Goal: Task Accomplishment & Management: Manage account settings

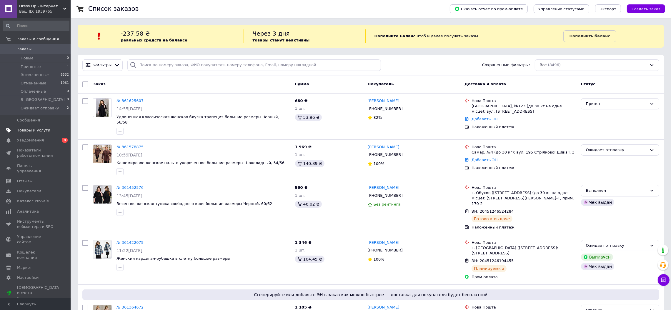
click at [28, 133] on link "Товары и услуги" at bounding box center [36, 130] width 72 height 10
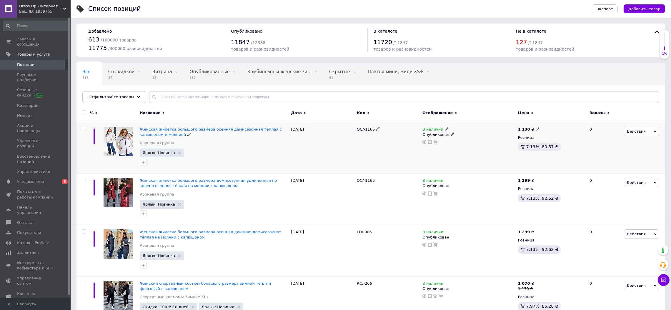
click at [376, 129] on icon at bounding box center [378, 129] width 4 height 4
click at [373, 233] on icon at bounding box center [375, 232] width 4 height 4
drag, startPoint x: 376, startPoint y: 232, endPoint x: 343, endPoint y: 231, distance: 32.7
click at [343, 231] on div "Женская жилетка большого размера осенняя длинная демисезонная тёплая на молнии …" at bounding box center [370, 250] width 589 height 51
click at [376, 129] on icon at bounding box center [378, 129] width 4 height 4
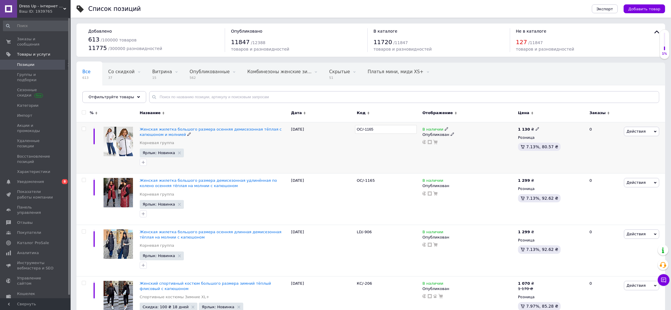
drag, startPoint x: 380, startPoint y: 127, endPoint x: 310, endPoint y: 128, distance: 70.0
click at [312, 128] on div "Женская жилетка большого размера осенняя демисезонная тёплая с капюшоном и молн…" at bounding box center [370, 147] width 589 height 51
type input "LD/-0868"
drag, startPoint x: 374, startPoint y: 129, endPoint x: 345, endPoint y: 129, distance: 29.1
click at [345, 129] on div "Женская жилетка большого размера осенняя демисезонная тёплая с капюшоном и молн…" at bounding box center [370, 147] width 589 height 51
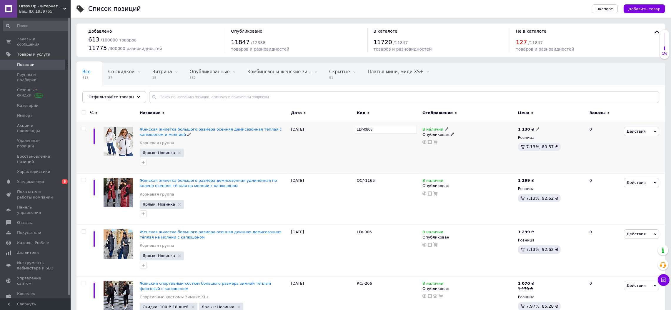
click at [337, 158] on div "12.09.2025" at bounding box center [322, 147] width 66 height 51
click at [83, 231] on input "checkbox" at bounding box center [84, 232] width 4 height 4
checkbox input "true"
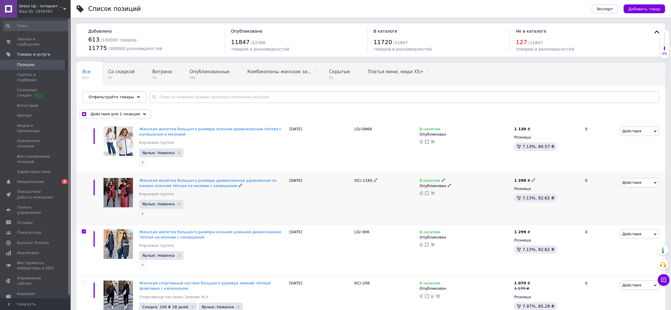
drag, startPoint x: 83, startPoint y: 180, endPoint x: 83, endPoint y: 175, distance: 5.0
click at [83, 179] on input "checkbox" at bounding box center [84, 180] width 4 height 4
checkbox input "true"
click at [84, 128] on input "checkbox" at bounding box center [84, 129] width 4 height 4
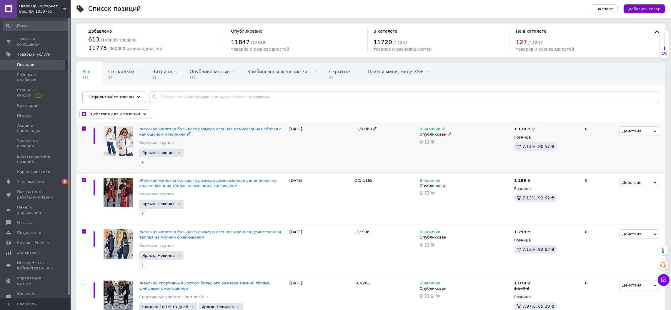
checkbox input "true"
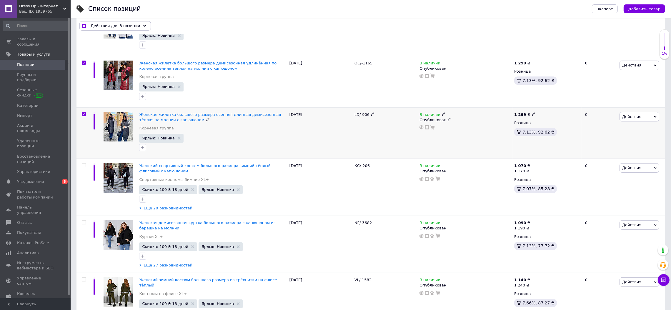
scroll to position [59, 0]
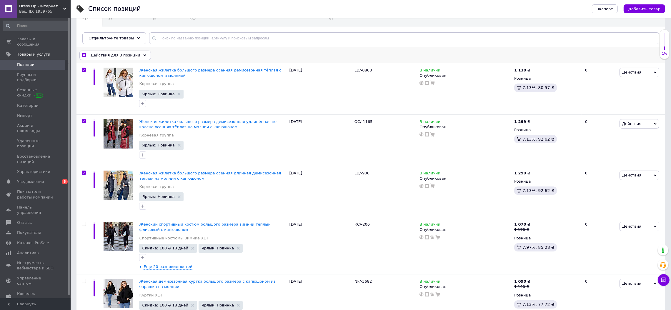
click at [133, 53] on span "Действия для 3 позиции" at bounding box center [116, 55] width 50 height 5
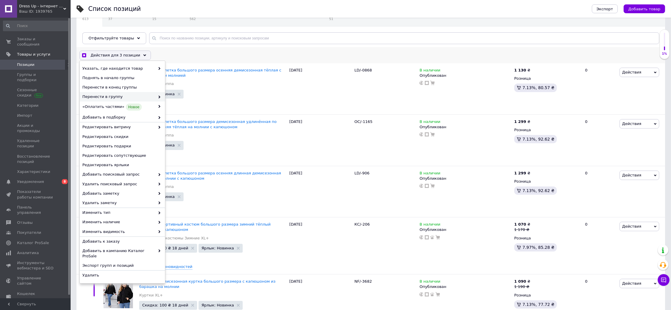
click at [121, 95] on span "Перенести в группу" at bounding box center [118, 96] width 73 height 5
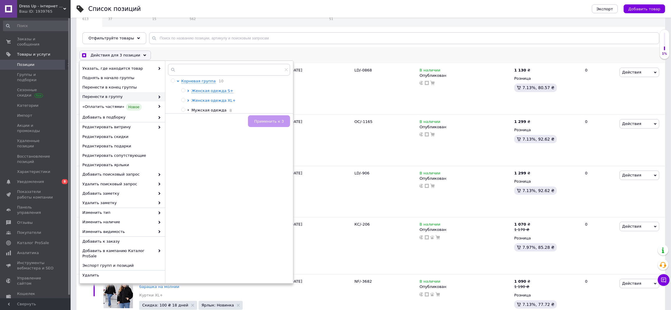
click at [220, 100] on span "Женская одежда XL+" at bounding box center [214, 100] width 44 height 4
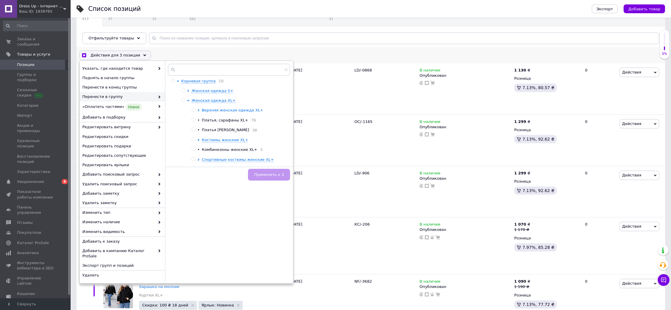
click at [218, 111] on span "Верхняя женская одежда XL+" at bounding box center [232, 110] width 61 height 4
checkbox input "true"
click at [205, 151] on input "radio" at bounding box center [204, 149] width 4 height 4
radio input "true"
click at [273, 174] on span "Применить к 3" at bounding box center [269, 174] width 30 height 4
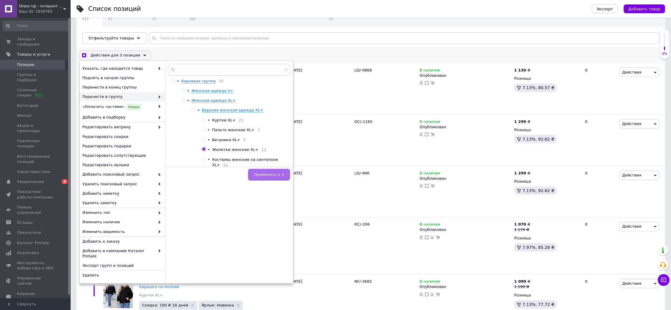
checkbox input "true"
checkbox input "false"
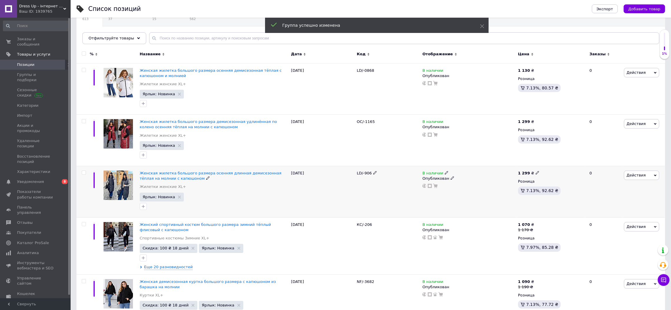
click at [83, 172] on input "checkbox" at bounding box center [84, 173] width 4 height 4
checkbox input "true"
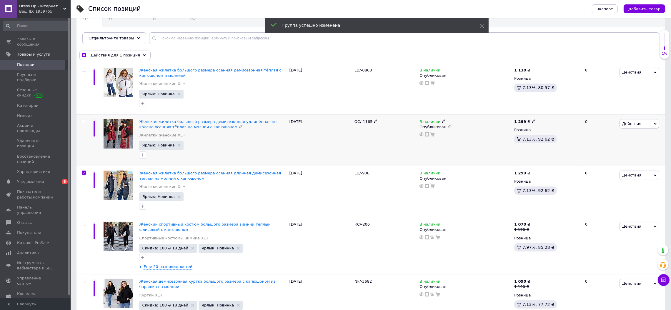
click at [82, 121] on input "checkbox" at bounding box center [84, 121] width 4 height 4
checkbox input "true"
click at [82, 69] on input "checkbox" at bounding box center [84, 70] width 4 height 4
checkbox input "true"
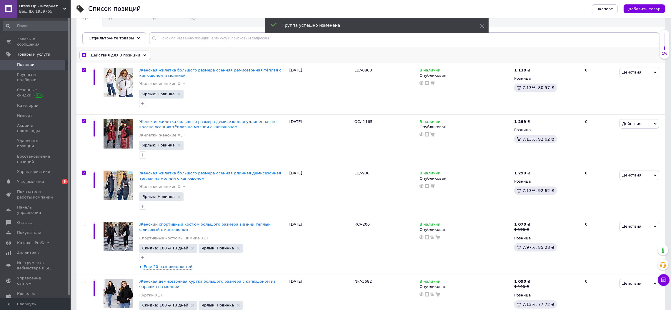
click at [117, 53] on span "Действия для 3 позиции" at bounding box center [116, 55] width 50 height 5
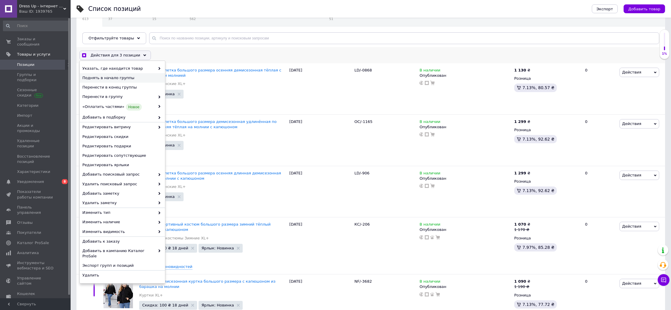
click at [116, 74] on div "Поднять в начало группы" at bounding box center [122, 77] width 85 height 9
checkbox input "true"
checkbox input "false"
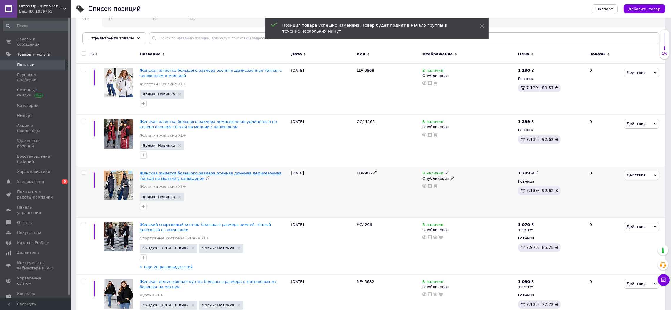
click at [223, 174] on span "Женская жилетка большого размера осенняя длинная демисезонная тёплая на молнии …" at bounding box center [211, 176] width 142 height 10
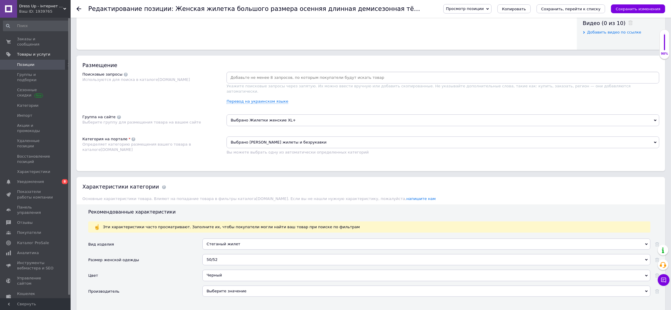
scroll to position [412, 0]
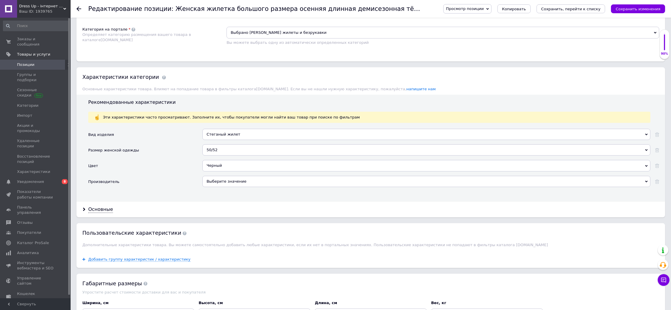
click at [227, 171] on div "Черный" at bounding box center [426, 165] width 448 height 11
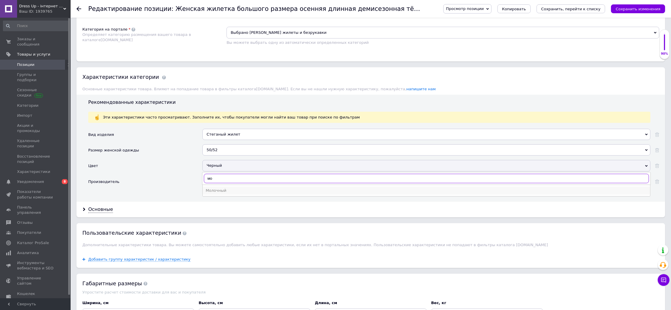
type input "мо"
click at [223, 193] on div "Молочный" at bounding box center [427, 190] width 442 height 5
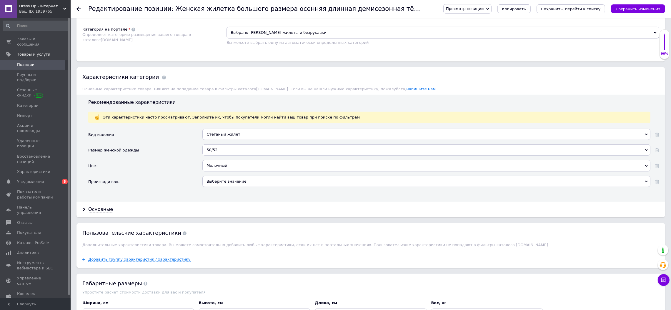
click at [220, 156] on div "50/52" at bounding box center [426, 149] width 448 height 11
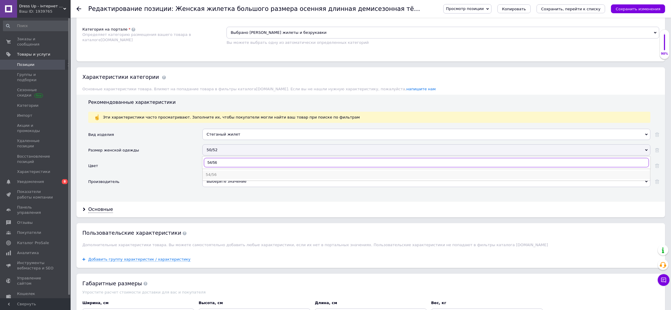
type input "54/56"
click at [216, 177] on div "54/56" at bounding box center [427, 174] width 442 height 5
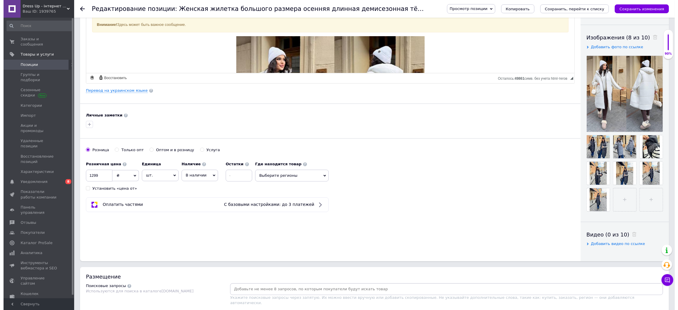
scroll to position [0, 0]
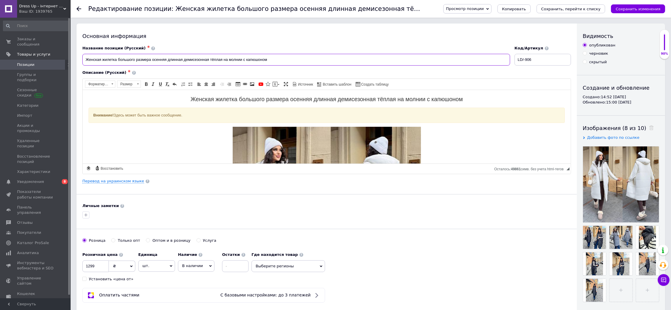
drag, startPoint x: 257, startPoint y: 58, endPoint x: 0, endPoint y: 54, distance: 257.2
paste input "линная жилетка большого размера демисезонная осенняя тёплая с капюшоном на молн…"
type input "Женская длинная жилетка большого размера демисезонная осенняя тёплая с капюшоно…"
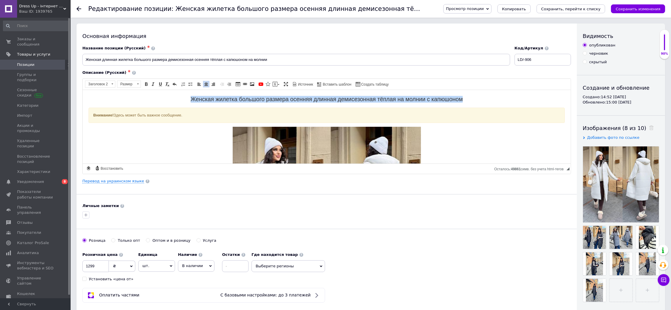
drag, startPoint x: 459, startPoint y: 99, endPoint x: 187, endPoint y: 97, distance: 272.1
click at [187, 97] on h2 "Женская жилетка большого размера осенняя длинная демисезонная тёплая на молнии …" at bounding box center [326, 99] width 476 height 7
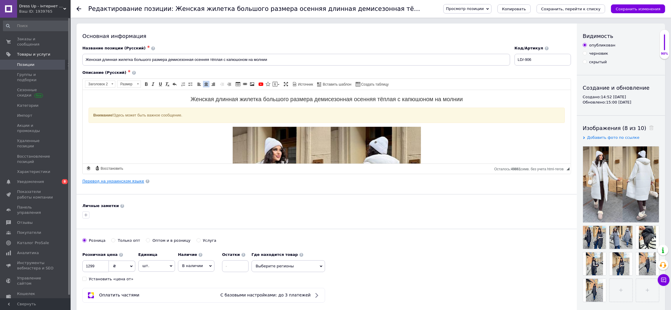
click at [119, 182] on link "Перевод на украинском языке" at bounding box center [113, 181] width 62 height 5
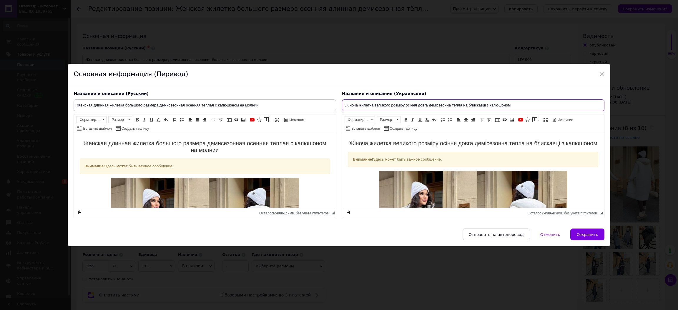
drag, startPoint x: 527, startPoint y: 104, endPoint x: 273, endPoint y: 103, distance: 254.5
click at [286, 104] on div "Название и описание (Русский) Женская длинная жилетка большого размера демисезо…" at bounding box center [339, 155] width 536 height 134
paste input "овга жилетка великого розміру демісезонна осіння тепла з капюшоном на блискавці"
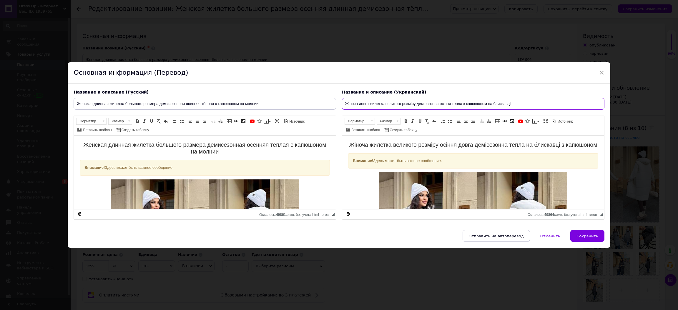
type input "Жіноча довга жилетка великого розміру демісезонна осіння тепла з капюшоном на б…"
drag, startPoint x: 486, startPoint y: 150, endPoint x: 362, endPoint y: 143, distance: 123.8
click at [362, 143] on h2 "Жіноча жилетка великого розміру осіння довга демісезонна тепла на блискавці з к…" at bounding box center [473, 145] width 250 height 7
click at [581, 235] on span "Сохранить" at bounding box center [586, 236] width 21 height 4
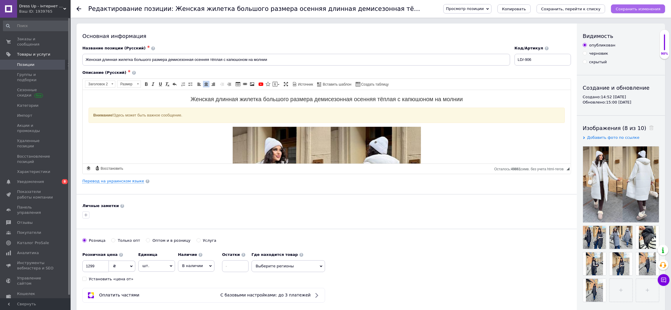
click at [635, 11] on icon "Сохранить изменения" at bounding box center [638, 9] width 45 height 4
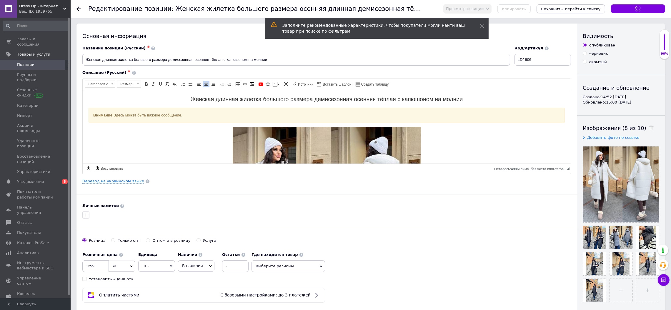
click at [601, 8] on icon "Сохранить, перейти к списку" at bounding box center [570, 9] width 59 height 4
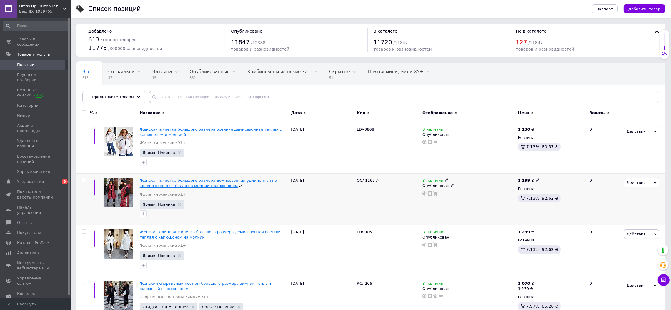
click at [223, 181] on span "Женская жилетка большого размера демисезонная удлинённая по колено осенняя тёпл…" at bounding box center [208, 183] width 137 height 10
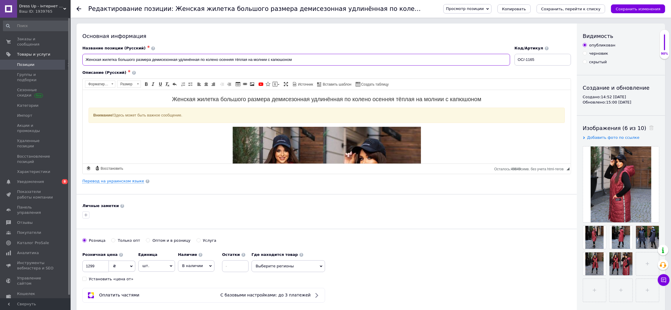
drag, startPoint x: 304, startPoint y: 59, endPoint x: 0, endPoint y: 59, distance: 304.5
paste input "удлинённая жилетка по колено большого размера демисезонная осенняя тёплая с кап…"
type input "Женская удлинённая жилетка по колено большого размера демисезонная осенняя тёпл…"
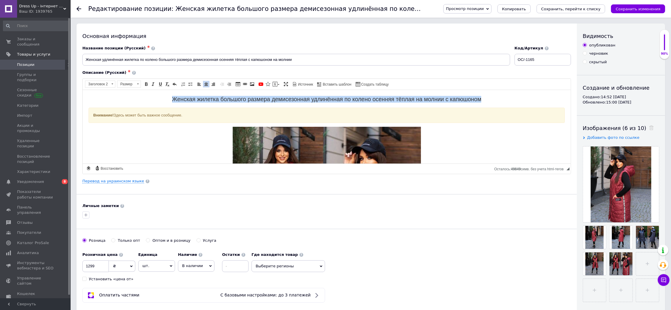
drag, startPoint x: 478, startPoint y: 99, endPoint x: 170, endPoint y: 100, distance: 308.6
click at [170, 100] on h2 "Женская жилетка большого размера демисезонная удлинённая по колено осенняя тёпл…" at bounding box center [326, 99] width 476 height 7
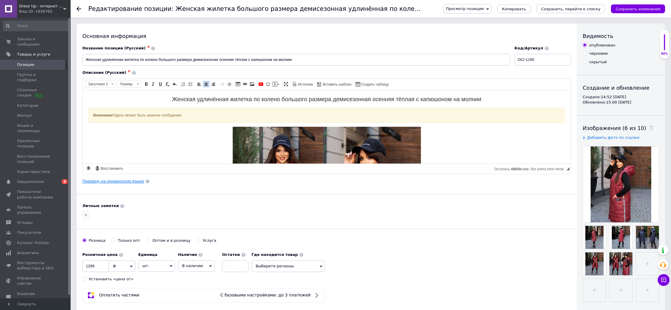
click at [102, 181] on link "Перевод на украинском языке" at bounding box center [113, 181] width 62 height 5
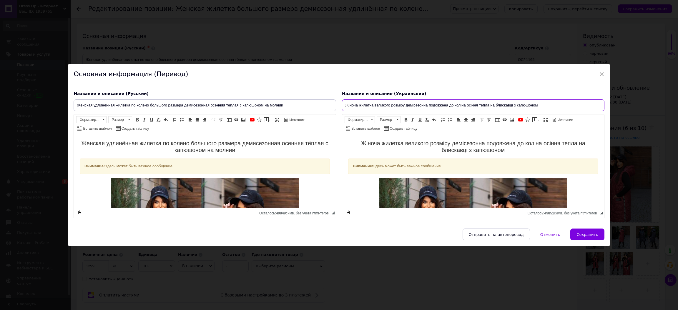
drag, startPoint x: 522, startPoint y: 104, endPoint x: 283, endPoint y: 105, distance: 239.2
click at [285, 106] on div "Название и описание (Русский) Женская удлинённая жилетка по колено большого раз…" at bounding box center [339, 155] width 536 height 134
paste input "одовжена жилетка до коліна великого розміру демісезонна осіння тепла з капюшоно…"
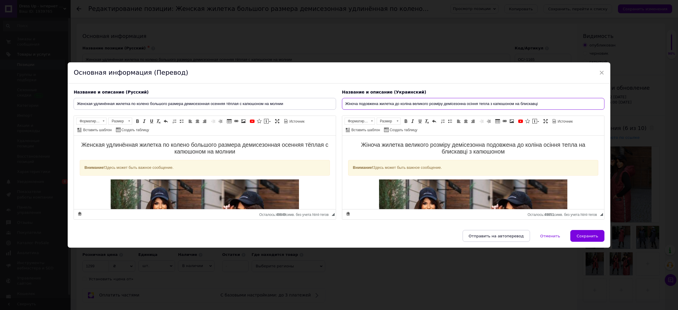
type input "Жіноча подовжена жилетка до коліна великого розміру демісезонна осіння тепла з …"
drag, startPoint x: 509, startPoint y: 151, endPoint x: 352, endPoint y: 144, distance: 156.4
click at [352, 144] on h2 "Жіноча жилетка великого розміру демісезонна подовжена до коліна осіння тепла на…" at bounding box center [473, 149] width 250 height 14
click at [580, 236] on span "Сохранить" at bounding box center [586, 236] width 21 height 4
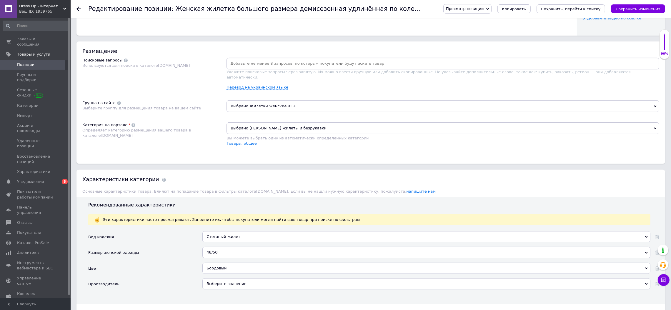
scroll to position [412, 0]
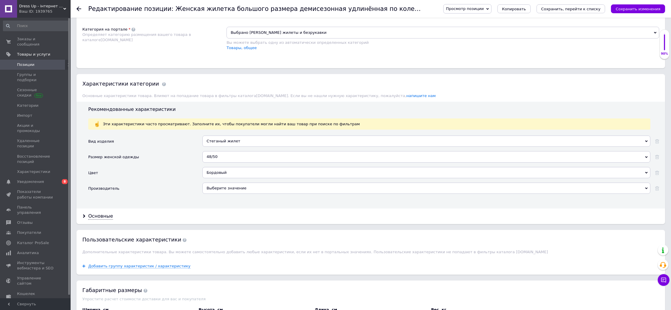
click at [215, 178] on div "Бордовый" at bounding box center [426, 172] width 448 height 11
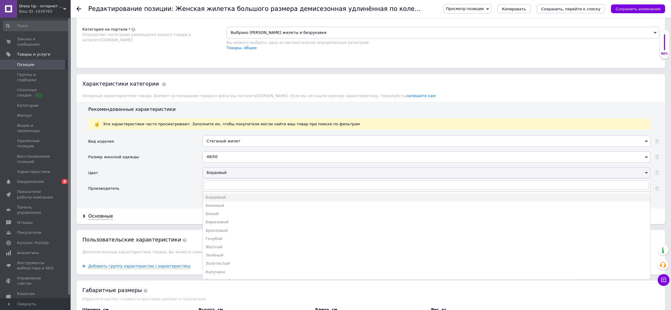
click at [221, 162] on div "48/50" at bounding box center [426, 156] width 448 height 11
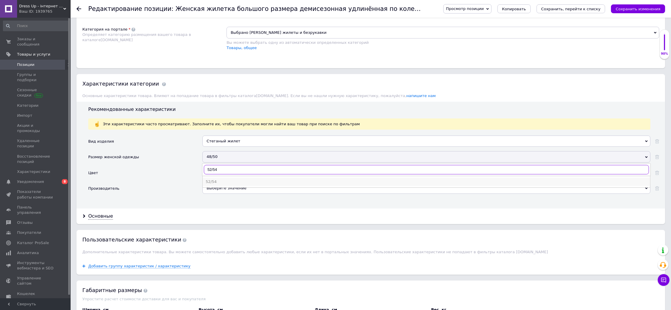
type input "52/54"
click at [214, 184] on div "52/54" at bounding box center [427, 181] width 442 height 5
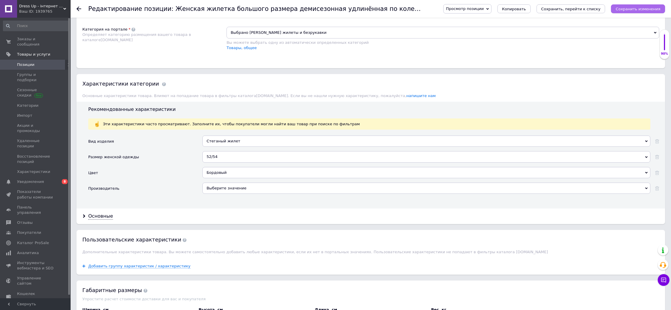
click at [627, 9] on icon "Сохранить изменения" at bounding box center [638, 9] width 45 height 4
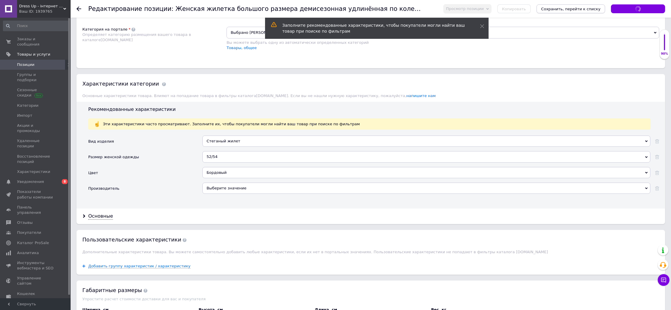
click at [595, 8] on icon "Сохранить, перейти к списку" at bounding box center [570, 9] width 59 height 4
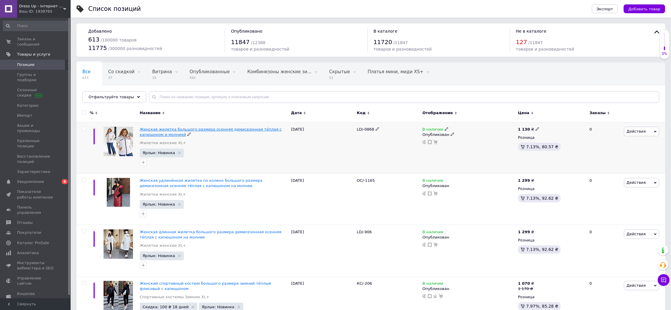
click at [207, 128] on span "Женская жилетка большого размера осенняя демисезонная тёплая с капюшоном и молн…" at bounding box center [211, 132] width 142 height 10
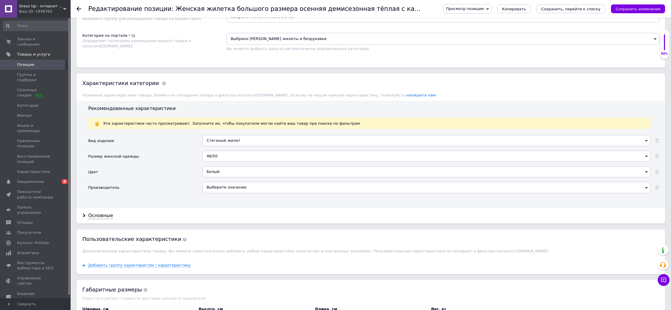
scroll to position [412, 0]
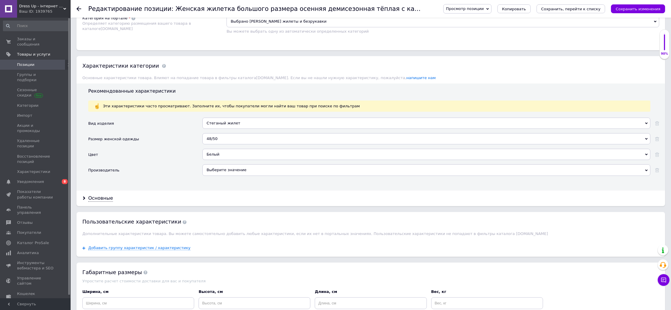
click at [221, 160] on div "Белый" at bounding box center [426, 154] width 448 height 11
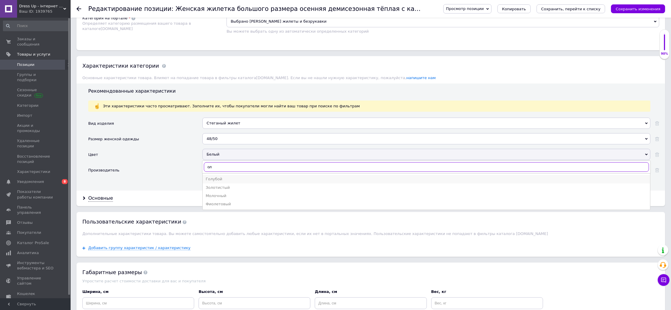
type input "ол"
click at [220, 182] on div "Голубой" at bounding box center [427, 179] width 442 height 5
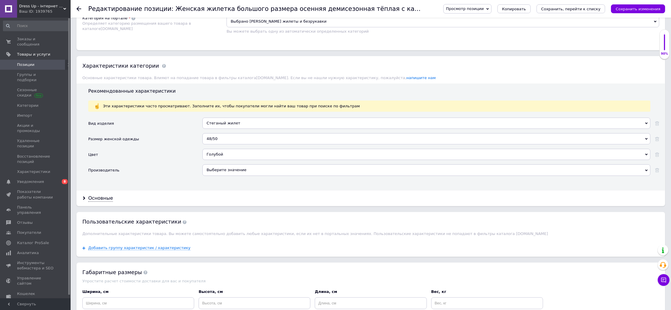
click at [221, 144] on div "48/50" at bounding box center [426, 138] width 448 height 11
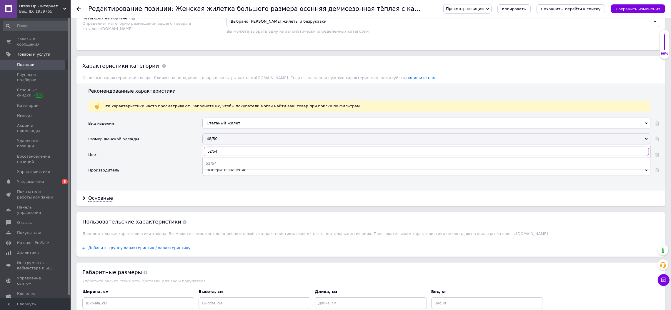
drag, startPoint x: 221, startPoint y: 199, endPoint x: 179, endPoint y: 200, distance: 41.5
click at [179, 180] on div "Вид изделия Стеганый жилет Стеганый жилет Размер женской одежды 48/50 52/54 52/…" at bounding box center [373, 149] width 571 height 63
type input "48/50"
click at [227, 166] on div "48/50" at bounding box center [427, 163] width 442 height 5
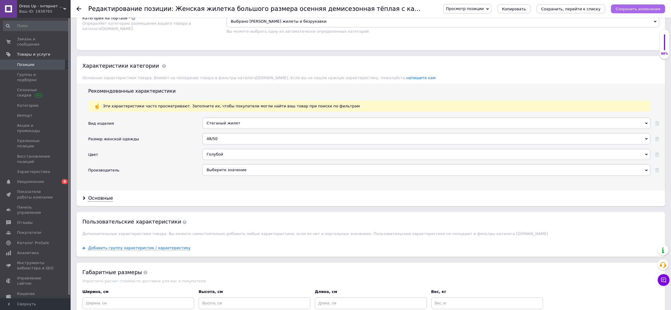
click at [638, 7] on icon "Сохранить изменения" at bounding box center [638, 9] width 45 height 4
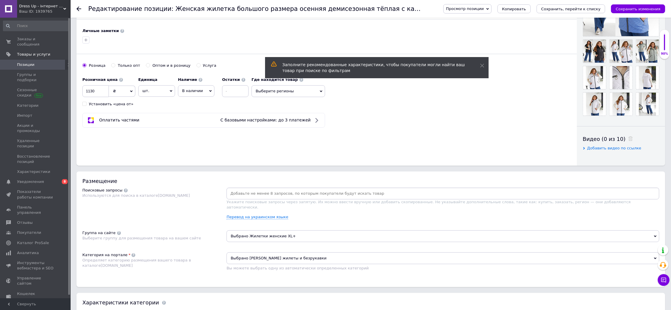
scroll to position [177, 0]
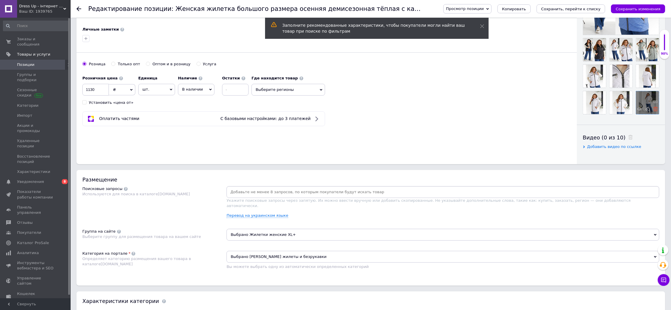
click at [653, 111] on icon at bounding box center [655, 109] width 4 height 4
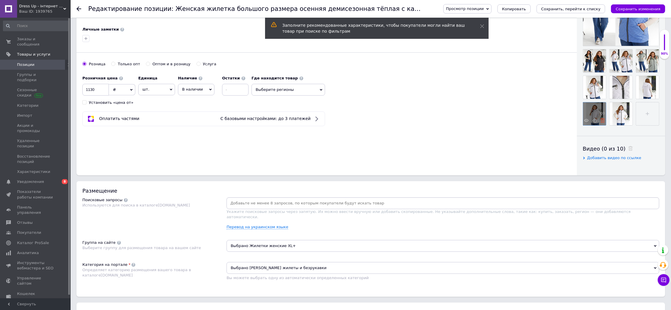
click at [601, 123] on use at bounding box center [602, 120] width 4 height 4
click at [627, 96] on icon at bounding box center [629, 94] width 4 height 4
click at [627, 96] on use at bounding box center [629, 94] width 4 height 4
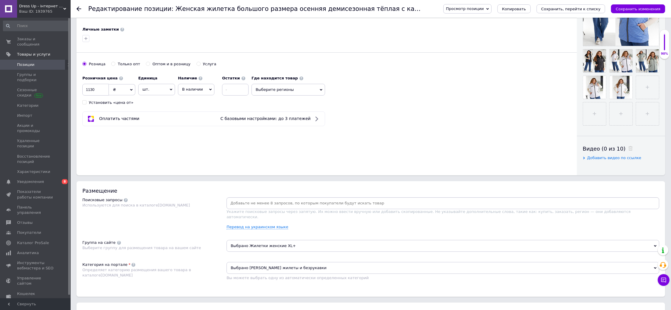
click at [0, 0] on use at bounding box center [0, 0] width 0 height 0
click at [605, 95] on icon at bounding box center [602, 94] width 4 height 4
click at [636, 99] on input "file" at bounding box center [647, 87] width 23 height 23
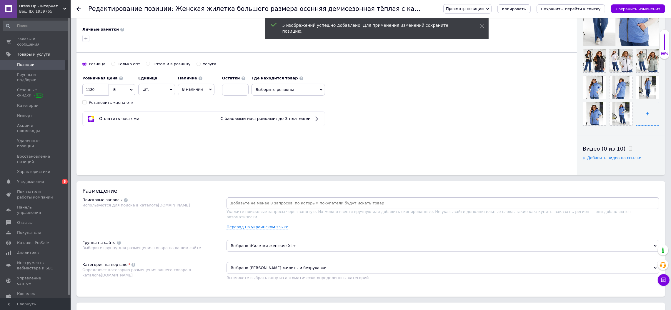
click at [636, 125] on input "file" at bounding box center [647, 113] width 23 height 23
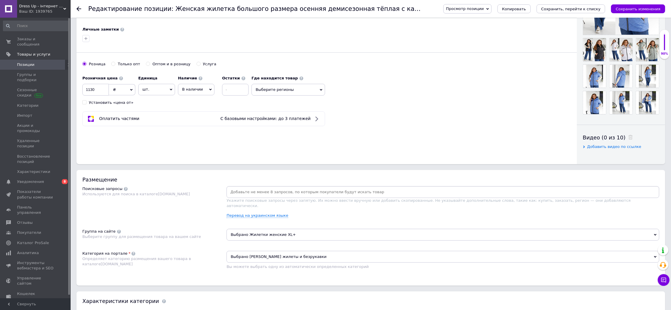
click at [213, 164] on div "Основная информация Название позиции (Русский) ✱ Женская жилетка большого разме…" at bounding box center [326, 5] width 500 height 317
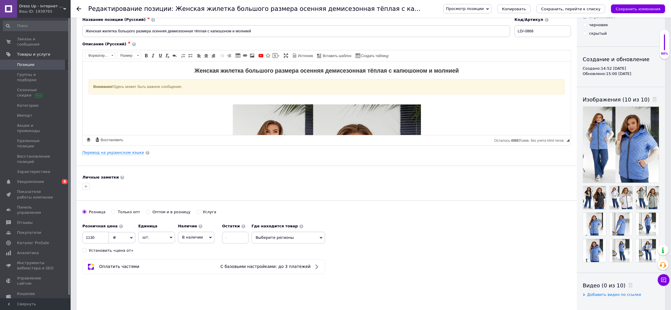
scroll to position [0, 0]
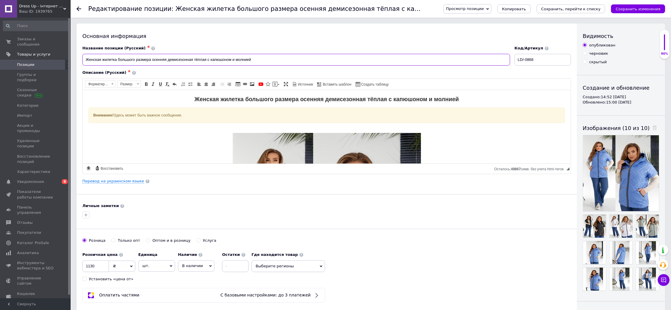
drag, startPoint x: 261, startPoint y: 59, endPoint x: 11, endPoint y: 59, distance: 249.2
paste input "емисезонная жилетка большого размера осенняя тёплая с капюшоном на молнии"
type input "Женская демисезонная жилетка большого размера осенняя тёплая с капюшоном на мол…"
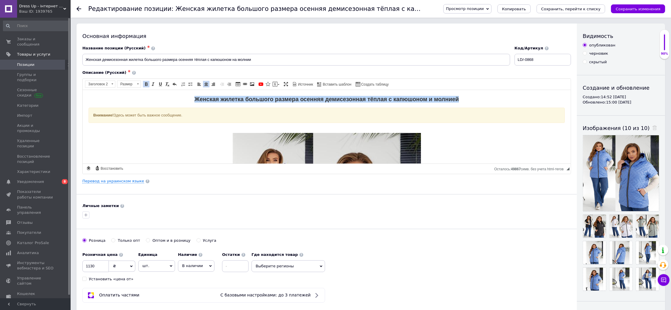
drag, startPoint x: 455, startPoint y: 101, endPoint x: 191, endPoint y: 101, distance: 264.8
click at [191, 101] on h2 "Женская жилетка большого размера осенняя демисезонная тёплая с капюшоном и молн…" at bounding box center [326, 99] width 476 height 7
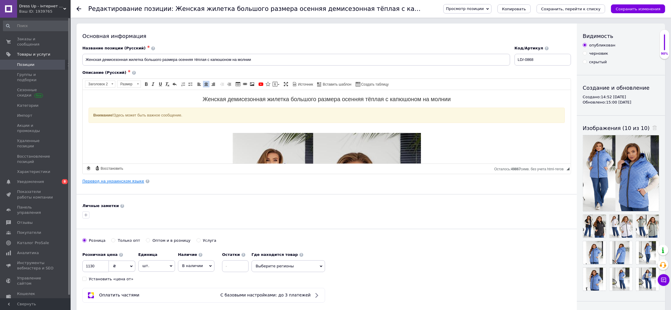
click at [123, 182] on link "Перевод на украинском языке" at bounding box center [113, 181] width 62 height 5
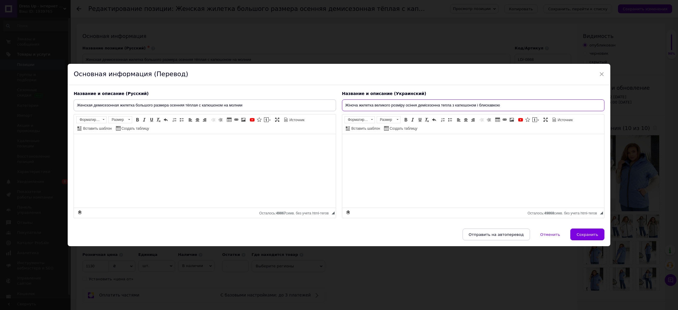
drag, startPoint x: 493, startPoint y: 104, endPoint x: 283, endPoint y: 105, distance: 210.1
click at [307, 104] on div "Название и описание (Русский) Женская демисезонная жилетка большого размера осе…" at bounding box center [339, 155] width 536 height 134
paste input "емісезонна жилетка великого розміру осіння тепла з капюшоном на блискавці"
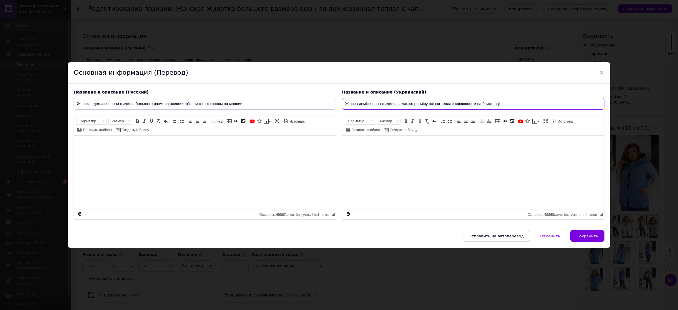
type input "Жіноча демісезонна жилетка великого розміру осіння тепла з капюшоном на блискав…"
click at [598, 239] on button "Сохранить" at bounding box center [587, 236] width 34 height 12
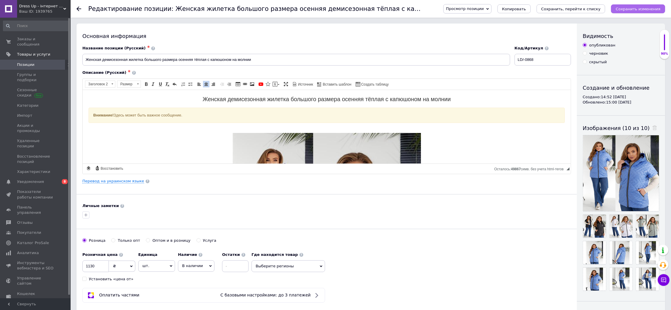
click at [654, 9] on icon "Сохранить изменения" at bounding box center [638, 9] width 45 height 4
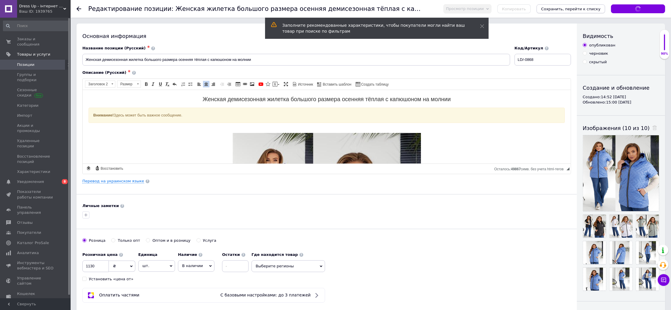
click at [589, 7] on icon "Сохранить, перейти к списку" at bounding box center [570, 9] width 59 height 4
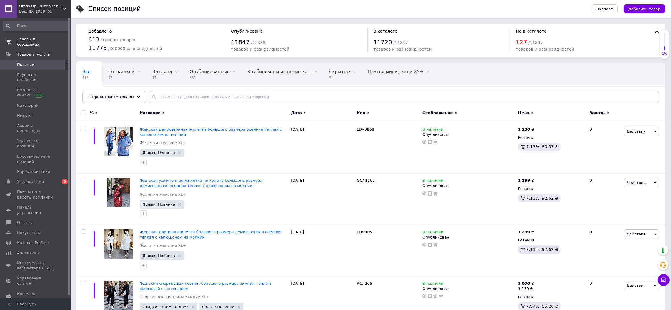
click at [36, 39] on span "Заказы и сообщения" at bounding box center [35, 41] width 37 height 11
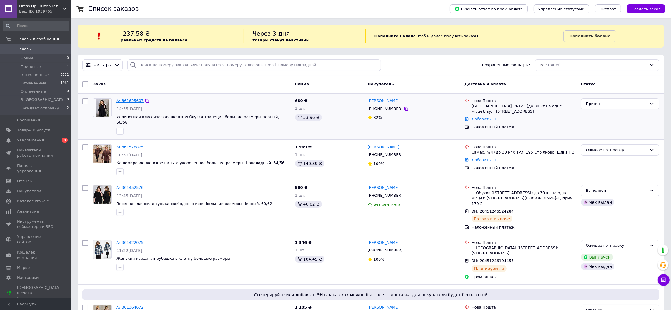
click at [130, 99] on link "№ 361625607" at bounding box center [130, 101] width 27 height 4
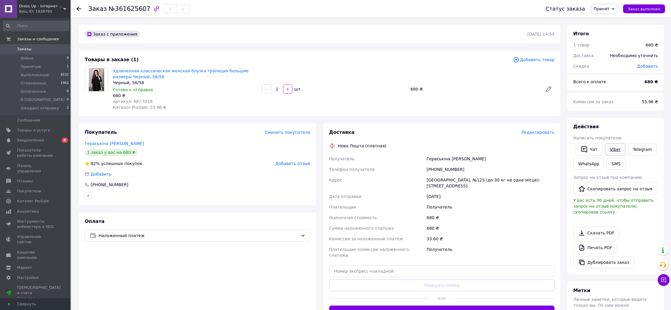
click at [615, 148] on link "Viber" at bounding box center [615, 149] width 21 height 12
drag, startPoint x: 142, startPoint y: 8, endPoint x: 112, endPoint y: 10, distance: 29.5
click at [112, 10] on span "№361625607" at bounding box center [130, 8] width 42 height 7
copy span "361625607"
click at [112, 142] on link "Гераськіна Олена" at bounding box center [114, 143] width 59 height 5
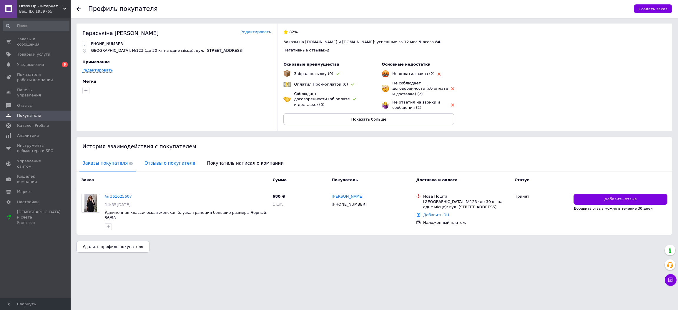
click at [169, 156] on span "Отзывы о покупателе" at bounding box center [170, 163] width 56 height 15
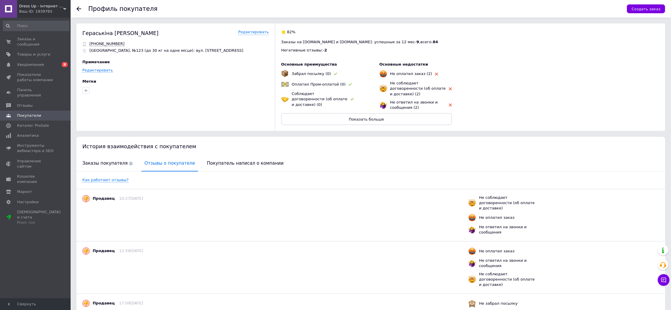
click at [169, 156] on span "Отзывы о покупателе" at bounding box center [170, 163] width 56 height 15
click at [101, 157] on span "Заказы покупателя" at bounding box center [107, 163] width 56 height 15
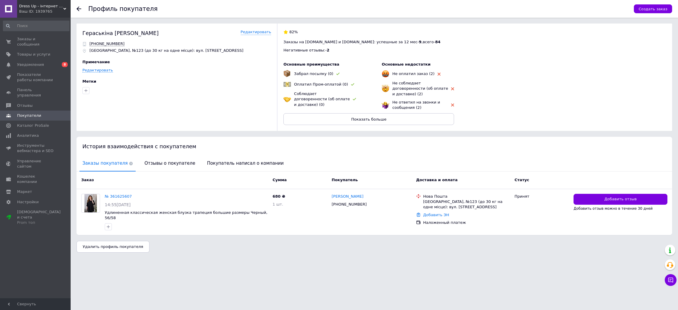
click at [75, 8] on div "Профиль покупателя Создать заказ" at bounding box center [374, 9] width 607 height 18
click at [29, 52] on span "Товары и услуги" at bounding box center [33, 54] width 33 height 5
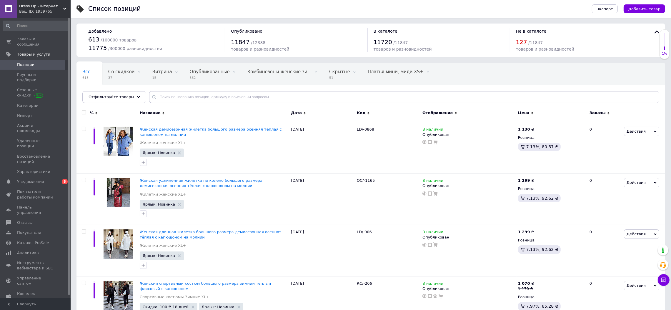
click at [42, 6] on span "Dress Up - інтернет магазин жіночого одягу" at bounding box center [41, 6] width 44 height 5
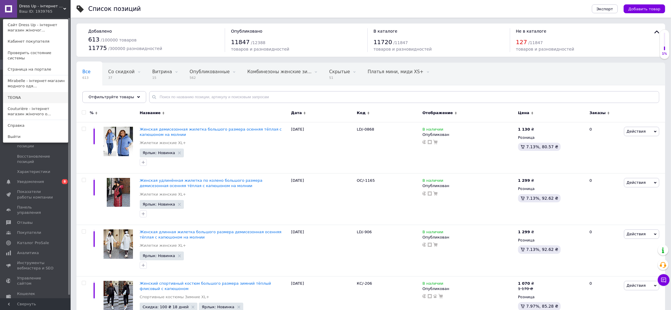
click at [19, 93] on link "ТEONA" at bounding box center [35, 97] width 65 height 11
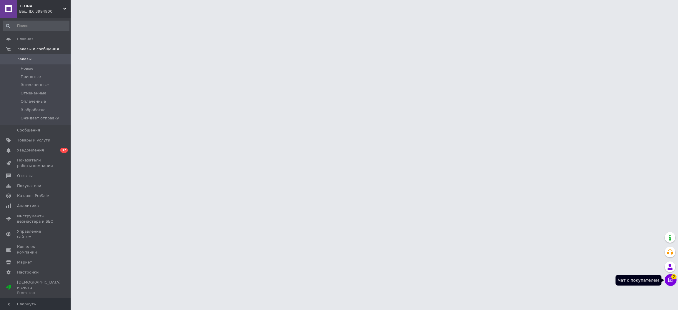
click at [670, 15] on body "ТEONA Ваш ID: 3994900 Сайт ТEONA Кабинет покупателя Проверить состояние системы…" at bounding box center [339, 7] width 678 height 15
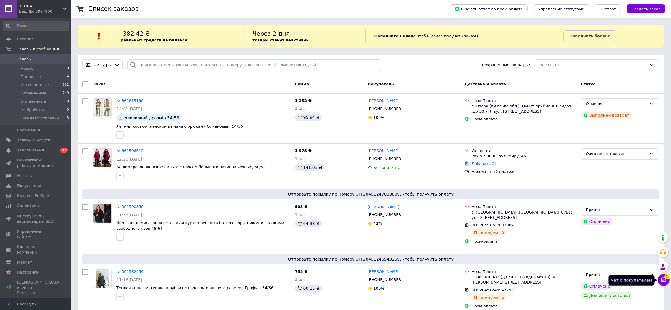
click at [664, 279] on icon at bounding box center [664, 280] width 6 height 6
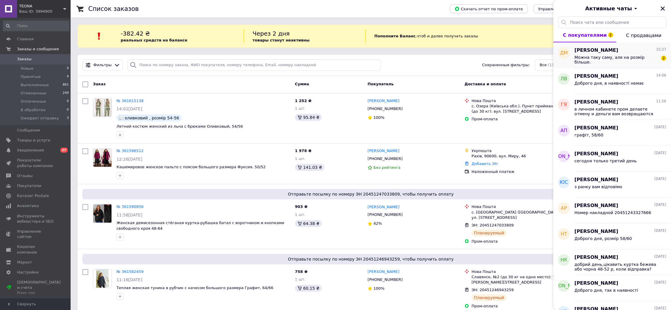
click at [632, 56] on span "Можна таку саму, але на розмір більше." at bounding box center [617, 59] width 84 height 9
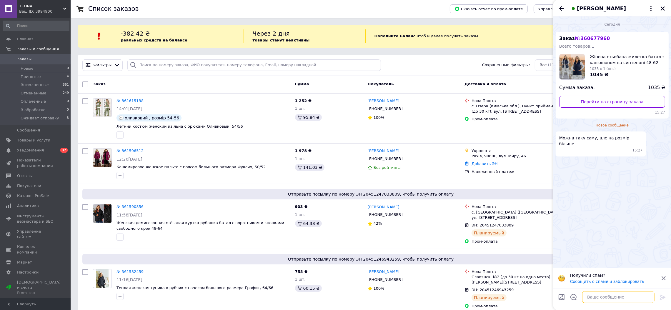
click at [615, 299] on textarea at bounding box center [618, 297] width 72 height 12
type textarea "Так. звісно)"
drag, startPoint x: 589, startPoint y: 298, endPoint x: 620, endPoint y: 292, distance: 31.4
click at [620, 292] on textarea "Так. звісно)" at bounding box center [612, 297] width 84 height 12
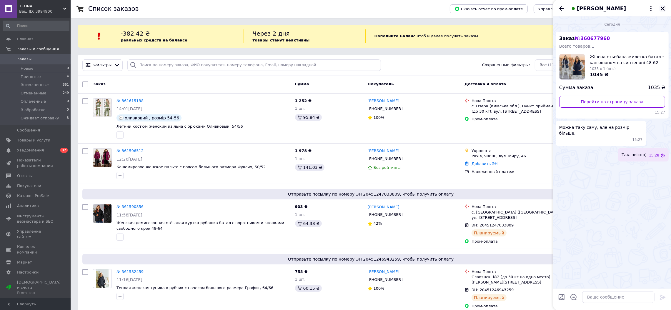
click at [665, 6] on icon "Закрыть" at bounding box center [662, 8] width 5 height 5
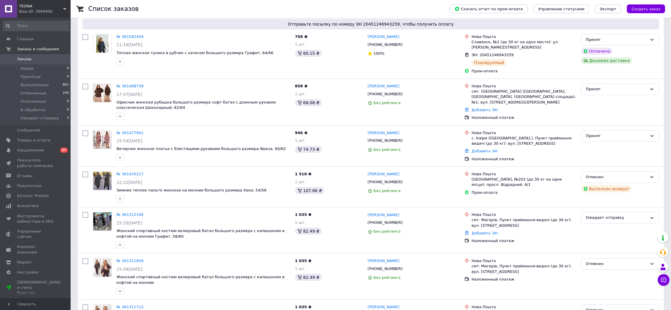
scroll to position [235, 0]
click at [48, 148] on span "Уведомления" at bounding box center [35, 150] width 37 height 5
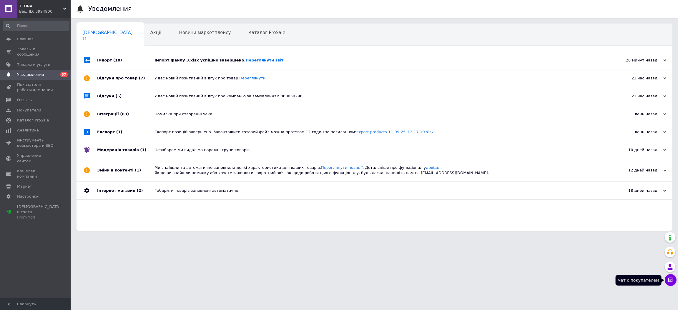
click at [670, 280] on icon at bounding box center [671, 280] width 6 height 6
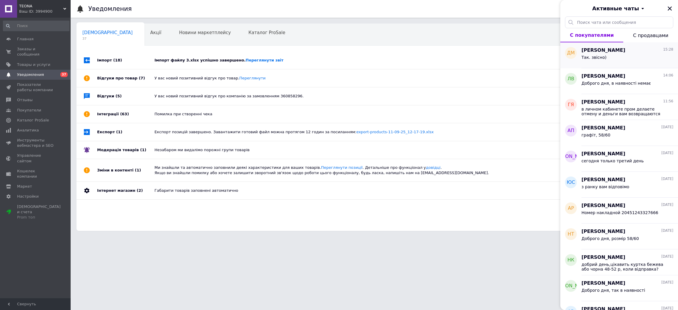
click at [588, 54] on div "Так. звісно)" at bounding box center [627, 58] width 92 height 9
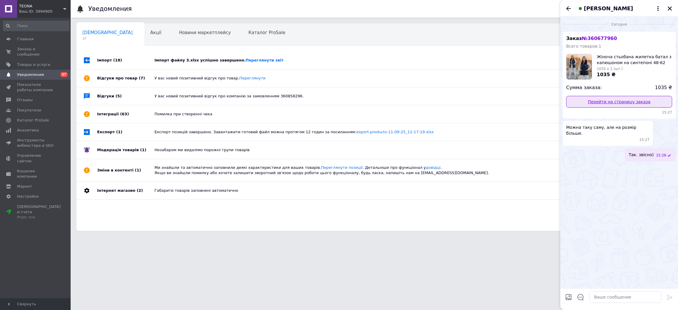
click at [615, 101] on link "Перейти на страницу заказа" at bounding box center [619, 102] width 106 height 12
click at [613, 298] on textarea at bounding box center [625, 297] width 72 height 12
paste textarea "https://teona.prom.ua/ua/p2704108261-zhenskaya-styoganaya-zhiletka.html"
type textarea "https://teona.prom.ua/ua/p2704108261-zhenskaya-styoganaya-zhiletka.html"
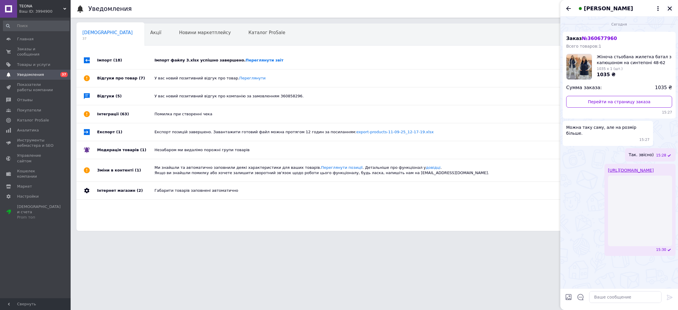
click at [669, 9] on icon "Закрыть" at bounding box center [670, 8] width 4 height 4
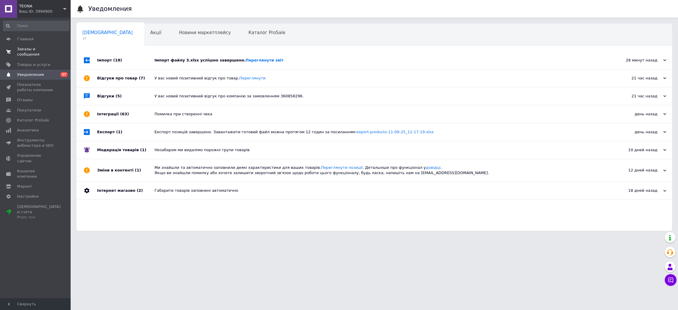
click at [31, 45] on link "Заказы и сообщения 0 0" at bounding box center [36, 51] width 72 height 15
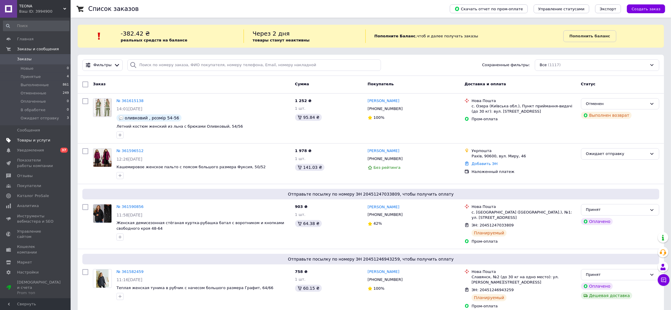
click at [29, 141] on span "Товары и услуги" at bounding box center [33, 140] width 33 height 5
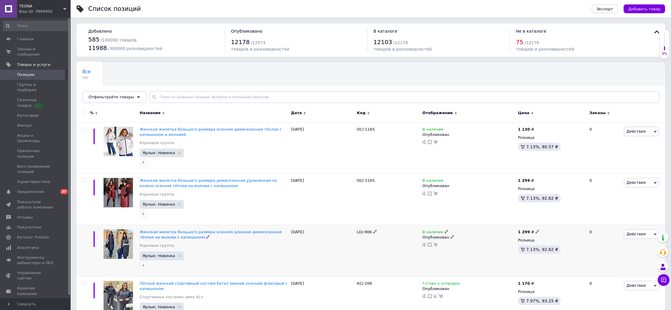
click at [82, 231] on input "checkbox" at bounding box center [84, 232] width 4 height 4
checkbox input "true"
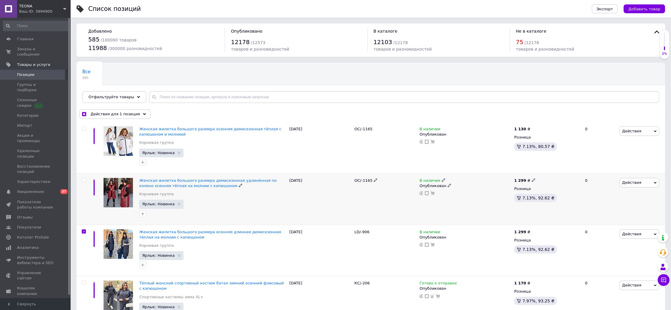
click at [84, 178] on label at bounding box center [84, 180] width 4 height 4
click at [84, 178] on input "checkbox" at bounding box center [84, 180] width 4 height 4
checkbox input "true"
click at [82, 127] on span at bounding box center [84, 129] width 4 height 4
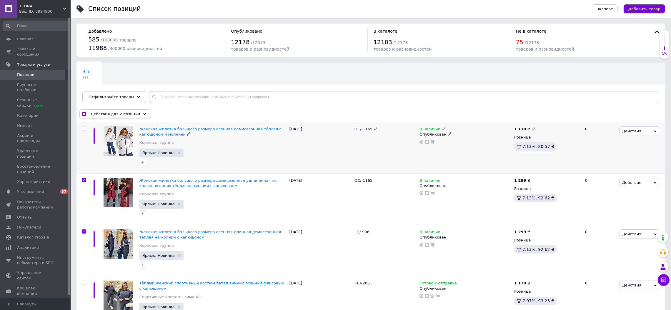
click at [82, 127] on input "checkbox" at bounding box center [84, 129] width 4 height 4
checkbox input "true"
click at [117, 111] on div "Действия для 3 позиции" at bounding box center [114, 113] width 71 height 9
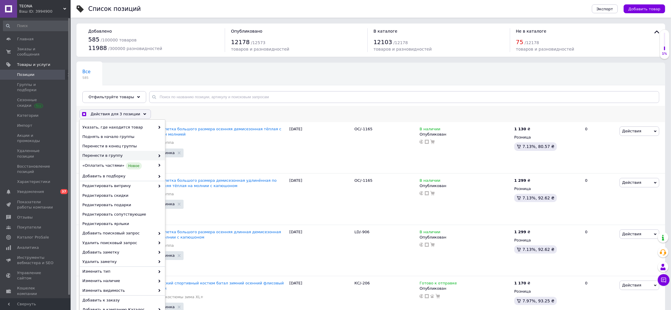
click at [111, 154] on span "Перенести в группу" at bounding box center [118, 155] width 73 height 5
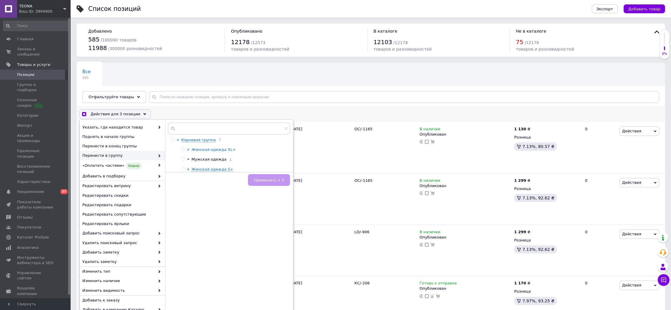
click at [220, 149] on span "Женская одежда XL+" at bounding box center [214, 149] width 44 height 4
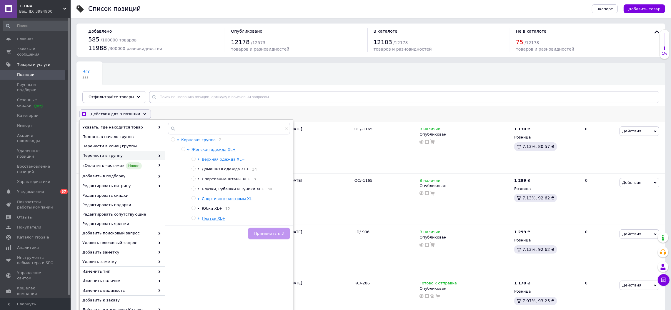
click at [214, 160] on span "Верхняя одежда XL+" at bounding box center [223, 159] width 43 height 4
checkbox input "true"
click at [204, 190] on input "radio" at bounding box center [204, 189] width 4 height 4
radio input "true"
click at [271, 232] on span "Применить к 3" at bounding box center [269, 233] width 30 height 4
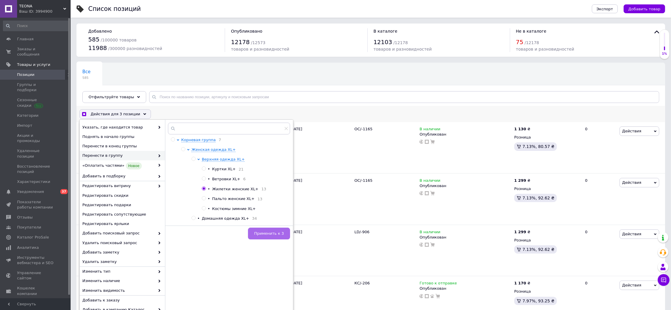
checkbox input "true"
checkbox input "false"
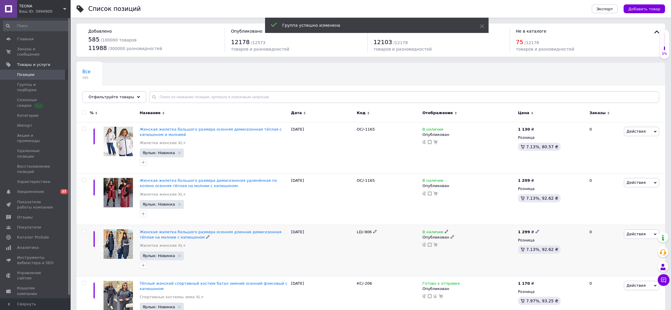
click at [84, 232] on input "checkbox" at bounding box center [84, 232] width 4 height 4
checkbox input "true"
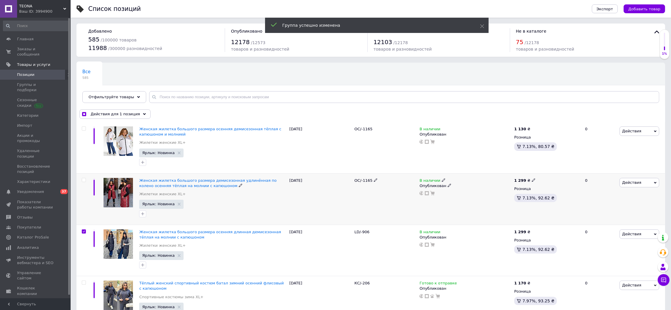
click at [83, 179] on input "checkbox" at bounding box center [84, 180] width 4 height 4
checkbox input "true"
click at [82, 127] on input "checkbox" at bounding box center [84, 129] width 4 height 4
checkbox input "true"
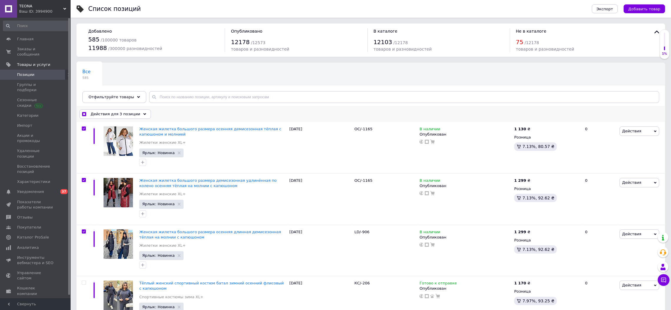
click at [118, 110] on div "Действия для 3 позиции" at bounding box center [114, 113] width 71 height 9
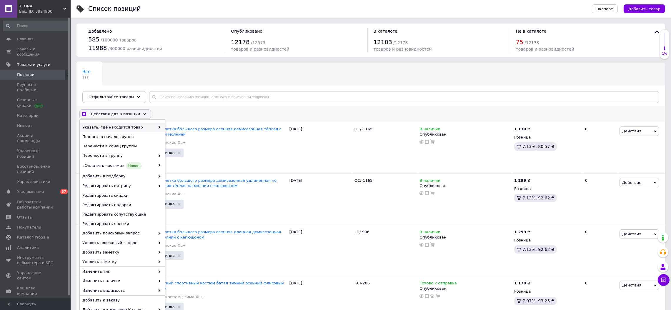
click at [112, 132] on div "Указать, где находится товар" at bounding box center [122, 127] width 85 height 9
checkbox input "true"
click at [112, 135] on span "Поднять в начало группы" at bounding box center [121, 136] width 79 height 5
checkbox input "false"
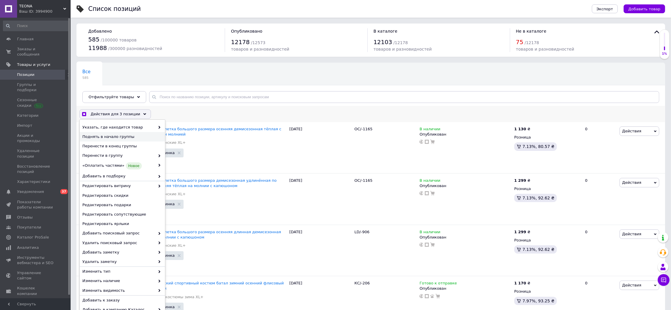
checkbox input "false"
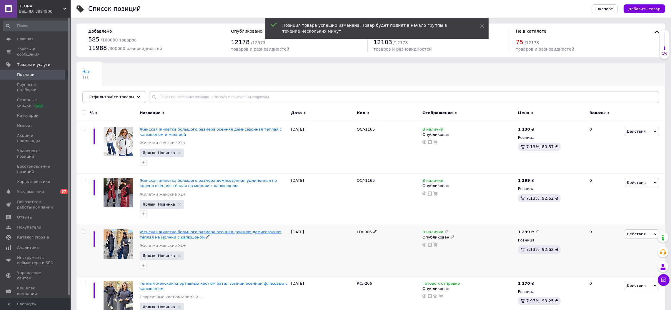
click at [167, 233] on span "Женская жилетка большого размера осенняя длинная демисезонная тёплая на молнии …" at bounding box center [211, 235] width 142 height 10
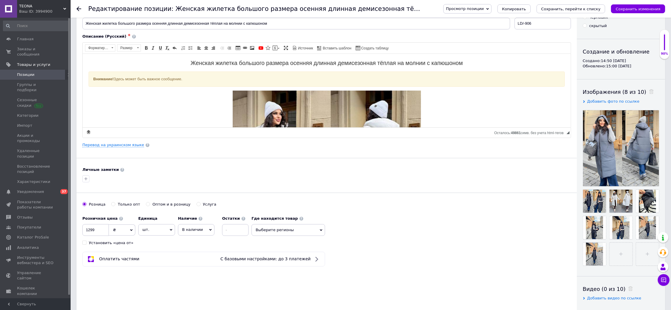
scroll to position [177, 0]
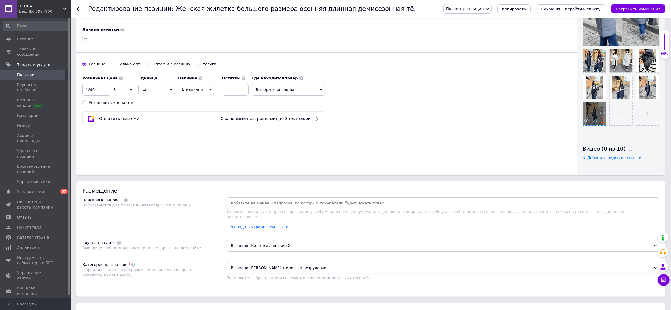
click at [601, 123] on use at bounding box center [602, 120] width 4 height 4
click at [627, 96] on icon at bounding box center [629, 94] width 4 height 4
click at [653, 70] on icon at bounding box center [655, 67] width 4 height 4
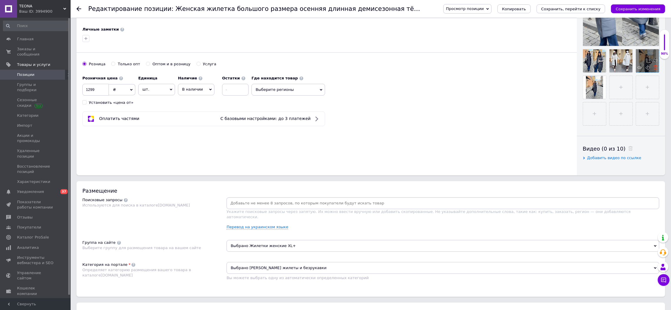
click at [653, 70] on icon at bounding box center [655, 67] width 4 height 4
click at [636, 72] on input "file" at bounding box center [647, 60] width 23 height 23
type input "C:\fakepath\photo_5_2025-08-28_12-26-09.jpg"
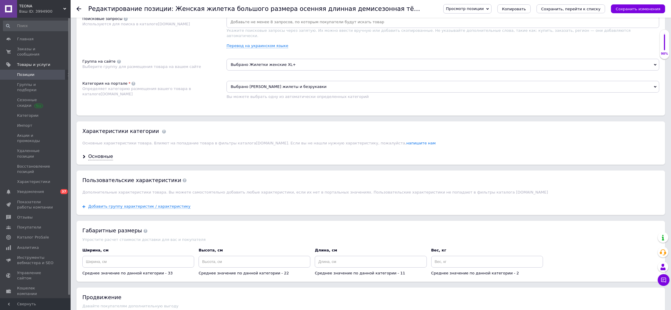
scroll to position [412, 0]
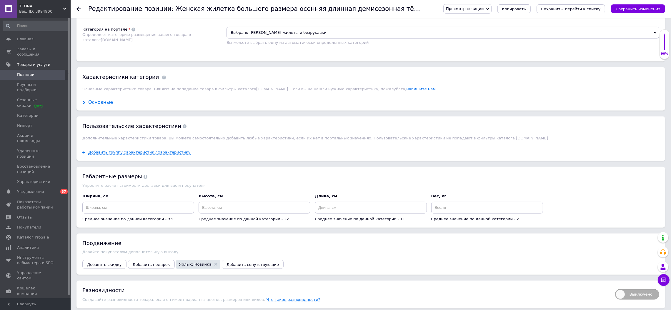
click at [99, 106] on div "Основные" at bounding box center [100, 102] width 25 height 7
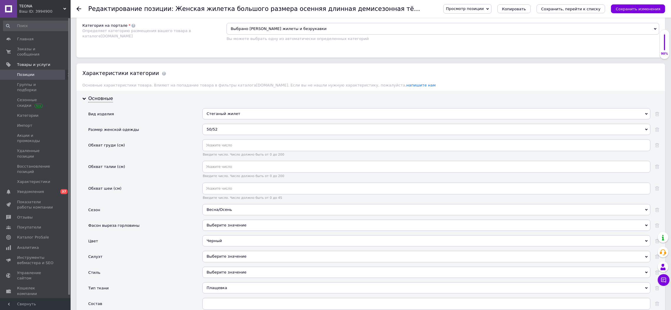
scroll to position [529, 0]
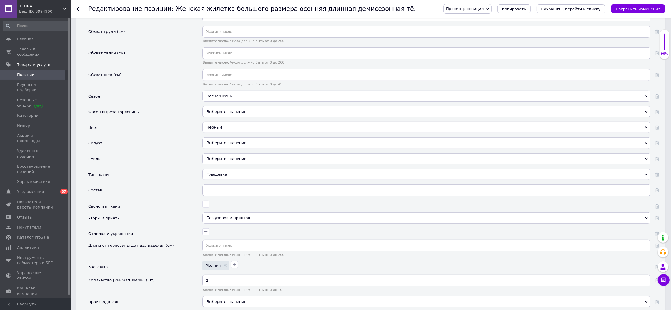
click at [223, 133] on div "Черный" at bounding box center [426, 127] width 448 height 11
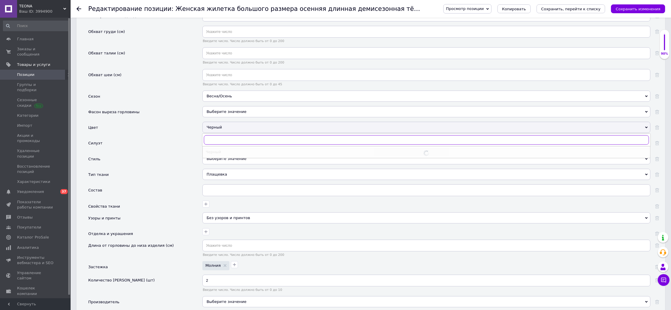
type input "г"
drag, startPoint x: 212, startPoint y: 187, endPoint x: 204, endPoint y: 187, distance: 7.9
click at [204, 145] on div "г" at bounding box center [426, 139] width 445 height 9
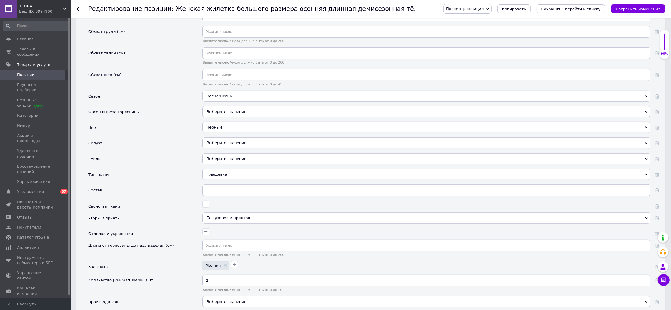
click at [229, 133] on div "Черный" at bounding box center [426, 127] width 448 height 11
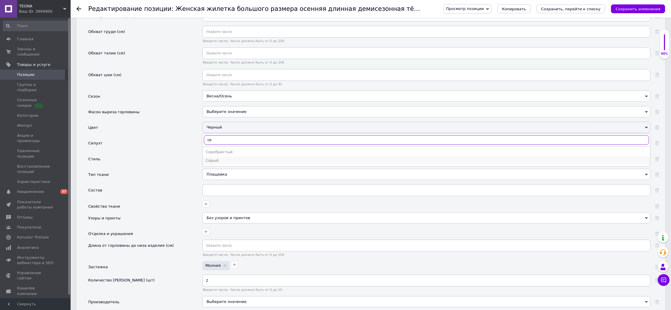
type input "се"
click at [220, 163] on div "Серый" at bounding box center [427, 160] width 442 height 5
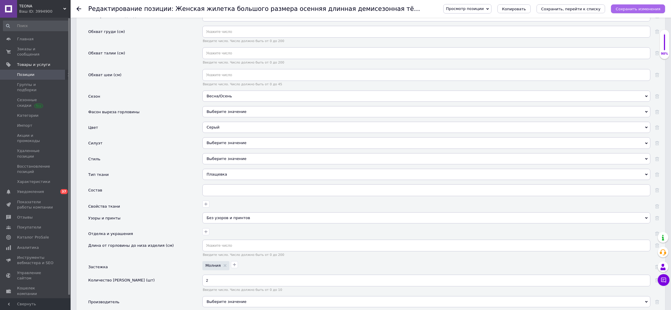
click at [631, 9] on icon "Сохранить изменения" at bounding box center [638, 9] width 45 height 4
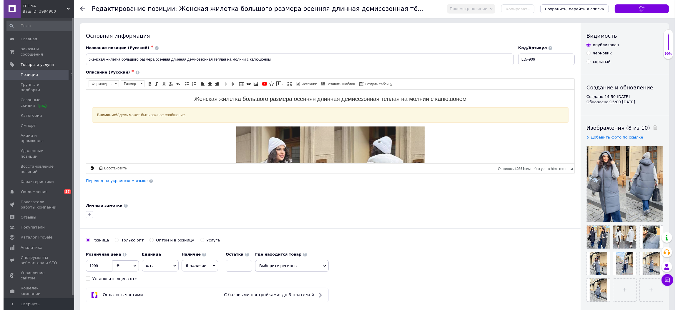
scroll to position [0, 0]
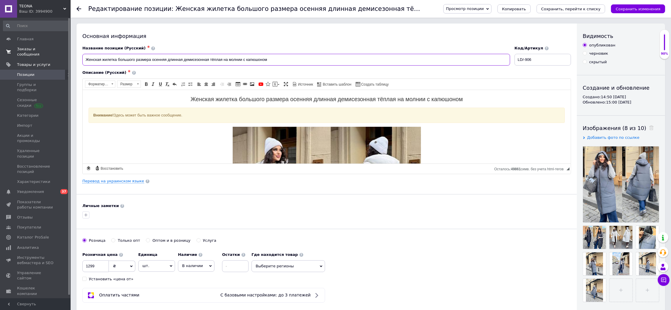
drag, startPoint x: 189, startPoint y: 49, endPoint x: 0, endPoint y: 45, distance: 189.2
paste input "ёплая женская жилетка батал осенняя демисезонная длинная с капюшоном и молнией"
type input "Тёплая женская жилетка батал осенняя демисезонная длинная с капюшоном и молнией"
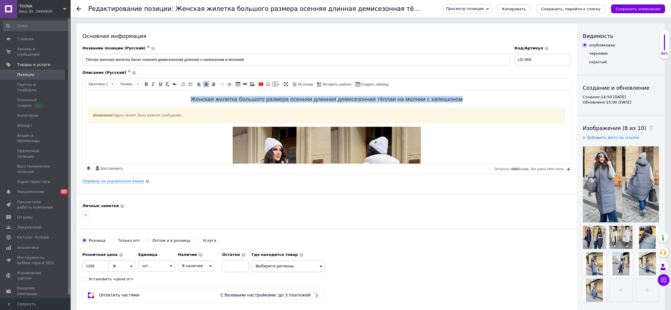
drag, startPoint x: 458, startPoint y: 100, endPoint x: 188, endPoint y: 98, distance: 270.4
click at [188, 98] on h2 "Женская жилетка большого размера осенняя длинная демисезонная тёплая на молнии …" at bounding box center [326, 99] width 476 height 7
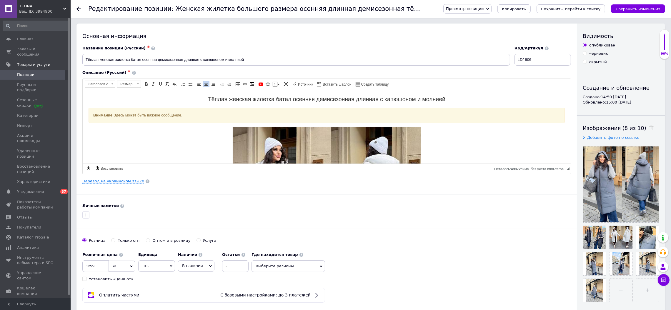
click at [111, 181] on link "Перевод на украинском языке" at bounding box center [113, 181] width 62 height 5
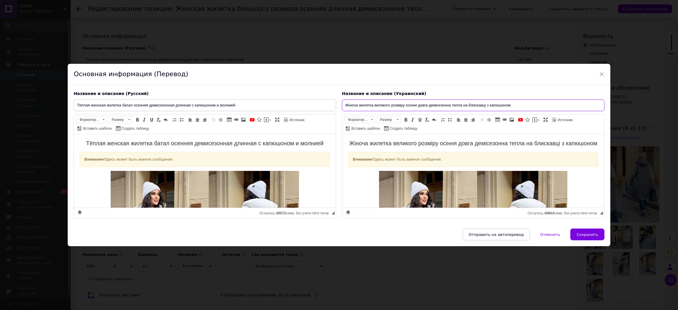
drag, startPoint x: 471, startPoint y: 104, endPoint x: 264, endPoint y: 102, distance: 207.1
click at [278, 102] on div "Название и описание (Русский) Тёплая женская жилетка батал осенняя демисезонная…" at bounding box center [339, 155] width 536 height 134
paste input "епла жіноча жилетка батал осіння демісезонна довга з капюшоном і блискавкою"
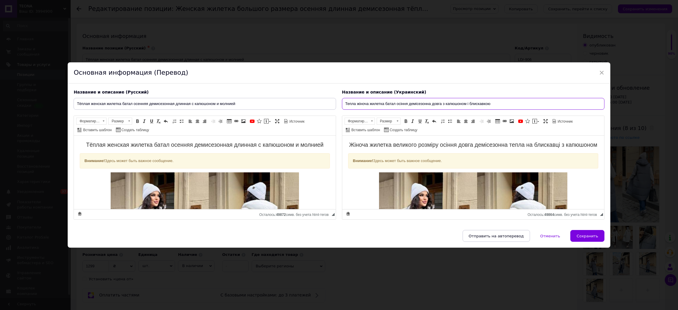
type input "Тепла жіноча жилетка батал осіння демісезонна довга з капюшоном і блискавкою"
drag, startPoint x: 486, startPoint y: 152, endPoint x: 363, endPoint y: 143, distance: 123.0
click at [363, 143] on h2 "Жіноча жилетка великого розміру осіння довга демісезонна тепла на блискавці з к…" at bounding box center [473, 145] width 250 height 7
click at [587, 237] on span "Сохранить" at bounding box center [586, 236] width 21 height 4
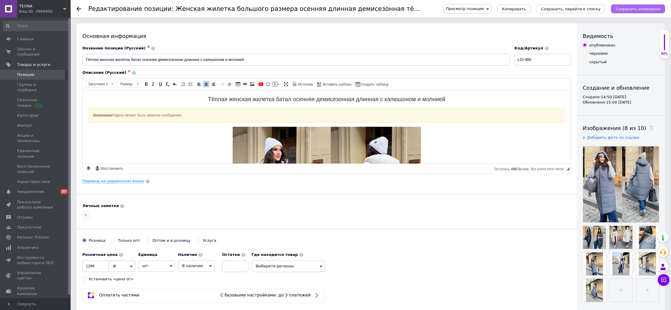
click at [644, 7] on icon "Сохранить изменения" at bounding box center [638, 9] width 45 height 4
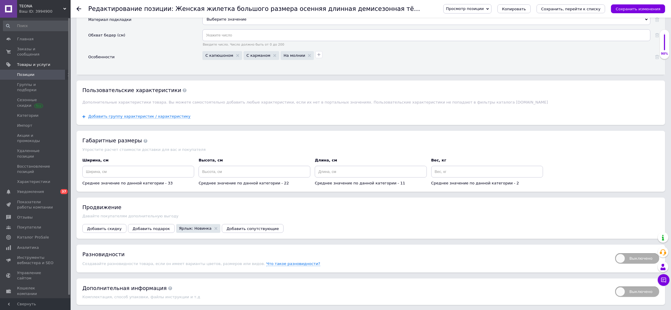
scroll to position [1000, 0]
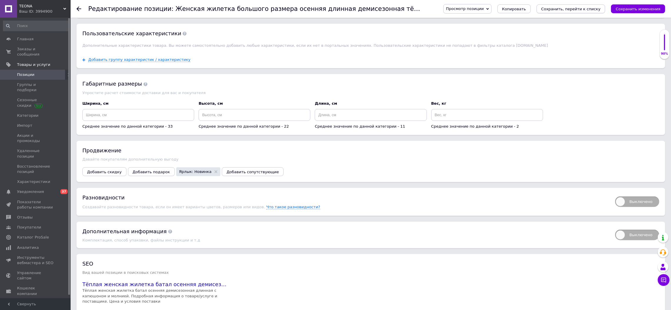
click at [599, 5] on button "Сохранить, перейти к списку" at bounding box center [571, 8] width 69 height 9
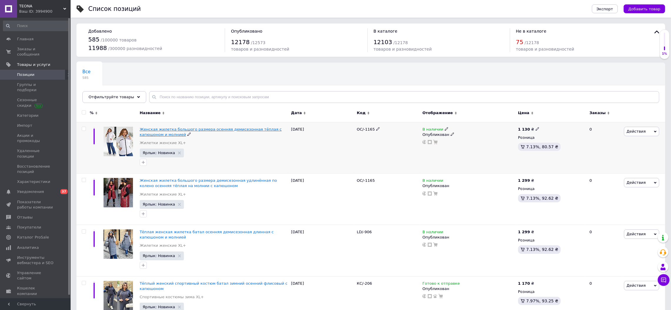
click at [209, 131] on span "Женская жилетка большого размера осенняя демисезонная тёплая с капюшоном и молн…" at bounding box center [211, 132] width 142 height 10
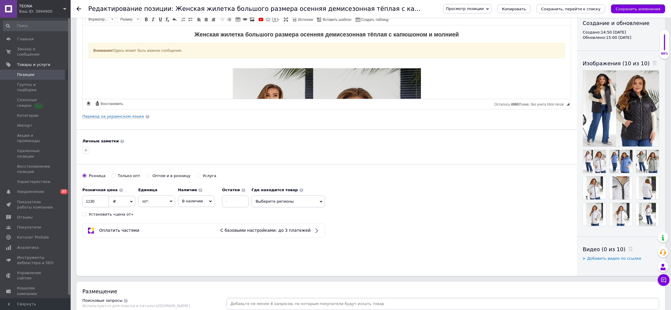
scroll to position [117, 0]
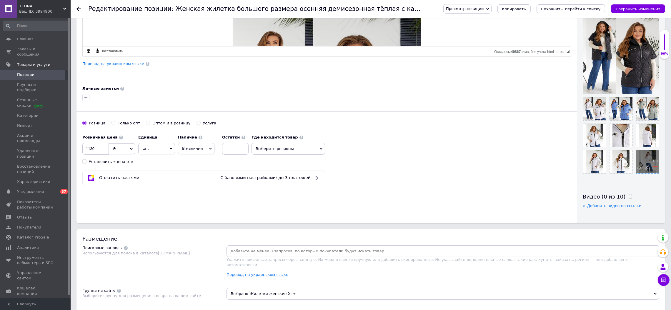
click at [653, 170] on icon at bounding box center [655, 168] width 4 height 4
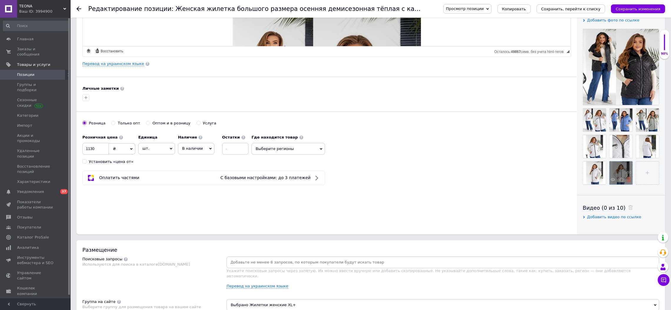
click at [630, 182] on icon at bounding box center [629, 179] width 4 height 4
click at [603, 182] on icon at bounding box center [602, 179] width 4 height 4
click at [627, 155] on icon at bounding box center [629, 153] width 4 height 4
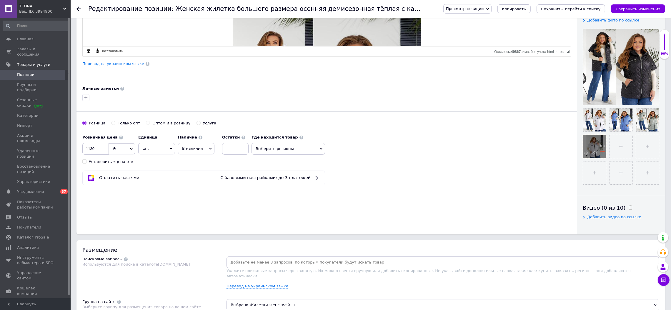
click at [605, 151] on icon at bounding box center [602, 153] width 4 height 4
click at [636, 158] on input "file" at bounding box center [647, 146] width 23 height 23
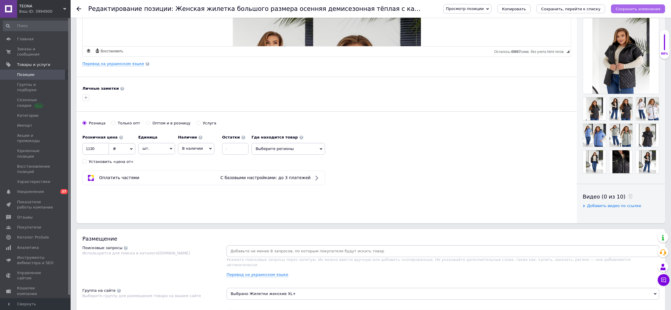
click at [654, 9] on icon "Сохранить изменения" at bounding box center [638, 9] width 45 height 4
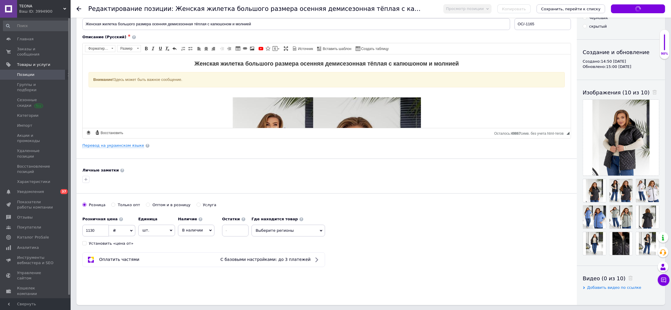
scroll to position [0, 0]
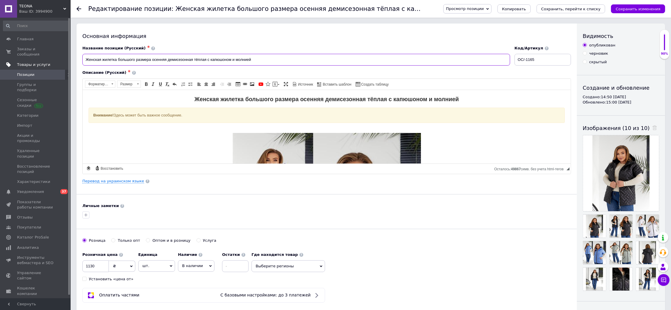
drag, startPoint x: 229, startPoint y: 58, endPoint x: 3, endPoint y: 57, distance: 226.2
paste input "ёплая женская жилетка батал осенняя демисезонная на молнии с капюшоном"
type input "Тёплая женская жилетка батал осенняя демисезонная на молнии с капюшоном"
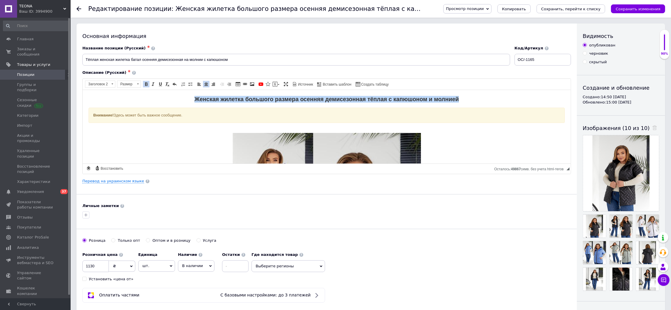
drag, startPoint x: 458, startPoint y: 99, endPoint x: 191, endPoint y: 94, distance: 267.2
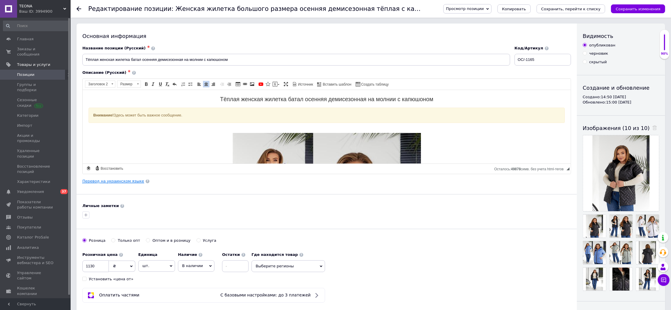
click at [109, 182] on link "Перевод на украинском языке" at bounding box center [113, 181] width 62 height 5
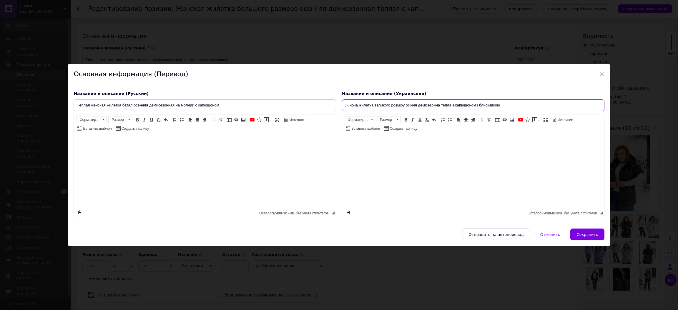
drag, startPoint x: 505, startPoint y: 105, endPoint x: 229, endPoint y: 107, distance: 276.3
click at [255, 106] on div "Название и описание (Русский) Тёплая женская жилетка батал осенняя демисезонная…" at bounding box center [339, 155] width 536 height 134
paste input "епла жіноча жилетка батал осіння демісезонна на блискавці з капюшоном"
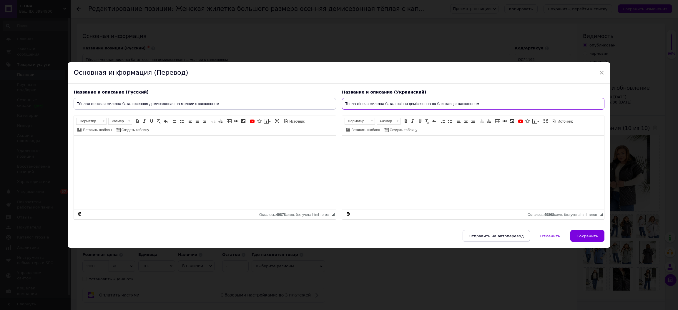
type input "Тепла жіноча жилетка батал осіння демісезонна на блискавці з капюшоном"
drag, startPoint x: 584, startPoint y: 235, endPoint x: 589, endPoint y: 224, distance: 12.1
click at [584, 235] on span "Сохранить" at bounding box center [586, 236] width 21 height 4
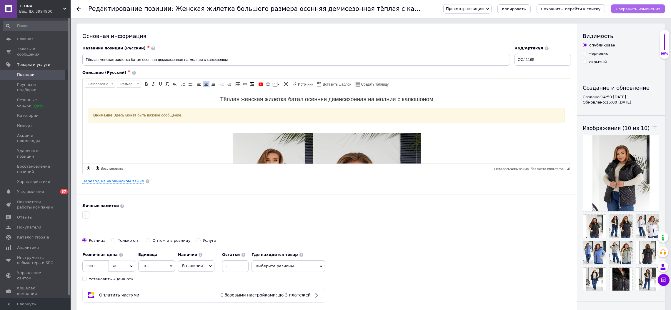
click at [640, 8] on icon "Сохранить изменения" at bounding box center [638, 9] width 45 height 4
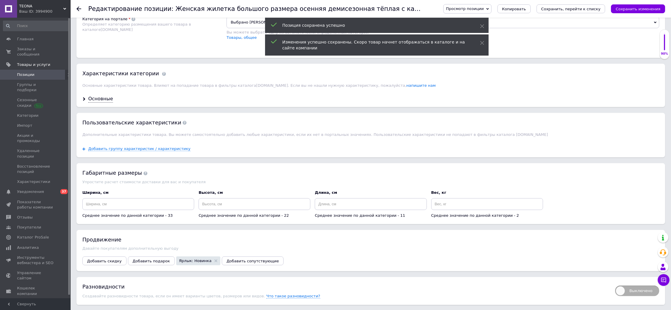
scroll to position [293, 0]
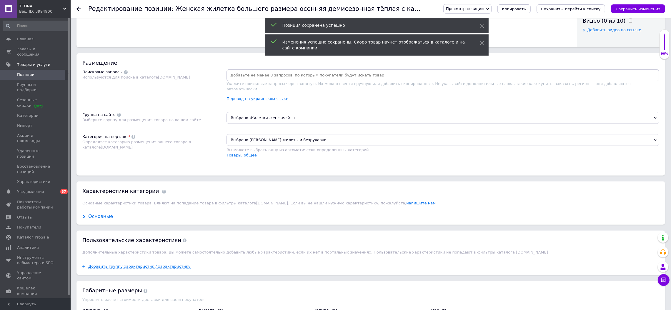
click at [98, 220] on div "Основные" at bounding box center [100, 216] width 25 height 7
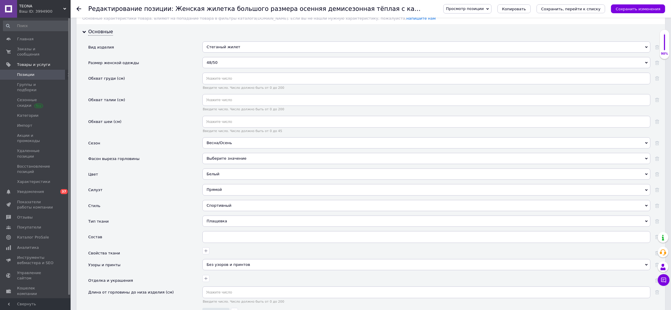
scroll to position [529, 0]
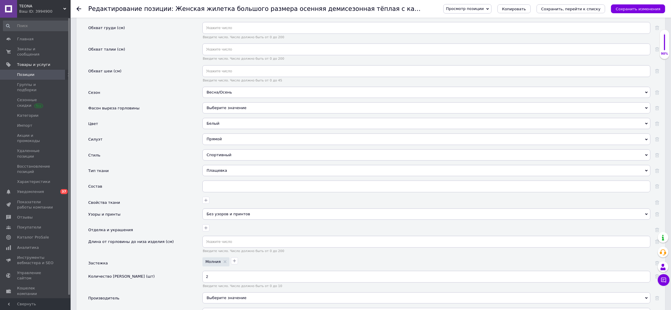
click at [217, 18] on div "48/50" at bounding box center [426, 11] width 448 height 11
type input "56/58"
click at [217, 39] on div "56/58" at bounding box center [427, 36] width 442 height 5
click at [634, 8] on icon "Сохранить изменения" at bounding box center [638, 9] width 45 height 4
click at [599, 8] on icon "Сохранить, перейти к списку" at bounding box center [570, 9] width 59 height 4
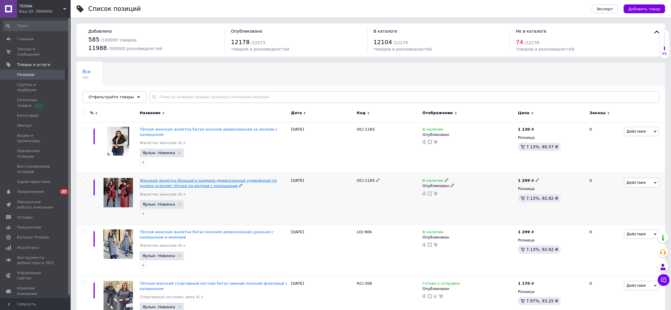
click at [206, 178] on span "Женская жилетка большого размера демисезонная удлинённая по колено осенняя тёпл…" at bounding box center [208, 183] width 137 height 10
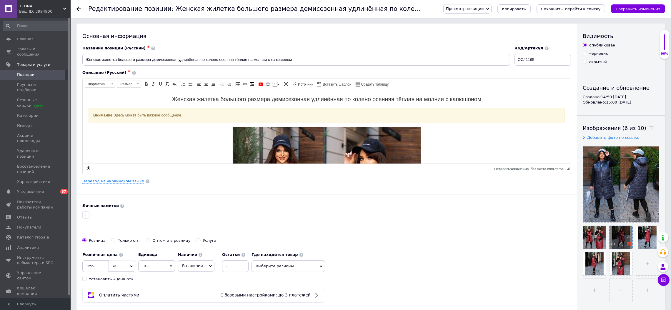
click at [630, 243] on use at bounding box center [629, 244] width 4 height 4
click at [629, 244] on icon at bounding box center [629, 244] width 4 height 4
click at [629, 244] on use at bounding box center [629, 244] width 4 height 4
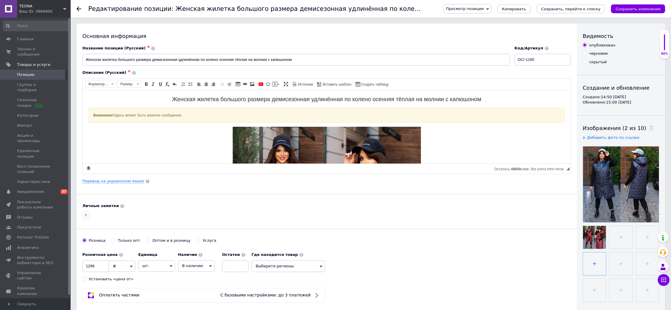
click at [606, 259] on input "file" at bounding box center [594, 263] width 23 height 23
type input "C:\fakepath\photo_2_2025-08-28_13-56-40.jpg"
drag, startPoint x: 290, startPoint y: 59, endPoint x: 46, endPoint y: 58, distance: 244.2
paste input "ёплая женская жилетка батал удлинённая по колено демисезонная осенняя с капюшон…"
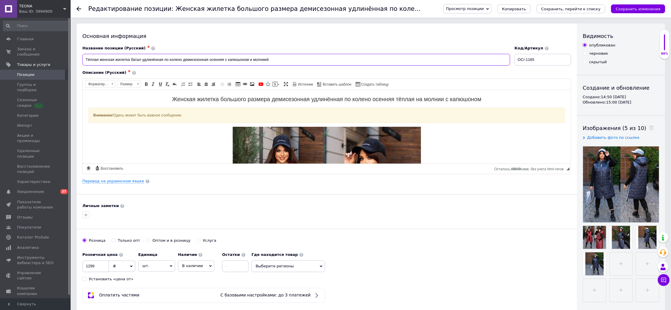
type input "Тёплая женская жилетка батал удлинённая по колено демисезонная осенняя с капюшо…"
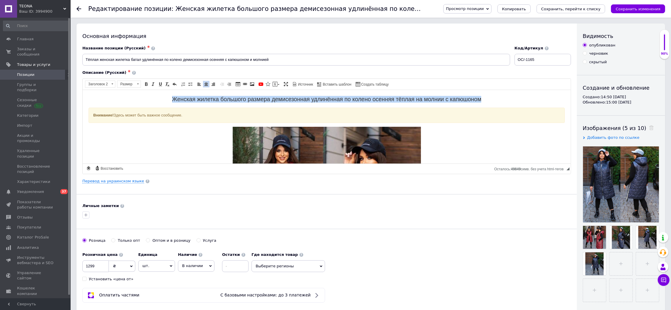
drag, startPoint x: 480, startPoint y: 100, endPoint x: 170, endPoint y: 98, distance: 309.2
click at [170, 98] on h2 "Женская жилетка большого размера демисезонная удлинённая по колено осенняя тёпл…" at bounding box center [326, 99] width 476 height 7
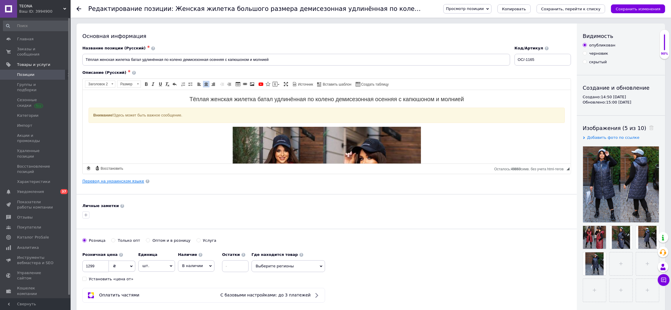
click at [105, 181] on link "Перевод на украинском языке" at bounding box center [113, 181] width 62 height 5
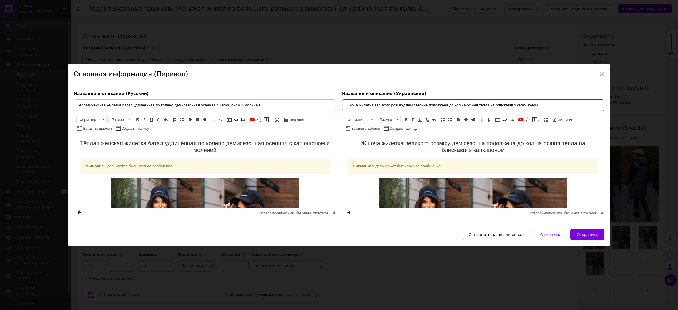
drag, startPoint x: 540, startPoint y: 103, endPoint x: 192, endPoint y: 103, distance: 348.3
click at [234, 103] on div "Название и описание (Русский) Тёплая женская жилетка батал удлинённая по колено…" at bounding box center [339, 155] width 536 height 134
paste input "епла жіноча жилетка батал подовжена до коліна демісезонна осіння з капюшоном і …"
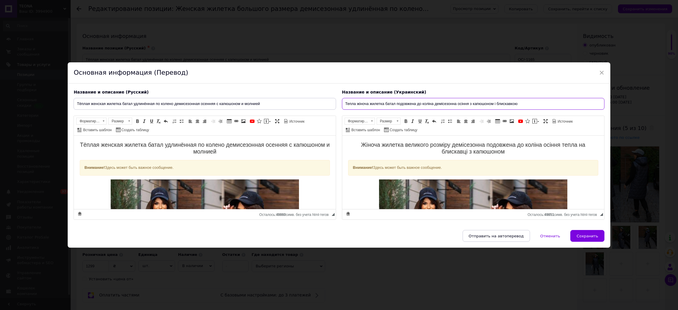
type input "Тепла жіноча жилетка батал подовжена до коліна демісезонна осіння з капюшоном і…"
drag, startPoint x: 501, startPoint y: 154, endPoint x: 358, endPoint y: 143, distance: 144.0
click at [358, 143] on h2 "Жіноча жилетка великого розміру демісезонна подовжена до коліна осіння тепла на…" at bounding box center [473, 149] width 250 height 14
click at [582, 237] on span "Сохранить" at bounding box center [586, 236] width 21 height 4
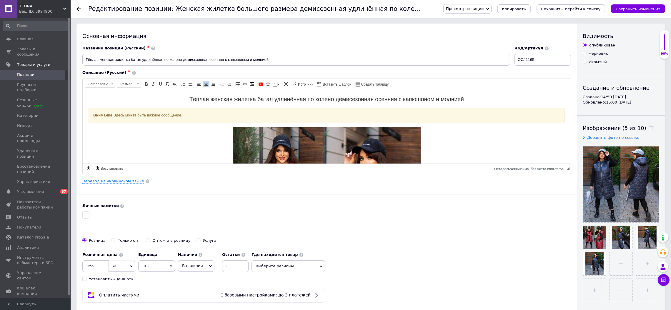
click at [638, 3] on div "Просмотр позиции Сохранить и посмотреть на сайте Сохранить и посмотреть на порт…" at bounding box center [549, 9] width 234 height 18
click at [635, 7] on icon "Сохранить изменения" at bounding box center [638, 9] width 45 height 4
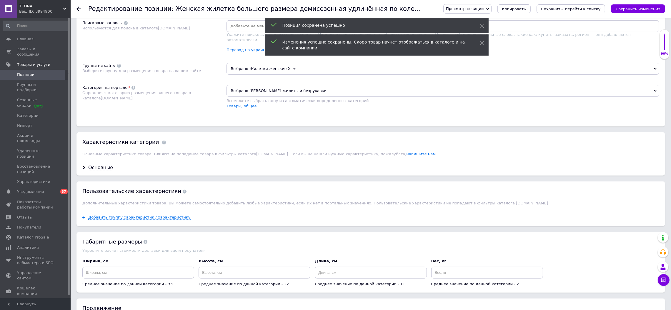
scroll to position [353, 0]
click at [103, 176] on div "Основные" at bounding box center [370, 169] width 589 height 16
click at [100, 172] on div "Основные" at bounding box center [100, 168] width 25 height 7
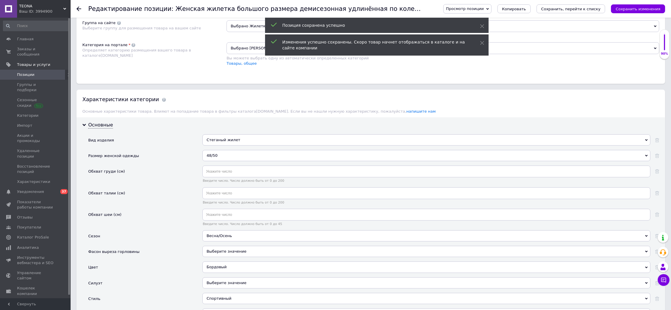
scroll to position [412, 0]
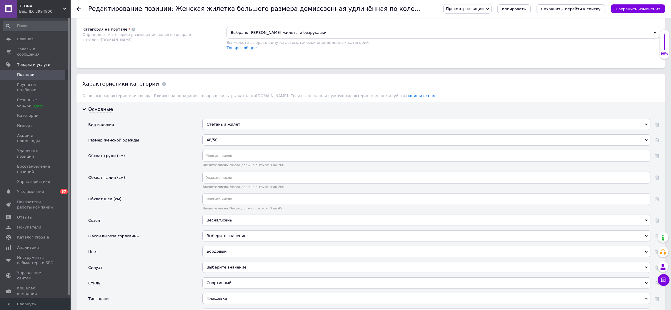
click at [222, 146] on div "48/50" at bounding box center [426, 139] width 448 height 11
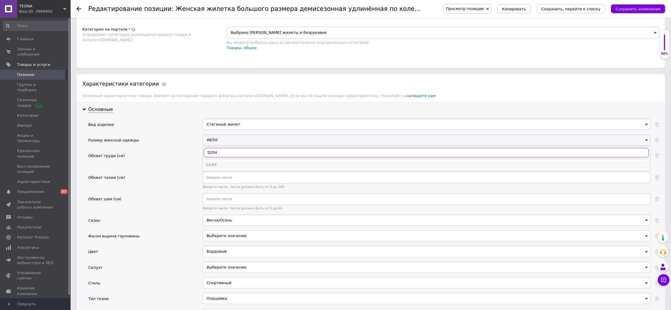
type input "52/54"
click at [206, 167] on div "52/54" at bounding box center [427, 164] width 442 height 5
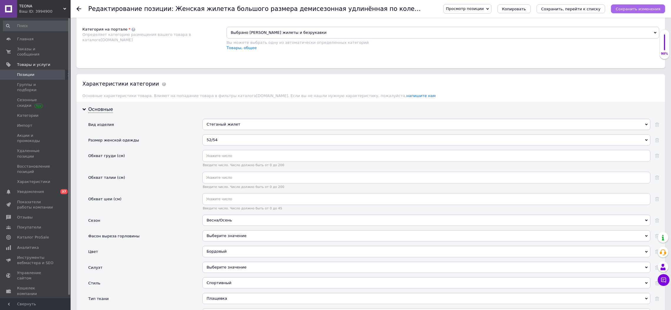
click at [655, 8] on icon "Сохранить изменения" at bounding box center [638, 9] width 45 height 4
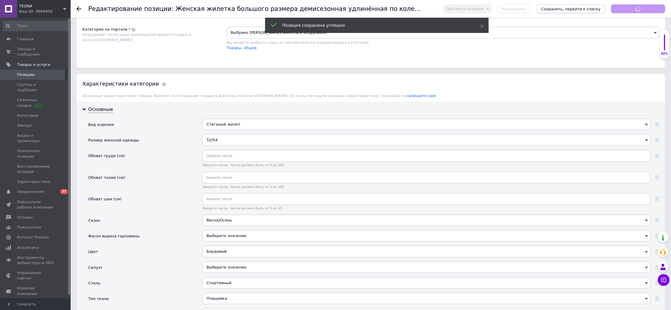
click at [601, 9] on icon "Сохранить, перейти к списку" at bounding box center [570, 9] width 59 height 4
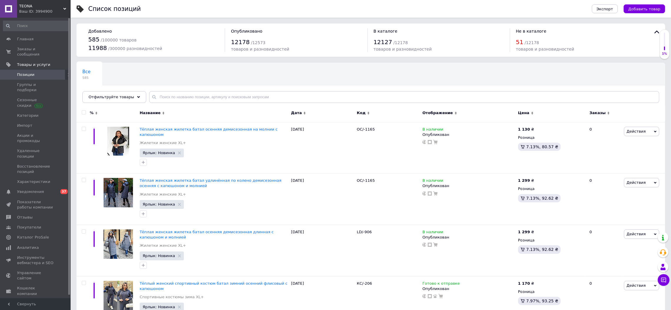
click at [30, 4] on span "ТEONA" at bounding box center [41, 6] width 44 height 5
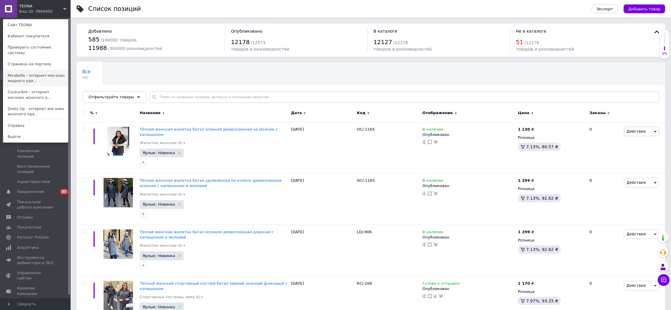
click at [25, 74] on link "Mirabelle - інтернет-магазин модного одя..." at bounding box center [35, 78] width 65 height 16
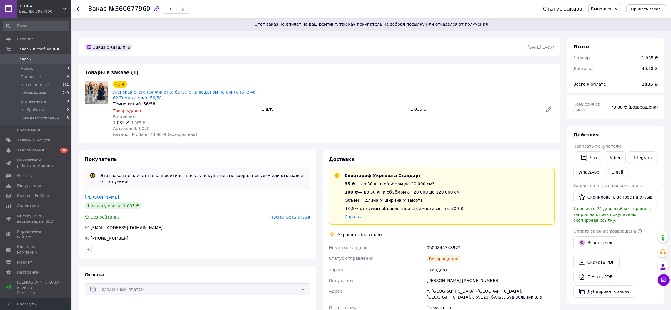
drag, startPoint x: 149, startPoint y: 114, endPoint x: 134, endPoint y: 115, distance: 14.1
click at [135, 114] on div "В наличии" at bounding box center [185, 117] width 144 height 6
drag, startPoint x: 147, startPoint y: 128, endPoint x: 129, endPoint y: 128, distance: 17.7
click at [129, 128] on div "Артикул: ІІ/-0070" at bounding box center [185, 129] width 144 height 6
copy span "ІІ/-0070"
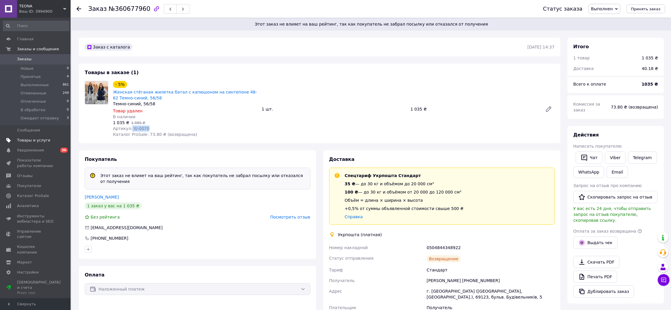
click at [37, 139] on span "Товары и услуги" at bounding box center [33, 140] width 33 height 5
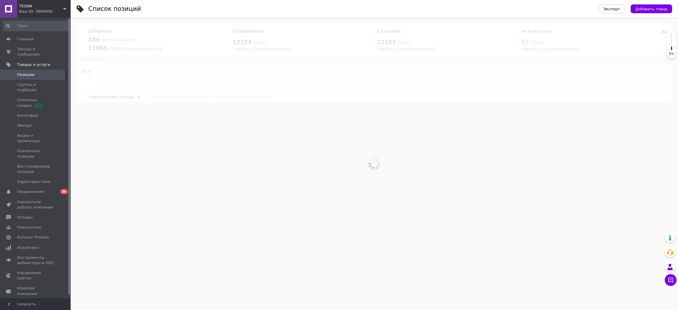
click at [186, 97] on div at bounding box center [374, 164] width 607 height 292
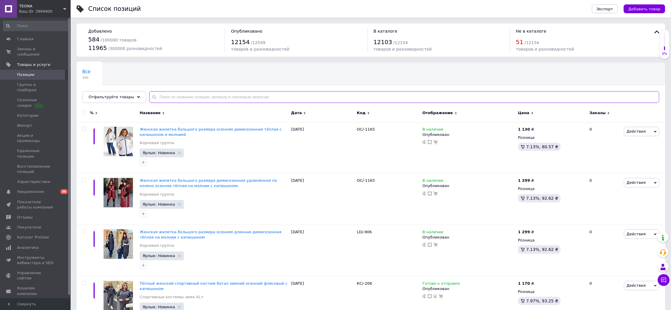
click at [182, 97] on input "text" at bounding box center [404, 97] width 510 height 12
paste input "ІІ/-0070"
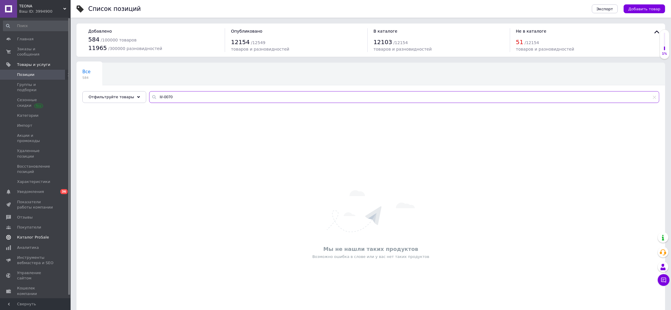
type input "ІІ/-0070"
click at [30, 235] on span "Каталог ProSale" at bounding box center [33, 237] width 32 height 5
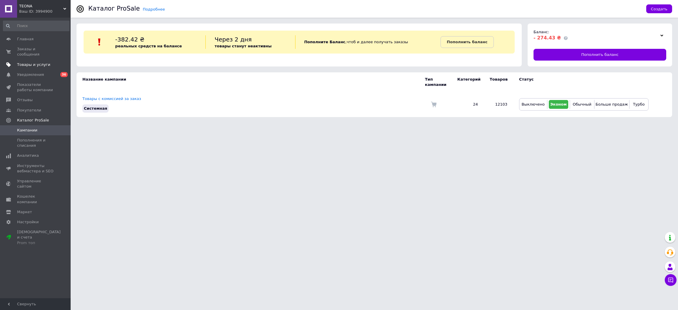
click at [35, 62] on span "Товары и услуги" at bounding box center [33, 64] width 33 height 5
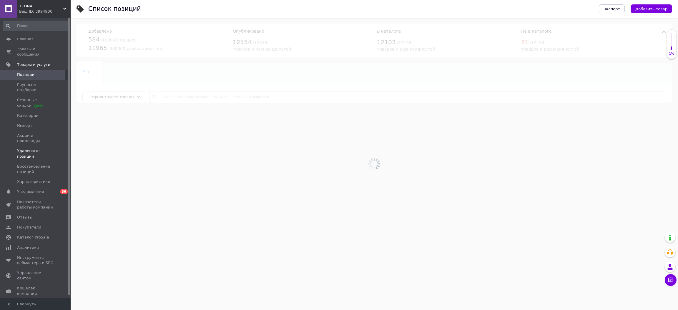
click at [33, 148] on span "Удаленные позиции" at bounding box center [35, 153] width 37 height 11
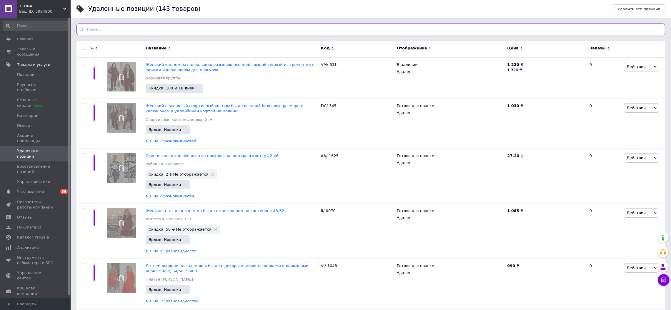
click at [161, 26] on input "text" at bounding box center [370, 30] width 589 height 12
paste input "ІІ/-0070"
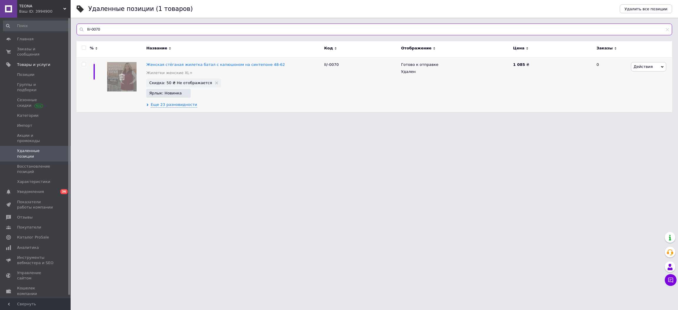
type input "ІІ/-0070"
click at [84, 63] on input "checkbox" at bounding box center [84, 64] width 4 height 4
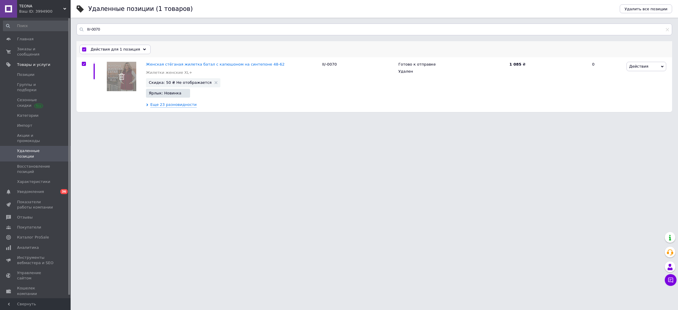
click at [111, 49] on span "Действия для 1 позиция" at bounding box center [115, 49] width 49 height 5
click at [114, 61] on span "Восстановить позиции" at bounding box center [121, 62] width 79 height 5
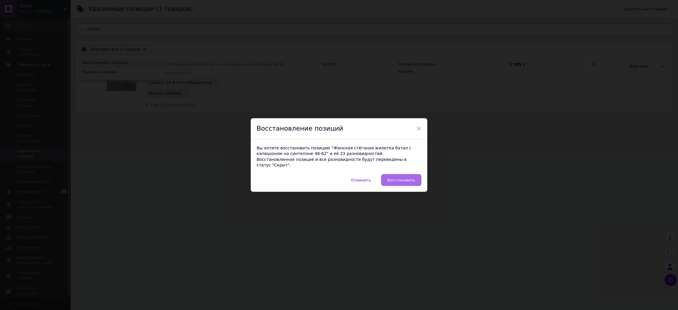
click at [398, 174] on button "Восстановить" at bounding box center [401, 180] width 40 height 12
checkbox input "false"
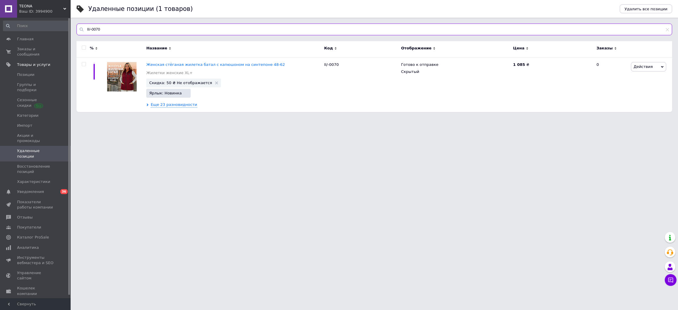
drag, startPoint x: 106, startPoint y: 29, endPoint x: 59, endPoint y: 31, distance: 47.7
click at [64, 31] on div "ТEONA Ваш ID: 3994900 Сайт ТEONA Кабинет покупателя Проверить состояние системы…" at bounding box center [339, 59] width 678 height 118
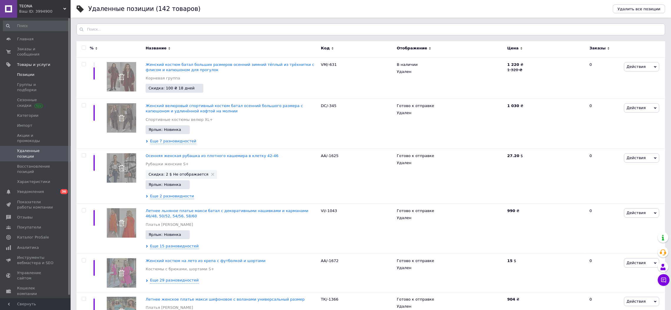
click at [26, 72] on span "Позиции" at bounding box center [25, 74] width 17 height 5
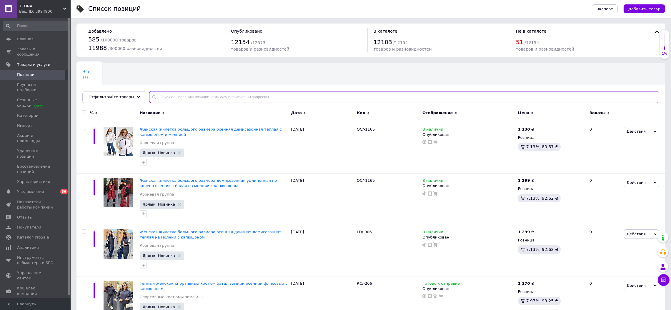
click at [209, 95] on input "text" at bounding box center [404, 97] width 510 height 12
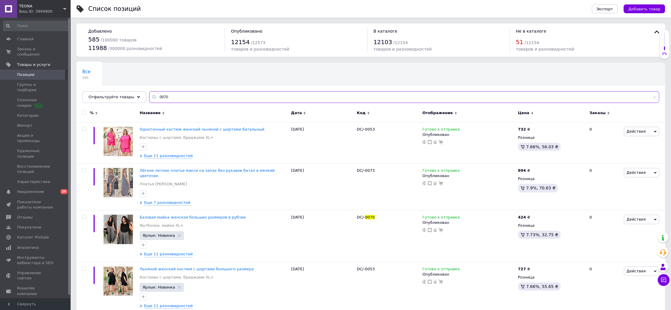
scroll to position [206, 0]
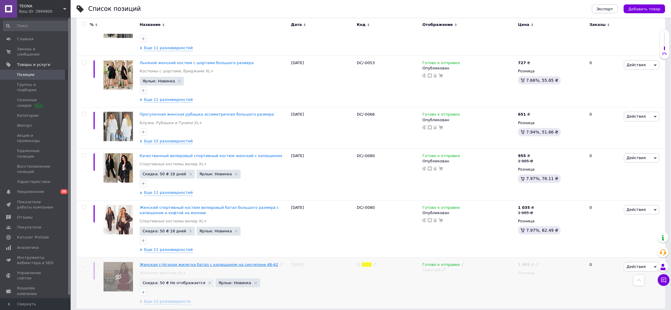
type input "0070"
click at [230, 262] on span "Женская стёганая жилетка батал с капюшоном на синтепоне 48-62" at bounding box center [209, 264] width 139 height 4
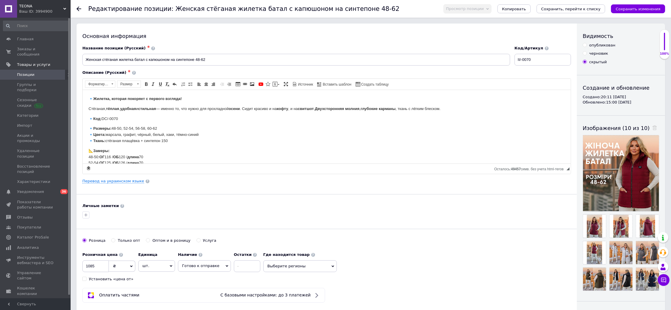
click at [603, 45] on div "опубликован" at bounding box center [602, 45] width 26 height 5
click at [587, 45] on input "опубликован" at bounding box center [585, 45] width 4 height 4
radio input "true"
click at [632, 5] on button "Сохранить изменения" at bounding box center [638, 8] width 54 height 9
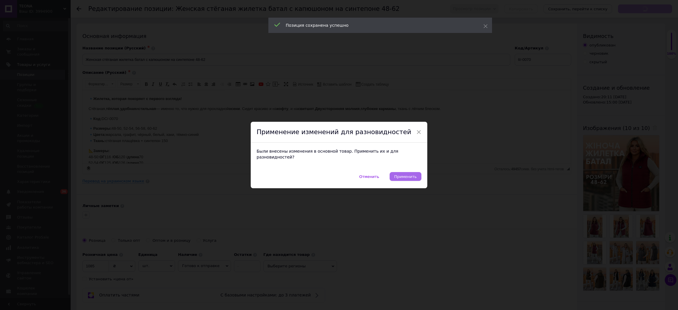
click at [409, 176] on span "Применить" at bounding box center [405, 176] width 22 height 4
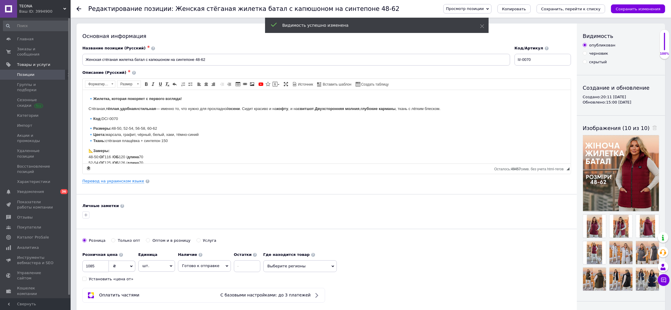
click at [582, 8] on icon "Сохранить, перейти к списку" at bounding box center [570, 9] width 59 height 4
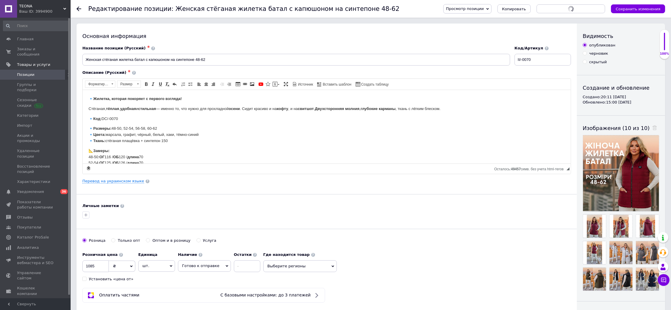
click at [44, 72] on span "Позиции" at bounding box center [35, 74] width 37 height 5
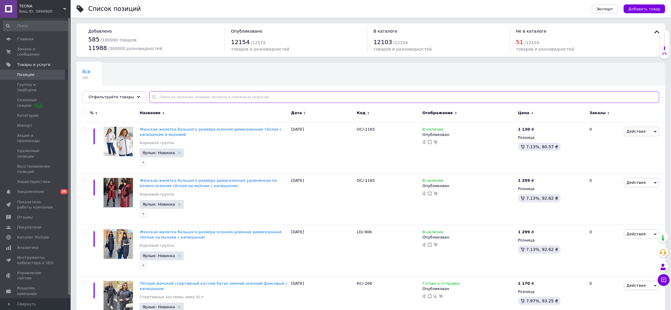
click at [222, 97] on input "text" at bounding box center [404, 97] width 510 height 12
type input "0070"
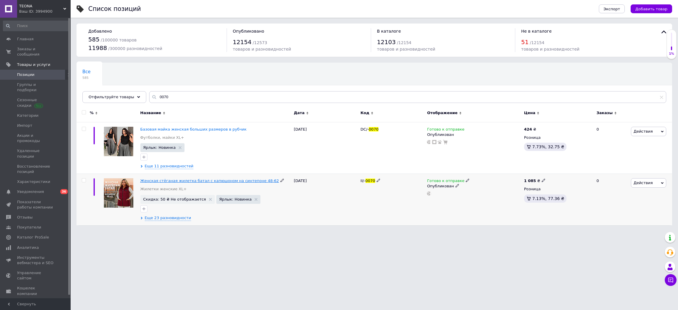
click at [206, 179] on span "Женская стёганая жилетка батал с капюшоном на синтепоне 48-62" at bounding box center [209, 181] width 139 height 4
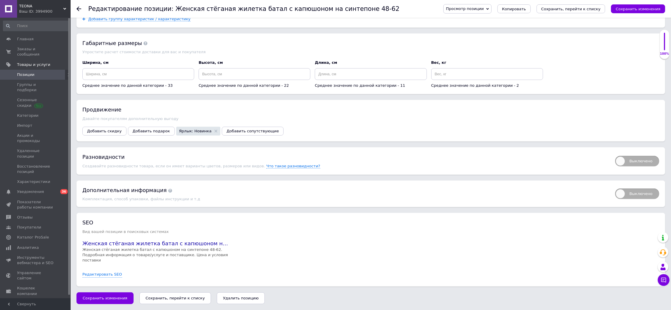
scroll to position [624, 0]
click at [648, 165] on span "Выключено" at bounding box center [637, 161] width 44 height 11
click at [615, 156] on input "Выключено" at bounding box center [613, 154] width 4 height 4
checkbox input "true"
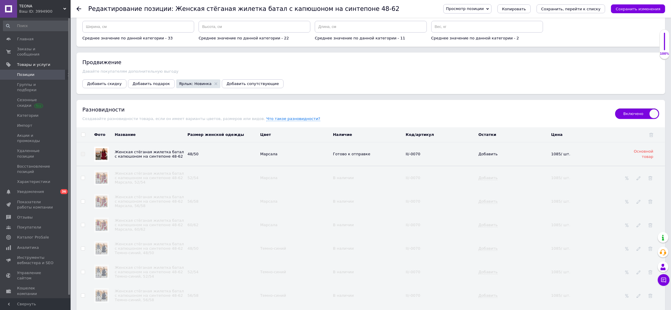
click at [81, 137] on input "checkbox" at bounding box center [83, 135] width 4 height 4
checkbox input "true"
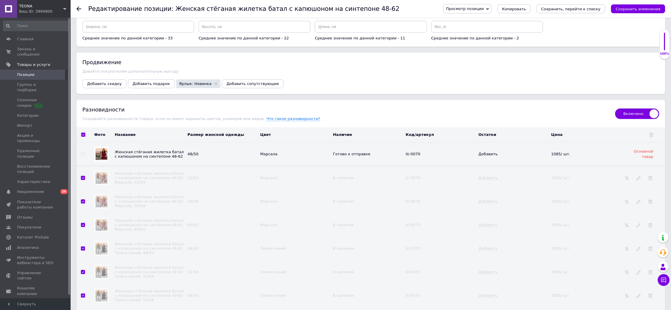
checkbox input "true"
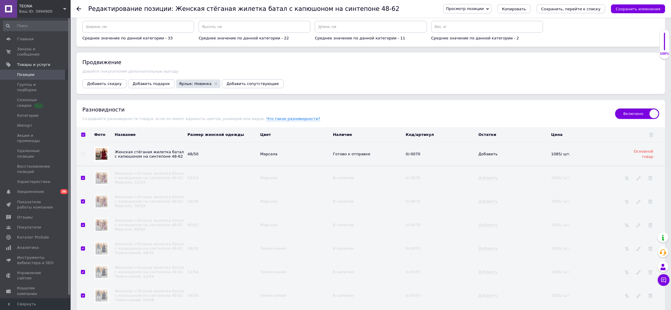
checkbox input "true"
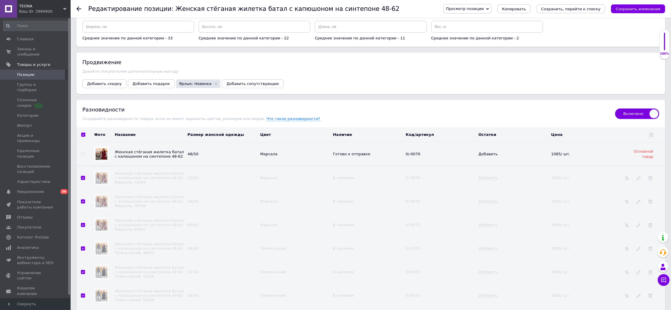
checkbox input "true"
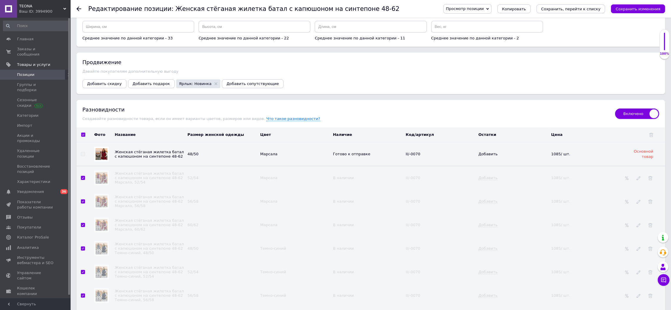
checkbox input "true"
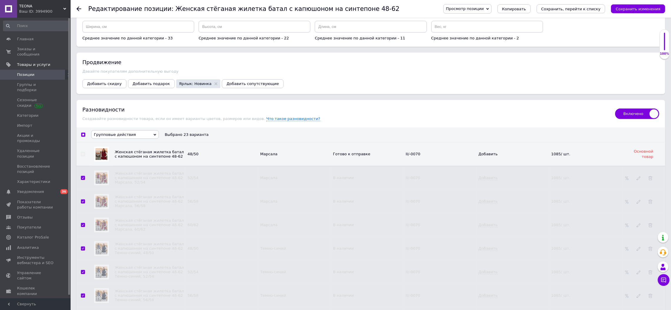
click at [100, 137] on span "Групповые действия" at bounding box center [115, 134] width 42 height 4
click at [243, 166] on td "48/50" at bounding box center [222, 154] width 73 height 24
click at [650, 8] on icon "Сохранить изменения" at bounding box center [638, 9] width 45 height 4
checkbox input "false"
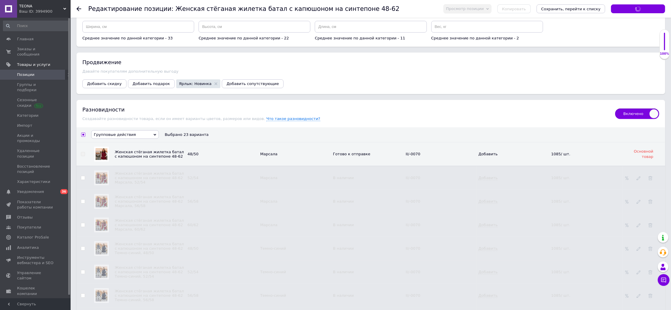
checkbox input "false"
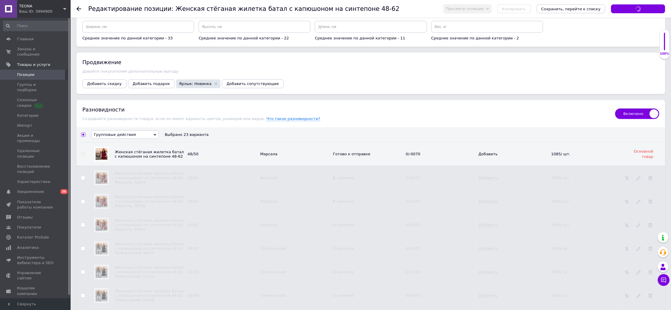
checkbox input "false"
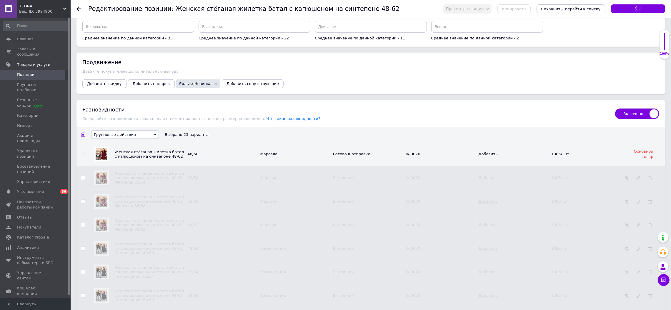
checkbox input "false"
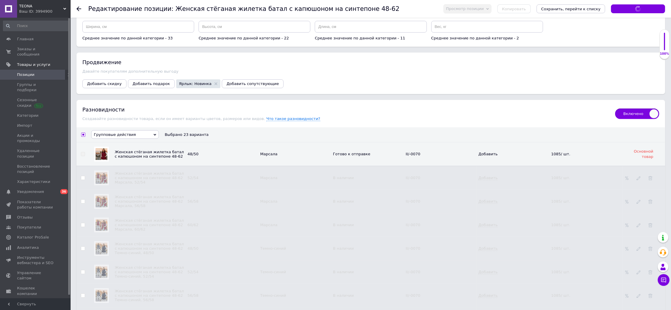
checkbox input "false"
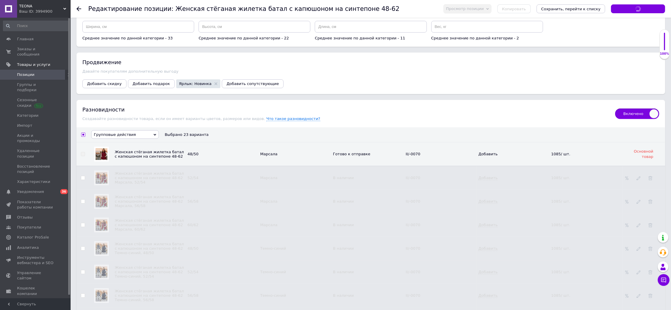
checkbox input "false"
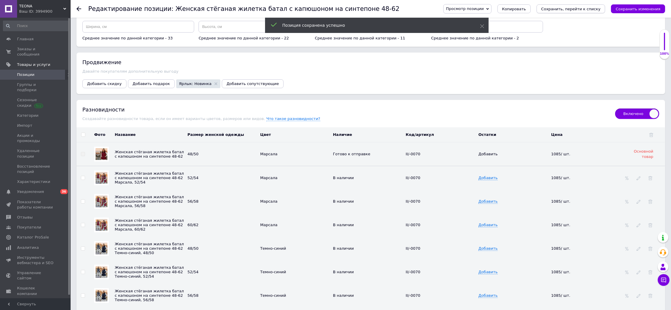
click at [600, 10] on icon "Сохранить, перейти к списку" at bounding box center [570, 9] width 59 height 4
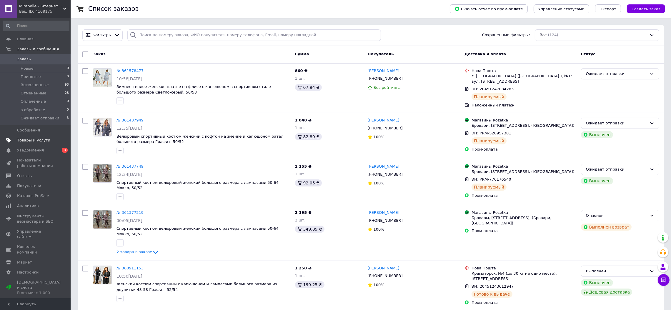
click at [39, 139] on span "Товары и услуги" at bounding box center [33, 140] width 33 height 5
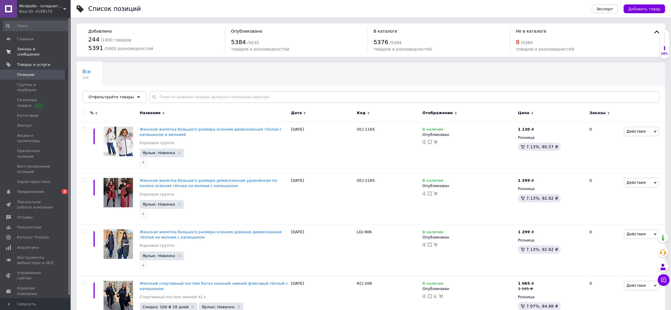
click at [42, 48] on span "Заказы и сообщения" at bounding box center [35, 51] width 37 height 11
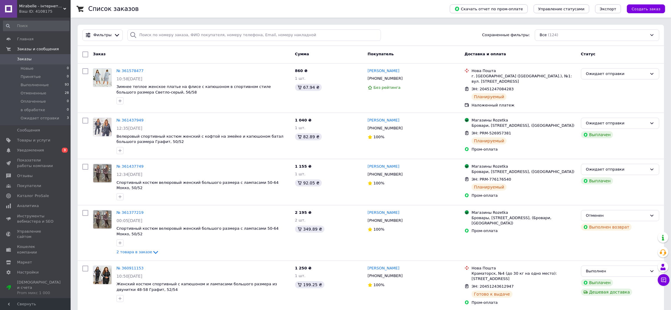
click at [56, 10] on div "Ваш ID: 4108175" at bounding box center [44, 11] width 51 height 5
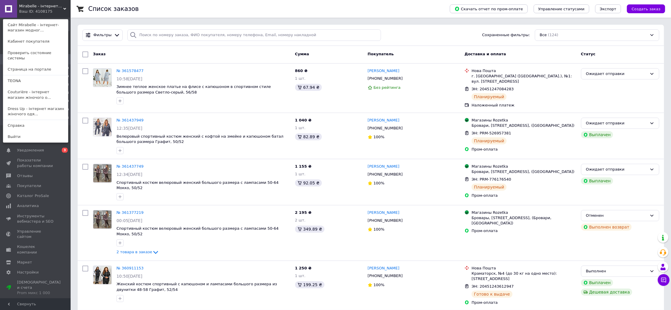
click at [41, 76] on link "ТEONA" at bounding box center [35, 80] width 65 height 11
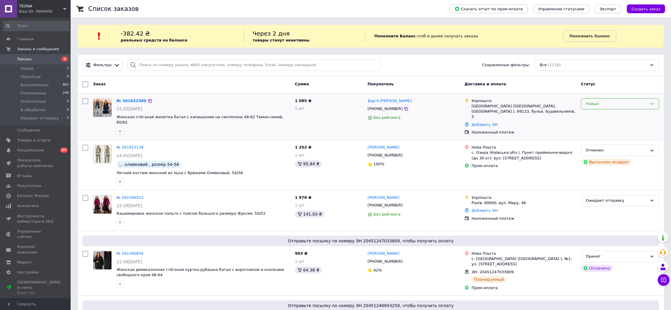
click at [602, 99] on div "Новый" at bounding box center [620, 103] width 78 height 11
click at [599, 114] on li "Принят" at bounding box center [620, 116] width 78 height 11
click at [119, 102] on link "№ 361632580" at bounding box center [130, 101] width 27 height 4
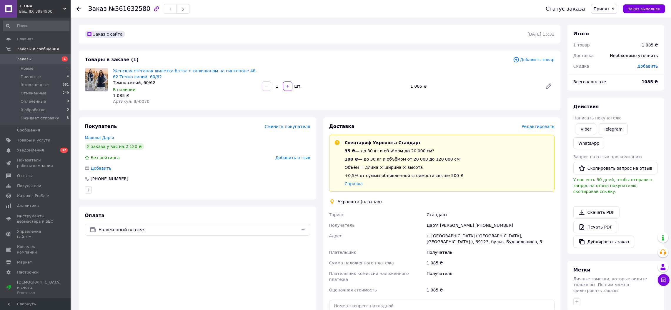
click at [609, 4] on span "Принят" at bounding box center [604, 9] width 26 height 10
click at [613, 54] on li "Ожидает отправку" at bounding box center [613, 55] width 44 height 9
click at [245, 166] on div "Добавить" at bounding box center [198, 168] width 226 height 6
click at [49, 56] on link "Заказы 1" at bounding box center [36, 59] width 72 height 10
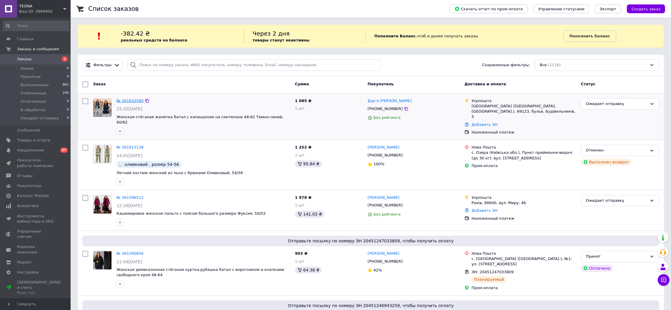
click at [128, 101] on link "№ 361632580" at bounding box center [130, 101] width 27 height 4
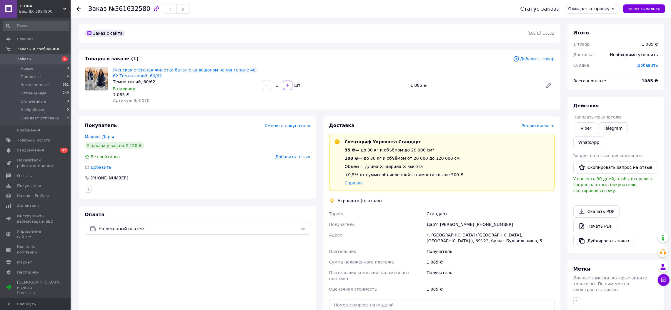
scroll to position [117, 0]
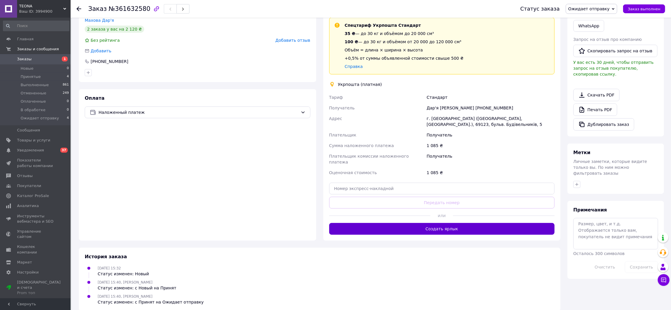
click at [464, 223] on button "Создать ярлык" at bounding box center [442, 229] width 226 height 12
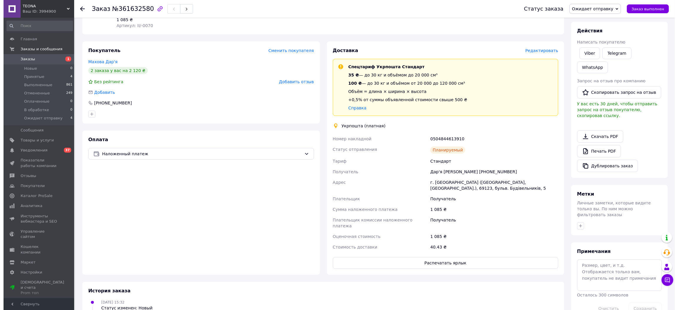
scroll to position [53, 0]
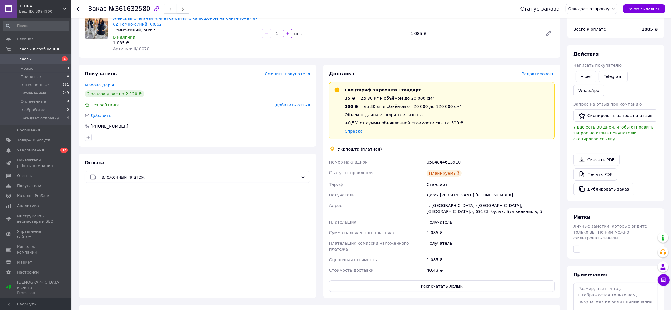
click at [539, 76] on span "Редактировать" at bounding box center [538, 73] width 33 height 5
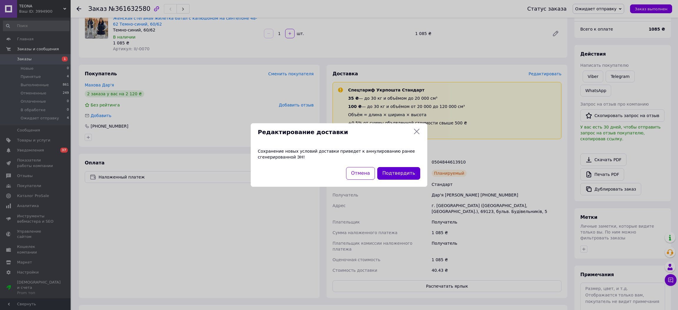
click at [395, 171] on button "Подтвердить" at bounding box center [398, 173] width 43 height 13
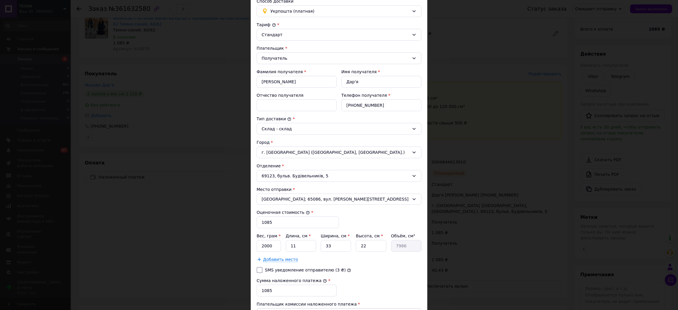
scroll to position [107, 0]
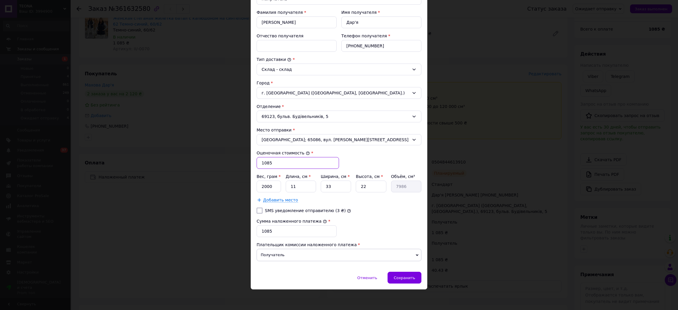
click at [296, 160] on input "1085" at bounding box center [298, 163] width 82 height 12
type input "1095"
click at [397, 276] on span "Сохранить" at bounding box center [404, 278] width 21 height 4
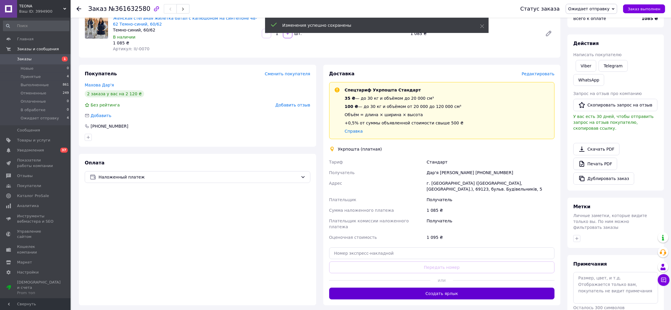
click at [458, 288] on button "Создать ярлык" at bounding box center [442, 294] width 226 height 12
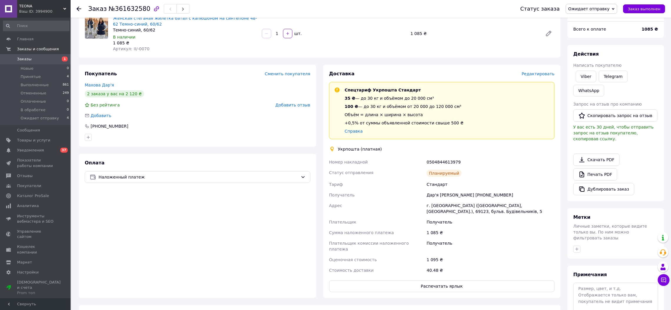
click at [537, 74] on span "Редактировать" at bounding box center [538, 73] width 33 height 5
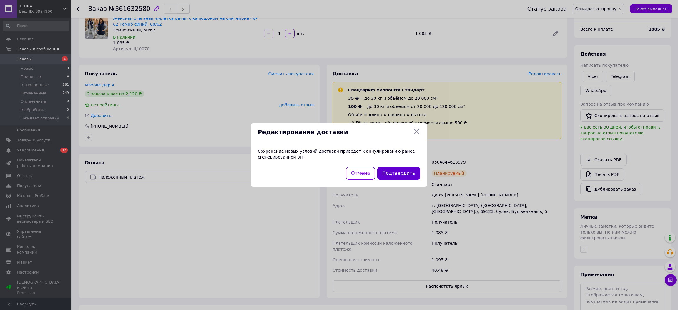
click at [403, 173] on button "Подтвердить" at bounding box center [398, 173] width 43 height 13
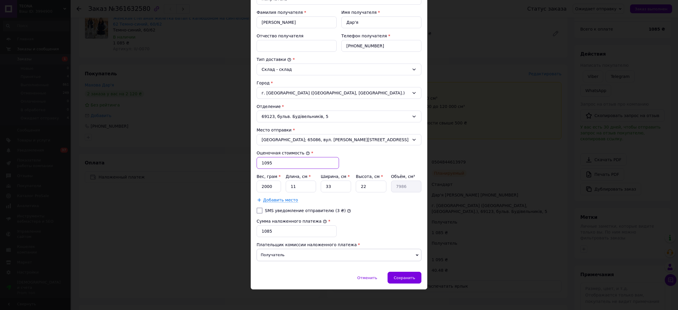
drag, startPoint x: 274, startPoint y: 162, endPoint x: 250, endPoint y: 163, distance: 24.1
click at [251, 163] on div "Способ доставки Укрпошта (платная) Тариф * Стандарт Плательщик * Получатель Фам…" at bounding box center [339, 102] width 177 height 339
type input "1085"
click at [399, 277] on span "Сохранить" at bounding box center [404, 278] width 21 height 4
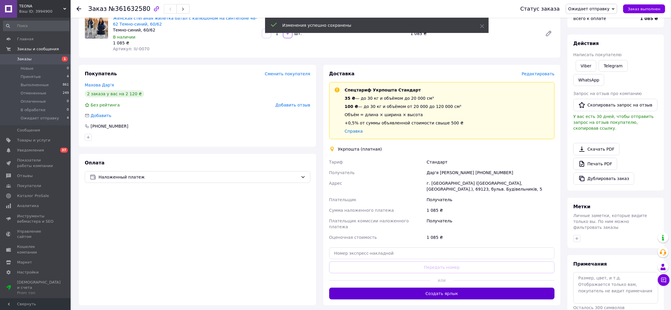
click at [438, 288] on button "Создать ярлык" at bounding box center [442, 294] width 226 height 12
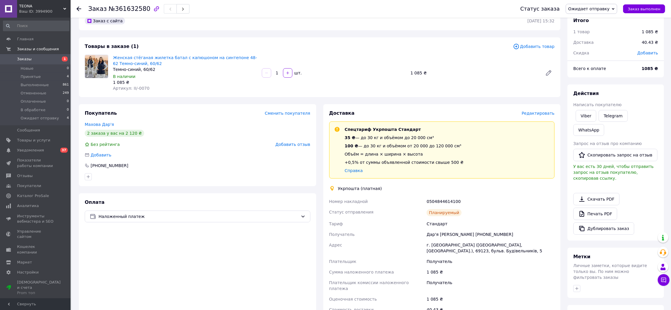
scroll to position [0, 0]
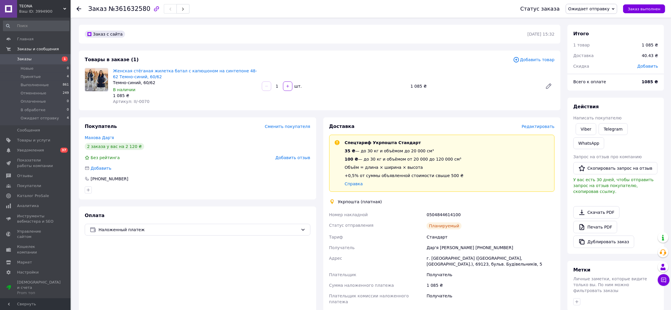
click at [51, 61] on span "Заказы" at bounding box center [35, 58] width 37 height 5
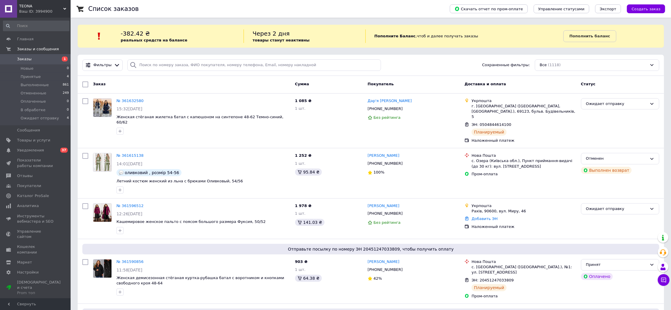
click at [48, 59] on span "Заказы" at bounding box center [35, 58] width 37 height 5
click at [38, 5] on span "ТEONA" at bounding box center [41, 6] width 44 height 5
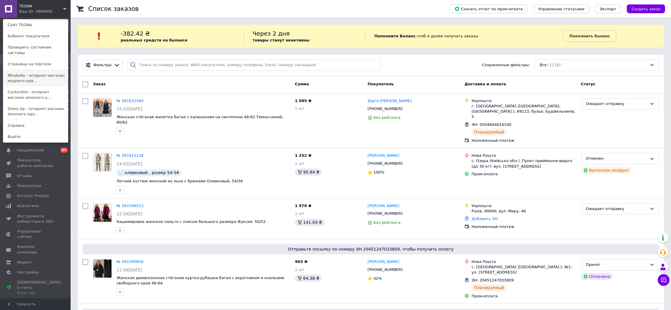
click at [21, 74] on link "Mirabelle - інтернет-магазин модного одя..." at bounding box center [35, 78] width 65 height 16
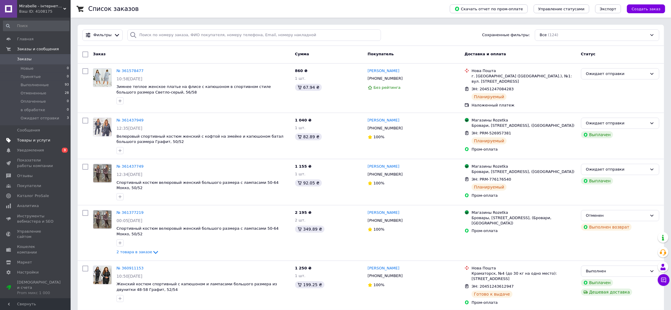
click at [29, 137] on link "Товары и услуги" at bounding box center [36, 140] width 72 height 10
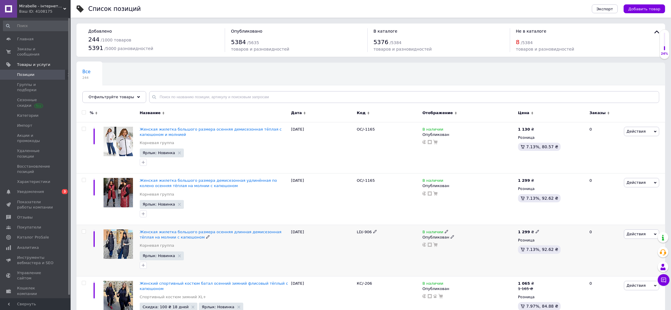
click at [84, 231] on input "checkbox" at bounding box center [84, 232] width 4 height 4
checkbox input "true"
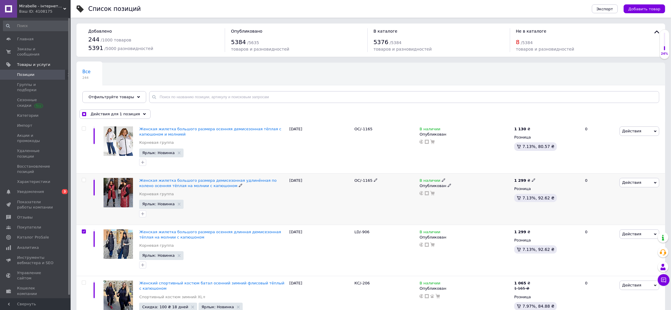
click at [84, 180] on input "checkbox" at bounding box center [84, 180] width 4 height 4
checkbox input "true"
click at [84, 128] on input "checkbox" at bounding box center [84, 129] width 4 height 4
checkbox input "true"
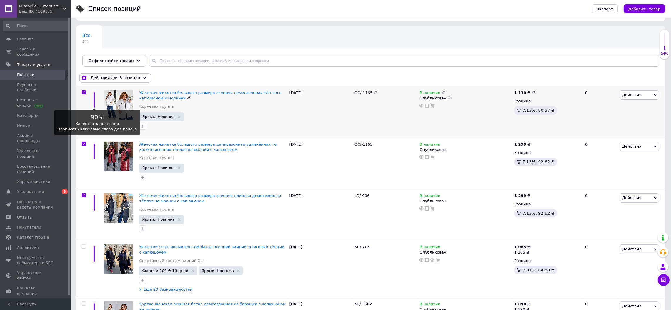
scroll to position [59, 0]
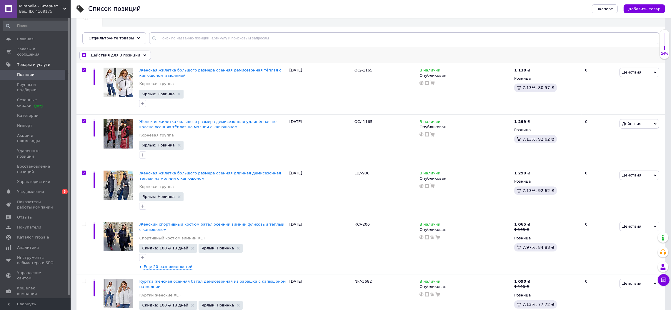
click at [137, 51] on div "Действия для 3 позиции" at bounding box center [114, 55] width 71 height 9
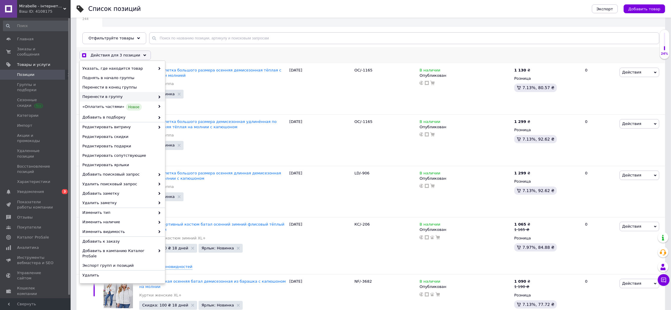
click at [108, 98] on span "Перенести в группу" at bounding box center [118, 96] width 73 height 5
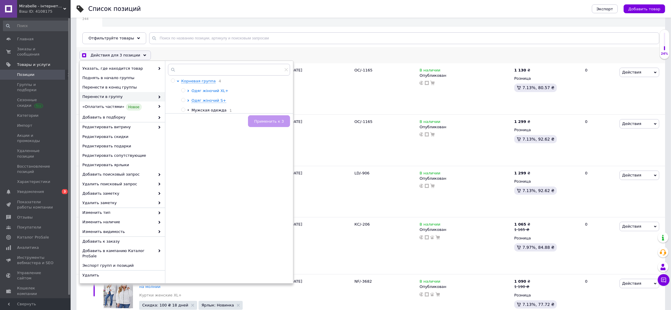
click at [205, 91] on span "Одяг жіночий XL+" at bounding box center [210, 91] width 37 height 4
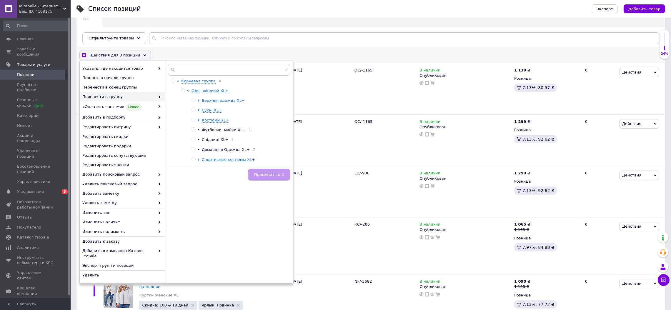
click at [210, 102] on span "Верхняя одежда XL+" at bounding box center [223, 100] width 43 height 4
checkbox input "true"
click at [202, 111] on input "radio" at bounding box center [204, 110] width 4 height 4
radio input "true"
click at [263, 176] on span "Применить к 3" at bounding box center [269, 174] width 30 height 4
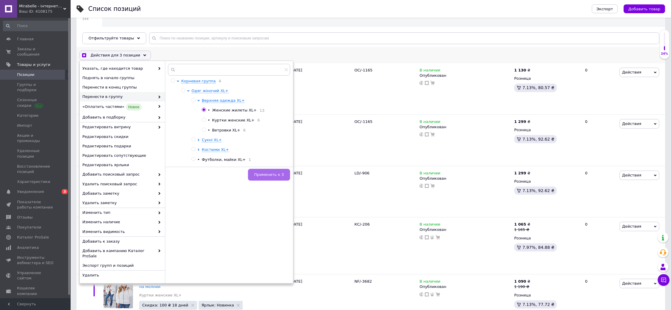
checkbox input "true"
checkbox input "false"
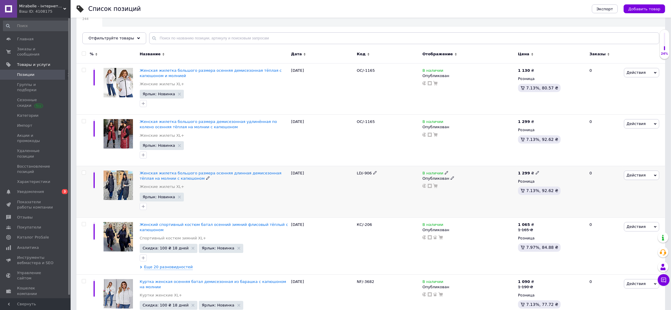
click at [83, 172] on input "checkbox" at bounding box center [84, 173] width 4 height 4
checkbox input "true"
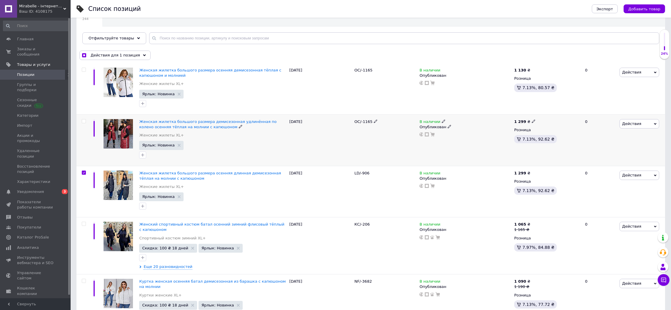
click at [84, 121] on input "checkbox" at bounding box center [84, 121] width 4 height 4
checkbox input "true"
click at [83, 69] on input "checkbox" at bounding box center [84, 70] width 4 height 4
checkbox input "true"
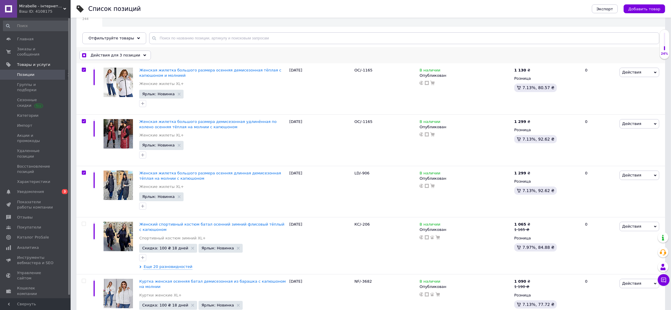
click at [123, 54] on span "Действия для 3 позиции" at bounding box center [116, 55] width 50 height 5
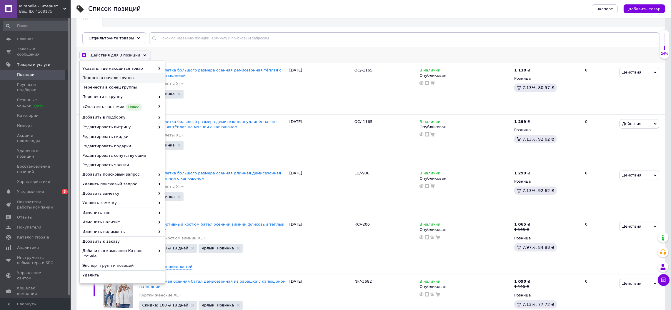
click at [123, 78] on span "Поднять в начало группы" at bounding box center [121, 77] width 79 height 5
checkbox input "true"
checkbox input "false"
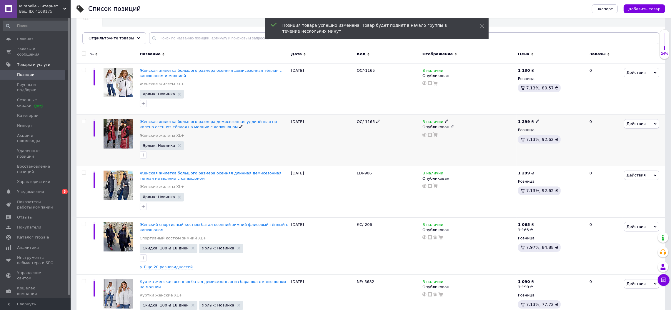
scroll to position [0, 0]
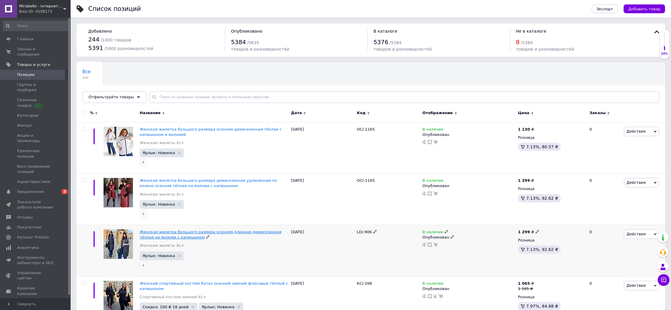
click at [193, 231] on span "Женская жилетка большого размера осенняя длинная демисезонная тёплая на молнии …" at bounding box center [211, 235] width 142 height 10
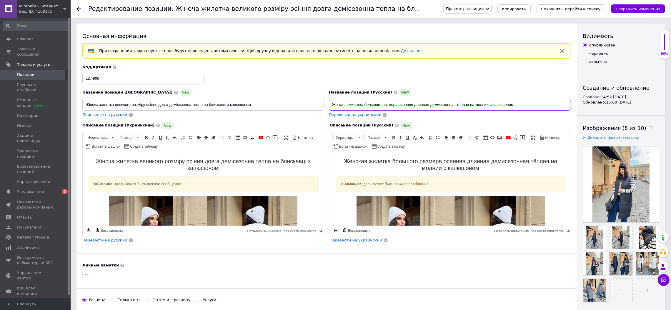
drag, startPoint x: 532, startPoint y: 105, endPoint x: 274, endPoint y: 106, distance: 258.3
click at [276, 106] on div "Название позиции (Украинский) New Жіноча жилетка великого розміру осіння довга …" at bounding box center [326, 91] width 493 height 58
paste input "летка женская батал демисезонная длинная осенняя тёплая с капюшоном на молнии"
type input "Жилетка женская батал демисезонная длинная осенняя тёплая с капюшоном на молнии"
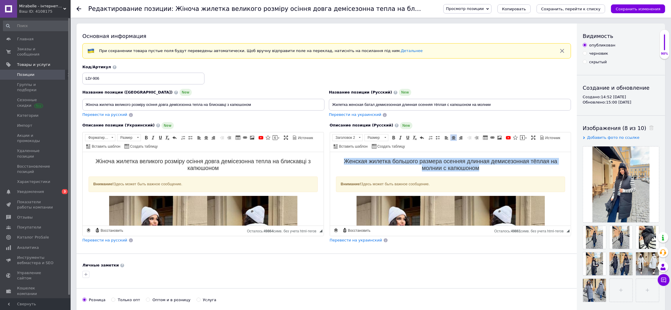
drag, startPoint x: 478, startPoint y: 167, endPoint x: 341, endPoint y: 157, distance: 137.8
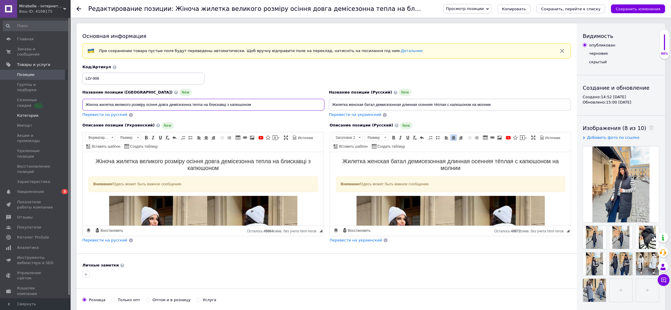
drag, startPoint x: 252, startPoint y: 104, endPoint x: 36, endPoint y: 102, distance: 215.4
type input "Жилетка жіноча батал демісезонна довга осіння тепла з капюшоном на блискавці"
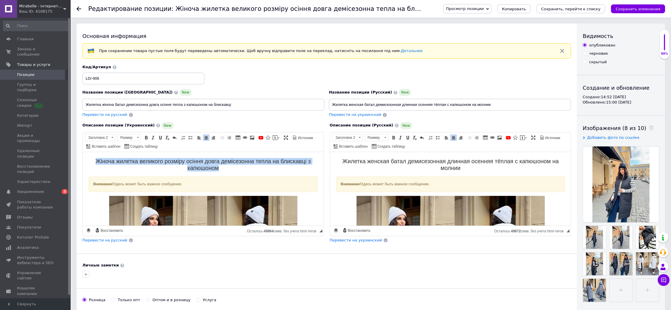
drag, startPoint x: 217, startPoint y: 168, endPoint x: 94, endPoint y: 158, distance: 124.3
click at [94, 158] on h2 "Жіноча жилетка великого розміру осіння довга демісезонна тепла на блискавці з к…" at bounding box center [202, 165] width 229 height 14
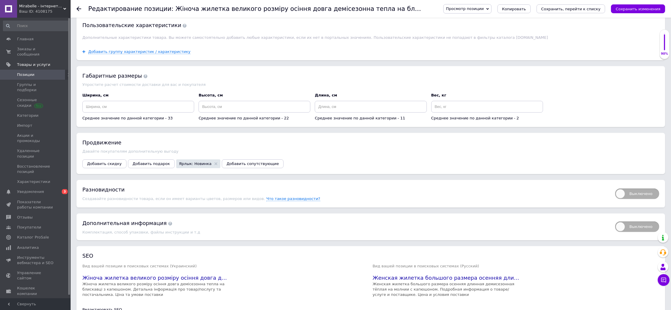
scroll to position [529, 0]
click at [99, 5] on div "Основные" at bounding box center [100, 1] width 25 height 7
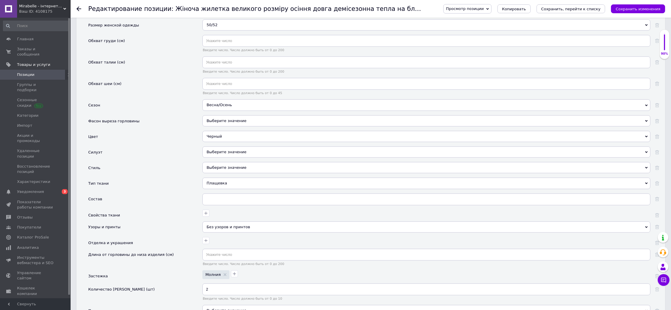
scroll to position [412, 0]
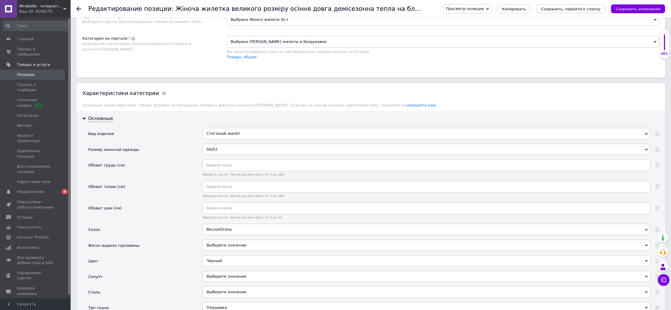
click at [213, 155] on div "50/52" at bounding box center [426, 149] width 448 height 11
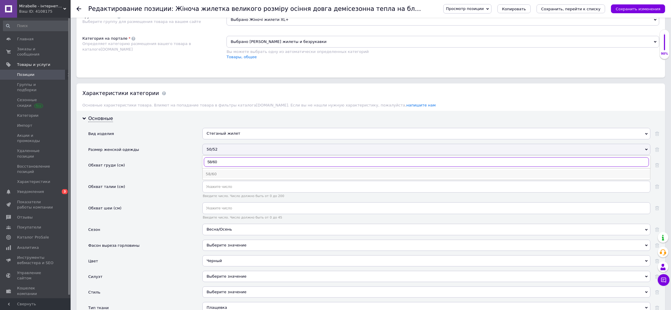
type input "58/60"
click at [220, 177] on div "58/60" at bounding box center [427, 174] width 442 height 5
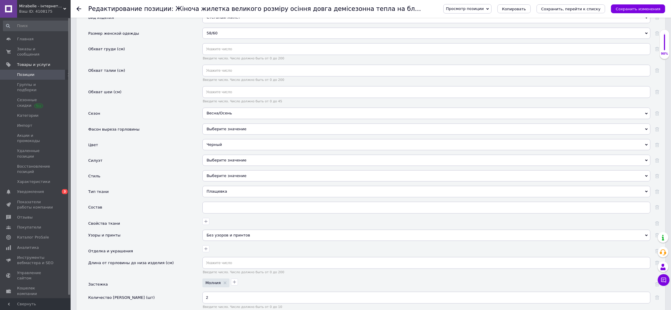
scroll to position [529, 0]
click at [653, 8] on icon "Сохранить изменения" at bounding box center [638, 9] width 45 height 4
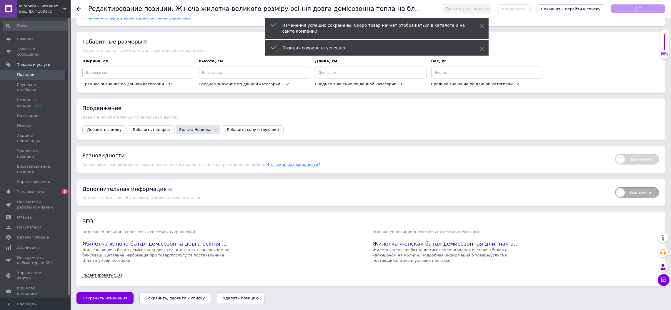
scroll to position [1092, 0]
click at [601, 7] on icon "Сохранить, перейти к списку" at bounding box center [570, 9] width 59 height 4
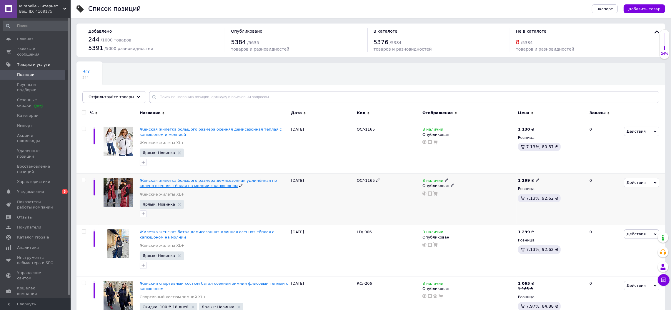
click at [172, 183] on span "Женская жилетка большого размера демисезонная удлинённая по колено осенняя тёпл…" at bounding box center [208, 183] width 137 height 10
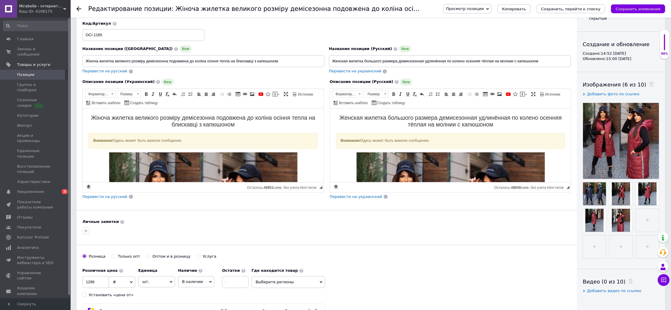
scroll to position [59, 0]
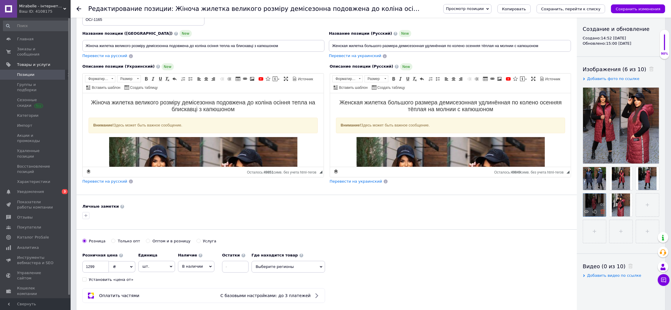
click at [605, 212] on use at bounding box center [602, 211] width 4 height 4
click at [628, 182] on div at bounding box center [621, 178] width 23 height 23
click at [629, 186] on icon at bounding box center [629, 185] width 4 height 4
click at [649, 70] on use at bounding box center [651, 69] width 4 height 4
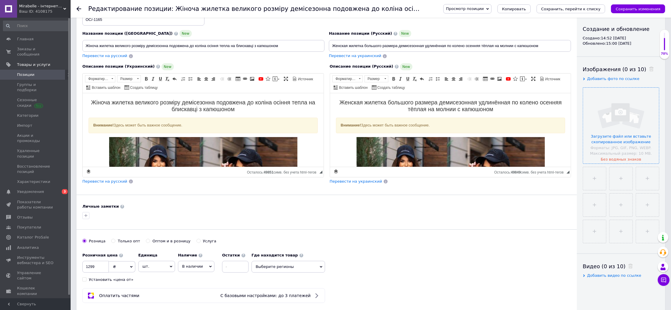
click at [627, 119] on input "file" at bounding box center [621, 126] width 76 height 76
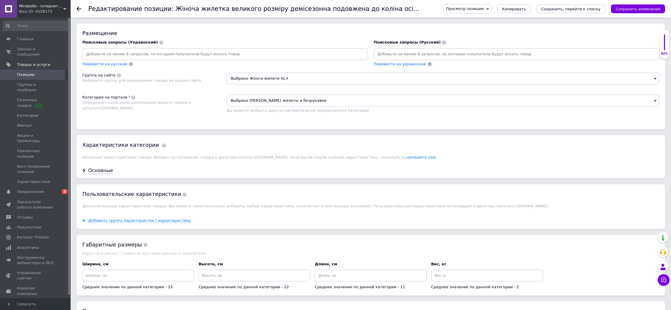
scroll to position [529, 0]
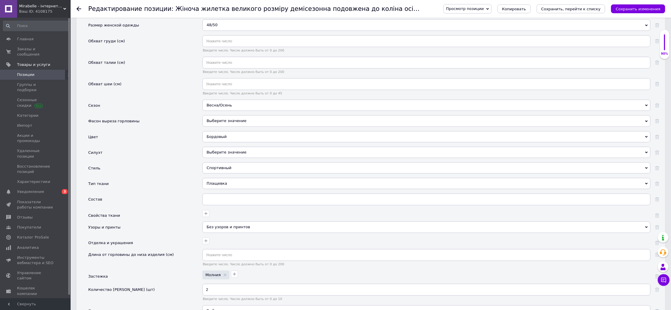
click at [215, 31] on div "48/50" at bounding box center [426, 24] width 448 height 11
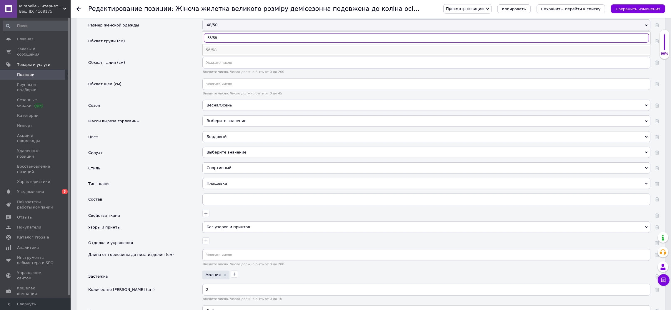
type input "56/58"
click at [217, 53] on div "56/58" at bounding box center [427, 49] width 442 height 5
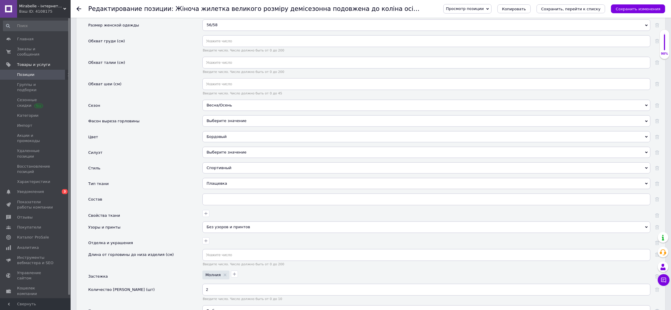
click at [642, 7] on icon "Сохранить изменения" at bounding box center [638, 9] width 45 height 4
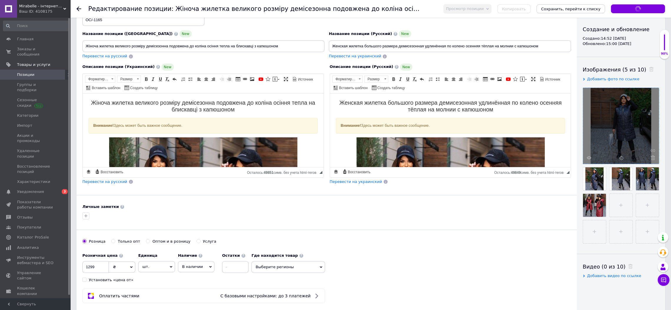
scroll to position [0, 0]
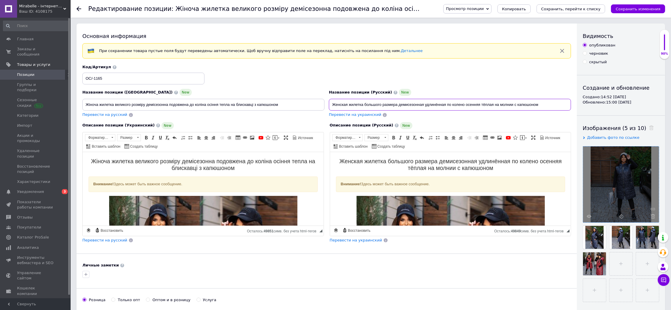
drag, startPoint x: 545, startPoint y: 106, endPoint x: 276, endPoint y: 109, distance: 268.9
click at [276, 109] on div "Название позиции (Украинский) New Жіноча жилетка великого розміру демісезонна п…" at bounding box center [326, 91] width 493 height 58
paste input "летка женская батал демисезонная удлинённая по колено осенняя тёплая с капюшоно…"
type input "Жилетка женская батал демисезонная удлинённая по колено осенняя тёплая с капюшо…"
drag, startPoint x: 287, startPoint y: 105, endPoint x: 0, endPoint y: 105, distance: 286.8
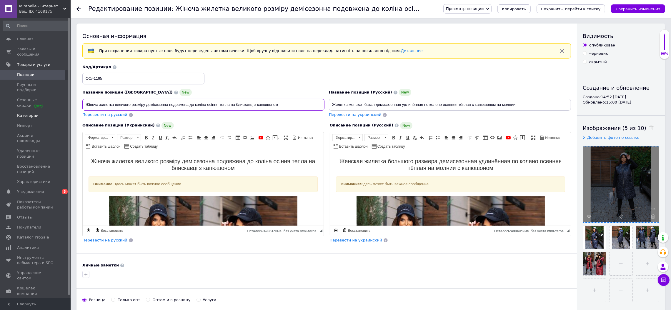
paste input "илетка жіноча батал демісезонна подовжена до коліна осіння тепла з капюшоном на…"
type input "Жилетка жіноча батал демісезонна подовжена до коліна осіння тепла з капюшоном н…"
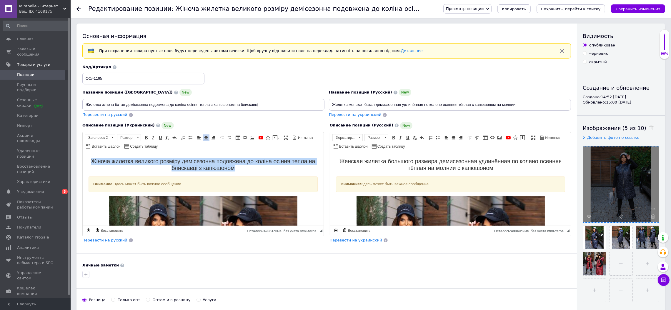
drag, startPoint x: 234, startPoint y: 169, endPoint x: 92, endPoint y: 160, distance: 142.7
click at [92, 160] on h2 "Жіноча жилетка великого розміру демісезонна подовжена до коліна осіння тепла на…" at bounding box center [202, 165] width 229 height 14
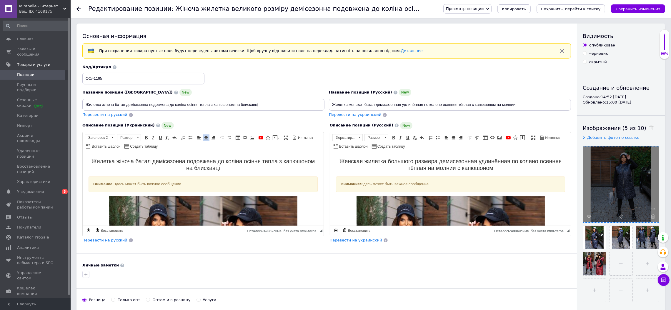
drag, startPoint x: 530, startPoint y: 105, endPoint x: 272, endPoint y: 105, distance: 258.0
click at [275, 105] on div "Название позиции (Украинский) New Жилетка жіноча батал демісезонна подовжена до…" at bounding box center [326, 91] width 493 height 58
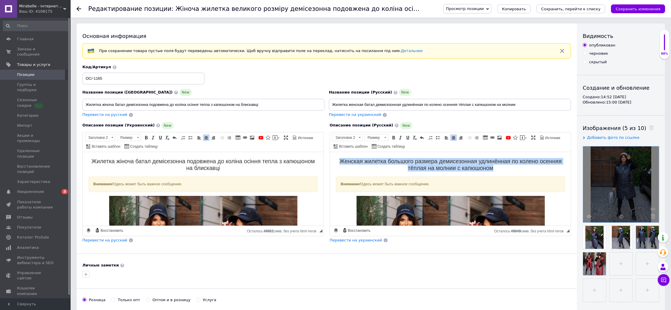
drag, startPoint x: 490, startPoint y: 168, endPoint x: 337, endPoint y: 159, distance: 152.7
click at [337, 159] on h2 "Женская жилетка большого размера демисезонная удлинённая по колено осенняя тёпл…" at bounding box center [450, 165] width 229 height 14
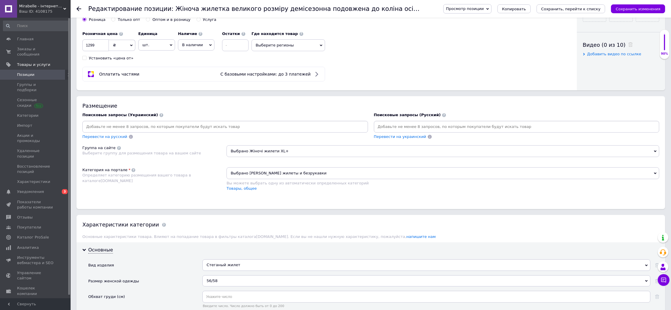
scroll to position [353, 0]
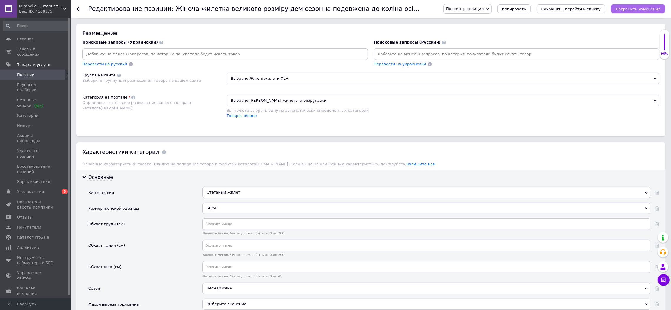
click at [642, 10] on icon "Сохранить изменения" at bounding box center [638, 9] width 45 height 4
click at [596, 10] on icon "Сохранить, перейти к списку" at bounding box center [570, 9] width 59 height 4
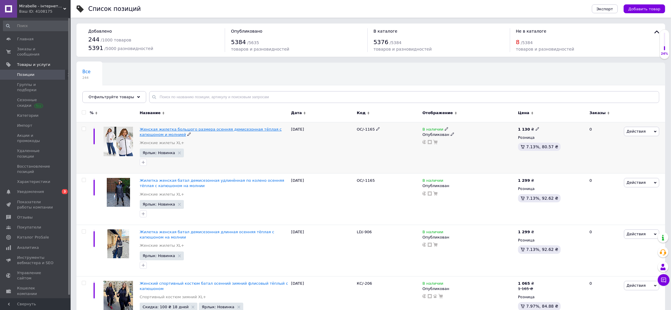
click at [258, 129] on span "Женская жилетка большого размера осенняя демисезонная тёплая с капюшоном и молн…" at bounding box center [211, 132] width 142 height 10
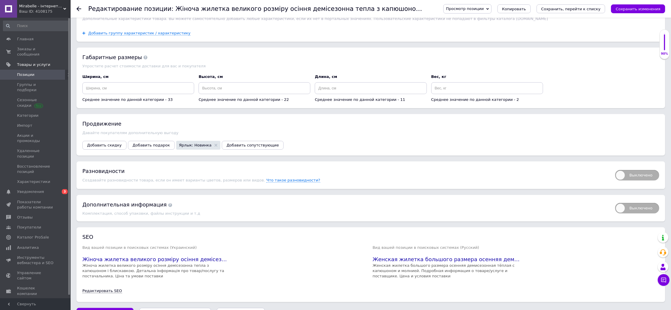
scroll to position [525, 0]
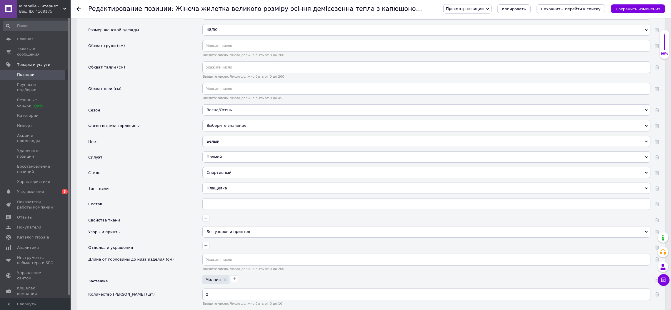
click at [217, 35] on div "48/50" at bounding box center [426, 29] width 448 height 11
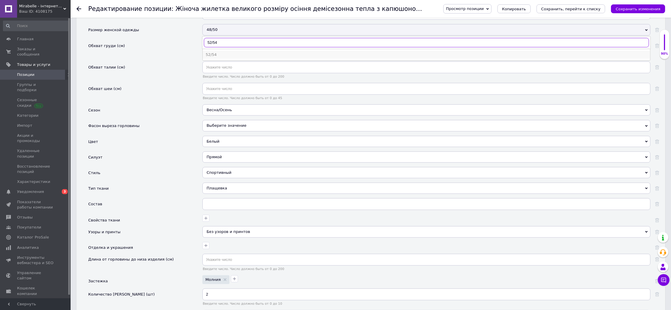
type input "52/54"
click at [208, 57] on div "52/54" at bounding box center [427, 54] width 442 height 5
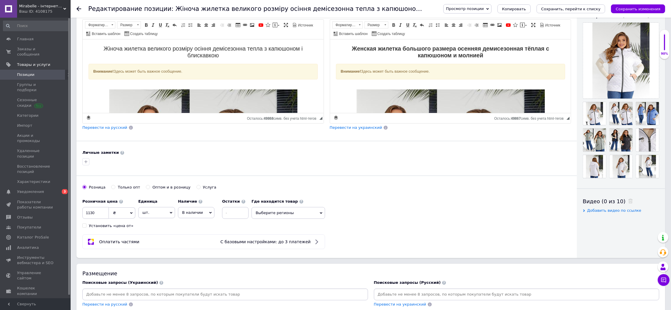
scroll to position [0, 0]
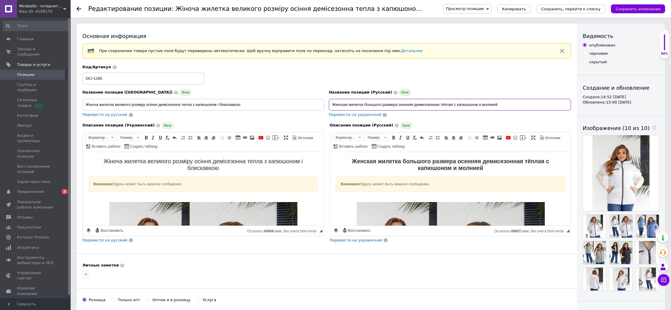
drag, startPoint x: 511, startPoint y: 104, endPoint x: 253, endPoint y: 106, distance: 258.3
click at [283, 106] on div "Название позиции (Украинский) New Жіноча жилетка великого розміру осіння демісе…" at bounding box center [326, 91] width 493 height 58
paste input "летка женская батал демисезонная тёплая осенняя с капюшоном на молнии"
type input "Жилетка женская батал демисезонная тёплая осенняя с капюшоном на молнии"
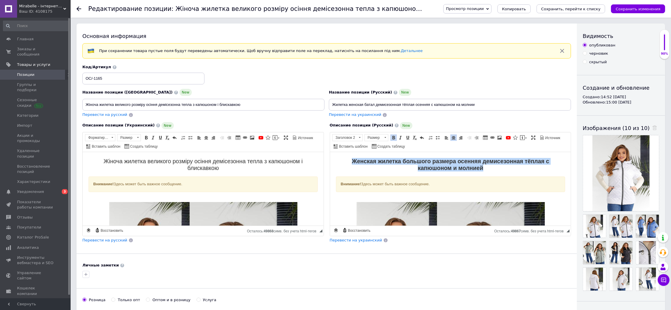
drag, startPoint x: 480, startPoint y: 167, endPoint x: 341, endPoint y: 160, distance: 138.5
click at [341, 160] on h2 "Женская жилетка большого размера осенняя демисезонная тёплая с капюшоном и молн…" at bounding box center [450, 165] width 229 height 14
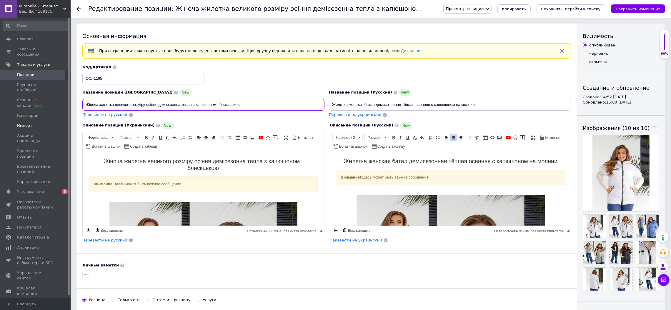
drag, startPoint x: 269, startPoint y: 107, endPoint x: 0, endPoint y: 111, distance: 268.6
paste input "илетка жіноча батал демісезонна тепла осіння з капюшоном на блискавці"
type input "Жилетка жіноча батал демісезонна тепла осіння з капюшоном на блискавці"
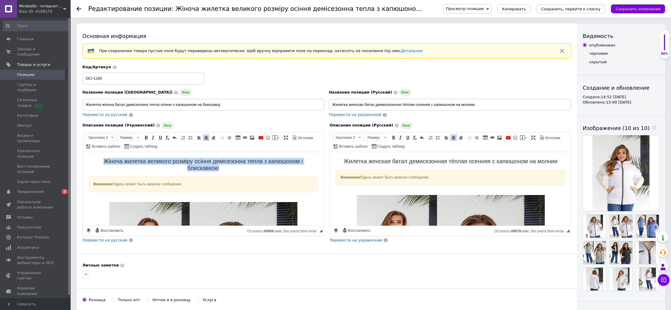
drag, startPoint x: 221, startPoint y: 171, endPoint x: 102, endPoint y: 162, distance: 119.2
click at [102, 162] on h2 "Жіноча жилетка великого розміру осіння демісезонна тепла з капюшоном і блискавк…" at bounding box center [202, 165] width 229 height 14
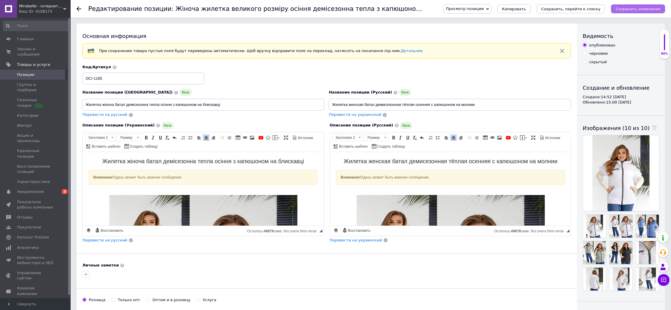
click at [634, 5] on button "Сохранить изменения" at bounding box center [638, 8] width 54 height 9
click at [578, 12] on button "Сохранить, перейти к списку" at bounding box center [571, 8] width 69 height 9
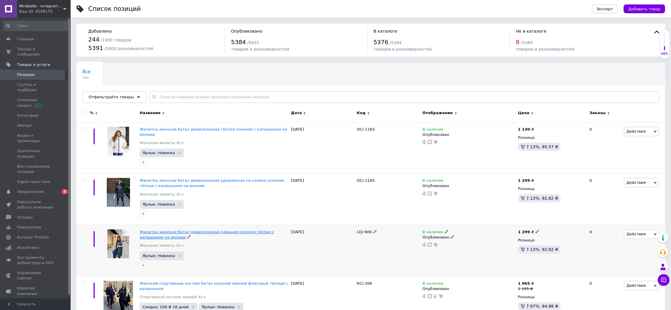
click at [190, 230] on span "Жилетка женская батал демисезонная длинная осенняя тёплая с капюшоном на молнии" at bounding box center [207, 235] width 135 height 10
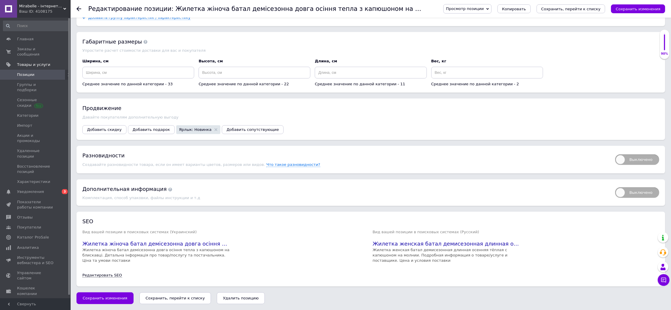
scroll to position [594, 0]
click at [623, 162] on span "Выключено" at bounding box center [637, 159] width 44 height 11
click at [615, 154] on input "Выключено" at bounding box center [613, 153] width 4 height 4
checkbox input "true"
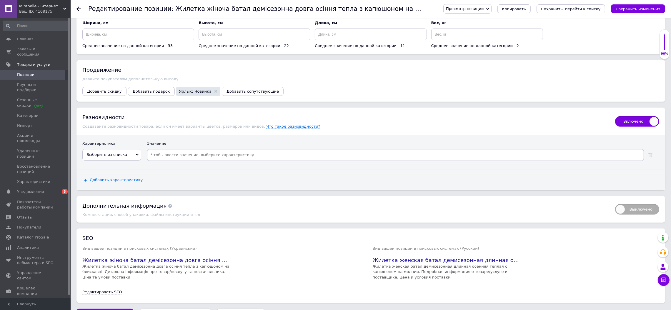
click at [129, 160] on span "Выберите из списка" at bounding box center [111, 154] width 59 height 11
click at [101, 204] on li "Цвет" at bounding box center [112, 200] width 58 height 8
click at [110, 190] on div "Добавить характеристику" at bounding box center [370, 180] width 589 height 20
click at [112, 182] on span "Добавить характеристику" at bounding box center [116, 180] width 53 height 5
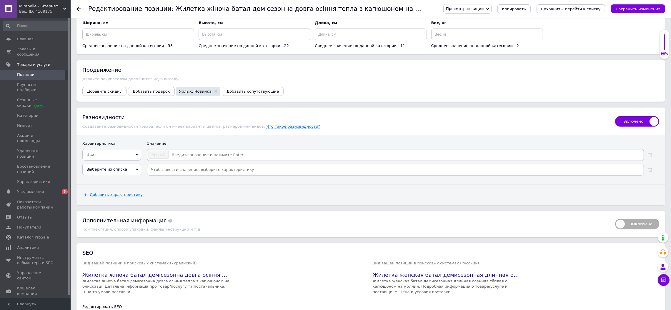
click at [114, 172] on span "Выберите из списка" at bounding box center [106, 169] width 41 height 4
click at [110, 219] on li "Размер женской одежды" at bounding box center [112, 215] width 58 height 8
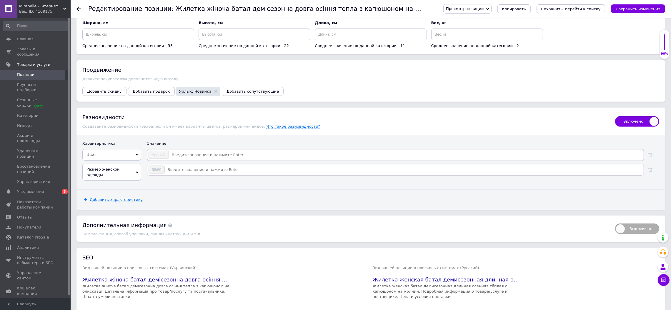
click at [194, 159] on input at bounding box center [406, 155] width 474 height 9
type input "Графит"
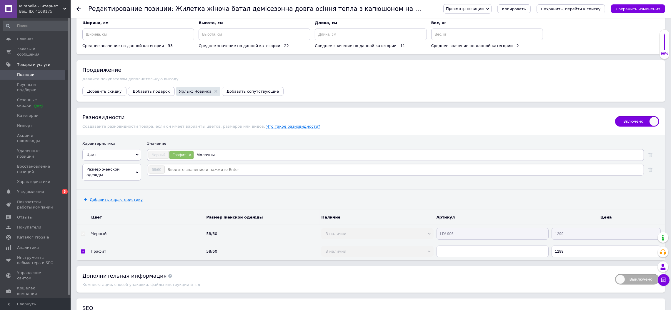
type input "Молочный"
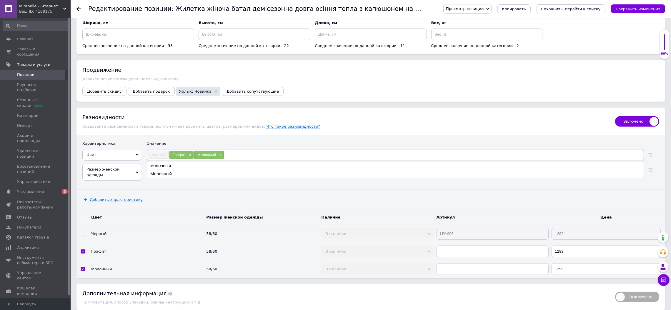
click at [227, 149] on div "Значение" at bounding box center [403, 145] width 512 height 8
click at [183, 174] on input at bounding box center [404, 169] width 478 height 9
type input "50/52"
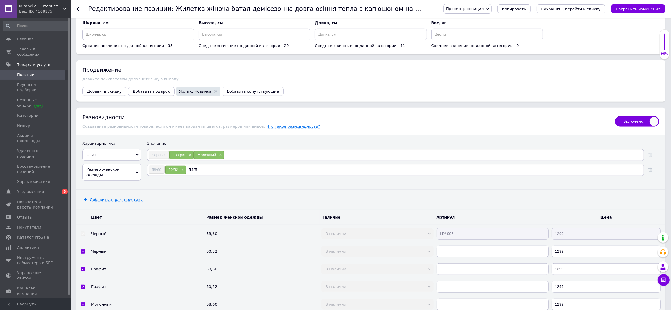
type input "54/56"
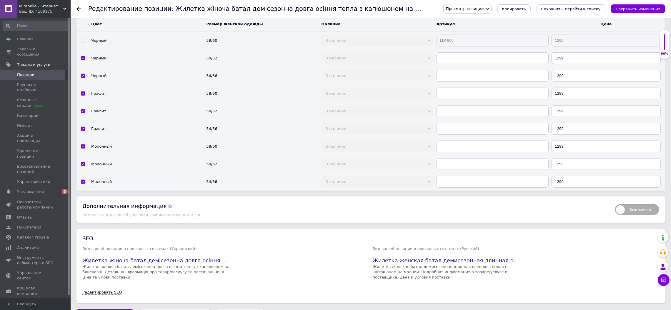
scroll to position [830, 0]
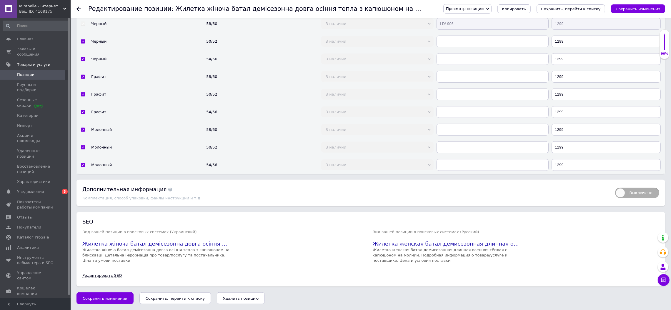
click at [334, 32] on tr "Черный 58/60 В наличии Нет в наличии Под заказ LD/-906 1299" at bounding box center [370, 24] width 589 height 18
click at [444, 47] on input "text" at bounding box center [493, 42] width 112 height 12
paste input "LD/-906"
type input "LD/-906"
drag, startPoint x: 455, startPoint y: 70, endPoint x: 455, endPoint y: 77, distance: 6.8
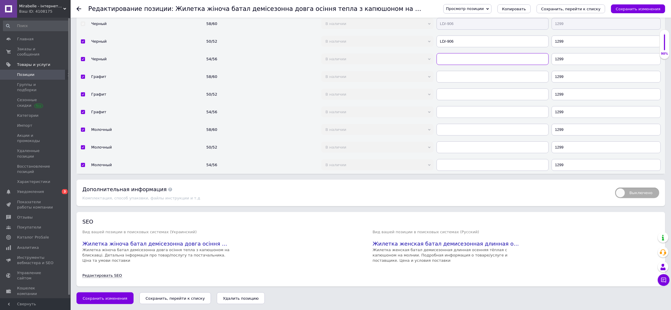
click at [455, 65] on input "text" at bounding box center [493, 59] width 112 height 12
paste input "LD/-906"
type input "LD/-906"
drag, startPoint x: 449, startPoint y: 88, endPoint x: 449, endPoint y: 97, distance: 8.8
click at [449, 83] on input "text" at bounding box center [493, 77] width 112 height 12
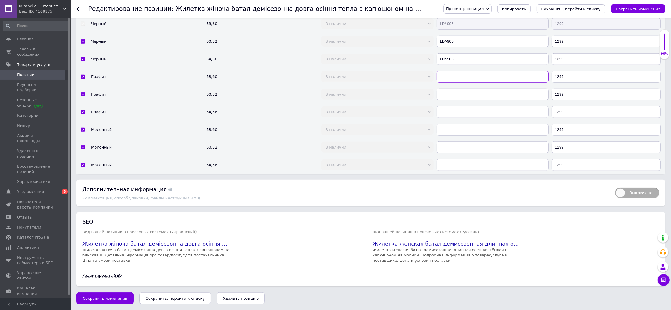
paste input "LD/-906"
type input "LD/-906"
click at [449, 100] on input "text" at bounding box center [493, 95] width 112 height 12
paste input "LD/-906"
type input "LD/-906"
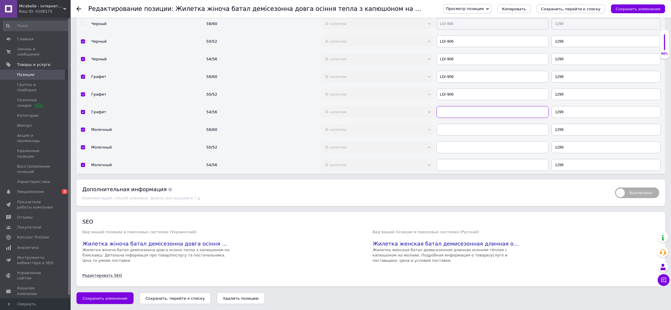
drag, startPoint x: 448, startPoint y: 123, endPoint x: 449, endPoint y: 133, distance: 10.3
click at [448, 118] on input "text" at bounding box center [493, 112] width 112 height 12
paste input "LD/-906"
type input "LD/-906"
click at [450, 136] on input "text" at bounding box center [493, 130] width 112 height 12
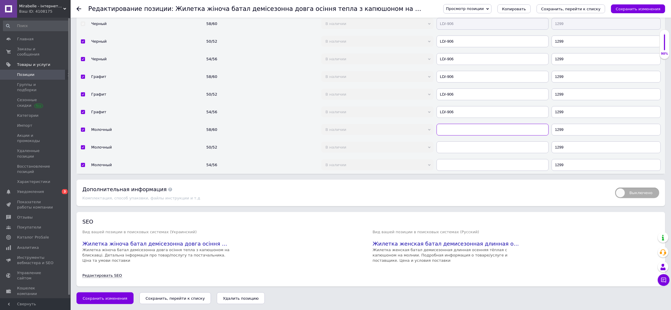
paste input "LD/-906"
type input "LD/-906"
click at [447, 153] on input "text" at bounding box center [493, 148] width 112 height 12
paste input "LD/-906"
type input "LD/-906"
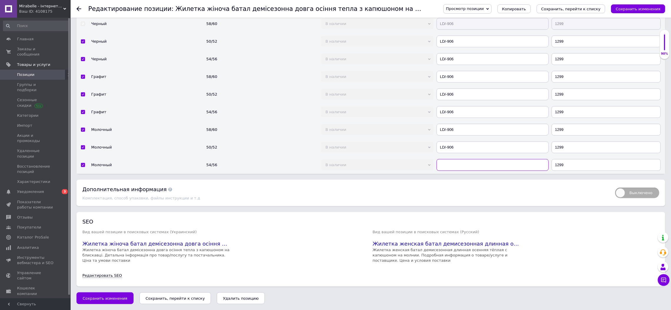
click at [448, 171] on input "text" at bounding box center [493, 165] width 112 height 12
paste input "LD/-906"
type input "LD/-906"
click at [633, 10] on icon "Сохранить изменения" at bounding box center [638, 9] width 45 height 4
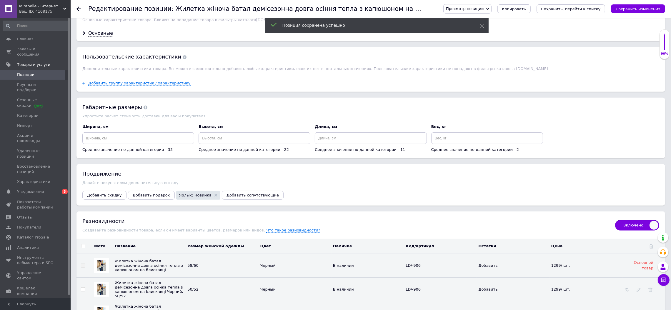
scroll to position [771, 0]
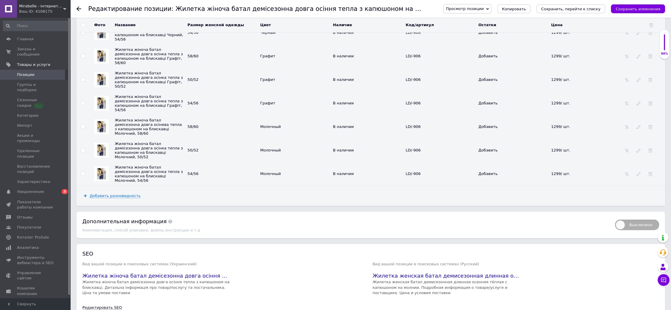
click at [84, 129] on input "checkbox" at bounding box center [83, 127] width 4 height 4
checkbox input "true"
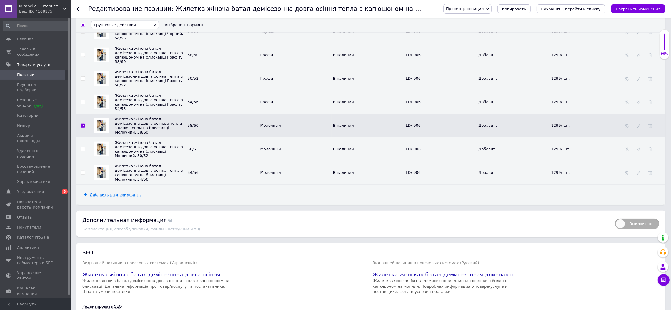
click at [82, 151] on input "checkbox" at bounding box center [83, 149] width 4 height 4
checkbox input "true"
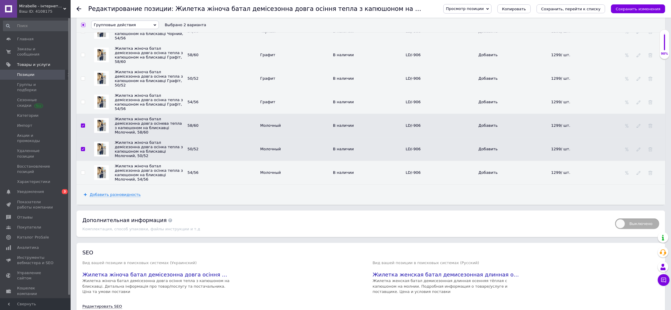
click at [81, 175] on input "checkbox" at bounding box center [83, 173] width 4 height 4
checkbox input "true"
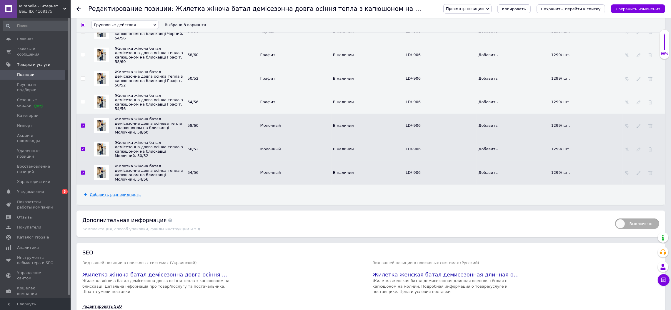
click at [116, 23] on span "Групповые действия" at bounding box center [115, 25] width 42 height 4
click at [122, 68] on li "Обновить изображение" at bounding box center [124, 64] width 67 height 7
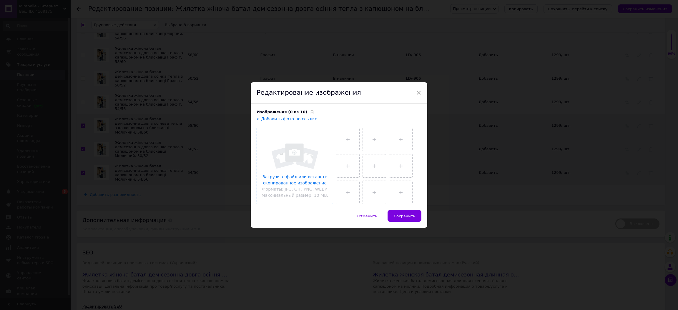
click at [317, 146] on input "file" at bounding box center [295, 166] width 76 height 76
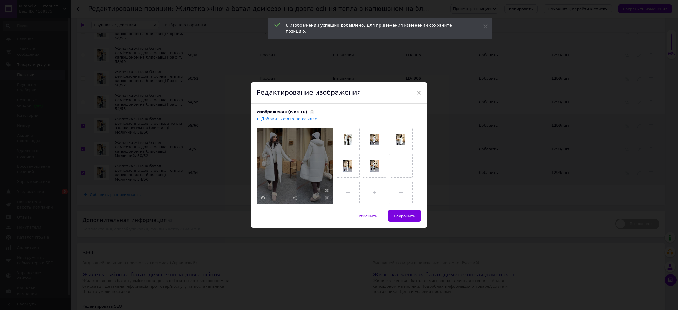
click at [398, 218] on span "Сохранить" at bounding box center [404, 216] width 21 height 4
checkbox input "false"
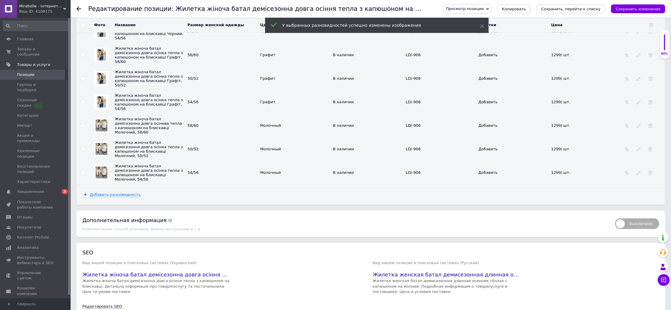
click at [84, 57] on input "checkbox" at bounding box center [83, 55] width 4 height 4
checkbox input "true"
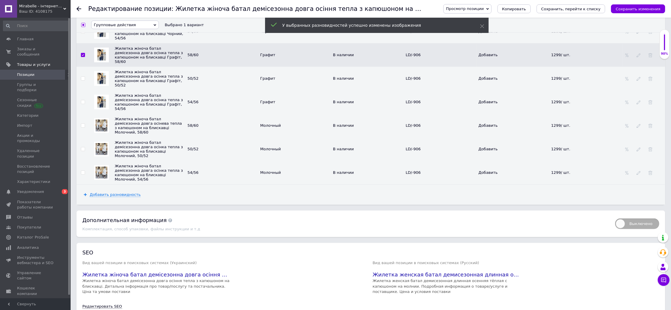
scroll to position [773, 0]
click at [84, 89] on td at bounding box center [82, 78] width 13 height 24
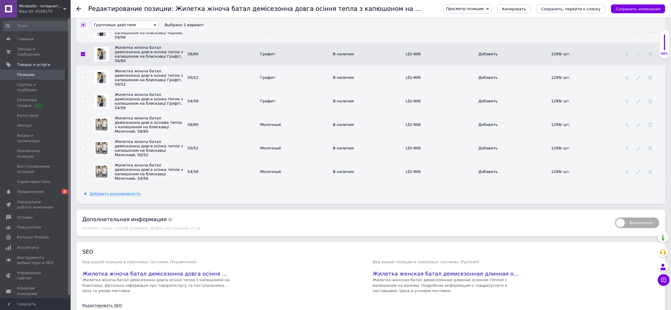
click at [82, 80] on input "checkbox" at bounding box center [83, 78] width 4 height 4
checkbox input "true"
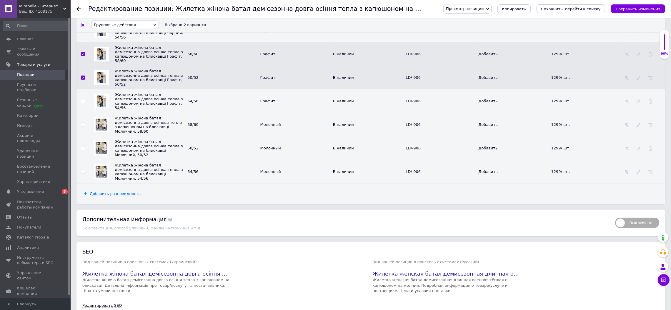
click at [83, 103] on input "checkbox" at bounding box center [83, 101] width 4 height 4
checkbox input "true"
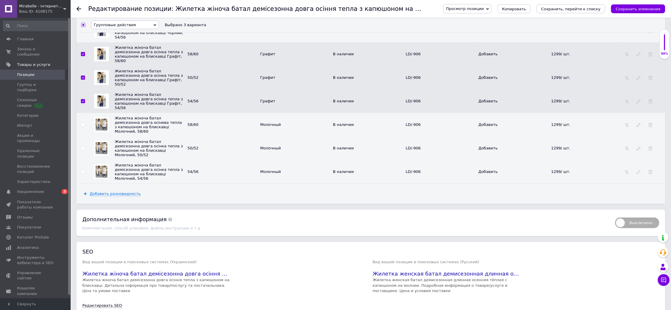
click at [112, 26] on span "Групповые действия" at bounding box center [115, 25] width 42 height 4
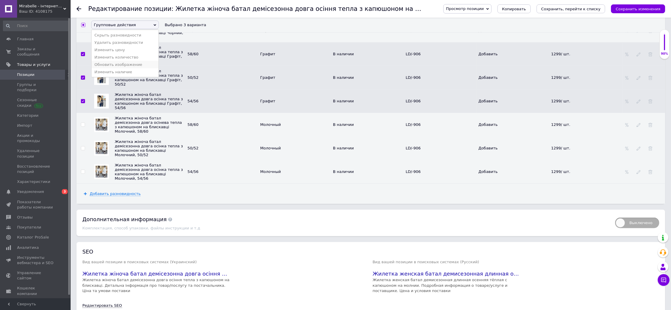
click at [121, 68] on li "Обновить изображение" at bounding box center [124, 64] width 67 height 7
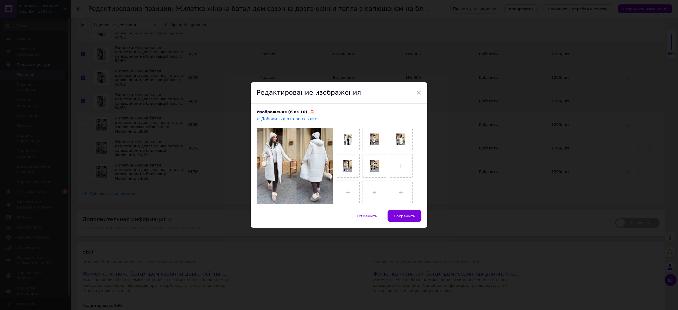
click at [310, 112] on icon at bounding box center [312, 112] width 4 height 4
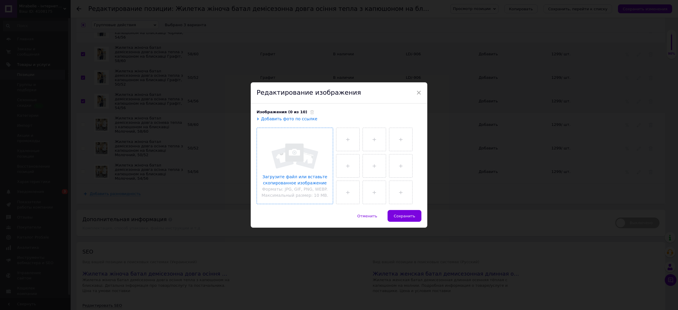
click at [300, 155] on input "file" at bounding box center [295, 166] width 76 height 76
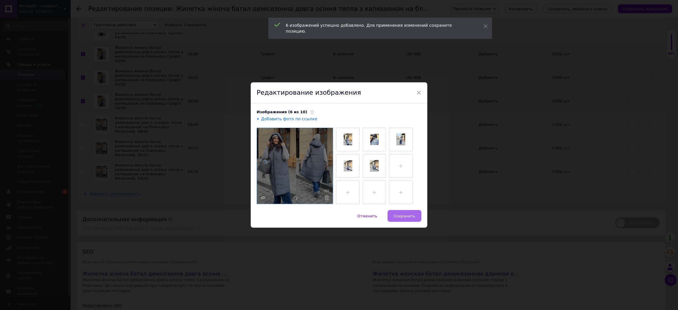
click at [409, 215] on span "Сохранить" at bounding box center [404, 216] width 21 height 4
checkbox input "false"
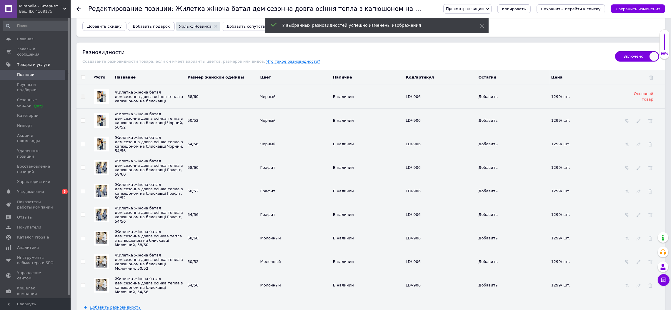
scroll to position [655, 0]
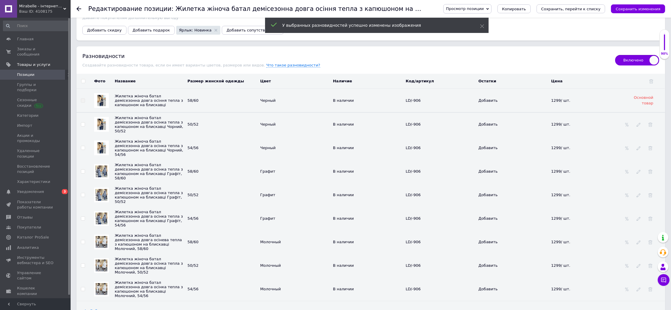
click at [81, 127] on input "checkbox" at bounding box center [83, 125] width 4 height 4
checkbox input "true"
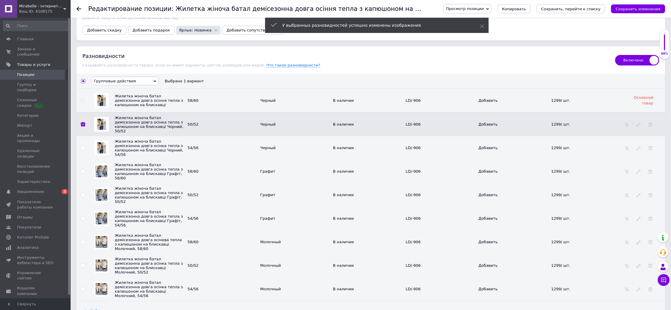
click at [83, 150] on input "checkbox" at bounding box center [83, 148] width 4 height 4
checkbox input "true"
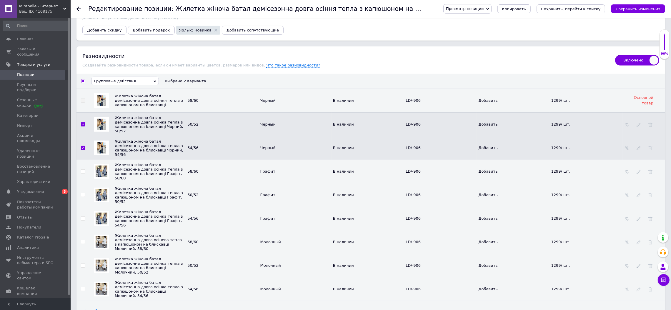
click at [124, 85] on span "Групповые действия" at bounding box center [125, 81] width 68 height 9
click at [125, 124] on li "Обновить изображение" at bounding box center [124, 120] width 67 height 7
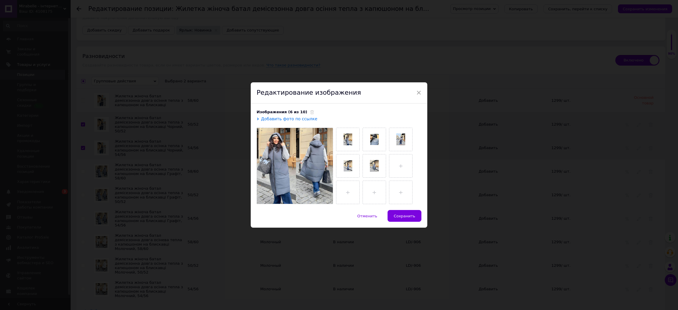
click at [307, 113] on span at bounding box center [310, 112] width 7 height 4
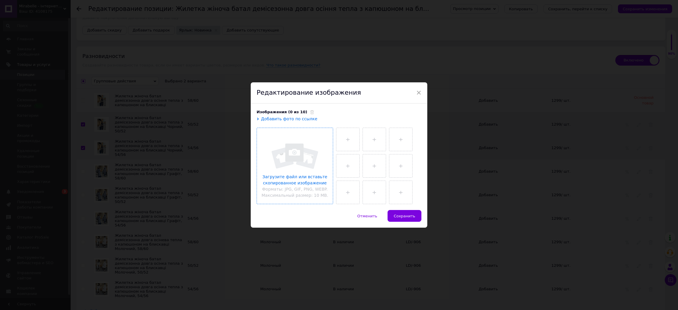
click at [312, 148] on input "file" at bounding box center [295, 166] width 76 height 76
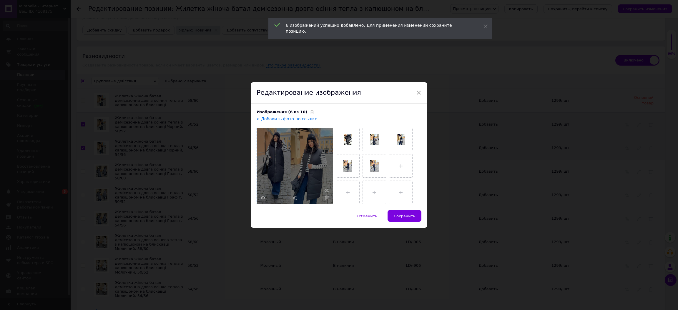
click at [404, 215] on span "Сохранить" at bounding box center [404, 216] width 21 height 4
checkbox input "false"
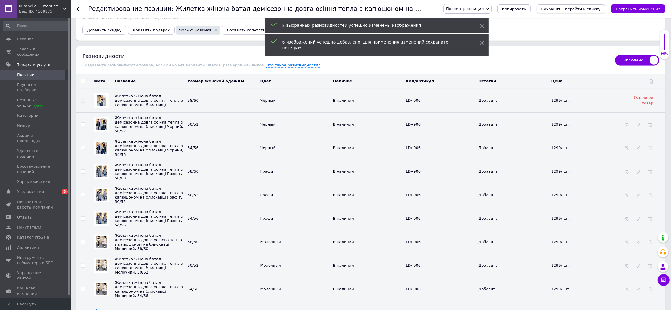
click at [574, 11] on icon "Сохранить, перейти к списку" at bounding box center [570, 9] width 59 height 4
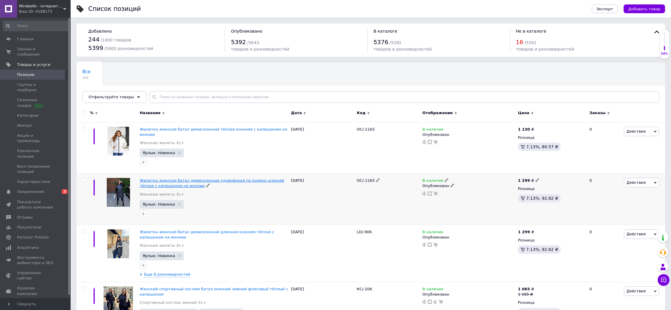
click at [209, 178] on span "Жилетка женская батал демисезонная удлинённая по колено осенняя тёплая с капюшо…" at bounding box center [212, 183] width 144 height 10
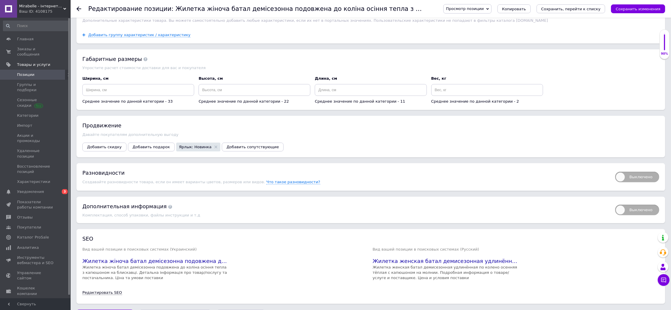
scroll to position [594, 0]
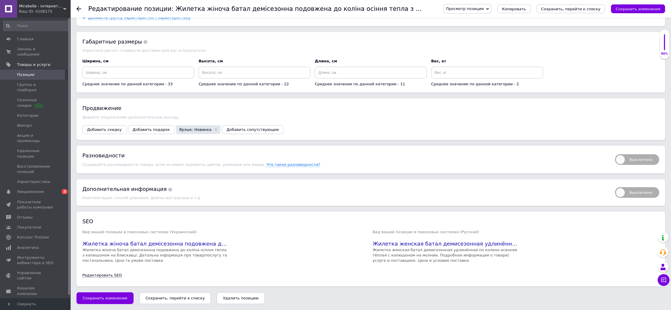
click at [622, 156] on span "Выключено" at bounding box center [637, 159] width 44 height 11
click at [615, 154] on input "Выключено" at bounding box center [613, 153] width 4 height 4
checkbox input "true"
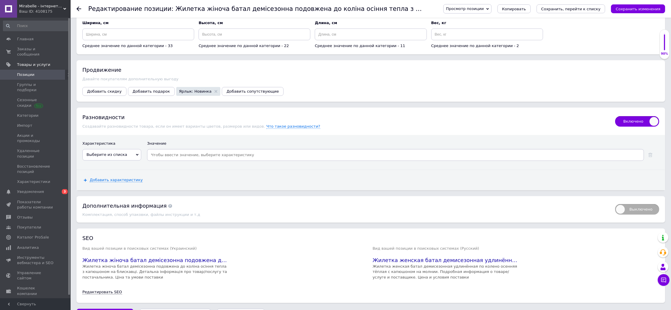
click at [119, 157] on span "Выберите из списка" at bounding box center [106, 154] width 41 height 4
click at [96, 204] on li "Цвет" at bounding box center [112, 200] width 58 height 8
click at [116, 182] on span "Добавить характеристику" at bounding box center [116, 180] width 53 height 5
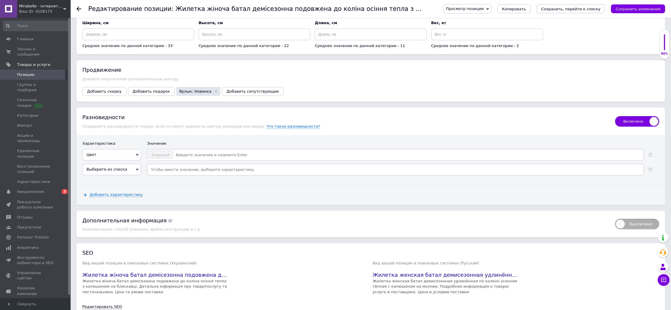
click at [126, 175] on span "Выберите из списка" at bounding box center [111, 169] width 59 height 11
click at [108, 227] on li "Размер женской одежды" at bounding box center [112, 223] width 58 height 8
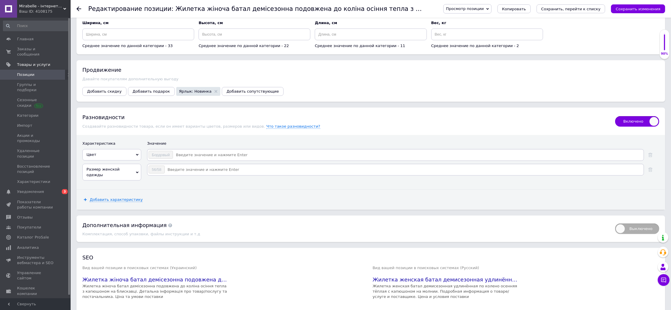
click at [187, 159] on input at bounding box center [408, 155] width 470 height 9
type input "Темно-синий"
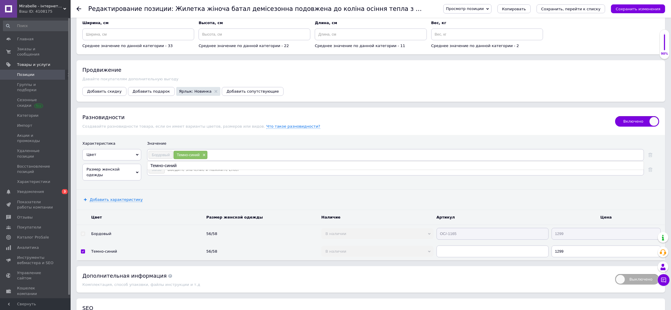
click at [206, 210] on div "Добавить характеристику" at bounding box center [370, 200] width 589 height 20
click at [182, 174] on input at bounding box center [404, 169] width 478 height 9
type input "48/50"
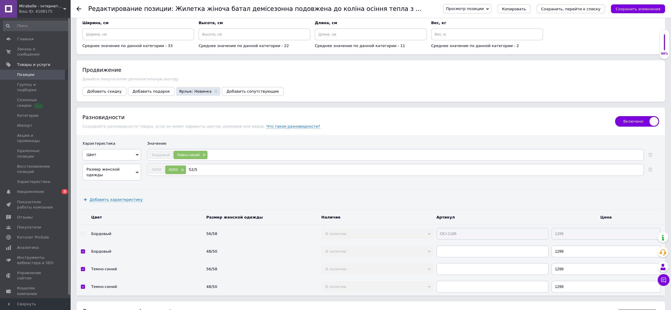
type input "52/54"
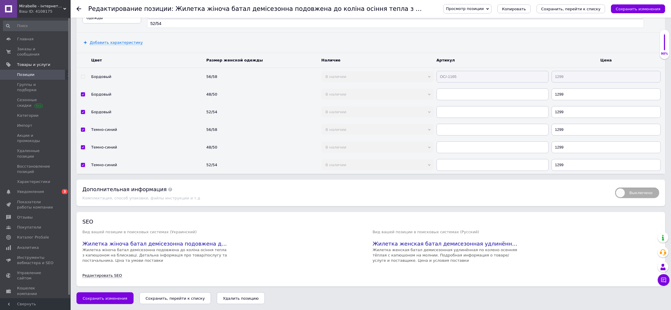
scroll to position [771, 0]
click at [405, 119] on tbody "Цвет Размер женской одежды Наличие Артикул Цена Бордовый 56/58 В наличии Нет в …" at bounding box center [370, 113] width 589 height 121
paste input "ОС/-1165"
click at [469, 100] on input "ОС/-1165" at bounding box center [493, 95] width 112 height 12
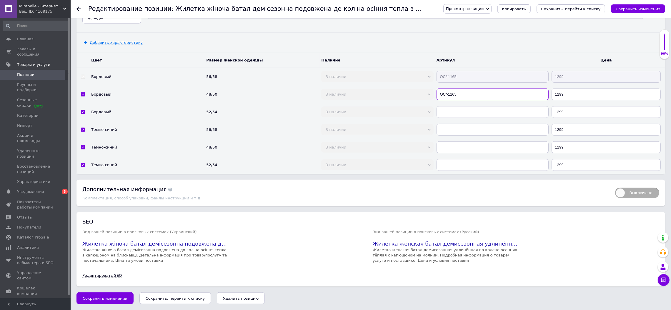
type input "ОС/-1165"
click at [465, 121] on td at bounding box center [492, 112] width 115 height 18
click at [465, 118] on input "text" at bounding box center [493, 112] width 112 height 12
paste input "ОС/-1165"
type input "ОС/-1165"
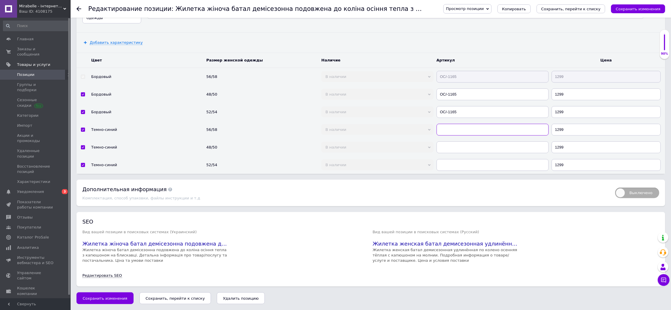
click at [465, 136] on input "text" at bounding box center [493, 130] width 112 height 12
paste input "ОС/-1165"
type input "ОС/-1165"
drag, startPoint x: 465, startPoint y: 162, endPoint x: 464, endPoint y: 174, distance: 12.4
click at [465, 153] on input "text" at bounding box center [493, 148] width 112 height 12
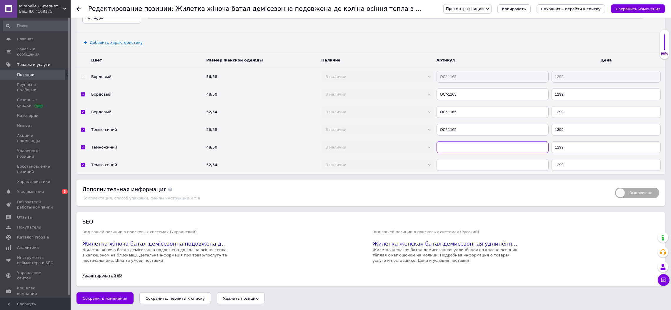
paste input "ОС/-1165"
type input "ОС/-1165"
click at [465, 171] on input "text" at bounding box center [493, 165] width 112 height 12
paste input "ОС/-1165"
type input "ОС/-1165"
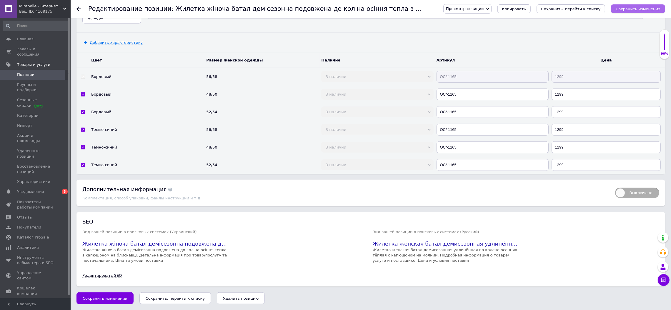
click at [629, 11] on icon "Сохранить изменения" at bounding box center [638, 9] width 45 height 4
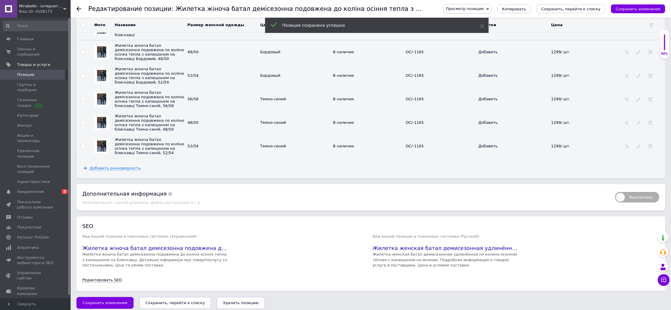
scroll to position [712, 0]
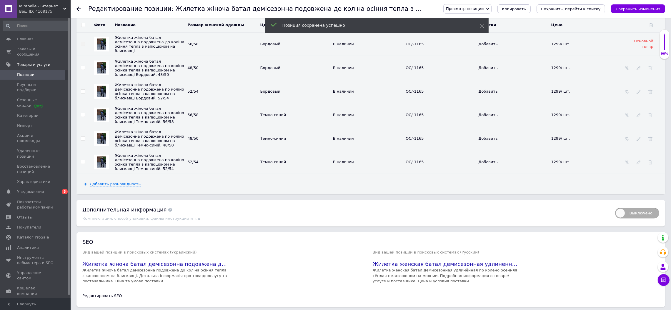
click at [80, 127] on td at bounding box center [82, 115] width 13 height 24
click at [81, 117] on input "checkbox" at bounding box center [83, 115] width 4 height 4
checkbox input "true"
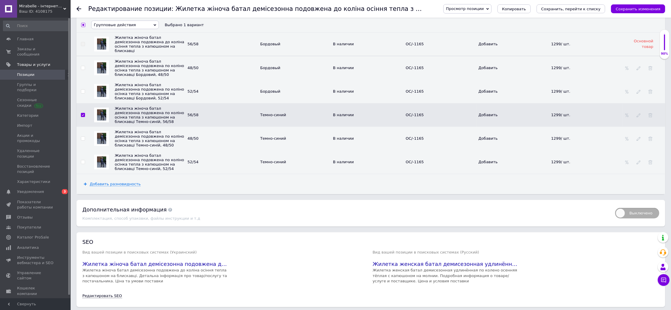
drag, startPoint x: 81, startPoint y: 189, endPoint x: 81, endPoint y: 193, distance: 4.7
click at [81, 141] on input "checkbox" at bounding box center [83, 139] width 4 height 4
checkbox input "true"
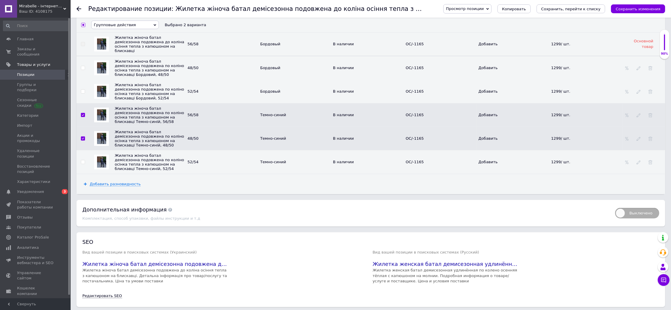
click at [83, 164] on input "checkbox" at bounding box center [83, 162] width 4 height 4
checkbox input "true"
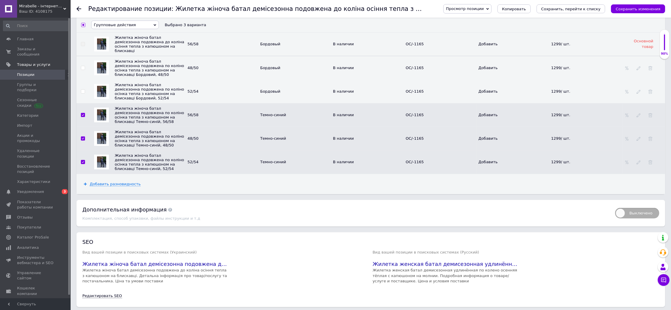
click at [141, 29] on span "Групповые действия" at bounding box center [125, 25] width 68 height 9
click at [126, 68] on li "Обновить изображение" at bounding box center [124, 64] width 67 height 7
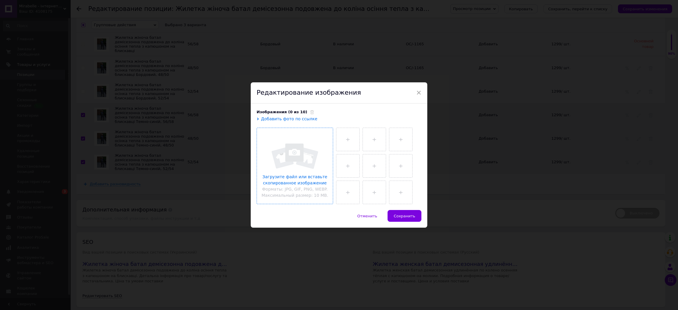
click at [312, 149] on input "file" at bounding box center [295, 166] width 76 height 76
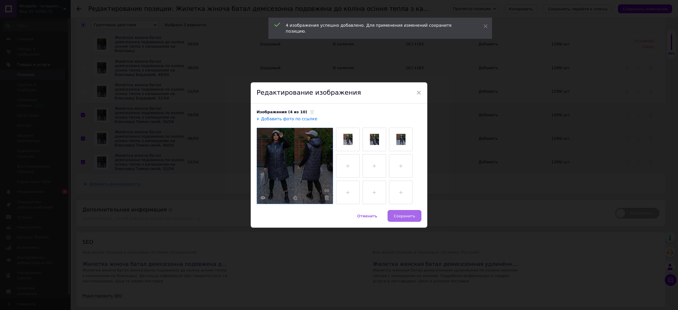
click at [401, 217] on span "Сохранить" at bounding box center [404, 216] width 21 height 4
checkbox input "false"
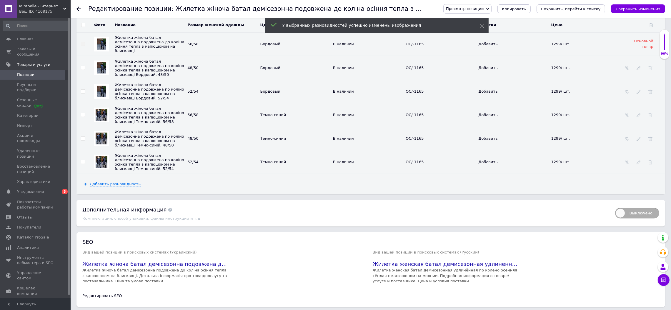
click at [80, 80] on td at bounding box center [82, 68] width 13 height 24
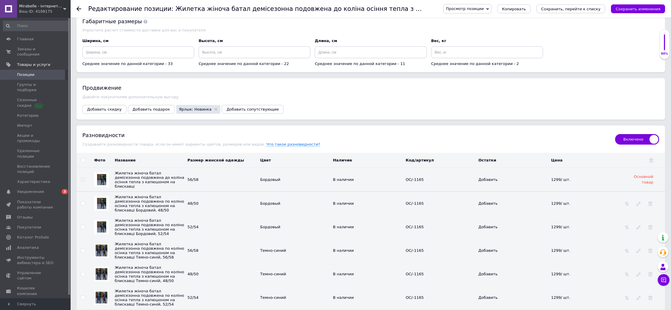
scroll to position [647, 0]
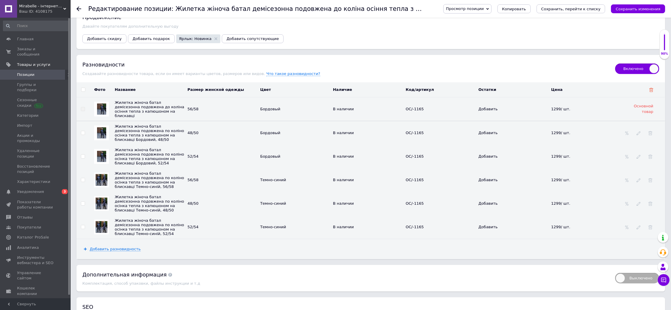
click at [651, 92] on use at bounding box center [651, 90] width 4 height 4
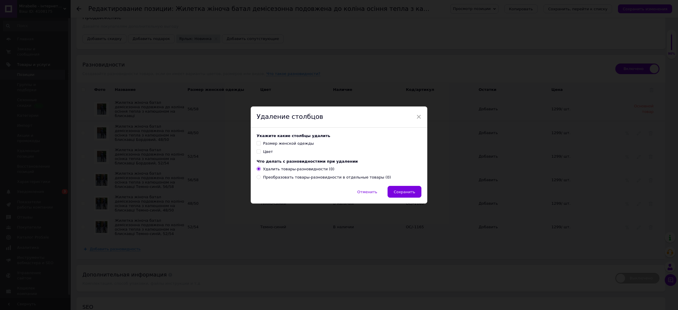
click at [257, 143] on input "Размер женской одежды" at bounding box center [259, 143] width 4 height 4
checkbox input "true"
click at [257, 155] on div "Укажите какие столбцы удалить Размер женской одежды Цвет Что делать с разновидн…" at bounding box center [339, 157] width 177 height 59
click at [258, 154] on label "Цвет" at bounding box center [265, 151] width 16 height 5
click at [258, 153] on input "Цвет" at bounding box center [259, 151] width 4 height 4
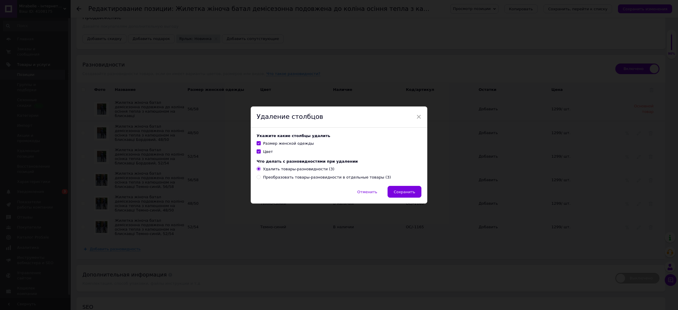
checkbox input "true"
click at [400, 194] on span "Сохранить" at bounding box center [404, 192] width 21 height 4
click at [399, 190] on span "Сохранить" at bounding box center [404, 192] width 21 height 4
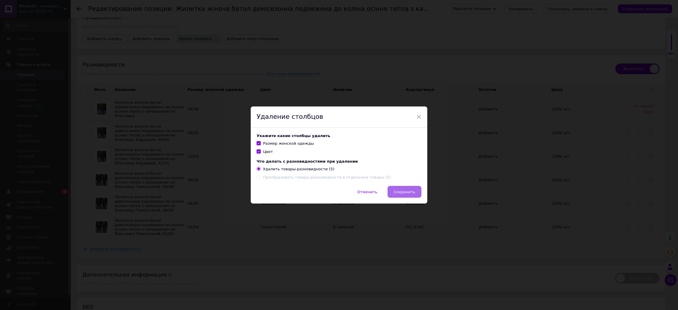
click at [412, 194] on span "Сохранить" at bounding box center [404, 192] width 21 height 4
click at [407, 193] on span "Сохранить" at bounding box center [404, 192] width 21 height 4
click at [404, 193] on span "Сохранить" at bounding box center [404, 192] width 21 height 4
click at [401, 192] on span "Сохранить" at bounding box center [404, 192] width 21 height 4
click at [390, 188] on button "Сохранить" at bounding box center [404, 192] width 34 height 12
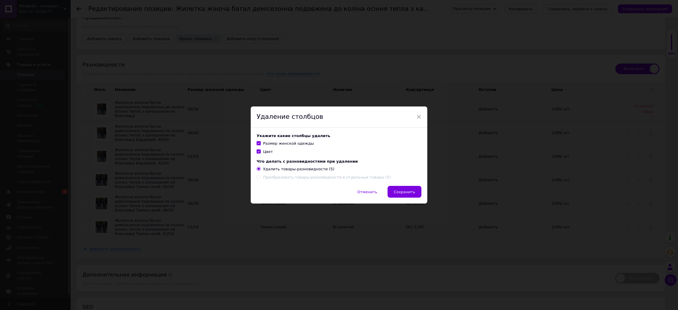
click at [421, 118] on div "Удаление столбцов" at bounding box center [339, 116] width 177 height 21
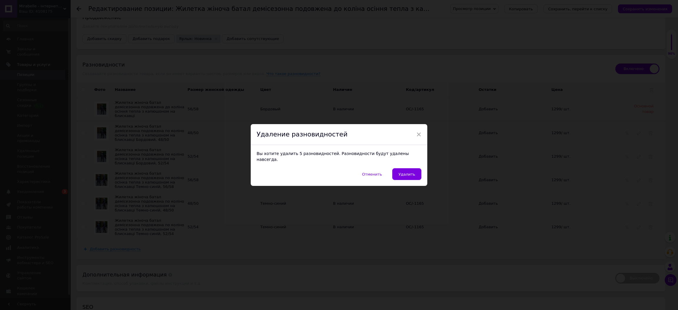
click at [407, 164] on div "Вы хотите удалить 5 разновидностей. Разновидности будут удалены навсегда." at bounding box center [339, 156] width 177 height 23
click at [406, 172] on span "Удалить" at bounding box center [406, 174] width 17 height 4
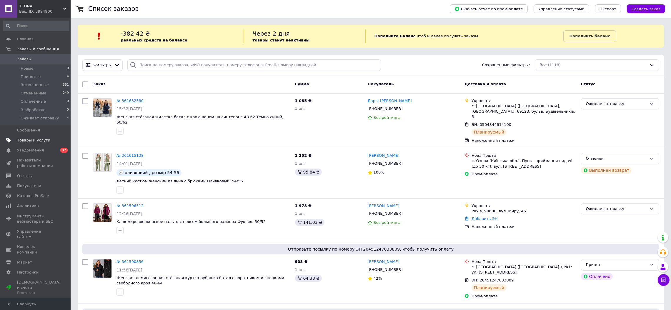
click at [36, 138] on span "Товары и услуги" at bounding box center [33, 140] width 33 height 5
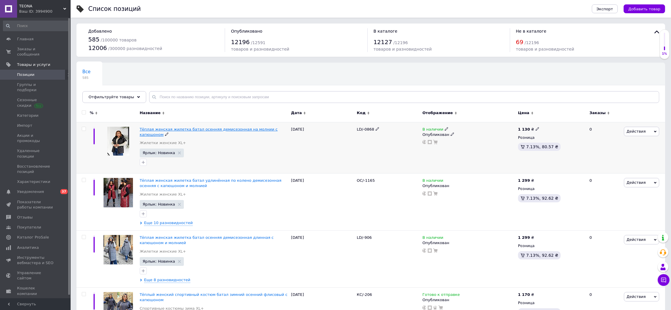
click at [215, 127] on span "Тёплая женская жилетка батал осенняя демисезонная на молнии с капюшоном" at bounding box center [209, 132] width 138 height 10
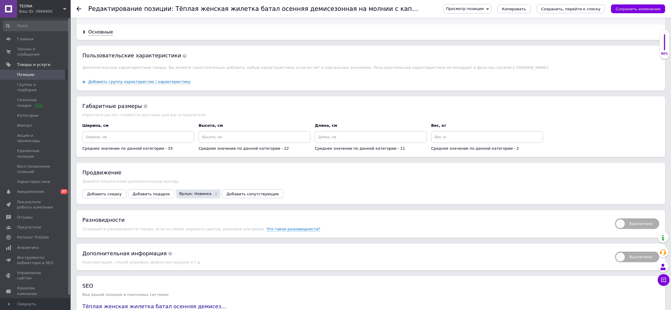
scroll to position [629, 0]
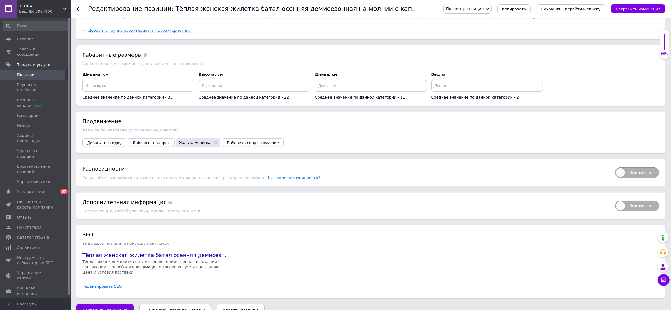
click at [612, 181] on div "Выключено" at bounding box center [634, 173] width 50 height 16
click at [618, 178] on span "Выключено" at bounding box center [637, 172] width 44 height 11
click at [615, 167] on input "Выключено" at bounding box center [613, 166] width 4 height 4
checkbox input "true"
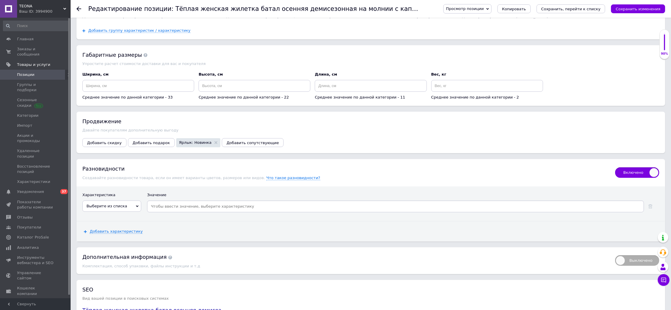
click at [113, 208] on span "Выберите из списка" at bounding box center [106, 206] width 41 height 4
click at [101, 239] on li "Цвет" at bounding box center [112, 235] width 58 height 8
click at [107, 234] on span "Добавить характеристику" at bounding box center [116, 231] width 53 height 5
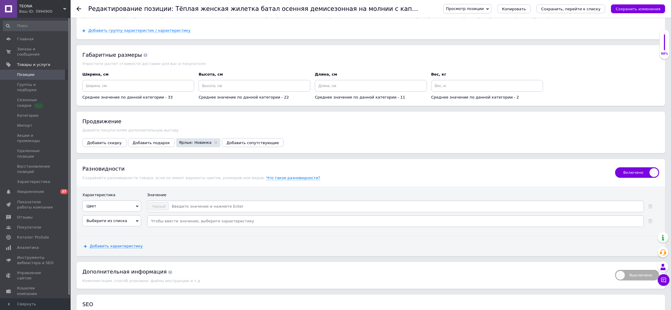
click at [112, 223] on span "Выберите из списка" at bounding box center [106, 221] width 41 height 4
click at [114, 246] on li "Размер женской одежды" at bounding box center [112, 241] width 58 height 8
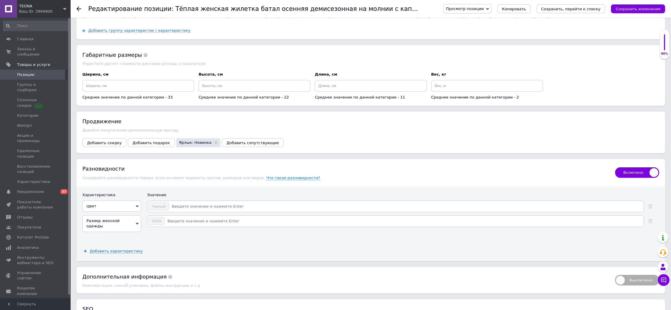
click at [182, 211] on input at bounding box center [406, 206] width 474 height 9
type input "Белая"
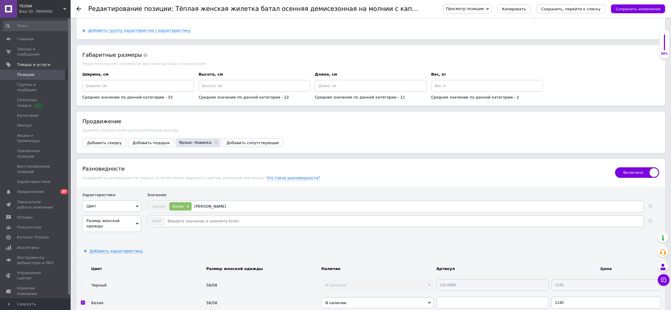
type input "Оливковый"
type input "Голубой"
click at [256, 239] on div "Характеристика Значение Цвет Страна производитель Количество карманов Стиль Узо…" at bounding box center [370, 214] width 589 height 54
click at [195, 226] on input at bounding box center [404, 221] width 478 height 9
type input "48/50"
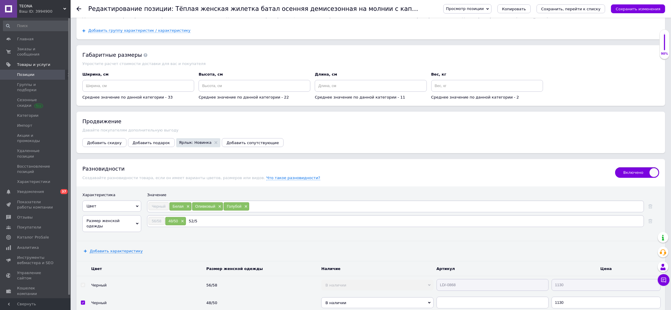
type input "52/54"
type input "60/62"
type input "64/66"
type input "64"
type input "66"
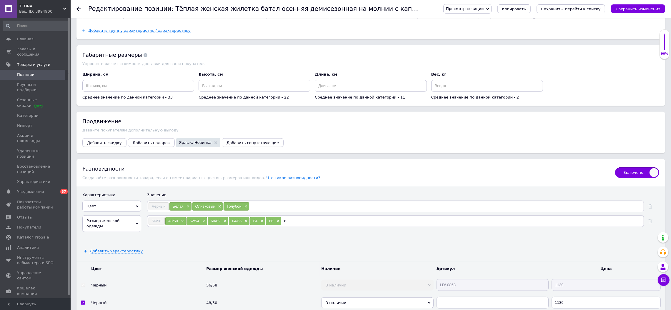
type input "68"
type input "70"
type input "68/70"
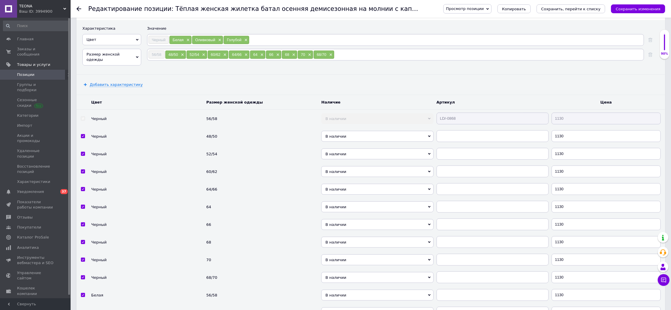
scroll to position [806, 0]
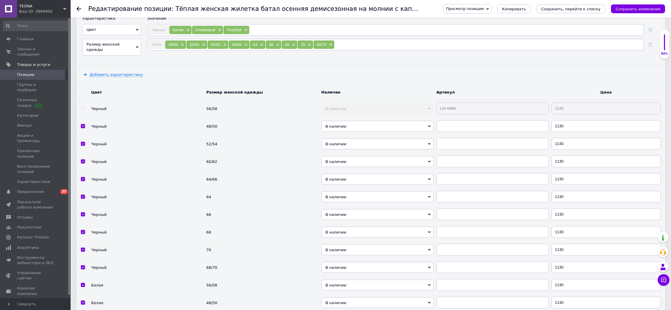
drag, startPoint x: 469, startPoint y: 153, endPoint x: 423, endPoint y: 155, distance: 46.0
click at [419, 118] on tr "Черный 56/58 В наличии Нет в наличии Под заказ Готово к отправке LD/-0868 1130" at bounding box center [370, 109] width 589 height 18
click at [398, 118] on tr "Черный 56/58 В наличии Нет в наличии Под заказ Готово к отправке LD/-0868 1130" at bounding box center [370, 109] width 589 height 18
click at [453, 132] on input "text" at bounding box center [493, 126] width 112 height 12
paste input "LD/-0868"
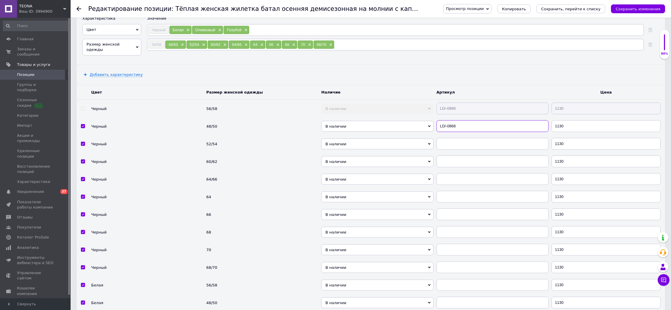
type input "LD/-0868"
click at [451, 150] on input "text" at bounding box center [493, 144] width 112 height 12
paste input "LD/-0868"
type input "LD/-0868"
drag, startPoint x: 450, startPoint y: 210, endPoint x: 449, endPoint y: 216, distance: 5.9
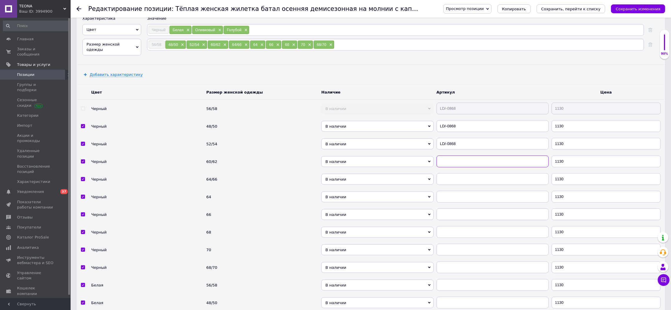
click at [450, 167] on input "text" at bounding box center [493, 162] width 112 height 12
paste input "LD/-0868"
type input "LD/-0868"
click at [449, 188] on td at bounding box center [492, 179] width 115 height 18
click at [448, 185] on input "text" at bounding box center [493, 179] width 112 height 12
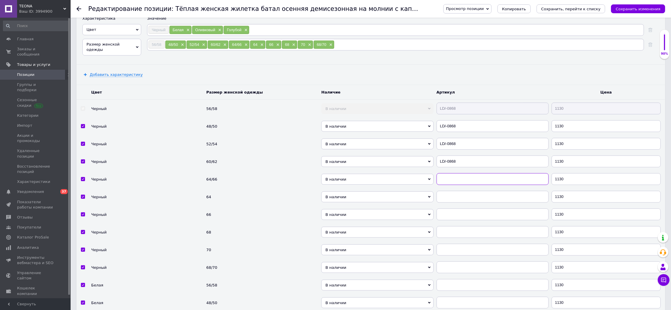
paste input "LD/-0868"
type input "LD/-0868"
drag, startPoint x: 446, startPoint y: 244, endPoint x: 444, endPoint y: 254, distance: 10.7
click at [446, 203] on input "text" at bounding box center [493, 197] width 112 height 12
paste input "LD/-0868"
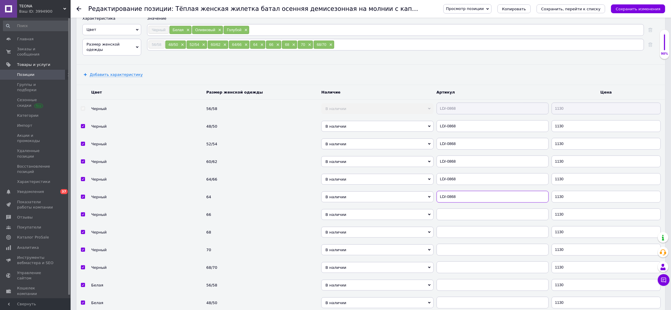
type input "LD/-0868"
click at [444, 220] on div at bounding box center [493, 215] width 112 height 12
click at [444, 241] on td at bounding box center [492, 232] width 115 height 18
click at [445, 220] on input "text" at bounding box center [493, 215] width 112 height 12
paste input "LD/-0868"
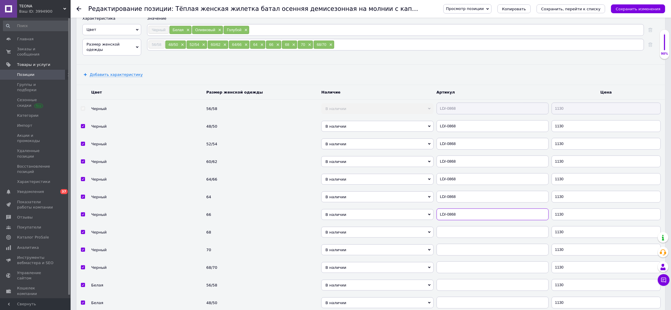
type input "LD/-0868"
click at [444, 238] on input "text" at bounding box center [493, 232] width 112 height 12
paste input "LD/-0868"
type input "LD/-0868"
click at [446, 256] on input "text" at bounding box center [493, 250] width 112 height 12
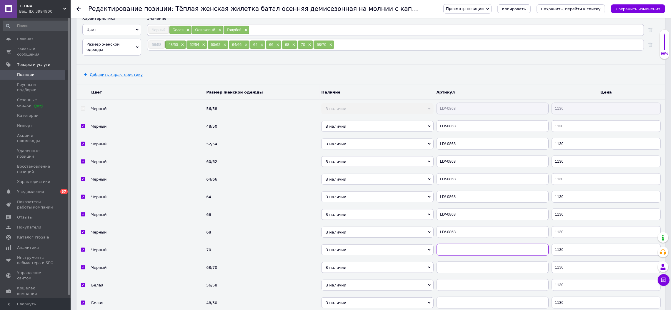
paste input "LD/-0868"
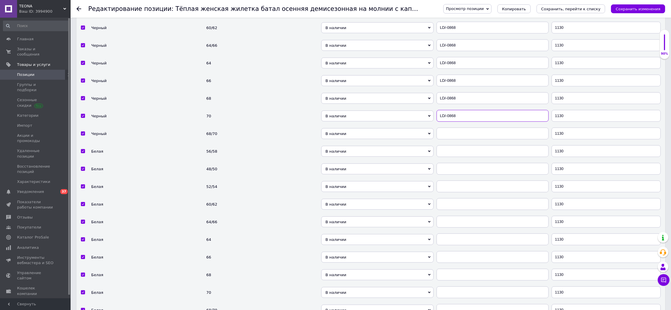
scroll to position [982, 0]
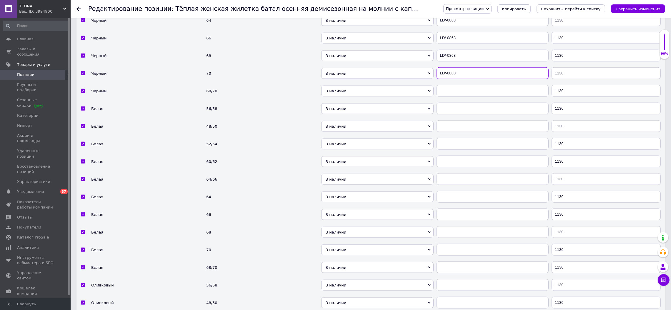
type input "LD/-0868"
click at [465, 97] on input "text" at bounding box center [493, 91] width 112 height 12
paste input "LD/-0868"
type input "LD/-0868"
click at [460, 114] on input "text" at bounding box center [493, 109] width 112 height 12
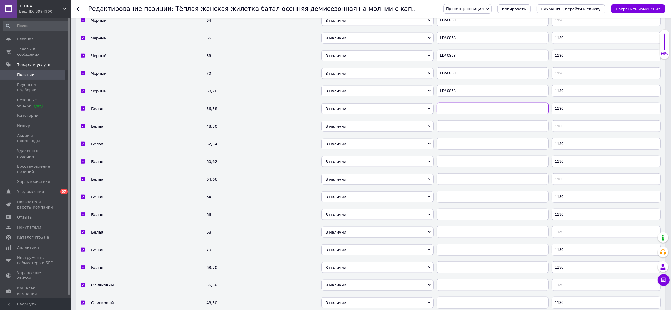
paste input "LD/-0868"
type input "LD/-0868"
drag, startPoint x: 457, startPoint y: 171, endPoint x: 455, endPoint y: 181, distance: 10.8
click at [456, 135] on td at bounding box center [492, 126] width 115 height 18
click at [455, 132] on input "text" at bounding box center [493, 126] width 112 height 12
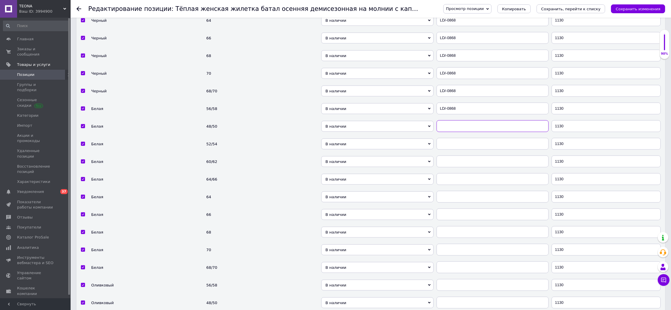
paste input "LD/-0868"
type input "LD/-0868"
drag, startPoint x: 453, startPoint y: 190, endPoint x: 451, endPoint y: 201, distance: 10.7
click at [452, 153] on td at bounding box center [492, 144] width 115 height 18
click at [451, 167] on input "text" at bounding box center [493, 162] width 112 height 12
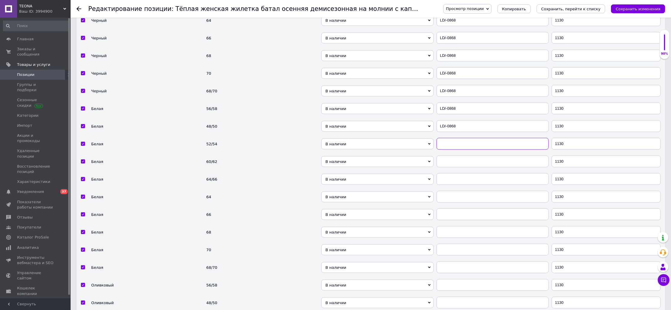
click at [453, 150] on input "text" at bounding box center [493, 144] width 112 height 12
paste input "LD/-0868"
type input "LD/-0868"
drag, startPoint x: 453, startPoint y: 215, endPoint x: 453, endPoint y: 218, distance: 3.2
click at [453, 167] on input "text" at bounding box center [493, 162] width 112 height 12
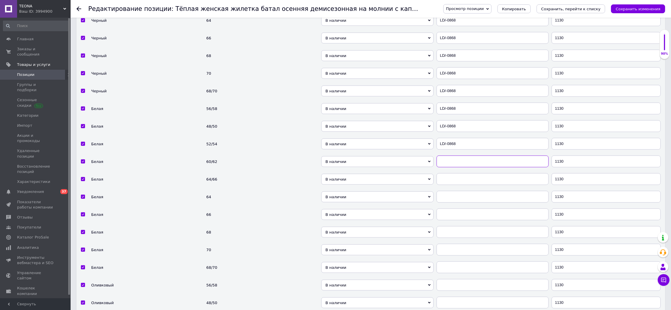
paste input "LD/-0868"
type input "LD/-0868"
click at [453, 188] on td at bounding box center [492, 179] width 115 height 18
click at [453, 185] on input "text" at bounding box center [493, 179] width 112 height 12
paste input "LD/-0868"
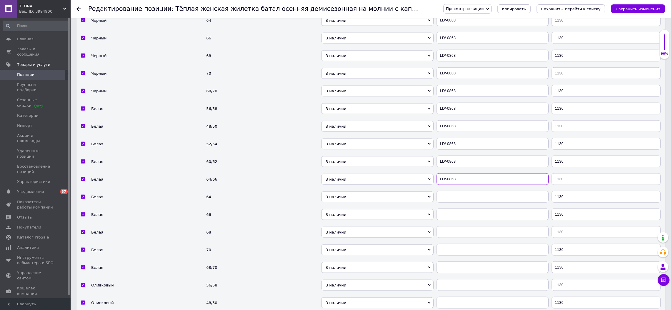
type input "LD/-0868"
click at [453, 203] on input "text" at bounding box center [493, 197] width 112 height 12
paste input "LD/-0868"
click at [453, 203] on input "LD/-0868" at bounding box center [493, 197] width 112 height 12
type input "LD/-0868"
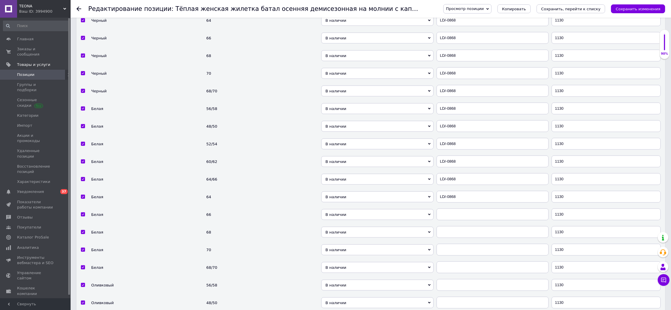
click at [453, 223] on td at bounding box center [492, 215] width 115 height 18
click at [452, 220] on input "text" at bounding box center [493, 215] width 112 height 12
paste input "LD/-0868"
type input "LD/-0868"
drag, startPoint x: 450, startPoint y: 280, endPoint x: 449, endPoint y: 284, distance: 3.5
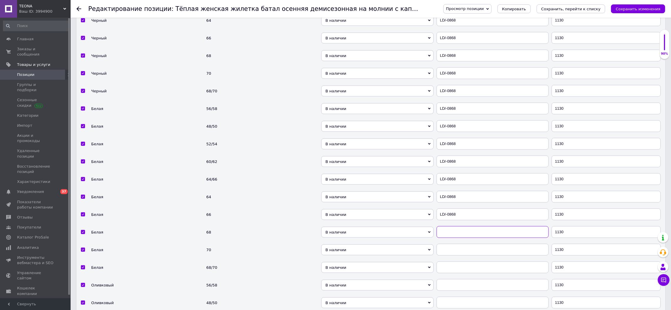
click at [450, 238] on input "text" at bounding box center [493, 232] width 112 height 12
paste input "LD/-0868"
type input "LD/-0868"
drag, startPoint x: 449, startPoint y: 292, endPoint x: 449, endPoint y: 297, distance: 5.0
click at [449, 294] on tbody "Цвет Размер женской одежды Наличие Артикул Цена Черный 56/58 В наличии Нет в на…" at bounding box center [370, 269] width 589 height 721
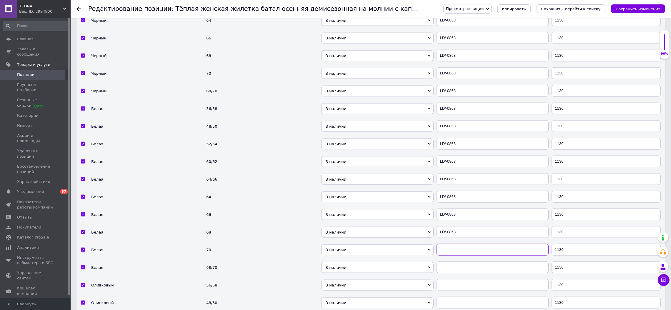
click at [449, 256] on input "text" at bounding box center [493, 250] width 112 height 12
paste input "LD/-0868"
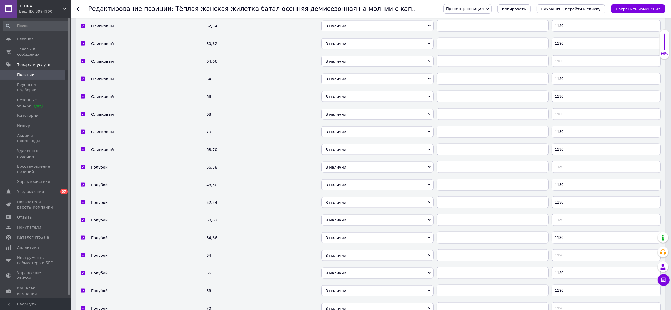
scroll to position [1218, 0]
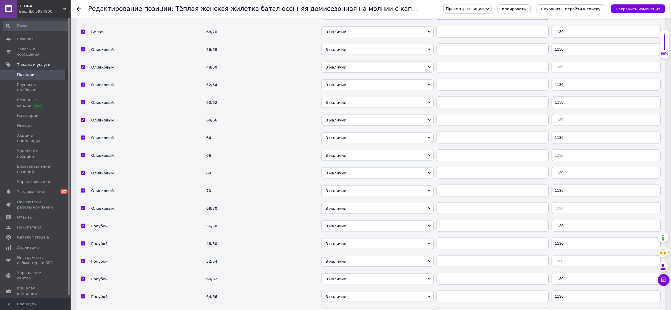
type input "LD/-0868"
click at [477, 38] on input "text" at bounding box center [493, 32] width 112 height 12
paste input "LD/-0868"
type input "LD/-0868"
click at [465, 41] on td "LD/-0868" at bounding box center [492, 32] width 115 height 18
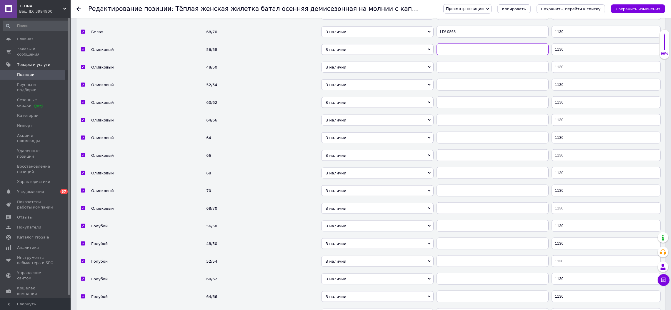
click at [461, 55] on input "text" at bounding box center [493, 50] width 112 height 12
paste input "LD/-0868"
type input "LD/-0868"
drag, startPoint x: 457, startPoint y: 126, endPoint x: 456, endPoint y: 140, distance: 14.1
click at [457, 76] on td at bounding box center [492, 67] width 115 height 18
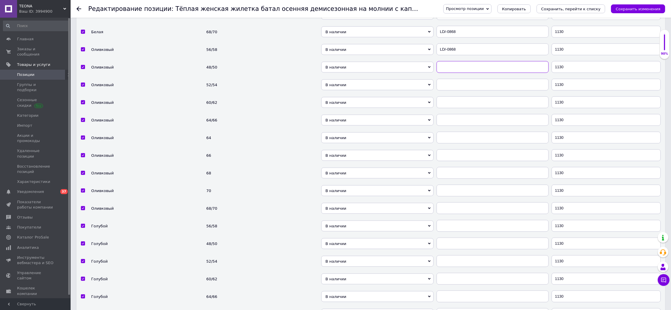
paste input "LD/-0868"
type input "LD/-0868"
click at [456, 91] on input "text" at bounding box center [493, 85] width 112 height 12
click at [456, 108] on input "text" at bounding box center [493, 102] width 112 height 12
paste input "LD/-0868"
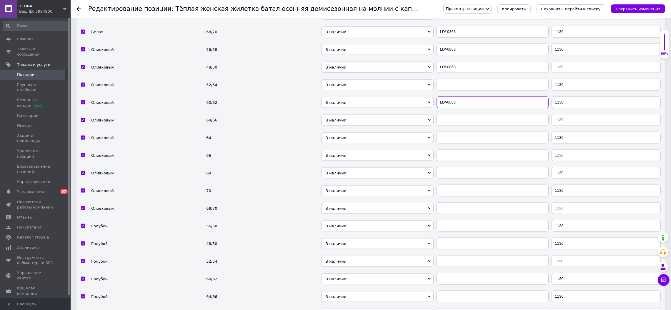
type input "LD/-0868"
click at [456, 129] on td at bounding box center [492, 120] width 115 height 18
click at [469, 91] on input "text" at bounding box center [493, 85] width 112 height 12
paste input "LD/-0868"
type input "LD/-0868"
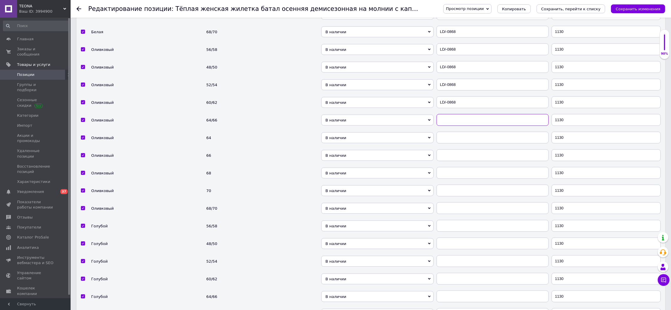
click at [464, 126] on input "text" at bounding box center [493, 120] width 112 height 12
paste input "LD/-0868"
type input "LD/-0868"
drag, startPoint x: 463, startPoint y: 194, endPoint x: 460, endPoint y: 211, distance: 17.0
click at [463, 144] on input "text" at bounding box center [493, 138] width 112 height 12
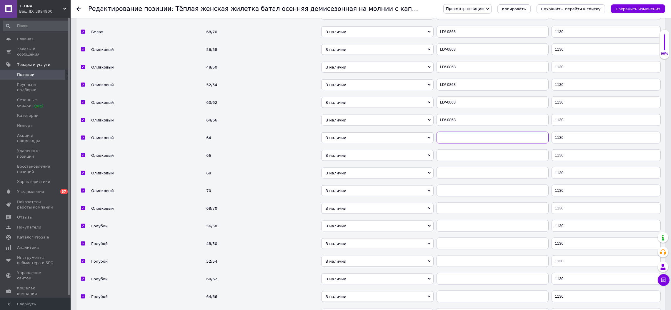
paste input "LD/-0868"
type input "LD/-0868"
click at [460, 161] on input "text" at bounding box center [493, 155] width 112 height 12
paste input "LD/-0868"
type input "LD/-0868"
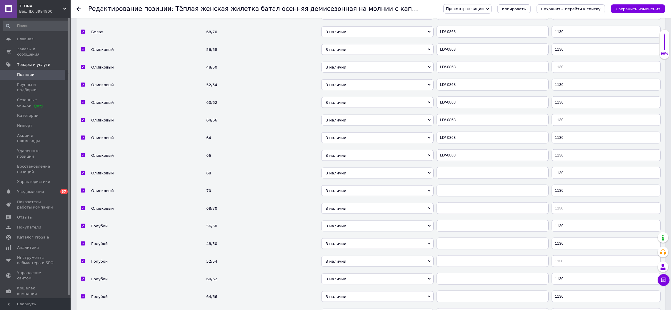
drag, startPoint x: 459, startPoint y: 219, endPoint x: 457, endPoint y: 225, distance: 6.0
click at [459, 182] on td at bounding box center [492, 173] width 115 height 18
click at [455, 182] on td at bounding box center [492, 173] width 115 height 18
paste input "LD/-0868"
click at [457, 179] on input "LD/-0868" at bounding box center [493, 173] width 112 height 12
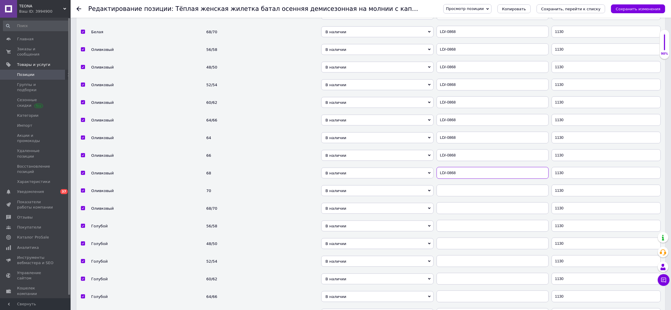
type input "LD/-0868"
click at [457, 197] on input "text" at bounding box center [493, 191] width 112 height 12
paste input "LD/-0868"
type input "LD/-0868"
click at [459, 214] on input "text" at bounding box center [493, 208] width 112 height 12
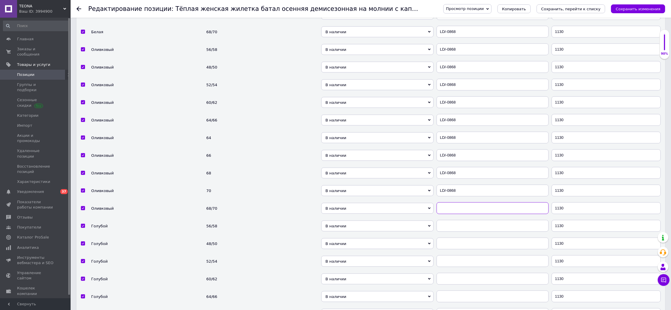
paste input "LD/-0868"
type input "LD/-0868"
click at [458, 232] on input "text" at bounding box center [493, 226] width 112 height 12
paste input "LD/-0868"
type input "LD/-0868"
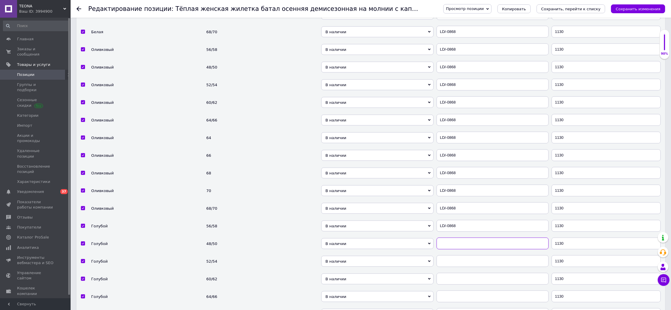
click at [458, 249] on input "text" at bounding box center [493, 244] width 112 height 12
paste
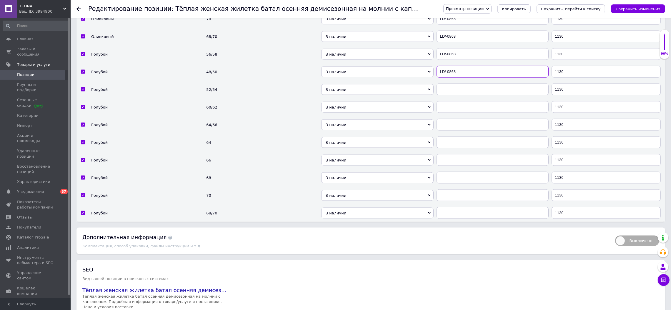
scroll to position [1489, 0]
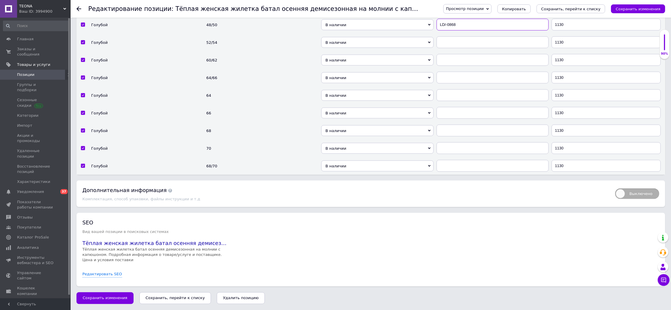
type input "LD/-0868"
click at [472, 59] on input "text" at bounding box center [493, 60] width 112 height 12
click at [467, 45] on input "text" at bounding box center [493, 42] width 112 height 12
type input "LD/-0868"
click at [465, 75] on input "text" at bounding box center [493, 78] width 112 height 12
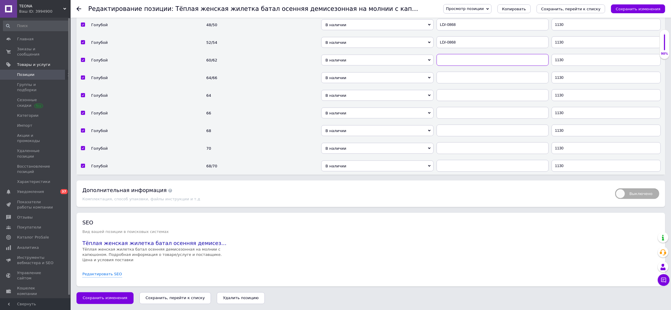
click at [465, 65] on input "text" at bounding box center [493, 60] width 112 height 12
type input "LD/-0868"
drag, startPoint x: 464, startPoint y: 81, endPoint x: 464, endPoint y: 86, distance: 5.6
click at [464, 81] on input "text" at bounding box center [493, 78] width 112 height 12
type input "LD/-0868"
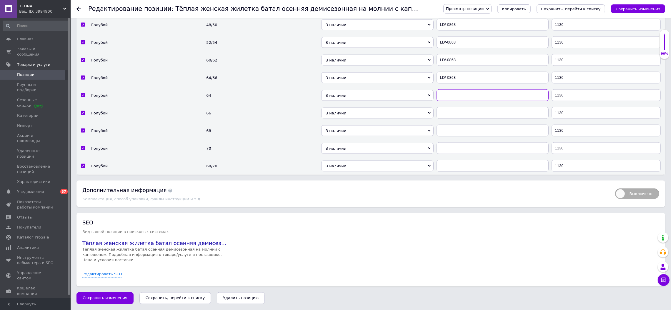
click at [465, 100] on input "text" at bounding box center [493, 95] width 112 height 12
type input "LD/-0868"
click at [464, 113] on input "text" at bounding box center [493, 113] width 112 height 12
type input "LD/-0868"
click at [464, 128] on input "text" at bounding box center [493, 131] width 112 height 12
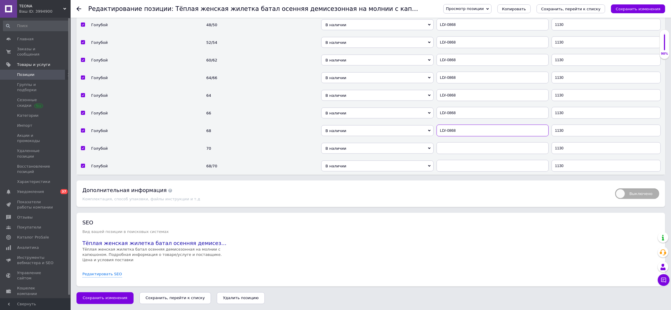
type input "LD/-0868"
click at [464, 147] on td at bounding box center [492, 148] width 115 height 18
click at [463, 163] on td at bounding box center [492, 166] width 115 height 18
click at [463, 154] on input "text" at bounding box center [493, 148] width 112 height 12
type input "LD/-0868"
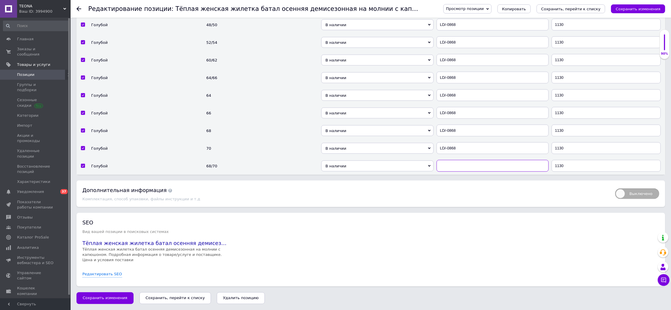
click at [465, 172] on input "text" at bounding box center [493, 166] width 112 height 12
type input "LD/-0868"
click at [631, 15] on div "Просмотр позиции Сохранить и посмотреть на сайте Сохранить и посмотреть на порт…" at bounding box center [549, 9] width 234 height 18
click at [632, 11] on icon "Сохранить изменения" at bounding box center [638, 9] width 45 height 4
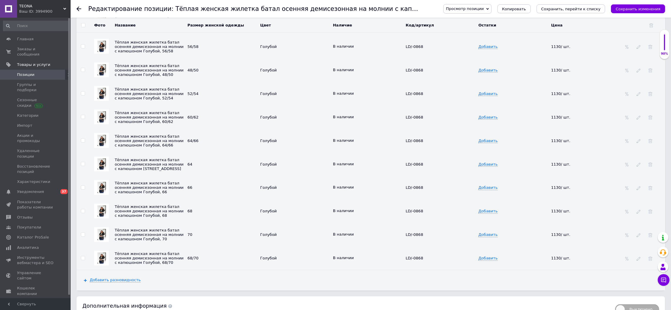
scroll to position [1488, 0]
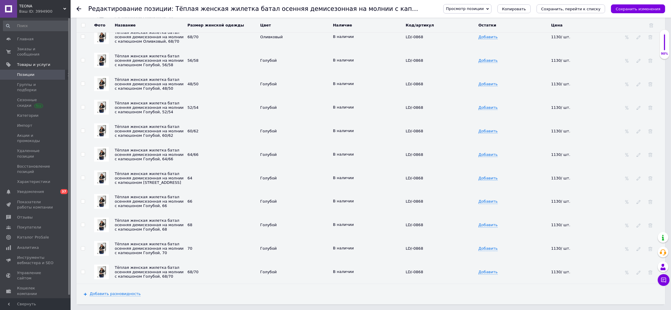
click at [83, 62] on input "checkbox" at bounding box center [83, 61] width 4 height 4
checkbox input "true"
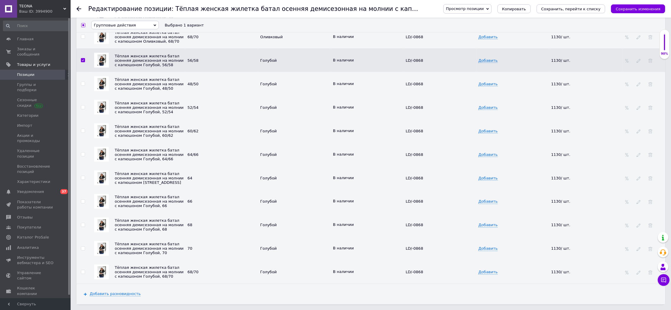
scroll to position [1489, 0]
click at [82, 85] on input "checkbox" at bounding box center [83, 83] width 4 height 4
checkbox input "true"
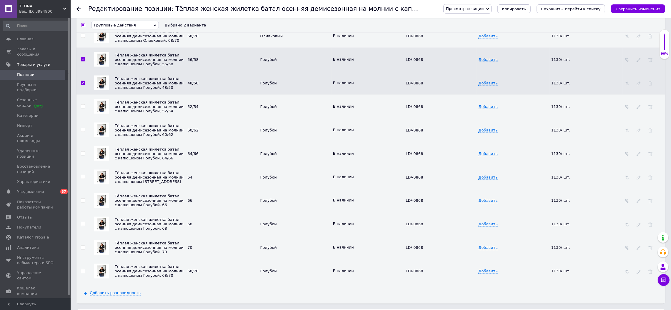
click at [82, 109] on input "checkbox" at bounding box center [83, 107] width 4 height 4
checkbox input "true"
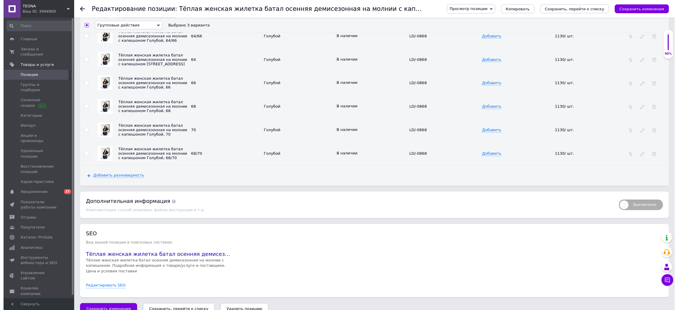
scroll to position [1548, 0]
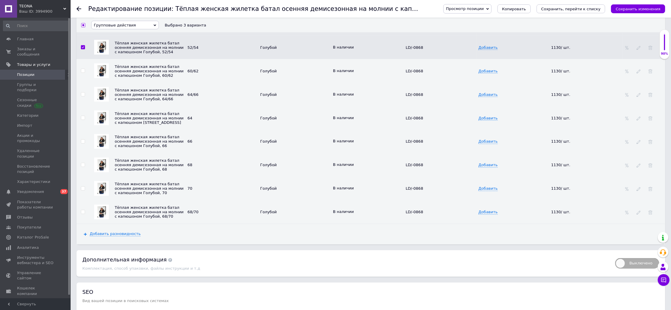
click at [82, 73] on input "checkbox" at bounding box center [83, 71] width 4 height 4
checkbox input "true"
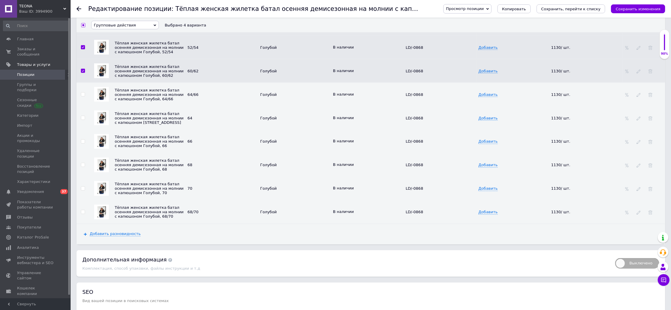
click at [82, 96] on input "checkbox" at bounding box center [83, 95] width 4 height 4
checkbox input "true"
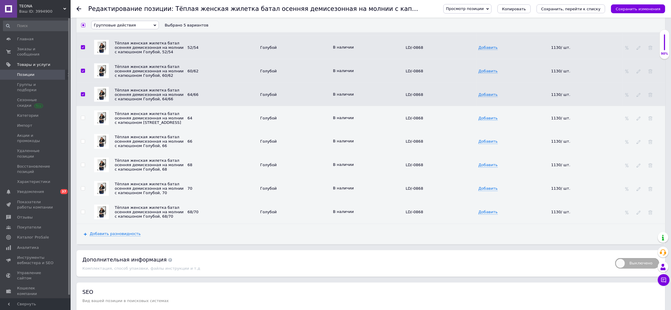
click at [81, 120] on input "checkbox" at bounding box center [83, 118] width 4 height 4
checkbox input "true"
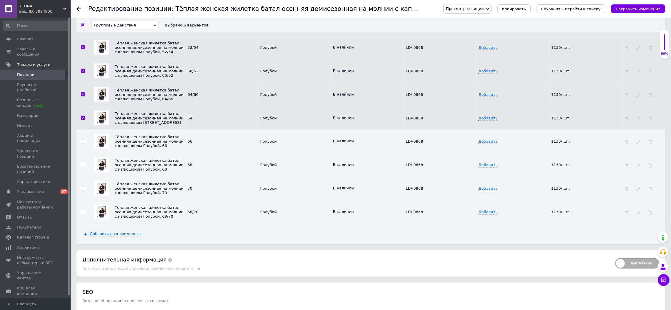
click at [82, 144] on input "checkbox" at bounding box center [83, 142] width 4 height 4
checkbox input "true"
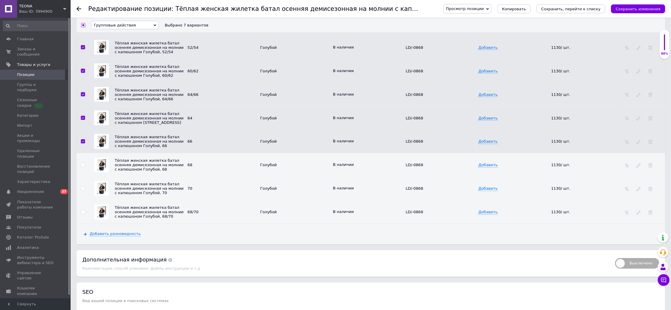
click at [82, 177] on td at bounding box center [82, 165] width 13 height 24
click at [81, 167] on input "checkbox" at bounding box center [83, 165] width 4 height 4
checkbox input "true"
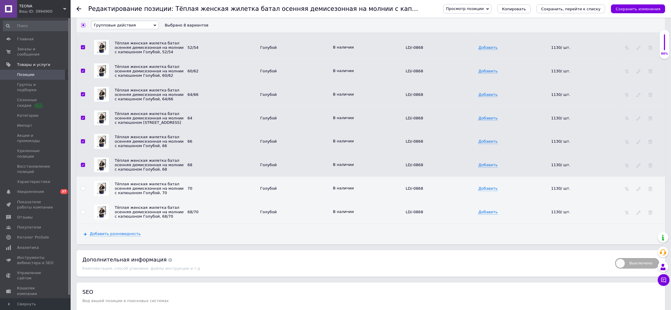
click at [84, 200] on td at bounding box center [82, 189] width 13 height 24
click at [83, 191] on input "checkbox" at bounding box center [83, 189] width 4 height 4
checkbox input "true"
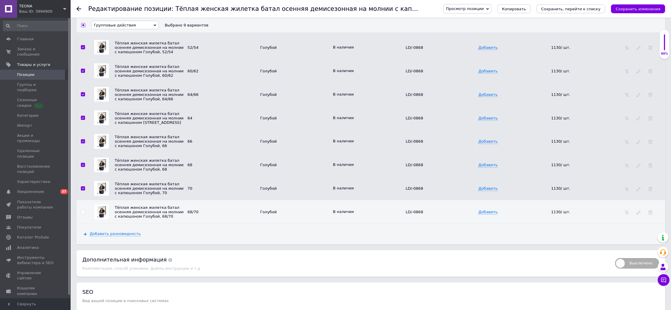
click at [83, 214] on input "checkbox" at bounding box center [83, 212] width 4 height 4
checkbox input "true"
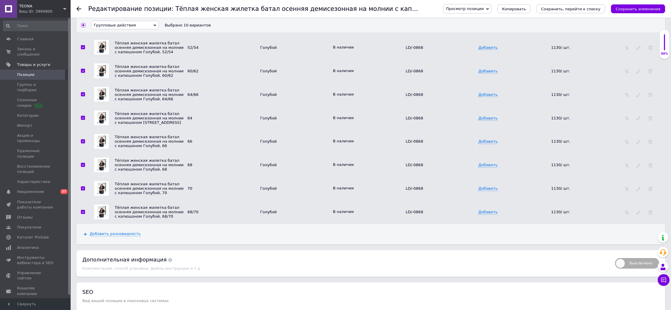
click at [131, 22] on span "Групповые действия" at bounding box center [125, 25] width 68 height 9
click at [133, 68] on li "Обновить изображение" at bounding box center [124, 64] width 67 height 7
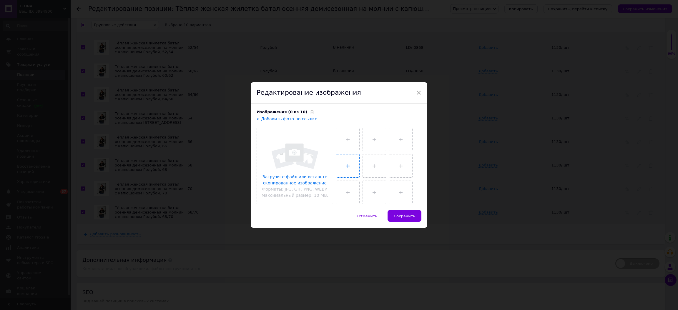
click at [336, 155] on input "file" at bounding box center [347, 165] width 23 height 23
type input "C:\fakepath\photo_5_2025-08-28_14-48-51.jpg"
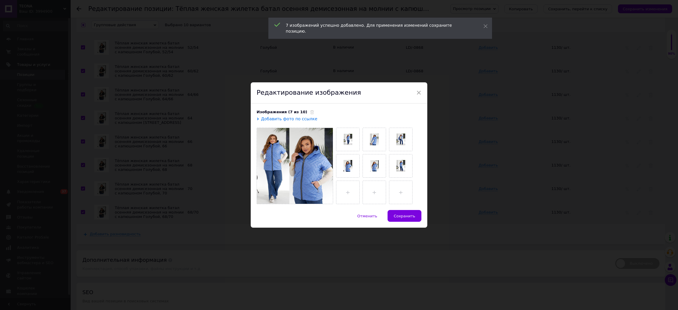
click at [402, 225] on div "Отменить   Сохранить" at bounding box center [339, 219] width 177 height 18
click at [400, 217] on span "Сохранить" at bounding box center [404, 216] width 21 height 4
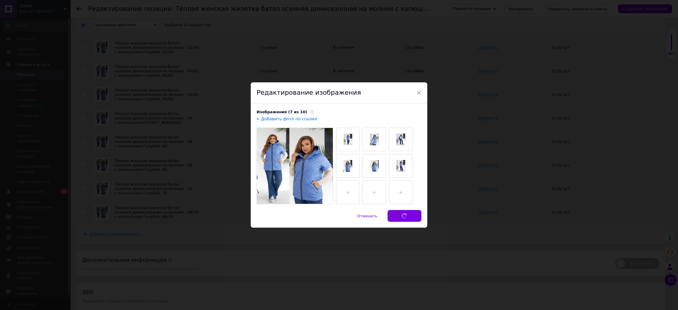
checkbox input "false"
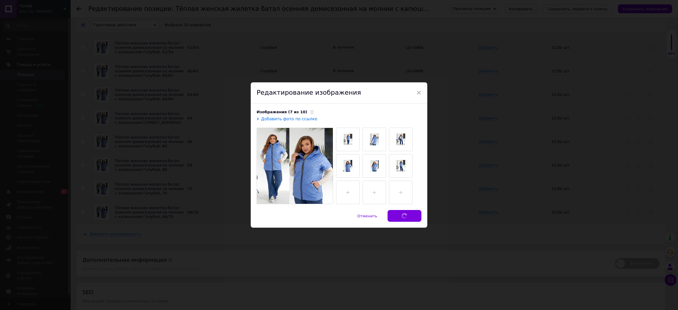
checkbox input "false"
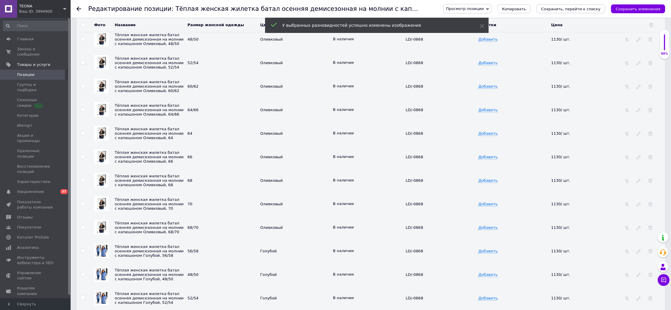
scroll to position [1313, 0]
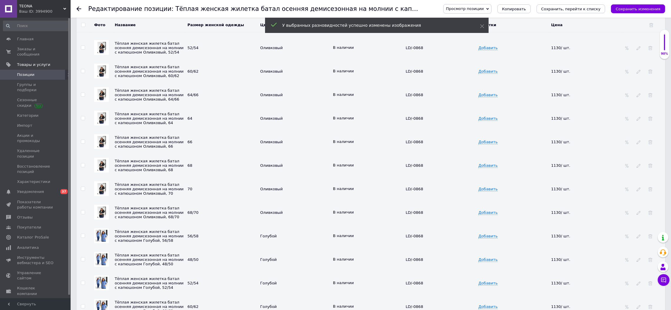
click at [82, 12] on td at bounding box center [82, 1] width 13 height 24
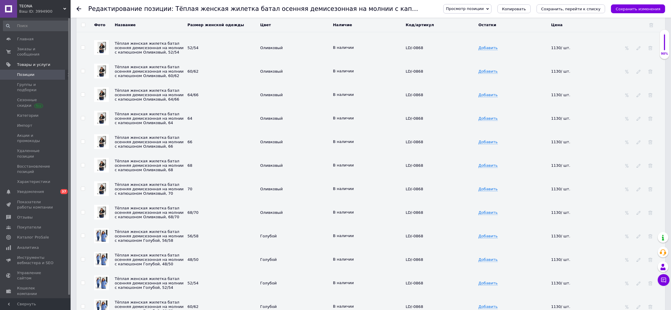
click at [81, 3] on input "checkbox" at bounding box center [83, 1] width 4 height 4
checkbox input "true"
click at [81, 25] on input "checkbox" at bounding box center [83, 23] width 4 height 4
checkbox input "true"
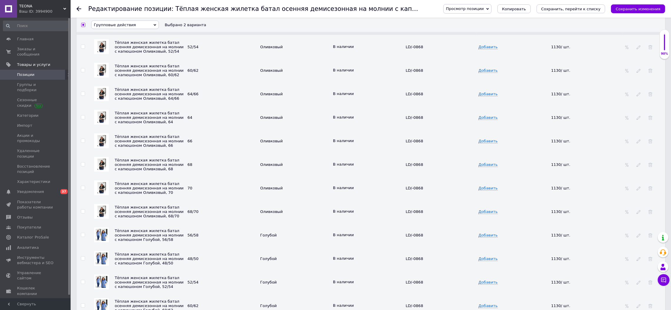
click at [82, 49] on input "checkbox" at bounding box center [83, 47] width 4 height 4
checkbox input "true"
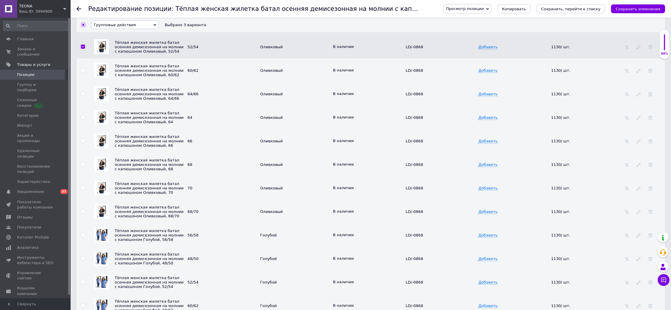
click at [84, 72] on input "checkbox" at bounding box center [83, 71] width 4 height 4
checkbox input "true"
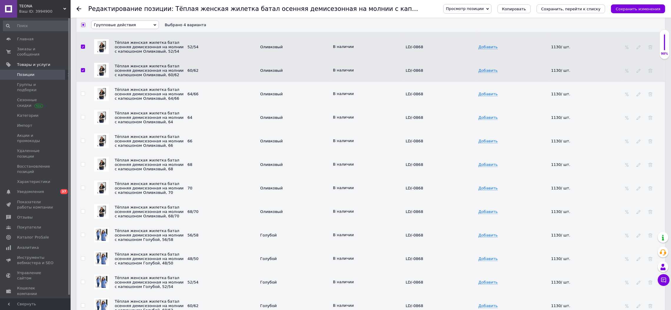
drag, startPoint x: 84, startPoint y: 142, endPoint x: 84, endPoint y: 145, distance: 3.0
click at [84, 106] on td at bounding box center [82, 94] width 13 height 24
click at [84, 96] on input "checkbox" at bounding box center [83, 94] width 4 height 4
checkbox input "true"
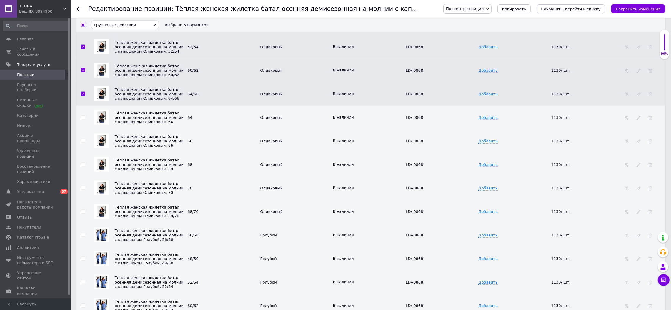
click at [83, 119] on input "checkbox" at bounding box center [83, 118] width 4 height 4
checkbox input "true"
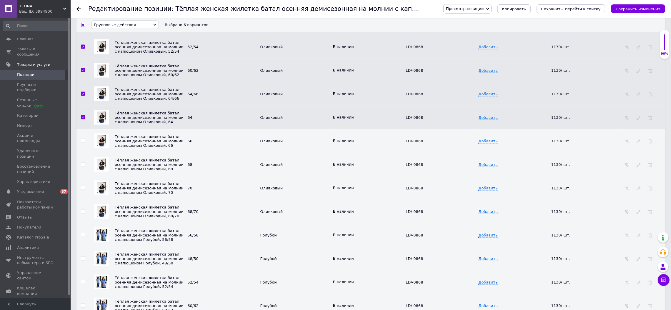
click at [83, 143] on input "checkbox" at bounding box center [83, 141] width 4 height 4
checkbox input "true"
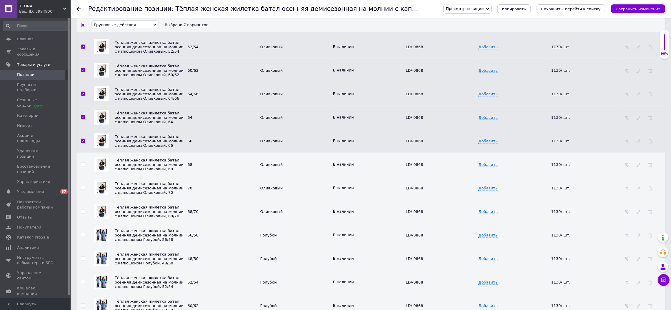
click at [84, 167] on input "checkbox" at bounding box center [83, 165] width 4 height 4
checkbox input "true"
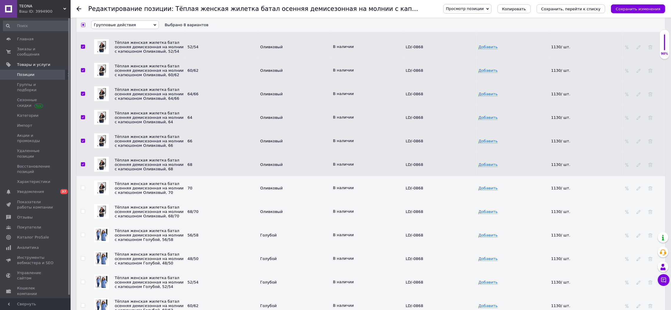
click at [84, 190] on input "checkbox" at bounding box center [83, 188] width 4 height 4
checkbox input "true"
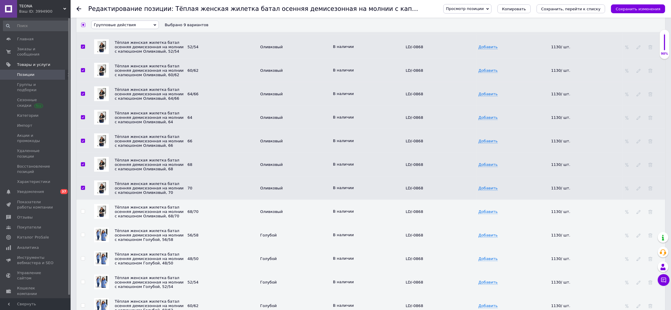
click at [82, 223] on td at bounding box center [82, 212] width 13 height 24
click at [83, 214] on input "checkbox" at bounding box center [83, 212] width 4 height 4
checkbox input "true"
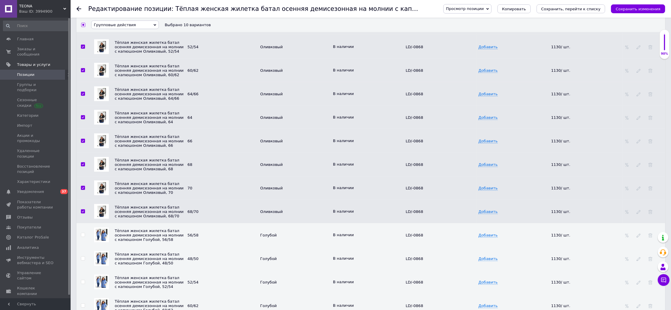
click at [113, 26] on span "Групповые действия" at bounding box center [115, 25] width 42 height 4
click at [121, 61] on li "Изменить количество" at bounding box center [124, 57] width 67 height 7
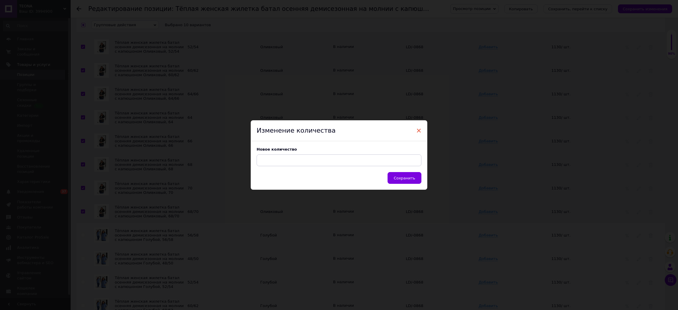
click at [417, 128] on span "×" at bounding box center [418, 131] width 5 height 10
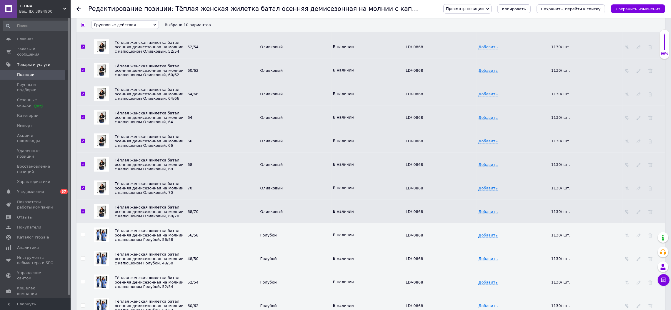
click at [145, 25] on span "Групповые действия" at bounding box center [125, 25] width 68 height 9
click at [141, 66] on li "Обновить изображение" at bounding box center [124, 64] width 67 height 7
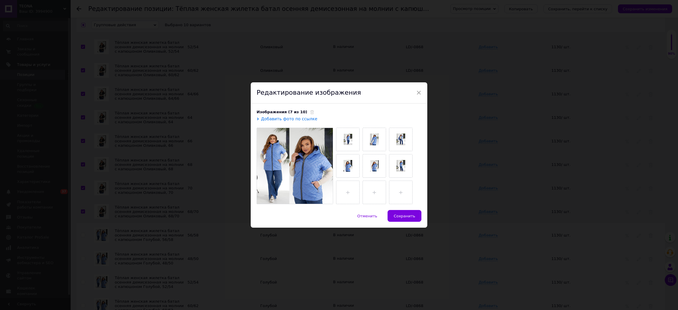
click at [311, 111] on div "Изображения (7 из 10)" at bounding box center [339, 111] width 165 height 5
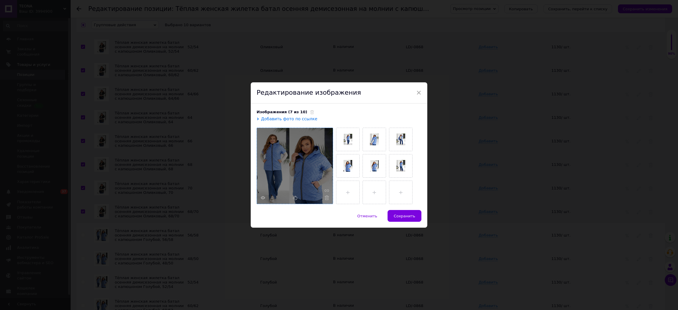
click at [303, 146] on div at bounding box center [295, 166] width 76 height 76
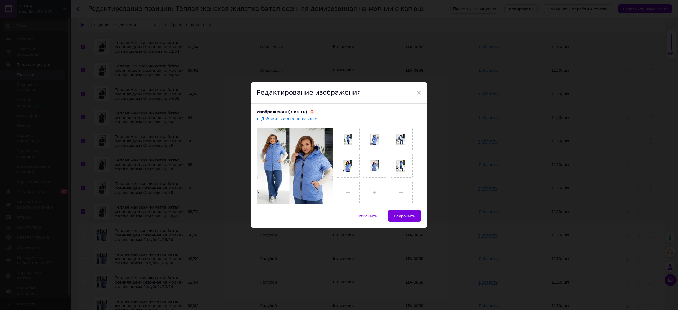
click at [310, 110] on icon at bounding box center [312, 112] width 4 height 4
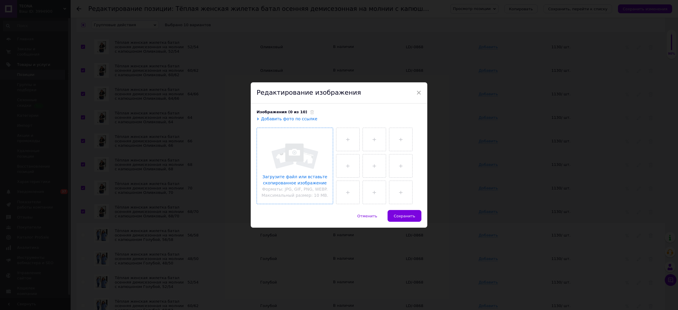
click at [296, 152] on input "file" at bounding box center [295, 166] width 76 height 76
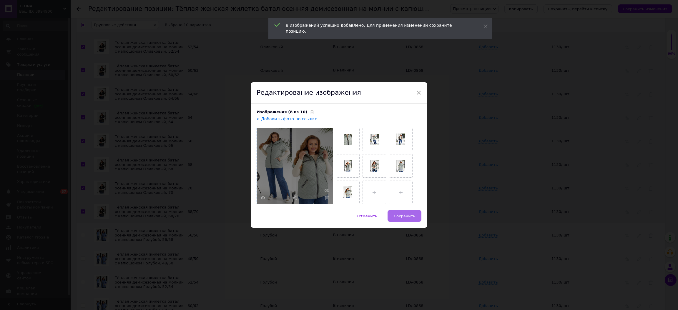
click at [391, 215] on button "Сохранить" at bounding box center [404, 216] width 34 height 12
checkbox input "false"
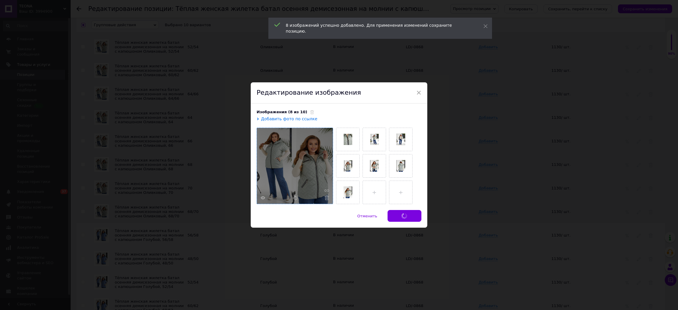
checkbox input "false"
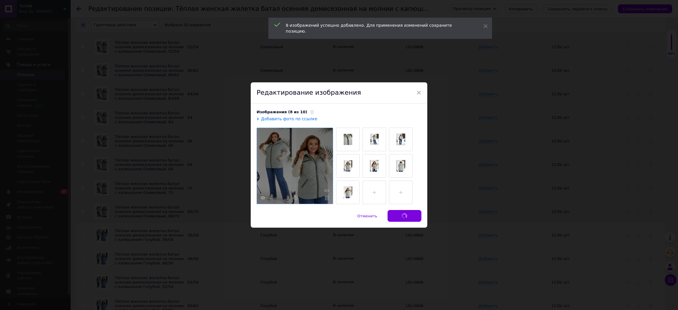
checkbox input "false"
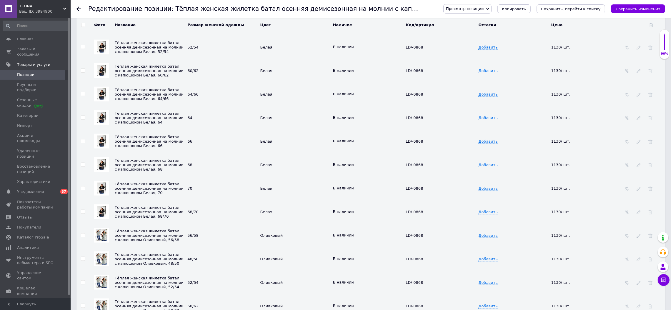
scroll to position [1019, 0]
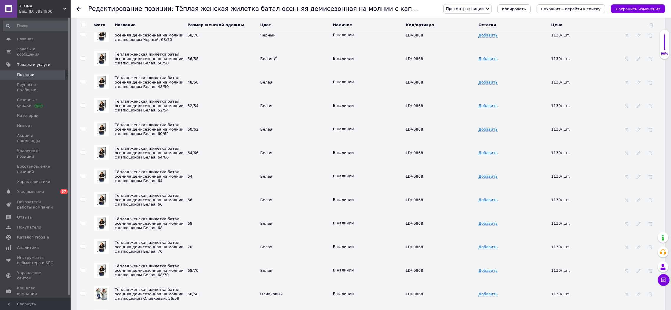
click at [274, 60] on icon at bounding box center [276, 58] width 4 height 4
type input "Белый"
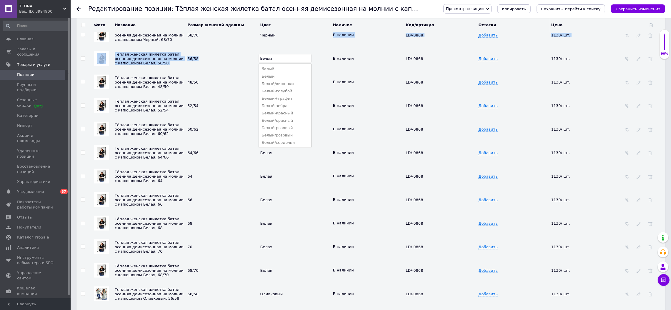
click at [296, 89] on tbody "Тёплая женская жилетка батал осенняя демисезонная на молнии с капюшоном 56/58 Ч…" at bounding box center [370, 282] width 589 height 942
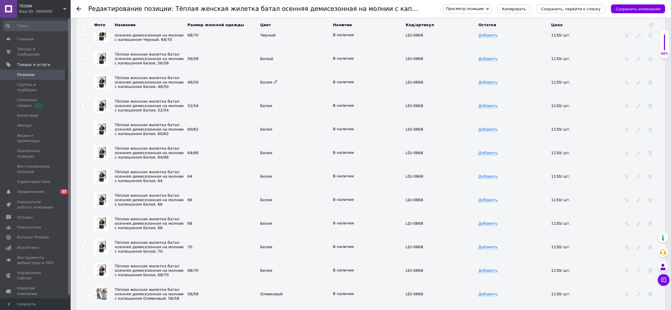
click at [275, 84] on span at bounding box center [276, 82] width 4 height 4
drag, startPoint x: 274, startPoint y: 132, endPoint x: 249, endPoint y: 133, distance: 25.3
click at [249, 94] on tr "Тёплая женская жилетка батал осенняя демисезонная на молнии с капюшоном Белая, …" at bounding box center [370, 82] width 589 height 24
drag, startPoint x: 278, startPoint y: 133, endPoint x: 223, endPoint y: 131, distance: 55.3
click at [223, 94] on tr "Тёплая женская жилетка батал осенняя демисезонная на молнии с капюшоном Белая, …" at bounding box center [370, 82] width 589 height 24
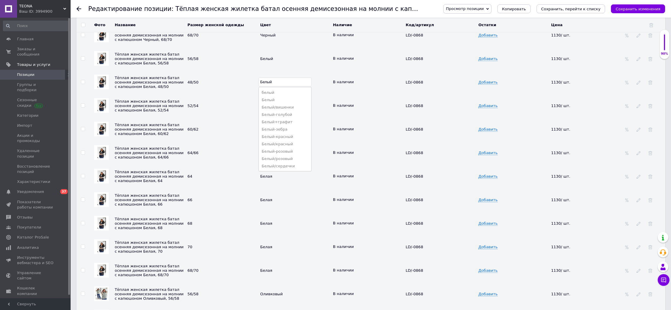
type input "Белый"
click at [287, 70] on td "Белый" at bounding box center [295, 59] width 73 height 24
click at [276, 108] on div "Белая" at bounding box center [295, 105] width 70 height 5
click at [274, 107] on icon at bounding box center [276, 106] width 4 height 4
drag, startPoint x: 272, startPoint y: 155, endPoint x: 240, endPoint y: 154, distance: 31.8
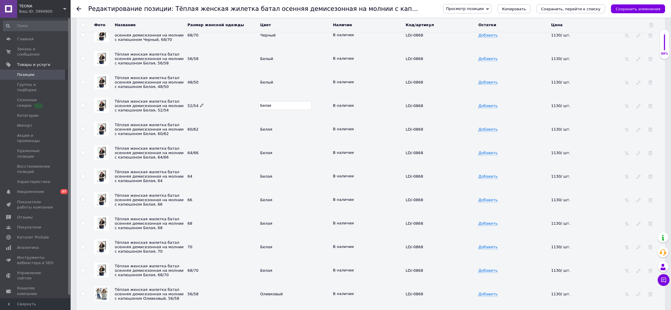
click at [242, 117] on tr "Тёплая женская жилетка батал осенняя демисезонная на молнии с капюшоном Белая, …" at bounding box center [370, 106] width 589 height 24
type input "Белый"
click at [272, 94] on td "Белый" at bounding box center [295, 82] width 73 height 24
click at [282, 84] on div "Белый" at bounding box center [295, 82] width 70 height 4
click at [274, 131] on icon at bounding box center [276, 129] width 4 height 4
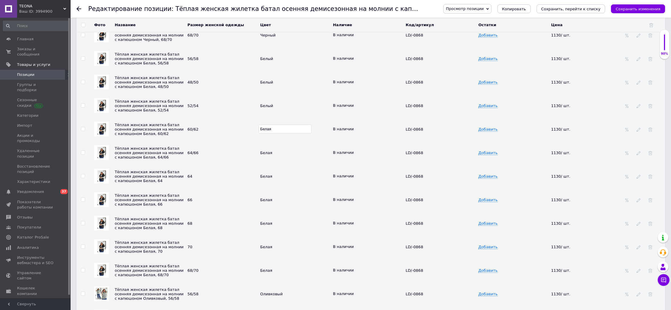
drag, startPoint x: 273, startPoint y: 180, endPoint x: 255, endPoint y: 181, distance: 17.4
click at [255, 141] on tr "Тёплая женская жилетка батал осенняя демисезонная на молнии с капюшоном Белая, …" at bounding box center [370, 129] width 589 height 24
type input "Белый"
click at [284, 117] on td "Белый" at bounding box center [295, 106] width 73 height 24
click at [274, 154] on icon at bounding box center [276, 153] width 4 height 4
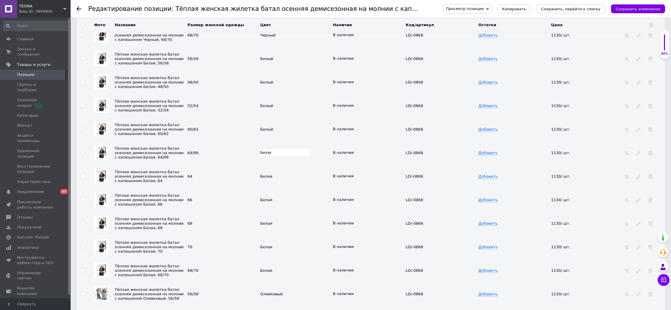
drag, startPoint x: 273, startPoint y: 201, endPoint x: 259, endPoint y: 205, distance: 14.7
click at [259, 157] on input "Белая" at bounding box center [285, 152] width 53 height 9
type input "Белый"
click at [287, 132] on div "Белый" at bounding box center [295, 129] width 70 height 5
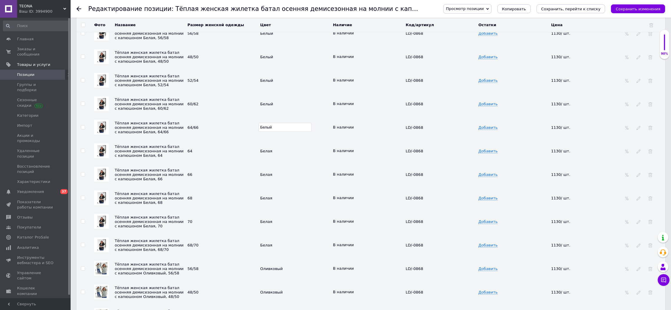
scroll to position [1078, 0]
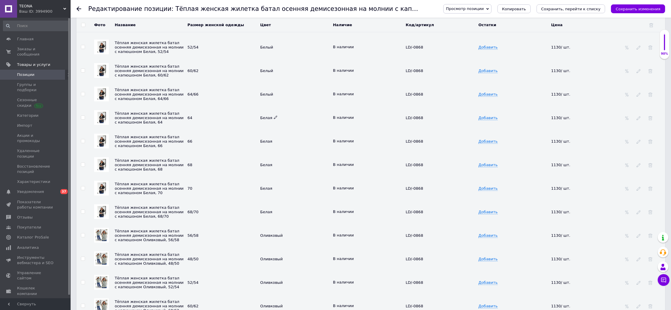
click at [274, 119] on icon at bounding box center [276, 118] width 4 height 4
drag, startPoint x: 271, startPoint y: 171, endPoint x: 251, endPoint y: 170, distance: 20.3
click at [252, 129] on tr "Тёплая женская жилетка батал осенняя демисезонная на молнии с капюшоном Белая, …" at bounding box center [370, 118] width 589 height 24
type input "Белый"
click at [284, 106] on td "Белый" at bounding box center [295, 94] width 73 height 24
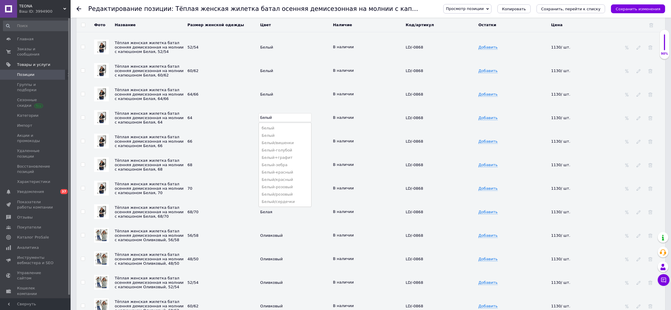
click at [278, 106] on td "Белый" at bounding box center [295, 94] width 73 height 24
click at [274, 143] on icon at bounding box center [276, 141] width 4 height 4
drag, startPoint x: 271, startPoint y: 192, endPoint x: 262, endPoint y: 190, distance: 9.1
click at [262, 146] on input "Белая" at bounding box center [285, 141] width 53 height 9
click at [275, 146] on input "Белая" at bounding box center [285, 141] width 53 height 9
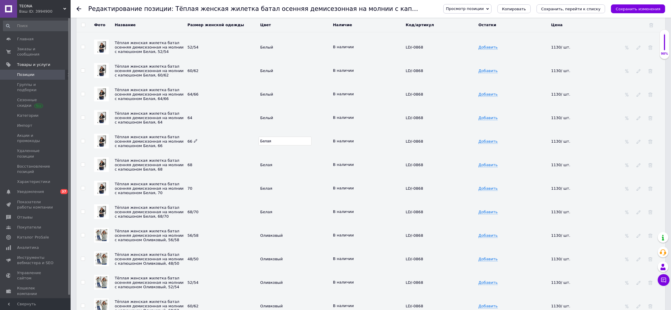
drag, startPoint x: 275, startPoint y: 192, endPoint x: 255, endPoint y: 192, distance: 19.4
click at [255, 153] on tr "Тёплая женская жилетка батал осенняя демисезонная на молнии с капюшоном Белая, …" at bounding box center [370, 141] width 589 height 24
type input "Белый"
click at [283, 129] on td "Белый" at bounding box center [295, 118] width 73 height 24
click at [274, 166] on use at bounding box center [275, 164] width 3 height 3
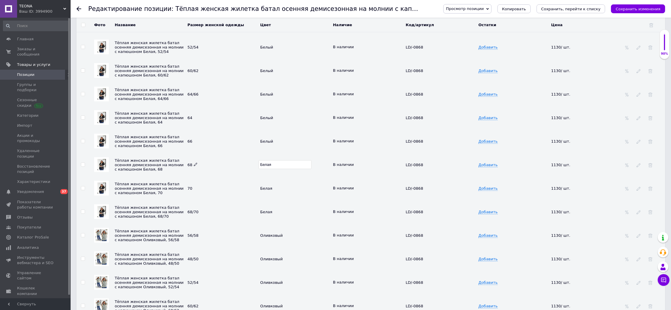
drag, startPoint x: 273, startPoint y: 218, endPoint x: 241, endPoint y: 215, distance: 32.2
click at [242, 177] on tr "Тёплая женская жилетка батал осенняя демисезонная на молнии с капюшоном Белая, …" at bounding box center [370, 165] width 589 height 24
type input "Белый"
click at [287, 129] on td "Белый" at bounding box center [295, 118] width 73 height 24
click at [280, 153] on td "Белый" at bounding box center [295, 141] width 73 height 24
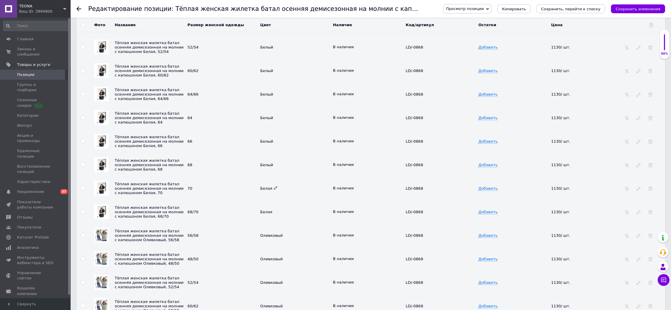
click at [274, 190] on use at bounding box center [275, 188] width 3 height 3
drag, startPoint x: 273, startPoint y: 239, endPoint x: 247, endPoint y: 239, distance: 26.8
click at [247, 200] on tr "Тёплая женская жилетка батал осенняя демисезонная на молнии с капюшоном Белая, …" at bounding box center [370, 189] width 589 height 24
type input "Белый"
click at [285, 177] on td "Белый" at bounding box center [295, 165] width 73 height 24
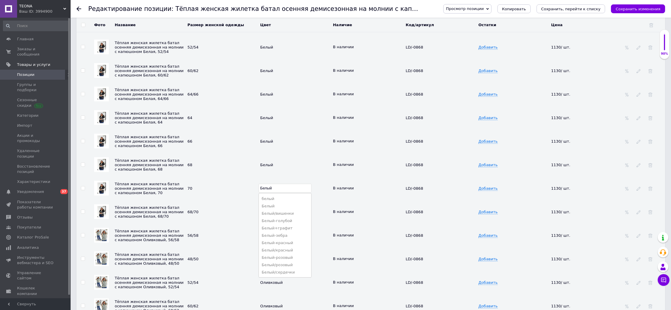
click at [285, 167] on div "Белый" at bounding box center [295, 165] width 70 height 4
click at [274, 213] on use at bounding box center [275, 211] width 3 height 3
drag, startPoint x: 272, startPoint y: 262, endPoint x: 237, endPoint y: 261, distance: 35.6
click at [238, 224] on tr "Тёплая женская жилетка батал осенняя демисезонная на молнии с капюшоном Белая, …" at bounding box center [370, 212] width 589 height 24
type input "Белый"
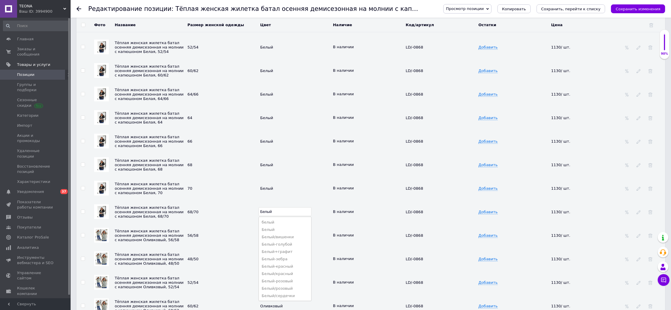
click at [220, 177] on td "68" at bounding box center [222, 165] width 73 height 24
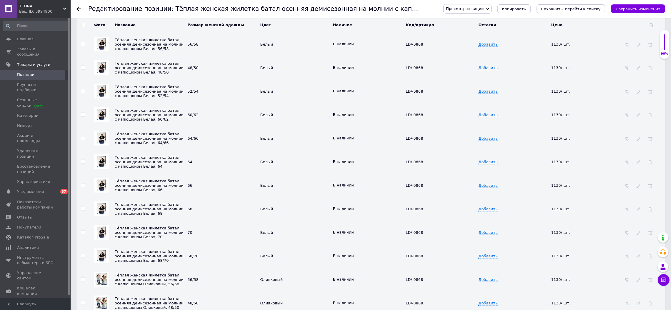
scroll to position [1019, 0]
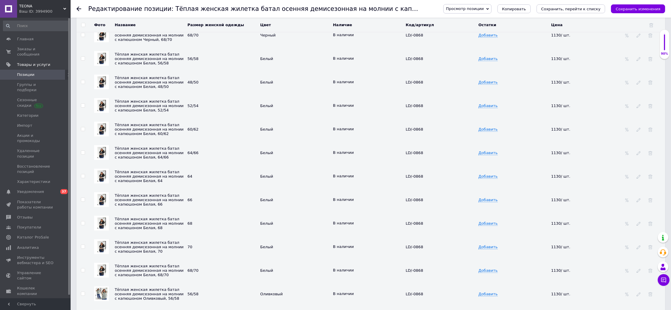
click at [81, 61] on input "checkbox" at bounding box center [83, 59] width 4 height 4
checkbox input "true"
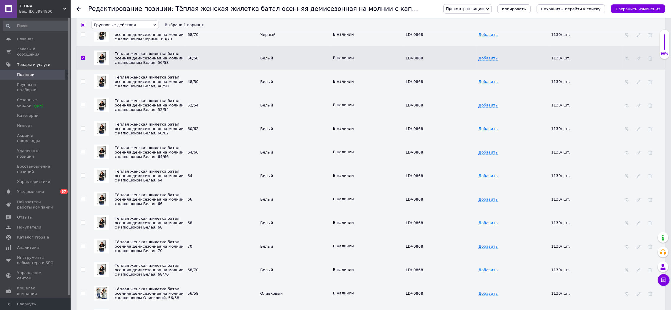
click at [82, 93] on td at bounding box center [82, 82] width 13 height 24
click at [81, 93] on td at bounding box center [82, 82] width 13 height 24
click at [82, 93] on td at bounding box center [82, 82] width 13 height 24
click at [83, 84] on input "checkbox" at bounding box center [83, 82] width 4 height 4
checkbox input "true"
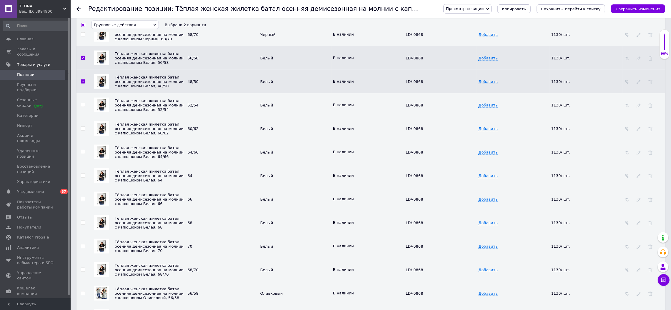
click at [84, 107] on input "checkbox" at bounding box center [83, 105] width 4 height 4
checkbox input "true"
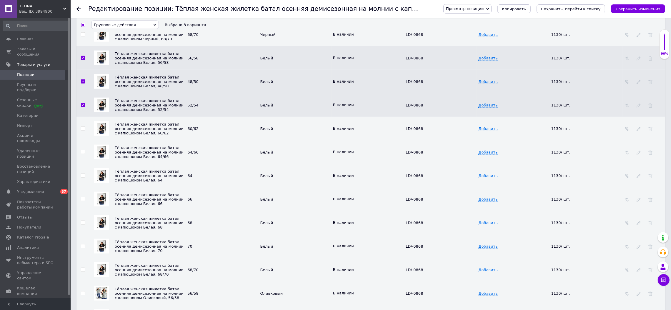
click at [82, 131] on input "checkbox" at bounding box center [83, 129] width 4 height 4
checkbox input "true"
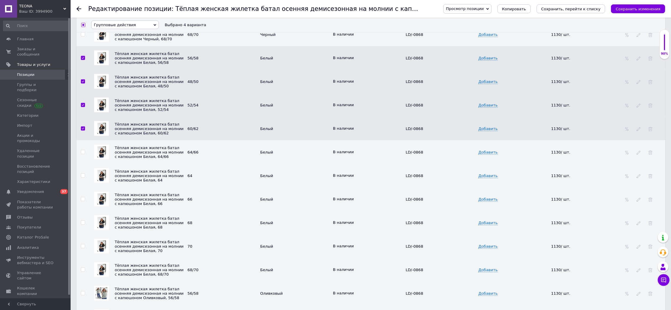
click at [82, 154] on input "checkbox" at bounding box center [83, 152] width 4 height 4
checkbox input "true"
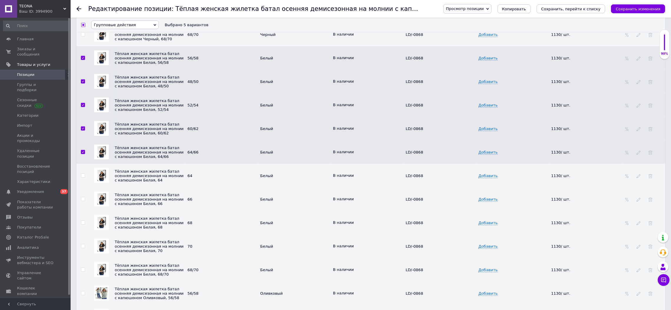
click at [82, 178] on input "checkbox" at bounding box center [83, 176] width 4 height 4
checkbox input "true"
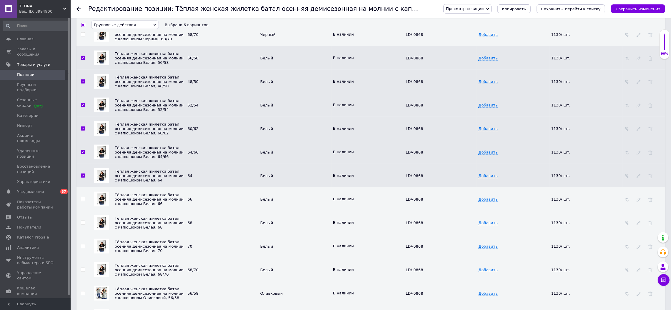
click at [84, 201] on input "checkbox" at bounding box center [83, 199] width 4 height 4
checkbox input "true"
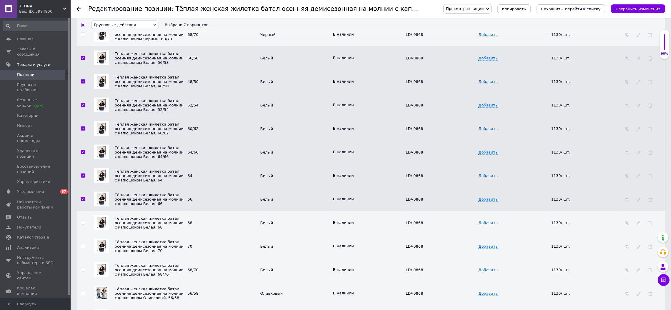
click at [83, 225] on input "checkbox" at bounding box center [83, 223] width 4 height 4
checkbox input "true"
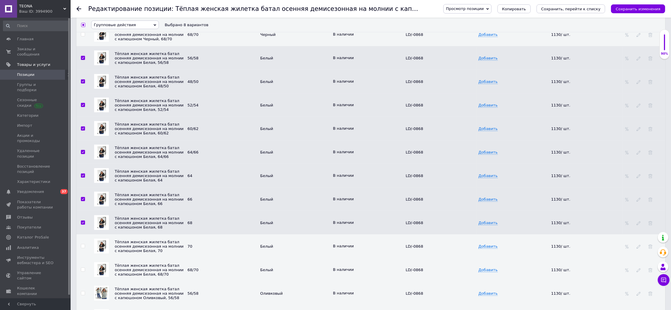
click at [85, 248] on div at bounding box center [83, 246] width 4 height 4
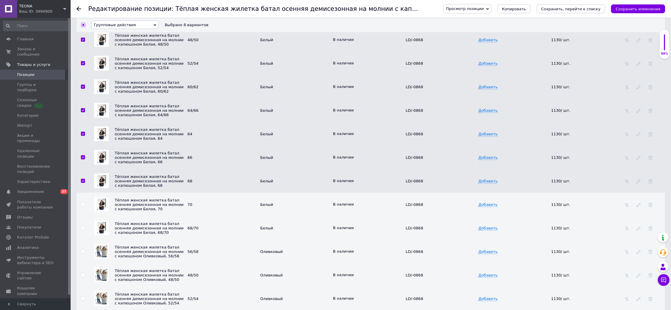
scroll to position [1079, 0]
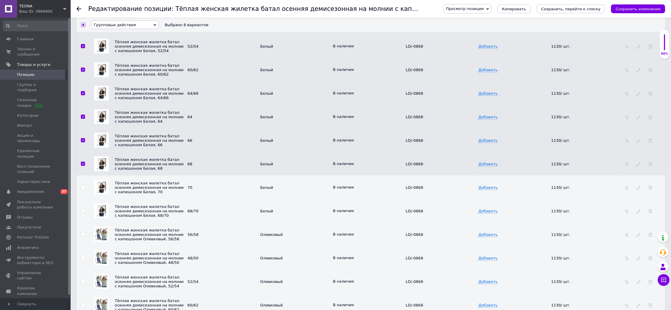
click at [84, 189] on input "checkbox" at bounding box center [83, 188] width 4 height 4
checkbox input "true"
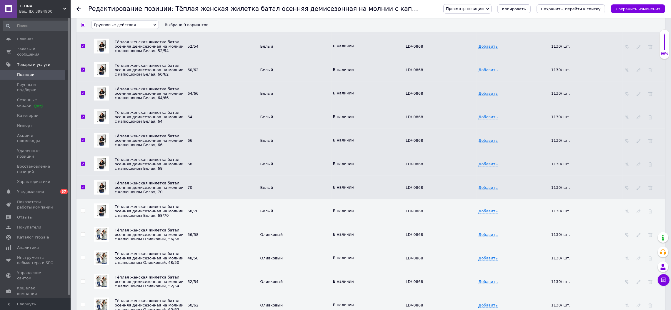
click at [84, 213] on span at bounding box center [83, 211] width 4 height 4
click at [84, 213] on input "checkbox" at bounding box center [83, 211] width 4 height 4
checkbox input "true"
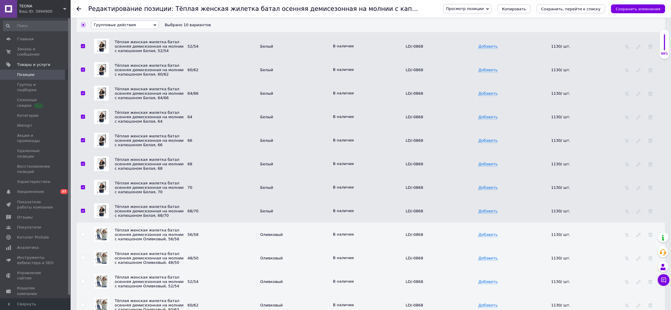
click at [116, 23] on span "Групповые действия" at bounding box center [115, 25] width 42 height 4
click at [124, 66] on li "Обновить изображение" at bounding box center [124, 64] width 67 height 7
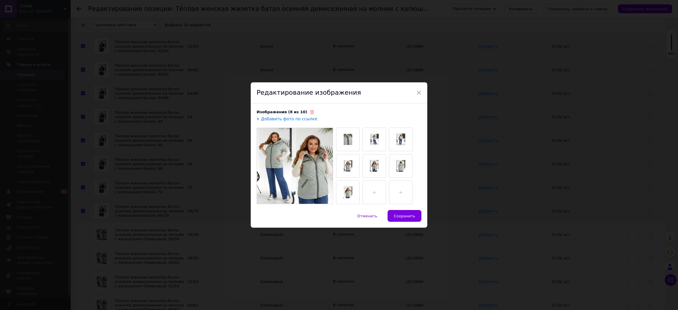
click at [310, 111] on icon at bounding box center [312, 112] width 4 height 4
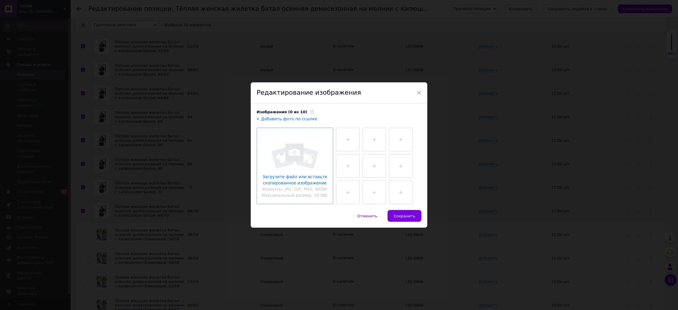
click at [296, 164] on input "file" at bounding box center [295, 166] width 76 height 76
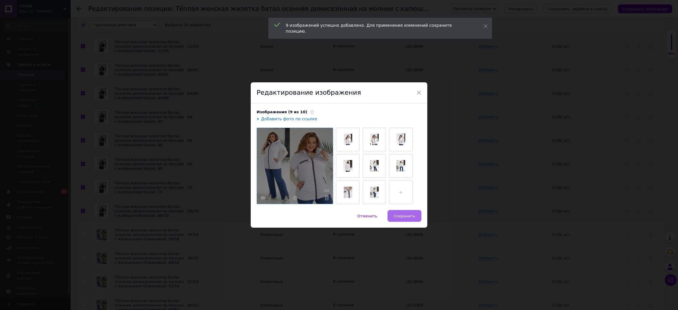
click at [417, 219] on button "Сохранить" at bounding box center [404, 216] width 34 height 12
checkbox input "false"
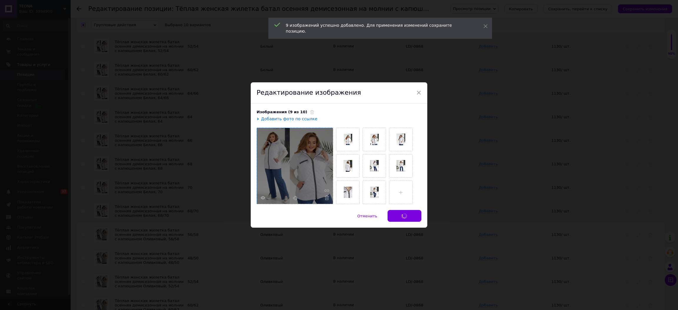
checkbox input "false"
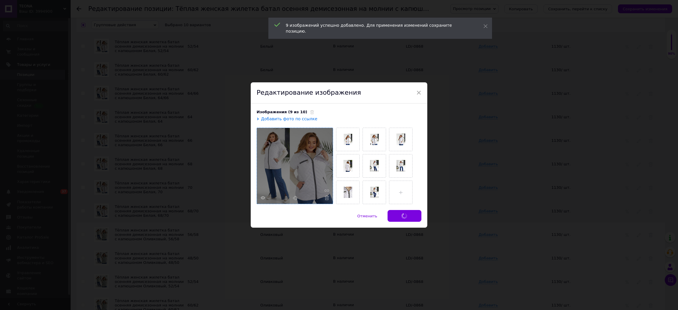
checkbox input "false"
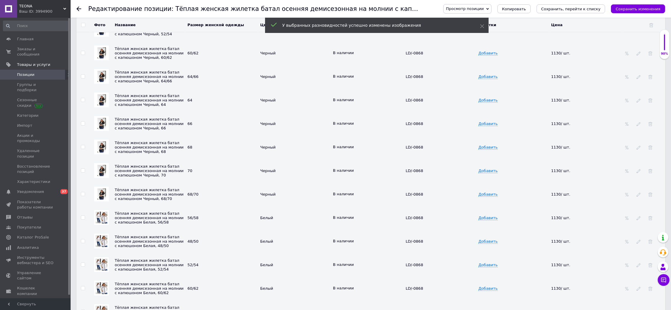
scroll to position [843, 0]
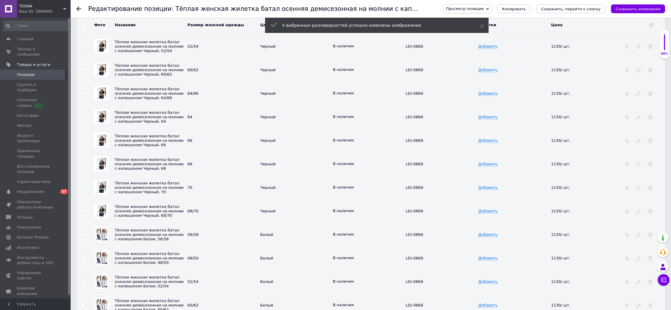
click at [80, 35] on td at bounding box center [82, 23] width 13 height 24
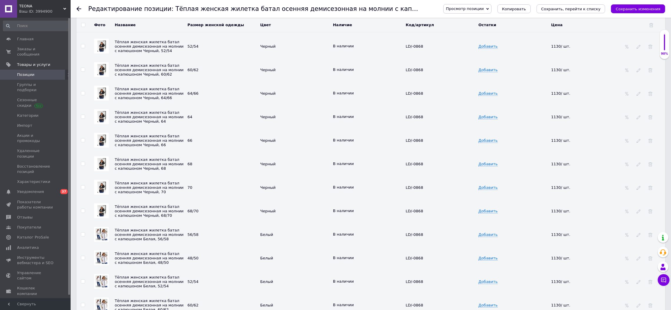
click at [84, 25] on input "checkbox" at bounding box center [83, 23] width 4 height 4
checkbox input "true"
click at [84, 48] on input "checkbox" at bounding box center [83, 46] width 4 height 4
checkbox input "true"
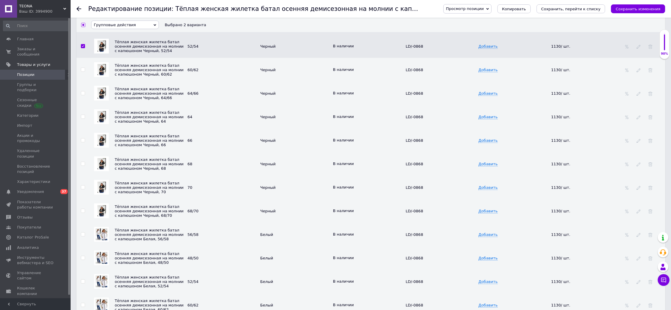
click at [83, 72] on input "checkbox" at bounding box center [83, 70] width 4 height 4
checkbox input "true"
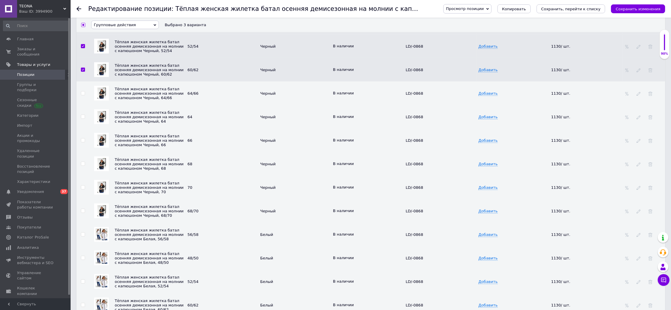
click at [82, 95] on input "checkbox" at bounding box center [83, 93] width 4 height 4
checkbox input "true"
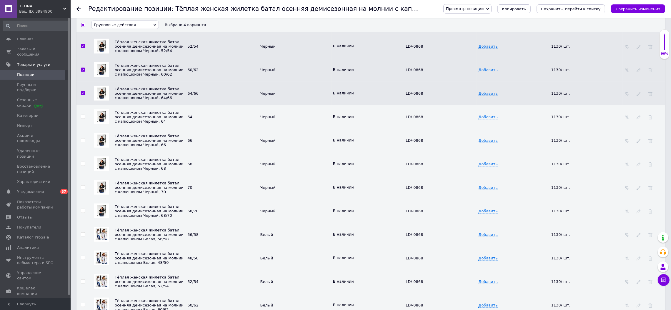
click at [80, 129] on td at bounding box center [82, 117] width 13 height 24
click at [81, 119] on input "checkbox" at bounding box center [83, 117] width 4 height 4
checkbox input "true"
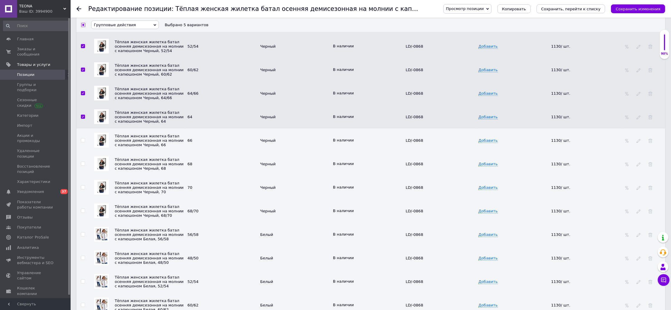
drag, startPoint x: 82, startPoint y: 190, endPoint x: 82, endPoint y: 194, distance: 3.9
click at [82, 142] on input "checkbox" at bounding box center [83, 141] width 4 height 4
checkbox input "true"
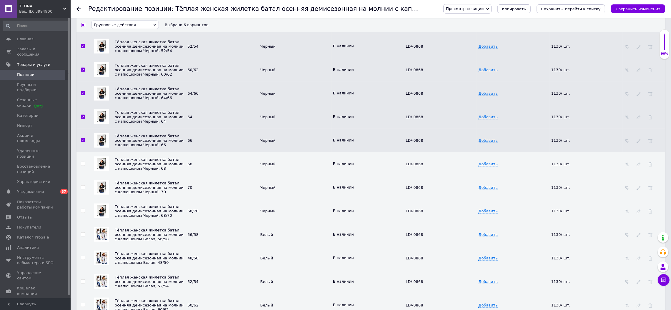
click at [81, 166] on input "checkbox" at bounding box center [83, 164] width 4 height 4
checkbox input "true"
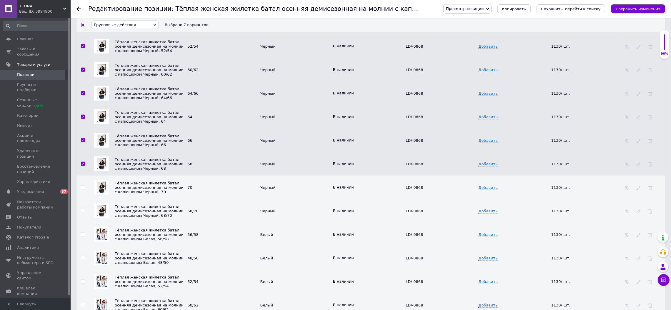
click at [84, 189] on input "checkbox" at bounding box center [83, 188] width 4 height 4
checkbox input "true"
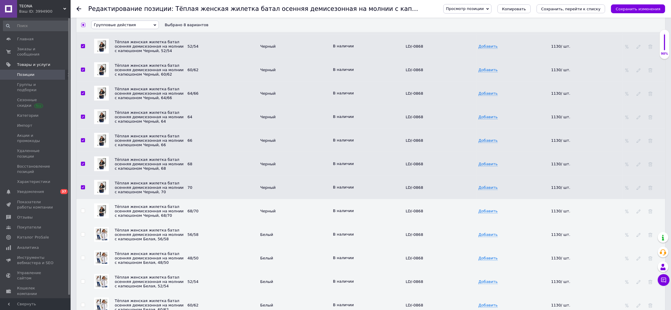
click at [84, 223] on td at bounding box center [82, 211] width 13 height 24
click at [84, 213] on input "checkbox" at bounding box center [83, 211] width 4 height 4
checkbox input "true"
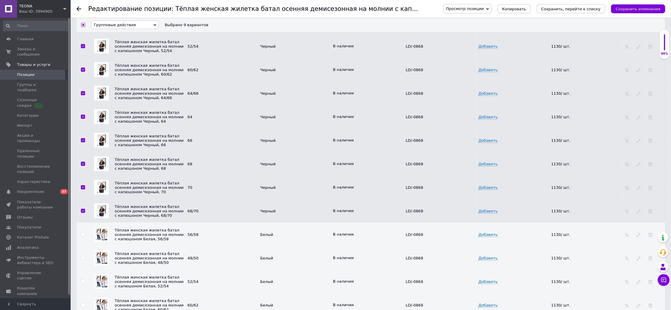
click at [134, 26] on span "Групповые действия" at bounding box center [125, 25] width 68 height 9
click at [126, 68] on li "Обновить изображение" at bounding box center [124, 64] width 67 height 7
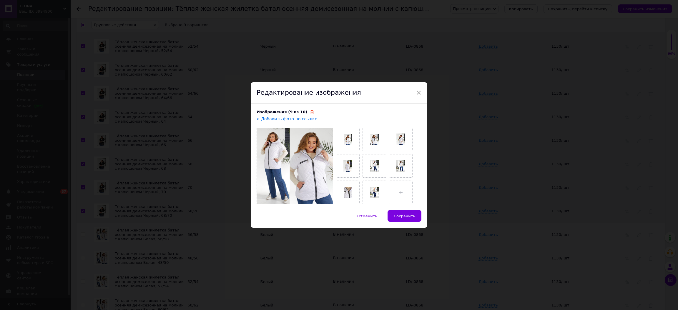
click at [310, 112] on icon at bounding box center [312, 112] width 4 height 4
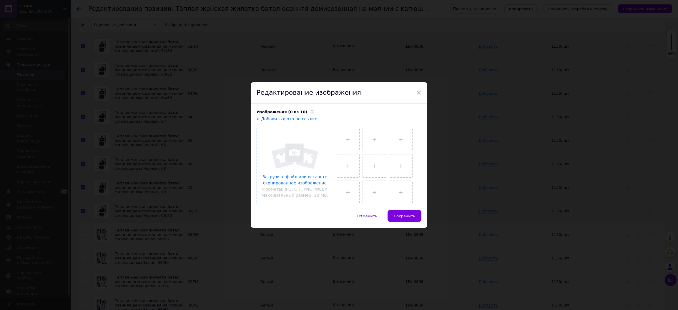
click at [299, 138] on input "file" at bounding box center [295, 166] width 76 height 76
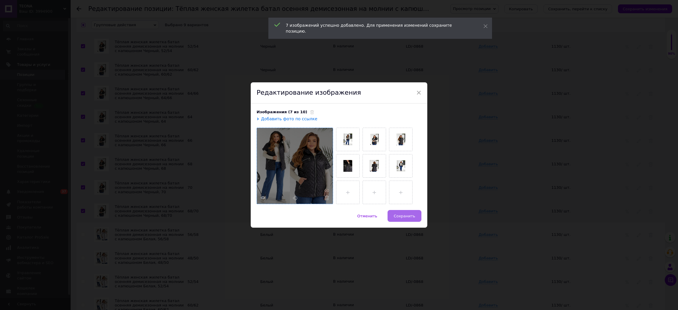
click at [390, 216] on button "Сохранить" at bounding box center [404, 216] width 34 height 12
checkbox input "false"
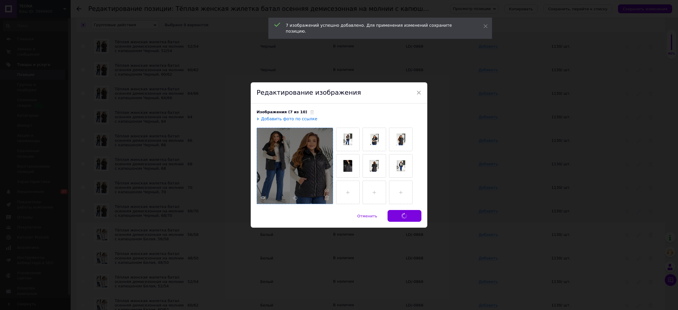
checkbox input "false"
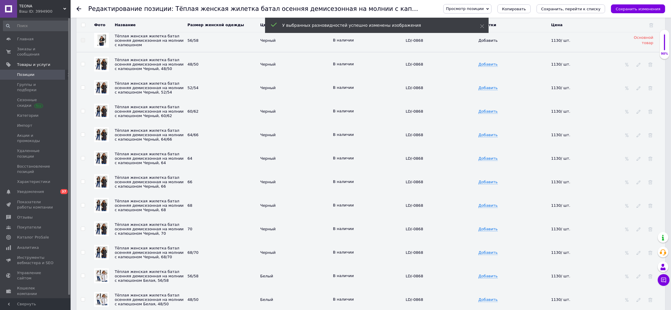
scroll to position [785, 0]
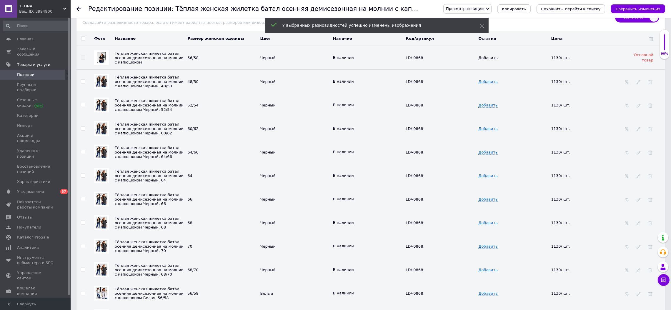
click at [583, 5] on button "Сохранить, перейти к списку" at bounding box center [571, 8] width 69 height 9
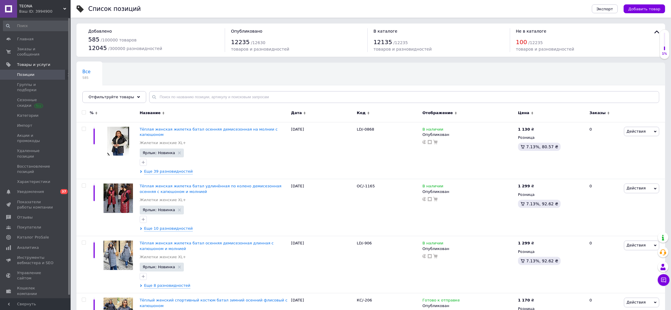
click at [36, 8] on span "ТEONA" at bounding box center [41, 6] width 44 height 5
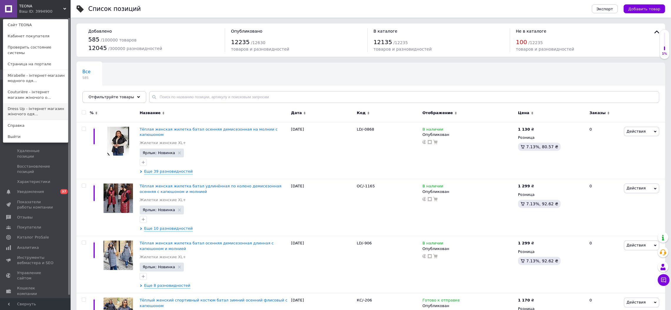
click at [24, 105] on link "Dress Up - інтернет магазин жіночого одя..." at bounding box center [35, 111] width 65 height 16
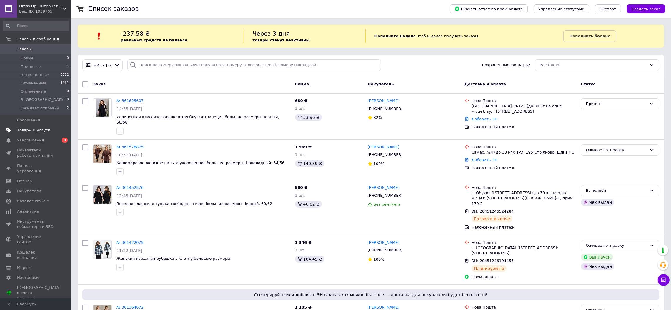
click at [40, 129] on span "Товары и услуги" at bounding box center [33, 130] width 33 height 5
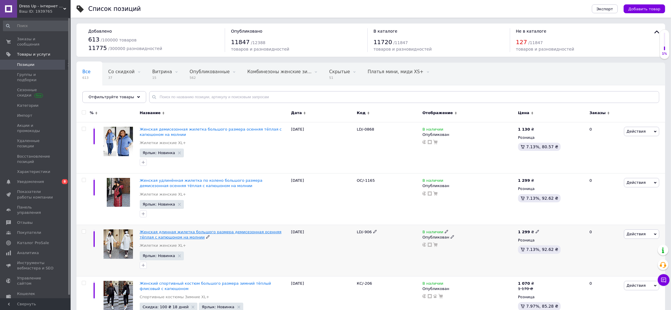
click at [206, 231] on span "Женская длинная жилетка большого размера демисезонная осенняя тёплая с капюшоно…" at bounding box center [211, 235] width 142 height 10
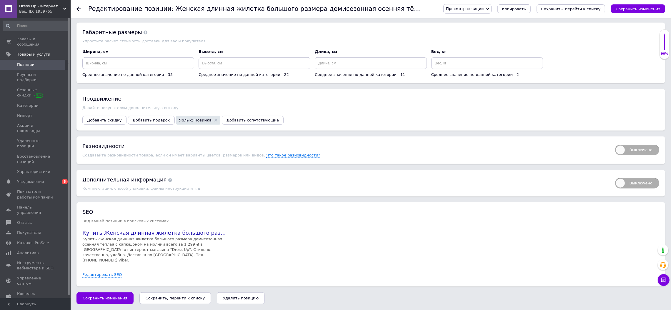
scroll to position [710, 0]
click at [635, 154] on span "Выключено" at bounding box center [637, 150] width 44 height 11
click at [615, 145] on input "Выключено" at bounding box center [613, 143] width 4 height 4
checkbox input "true"
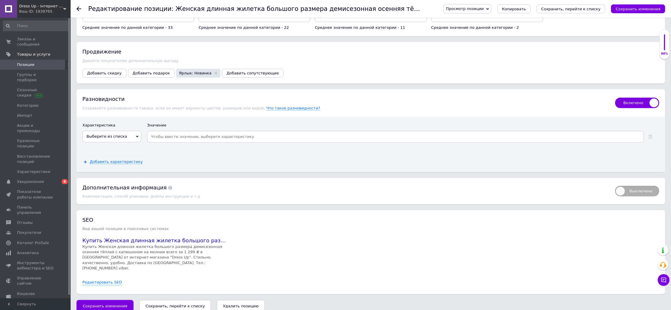
drag, startPoint x: 103, startPoint y: 182, endPoint x: 106, endPoint y: 190, distance: 8.7
click at [103, 142] on span "Выберите из списка" at bounding box center [111, 136] width 59 height 11
click at [100, 233] on li "Цвет" at bounding box center [112, 228] width 58 height 8
click at [120, 164] on span "Добавить характеристику" at bounding box center [116, 161] width 53 height 5
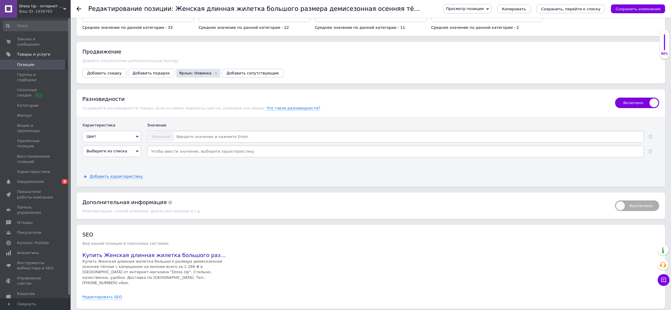
click at [120, 153] on span "Выберите из списка" at bounding box center [106, 151] width 41 height 4
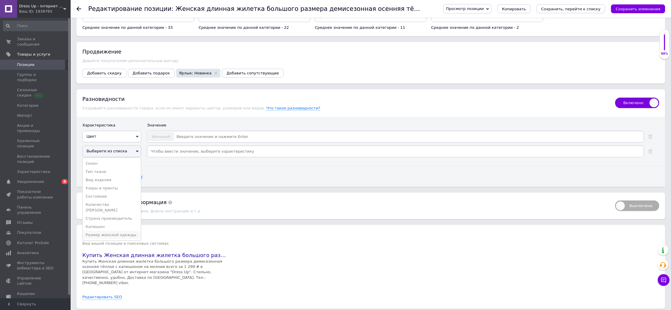
click at [113, 239] on li "Размер женской одежды" at bounding box center [112, 235] width 58 height 8
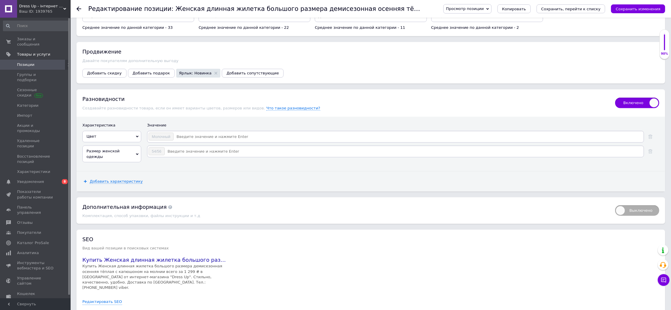
click at [187, 141] on input at bounding box center [408, 136] width 469 height 9
type input "Черный"
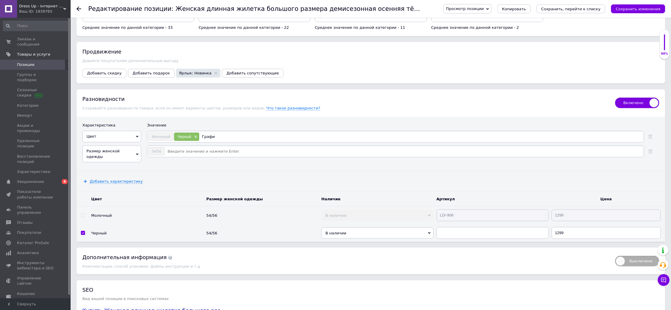
type input "Графит"
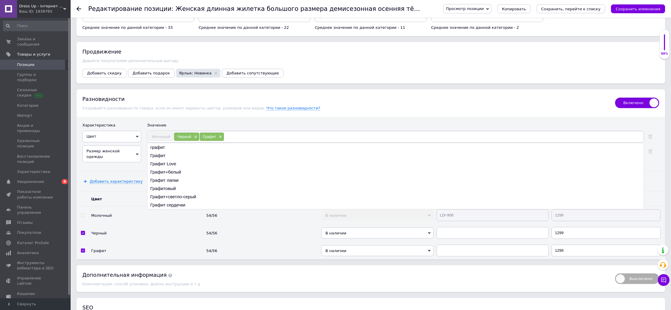
click at [271, 171] on div "Характеристика Значение Цвет Сезон Тип ткани Вид изделия Узоры и принты Состоян…" at bounding box center [370, 144] width 589 height 54
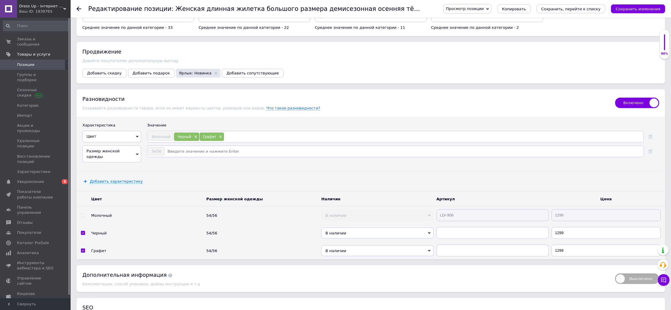
click at [195, 157] on div "54/56" at bounding box center [395, 152] width 497 height 12
click at [196, 156] on input at bounding box center [404, 151] width 478 height 9
type input "50/52"
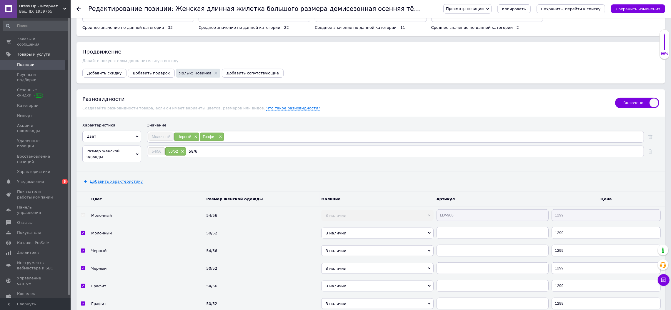
type input "58/60"
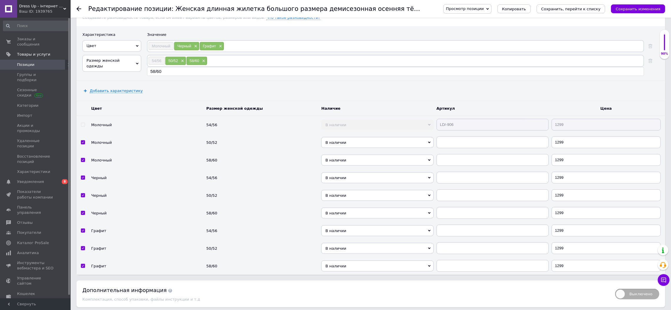
scroll to position [887, 0]
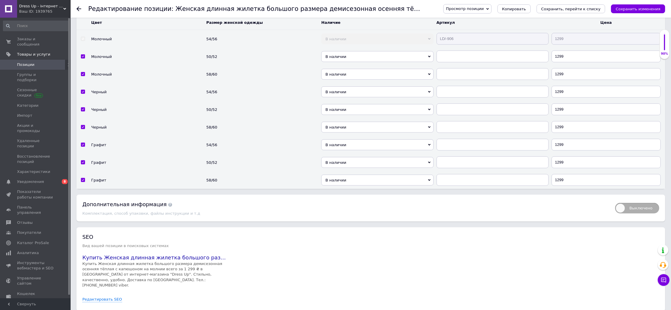
click at [364, 102] on tbody "Цвет Размер женской одежды Наличие Артикул Цена Молочный 54/56 В наличии Нет в …" at bounding box center [370, 102] width 589 height 174
paste input "LD/-906"
click at [445, 62] on input "text" at bounding box center [493, 57] width 112 height 12
type input "LD/-906"
drag, startPoint x: 444, startPoint y: 128, endPoint x: 446, endPoint y: 130, distance: 3.1
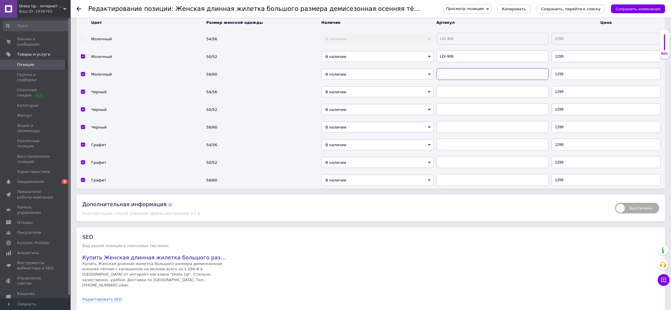
click at [446, 80] on input "text" at bounding box center [493, 74] width 112 height 12
paste input "LD/-906"
type input "LD/-906"
click at [448, 98] on input "text" at bounding box center [493, 92] width 112 height 12
paste input "LD/-906"
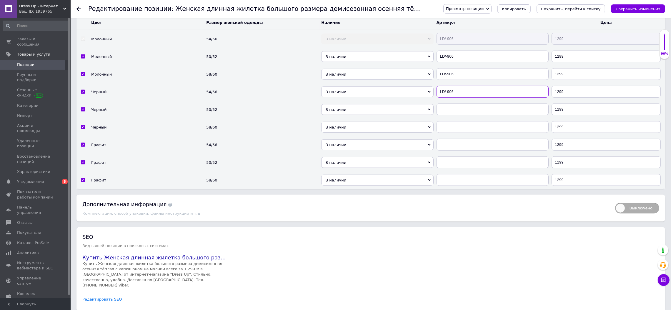
type input "LD/-906"
drag, startPoint x: 448, startPoint y: 154, endPoint x: 448, endPoint y: 162, distance: 8.2
click at [448, 118] on td at bounding box center [492, 110] width 115 height 18
click at [448, 115] on input "text" at bounding box center [493, 110] width 112 height 12
paste input "LD/-906"
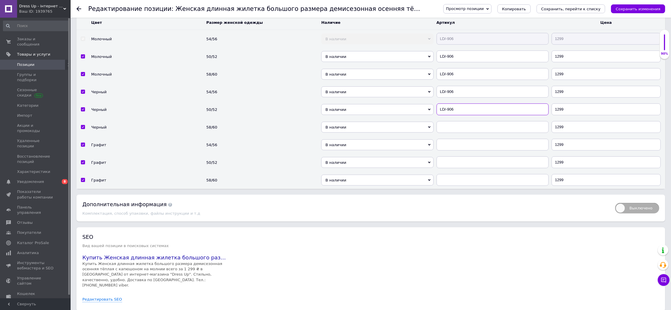
type input "LD/-906"
drag, startPoint x: 447, startPoint y: 183, endPoint x: 447, endPoint y: 194, distance: 10.6
click at [447, 133] on input "text" at bounding box center [493, 127] width 112 height 12
paste input "LD/-906"
type input "LD/-906"
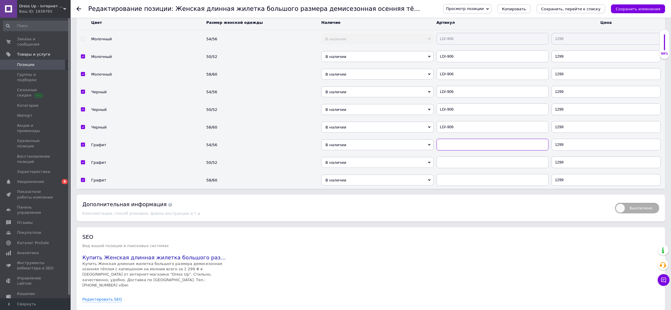
drag, startPoint x: 447, startPoint y: 194, endPoint x: 448, endPoint y: 204, distance: 10.0
click at [447, 151] on input "text" at bounding box center [493, 145] width 112 height 12
paste input "LD/-906"
type input "LD/-906"
click at [448, 189] on tbody "Цвет Размер женской одежды Наличие Артикул Цена Молочный 54/56 В наличии Нет в …" at bounding box center [370, 102] width 589 height 174
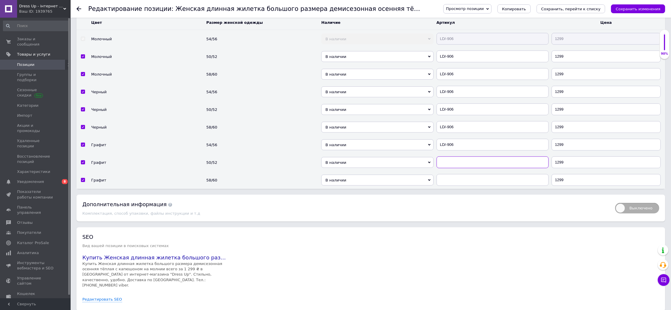
click at [449, 168] on input "text" at bounding box center [493, 163] width 112 height 12
paste input "LD/-906"
type input "LD/-906"
click at [450, 186] on input "text" at bounding box center [493, 180] width 112 height 12
paste input "LD/-906"
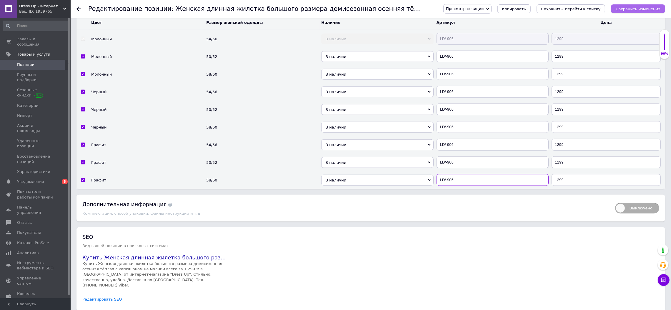
type input "LD/-906"
click at [624, 8] on icon "Сохранить изменения" at bounding box center [638, 9] width 45 height 4
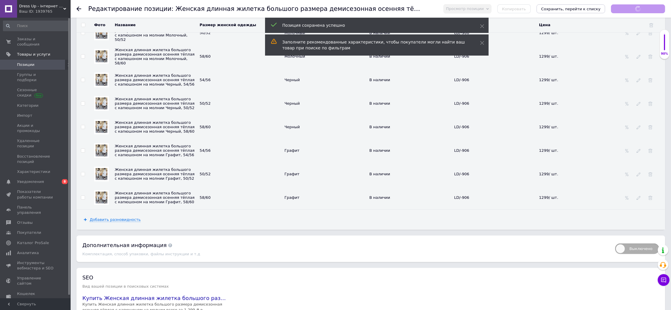
scroll to position [828, 0]
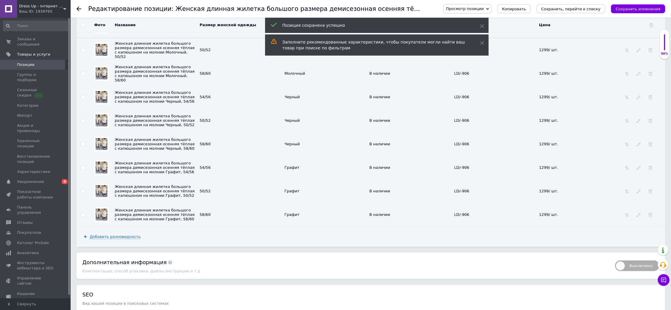
click at [83, 170] on input "checkbox" at bounding box center [83, 168] width 4 height 4
checkbox input "true"
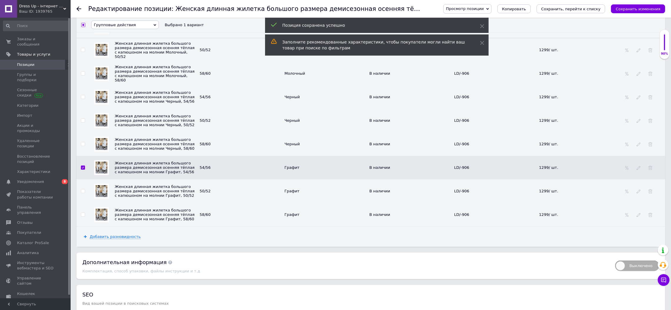
click at [81, 203] on td at bounding box center [82, 191] width 13 height 24
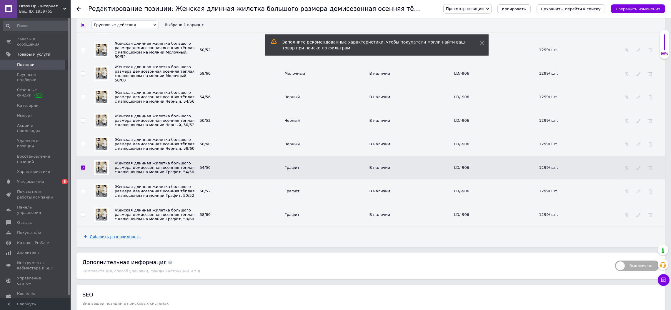
click at [83, 193] on input "checkbox" at bounding box center [83, 191] width 4 height 4
checkbox input "true"
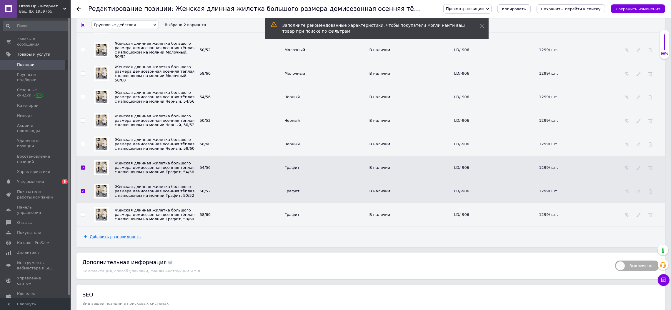
click at [83, 217] on input "checkbox" at bounding box center [83, 215] width 4 height 4
checkbox input "true"
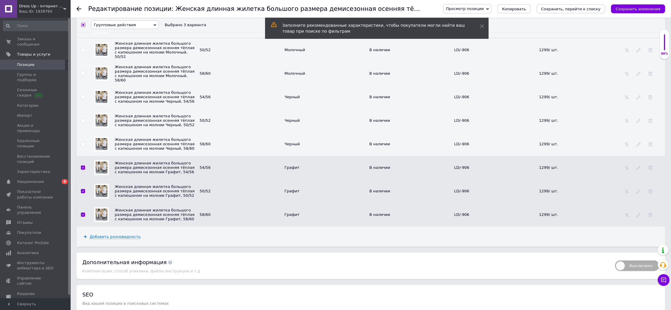
click at [138, 29] on span "Групповые действия" at bounding box center [125, 25] width 68 height 9
click at [126, 61] on li "Обновить изображение" at bounding box center [124, 57] width 67 height 7
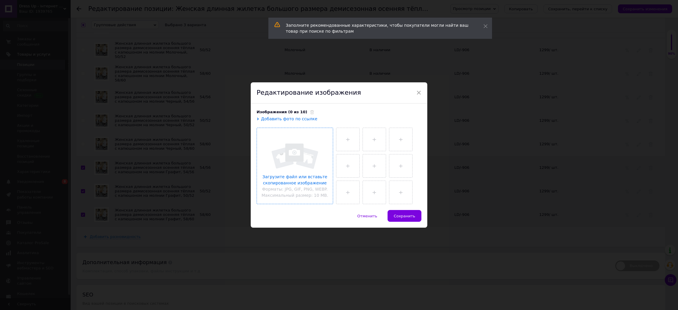
click at [294, 155] on input "file" at bounding box center [295, 166] width 76 height 76
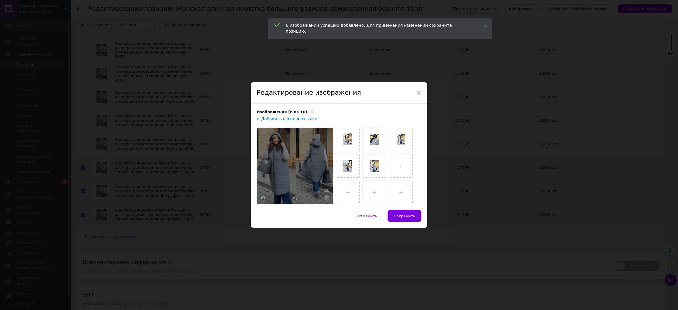
click at [409, 218] on span "Сохранить" at bounding box center [404, 216] width 21 height 4
checkbox input "false"
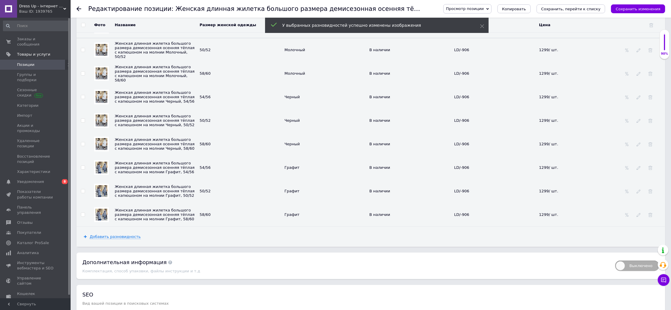
click at [85, 99] on div at bounding box center [83, 97] width 4 height 4
click at [83, 99] on input "checkbox" at bounding box center [83, 97] width 4 height 4
checkbox input "true"
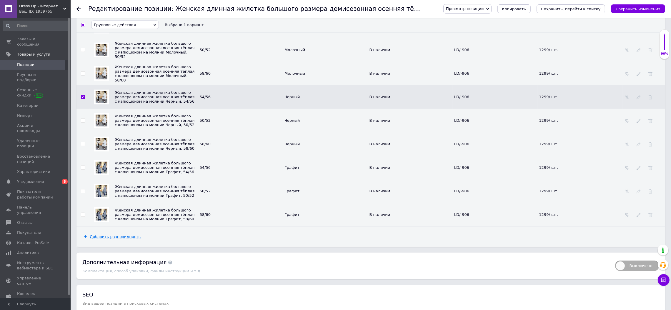
drag, startPoint x: 82, startPoint y: 169, endPoint x: 82, endPoint y: 172, distance: 3.0
click at [82, 132] on td at bounding box center [82, 121] width 13 height 24
click at [82, 123] on input "checkbox" at bounding box center [83, 121] width 4 height 4
checkbox input "true"
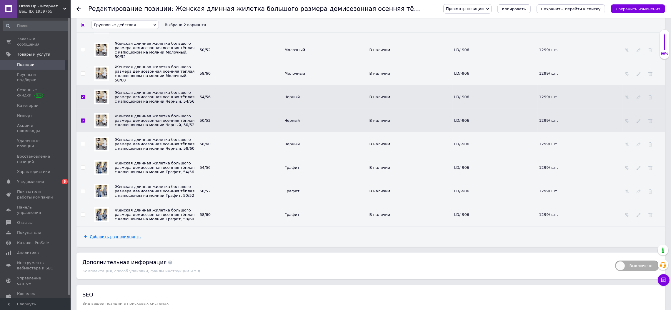
click at [84, 146] on input "checkbox" at bounding box center [83, 144] width 4 height 4
checkbox input "true"
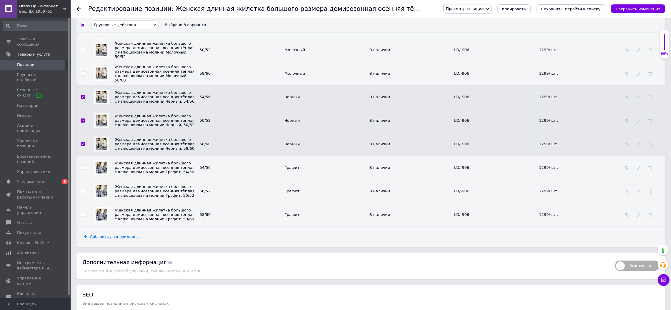
click at [135, 29] on span "Групповые действия" at bounding box center [125, 25] width 68 height 9
click at [130, 61] on li "Обновить изображение" at bounding box center [124, 57] width 67 height 7
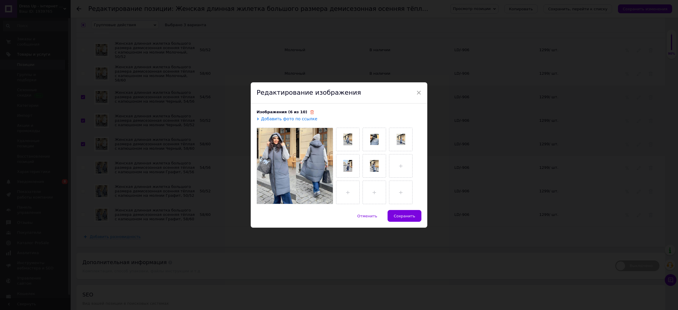
click at [310, 111] on icon at bounding box center [312, 112] width 4 height 4
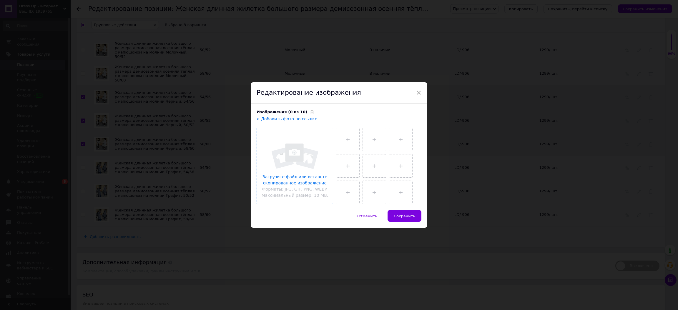
click at [302, 143] on input "file" at bounding box center [295, 166] width 76 height 76
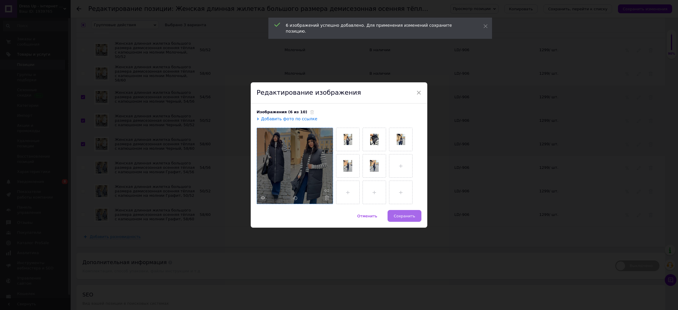
click at [401, 218] on span "Сохранить" at bounding box center [404, 216] width 21 height 4
checkbox input "false"
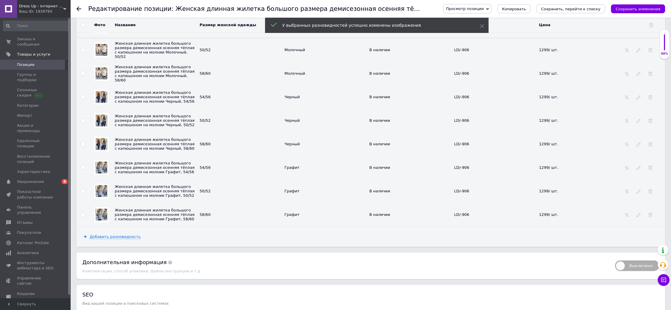
click at [81, 52] on input "checkbox" at bounding box center [83, 50] width 4 height 4
checkbox input "true"
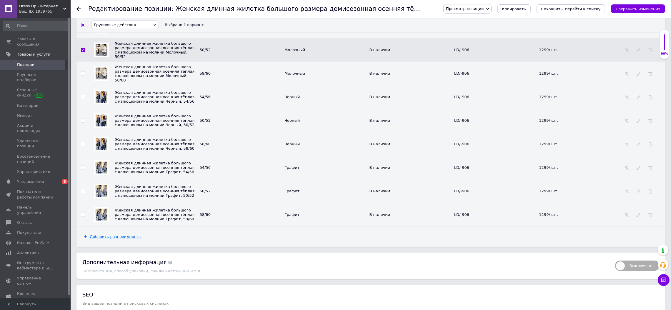
click at [81, 76] on input "checkbox" at bounding box center [83, 74] width 4 height 4
checkbox input "true"
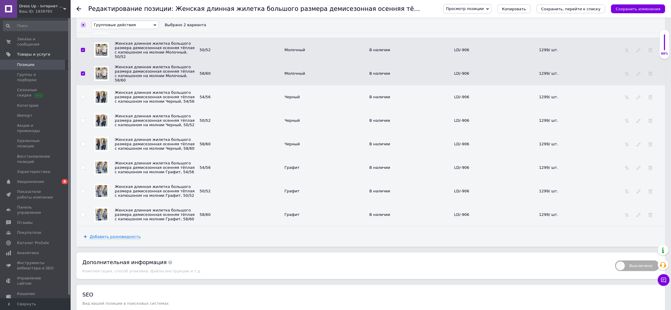
click at [124, 32] on th "Групповые действия Скрыть разновидности Удалить разновидности Изменить цену Обн…" at bounding box center [377, 25] width 575 height 15
click at [124, 27] on span "Групповые действия" at bounding box center [115, 25] width 42 height 4
click at [129, 61] on li "Обновить изображение" at bounding box center [124, 57] width 67 height 7
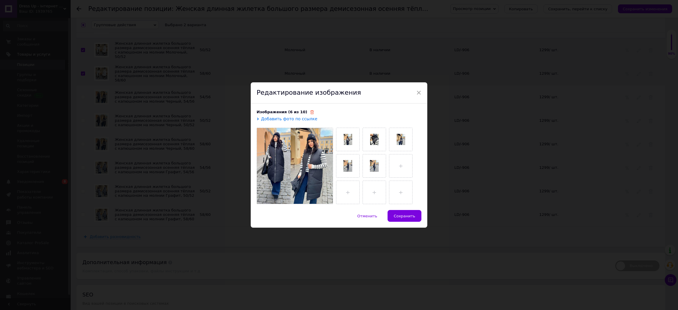
click at [310, 114] on icon at bounding box center [312, 112] width 4 height 4
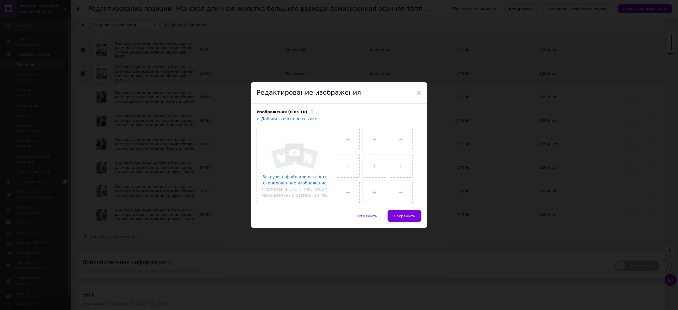
click at [301, 155] on input "file" at bounding box center [295, 166] width 76 height 76
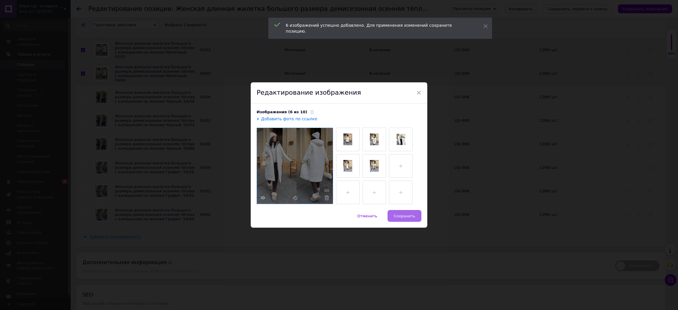
click at [412, 216] on span "Сохранить" at bounding box center [404, 216] width 21 height 4
checkbox input "false"
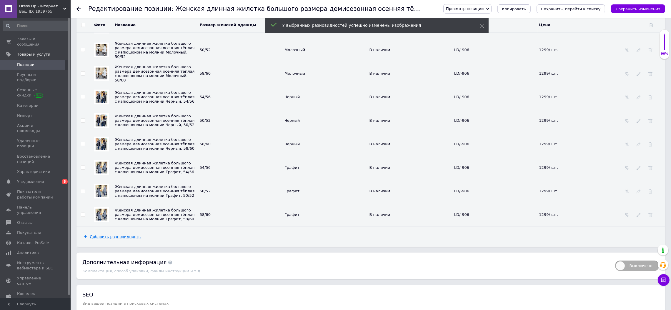
click at [597, 13] on div "Просмотр позиции Сохранить и посмотреть на сайте Сохранить и посмотреть на порт…" at bounding box center [549, 9] width 234 height 18
drag, startPoint x: 597, startPoint y: 13, endPoint x: 593, endPoint y: 12, distance: 3.6
click at [594, 13] on div "Просмотр позиции Сохранить и посмотреть на сайте Сохранить и посмотреть на порт…" at bounding box center [551, 8] width 228 height 9
click at [592, 11] on icon "Сохранить, перейти к списку" at bounding box center [570, 9] width 59 height 4
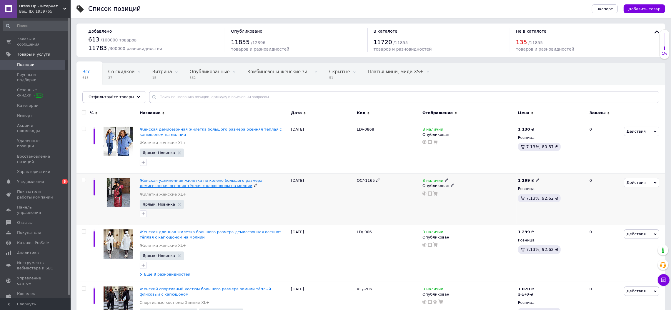
click at [204, 179] on span "Женская удлинённая жилетка по колено большого размера демисезонная осенняя тёпл…" at bounding box center [201, 183] width 123 height 10
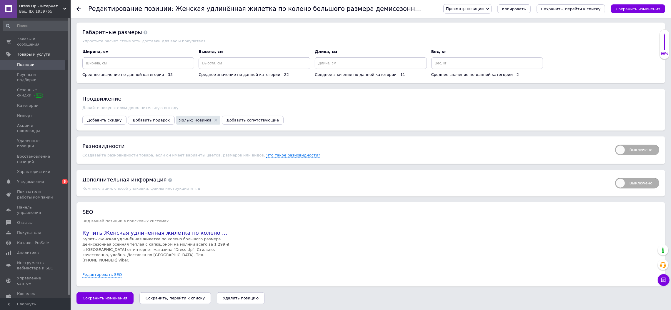
scroll to position [710, 0]
click at [635, 151] on span "Выключено" at bounding box center [637, 150] width 44 height 11
click at [615, 145] on input "Выключено" at bounding box center [613, 143] width 4 height 4
checkbox input "true"
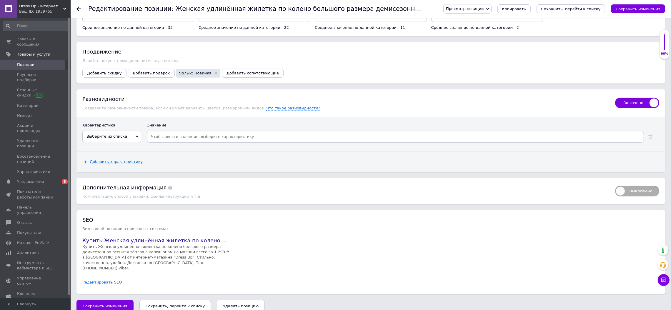
click at [128, 142] on span "Выберите из списка" at bounding box center [111, 136] width 59 height 11
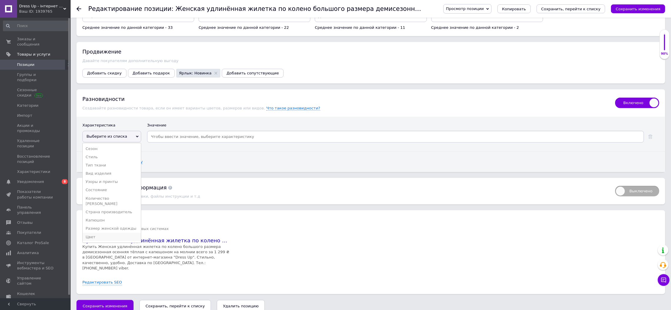
click at [100, 241] on li "Цвет" at bounding box center [112, 237] width 58 height 8
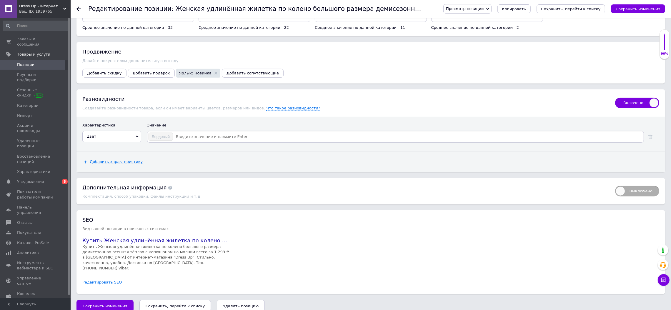
click at [114, 172] on div "Добавить характеристику" at bounding box center [370, 162] width 589 height 20
click at [116, 164] on span "Добавить характеристику" at bounding box center [116, 161] width 53 height 5
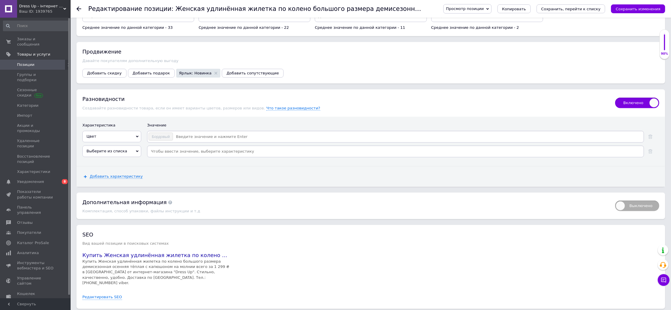
click at [117, 160] on div "Выберите из списка Сезон Стиль Тип ткани Вид изделия Узоры и принты Состояние К…" at bounding box center [111, 153] width 59 height 15
drag, startPoint x: 121, startPoint y: 200, endPoint x: 118, endPoint y: 227, distance: 27.0
click at [121, 153] on span "Выберите из списка" at bounding box center [106, 151] width 41 height 4
click at [115, 247] on li "Размер женской одежды" at bounding box center [112, 243] width 58 height 8
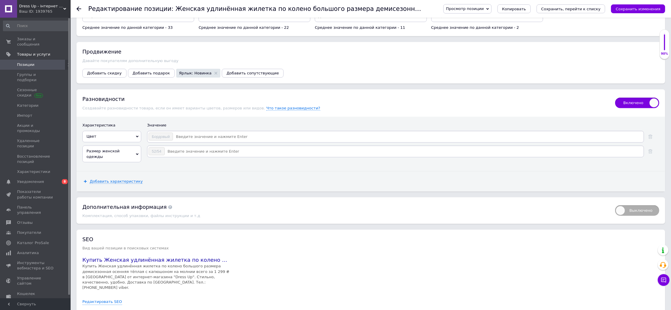
click at [202, 141] on input at bounding box center [408, 136] width 470 height 9
type input "Темно-синий"
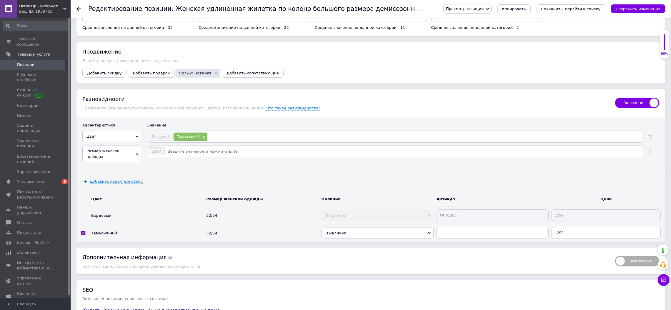
click at [195, 157] on div "52/54" at bounding box center [395, 152] width 497 height 12
click at [195, 156] on input at bounding box center [404, 151] width 478 height 9
type input "48/50"
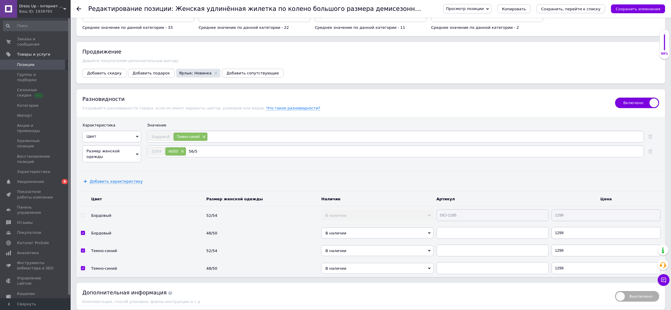
type input "56/58"
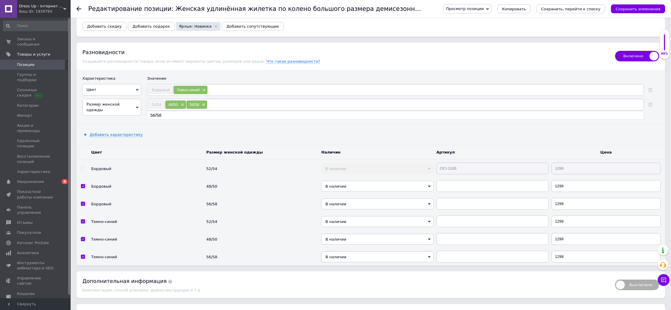
scroll to position [887, 0]
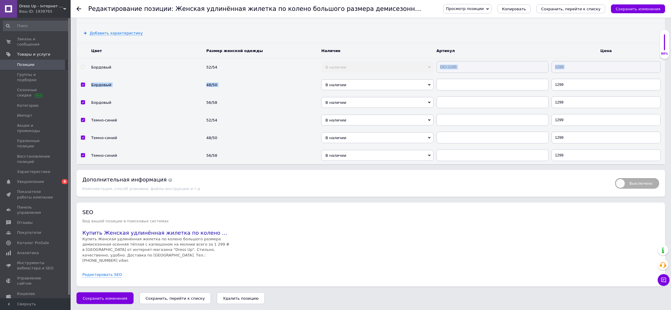
drag, startPoint x: 474, startPoint y: 98, endPoint x: 340, endPoint y: 103, distance: 134.3
click at [340, 103] on tbody "Цвет Размер женской одежды Наличие Артикул Цена Бордовый 52/54 В наличии Нет в …" at bounding box center [370, 104] width 589 height 121
click at [375, 76] on tr "Бордовый 52/54 В наличии Нет в наличии Под заказ Готово к отправке ОС/-1165 1299" at bounding box center [370, 67] width 589 height 18
click at [463, 91] on input "text" at bounding box center [493, 85] width 112 height 12
paste input "ОС/-1165"
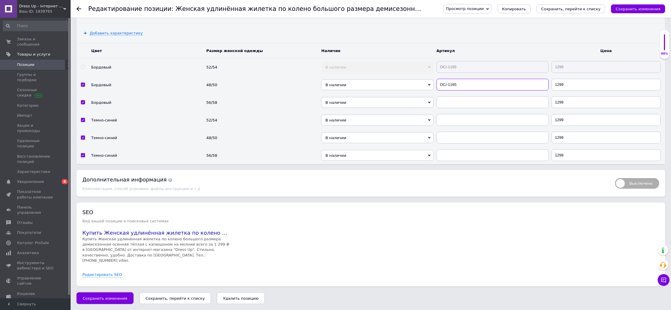
type input "ОС/-1165"
drag, startPoint x: 464, startPoint y: 127, endPoint x: 463, endPoint y: 135, distance: 8.3
click at [464, 108] on input "text" at bounding box center [493, 102] width 112 height 12
paste input "ОС/-1165"
type input "ОС/-1165"
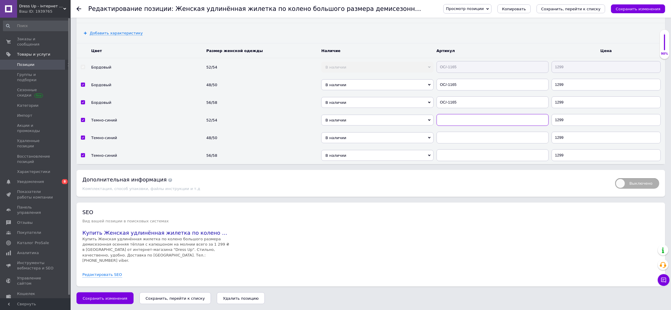
drag, startPoint x: 460, startPoint y: 145, endPoint x: 460, endPoint y: 154, distance: 9.4
click at [460, 126] on input "text" at bounding box center [493, 120] width 112 height 12
paste input "ОС/-1165"
type input "ОС/-1165"
drag, startPoint x: 460, startPoint y: 162, endPoint x: 457, endPoint y: 168, distance: 6.7
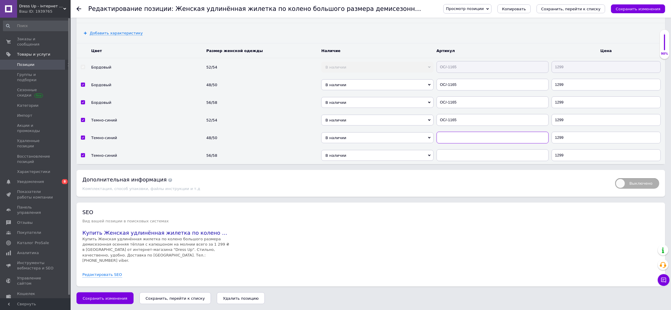
click at [460, 144] on input "text" at bounding box center [493, 138] width 112 height 12
paste input "ОС/-1165"
type input "ОС/-1165"
click at [453, 161] on input "text" at bounding box center [493, 155] width 112 height 12
paste input "ОС/-1165"
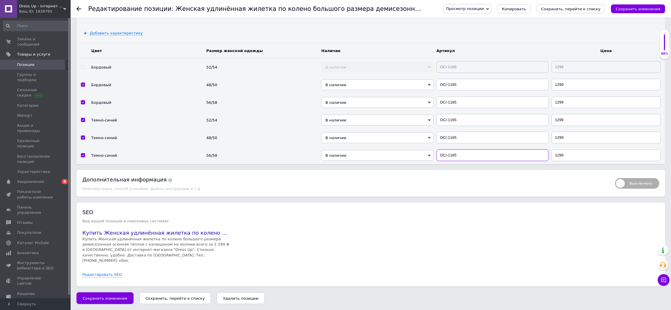
type input "ОС/-1165"
click at [626, 15] on div "Просмотр позиции Сохранить и посмотреть на сайте Сохранить и посмотреть на порт…" at bounding box center [549, 9] width 234 height 18
click at [624, 11] on button "Сохранить изменения" at bounding box center [638, 8] width 54 height 9
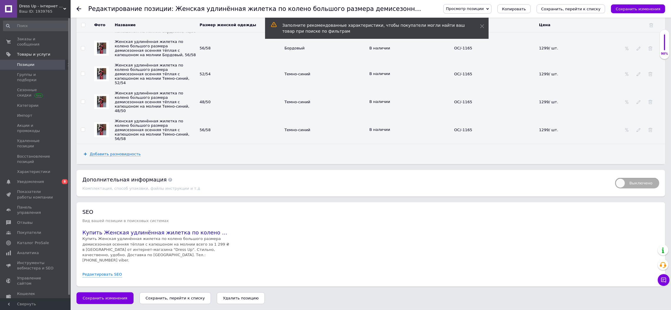
drag, startPoint x: 80, startPoint y: 96, endPoint x: 84, endPoint y: 101, distance: 6.0
click at [82, 88] on td at bounding box center [82, 74] width 13 height 28
click at [80, 88] on td at bounding box center [82, 74] width 13 height 28
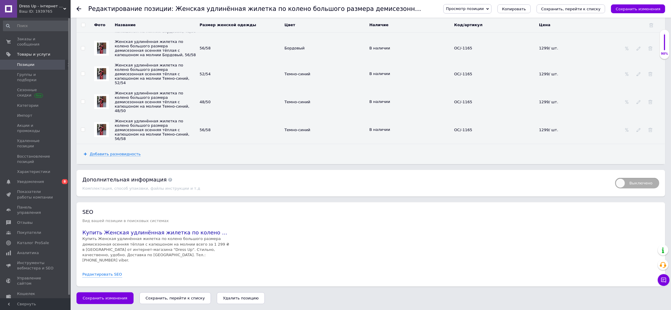
click at [82, 76] on input "checkbox" at bounding box center [83, 74] width 4 height 4
checkbox input "true"
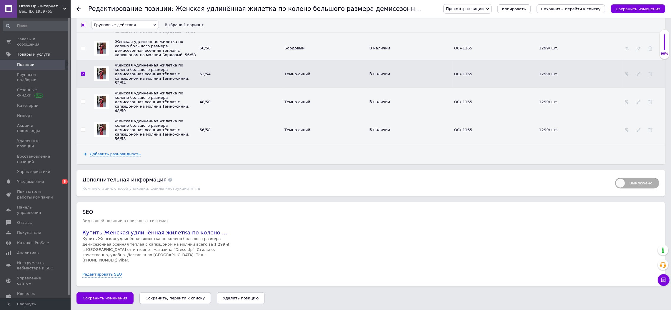
scroll to position [888, 0]
click at [82, 104] on input "checkbox" at bounding box center [83, 102] width 4 height 4
checkbox input "true"
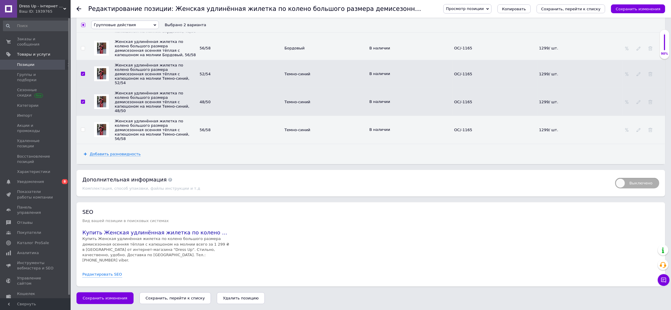
click at [86, 144] on td at bounding box center [82, 130] width 13 height 28
click at [84, 132] on span at bounding box center [83, 130] width 4 height 4
click at [84, 132] on input "checkbox" at bounding box center [83, 130] width 4 height 4
checkbox input "true"
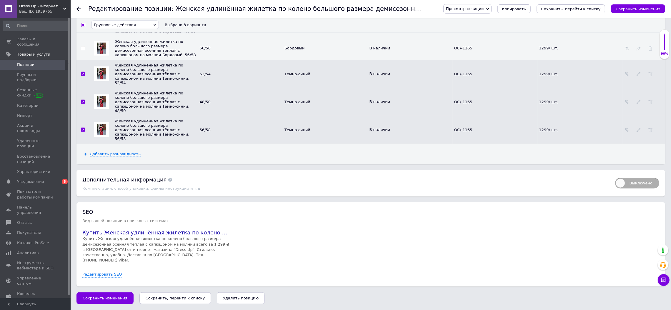
click at [127, 25] on span "Групповые действия" at bounding box center [115, 25] width 42 height 4
click at [126, 61] on li "Обновить изображение" at bounding box center [124, 57] width 67 height 7
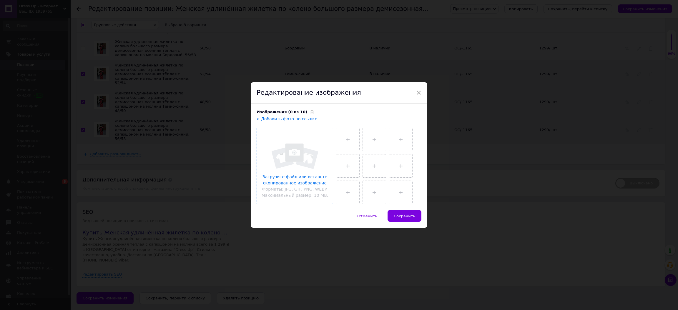
click at [274, 128] on input "file" at bounding box center [295, 166] width 76 height 76
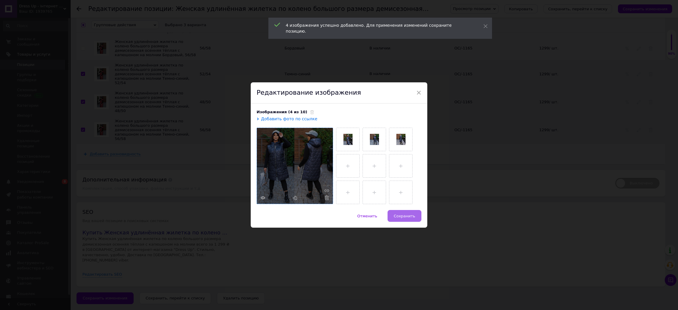
click at [405, 220] on button "Сохранить" at bounding box center [404, 216] width 34 height 12
checkbox input "false"
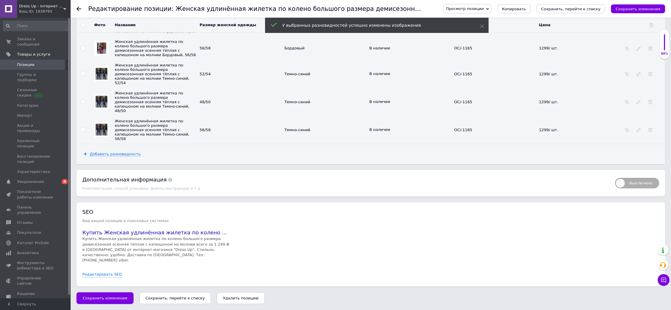
scroll to position [829, 0]
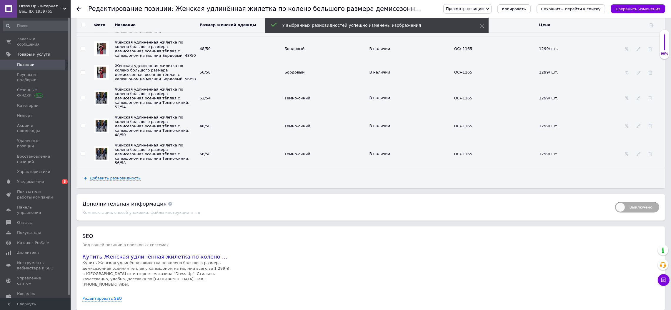
click at [81, 51] on input "checkbox" at bounding box center [83, 49] width 4 height 4
checkbox input "true"
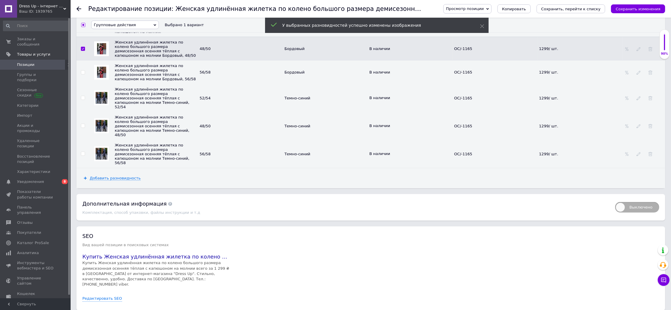
click at [83, 74] on input "checkbox" at bounding box center [83, 73] width 4 height 4
checkbox input "true"
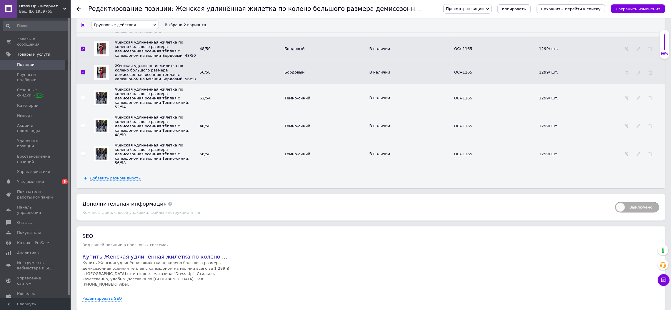
click at [116, 27] on span "Групповые действия" at bounding box center [115, 25] width 42 height 4
click at [127, 61] on li "Обновить изображение" at bounding box center [124, 57] width 67 height 7
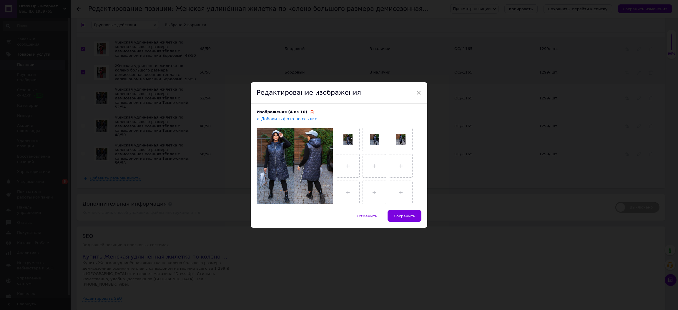
click at [310, 112] on icon at bounding box center [312, 112] width 4 height 4
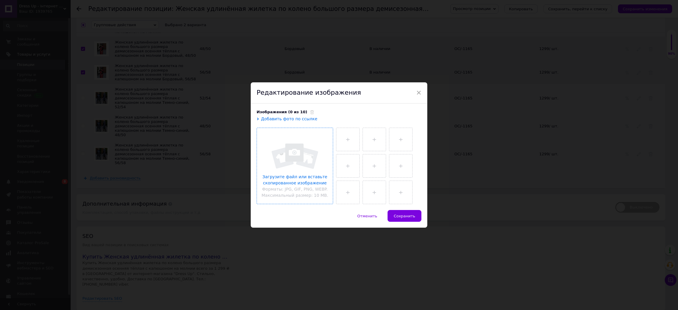
click at [308, 131] on input "file" at bounding box center [295, 166] width 76 height 76
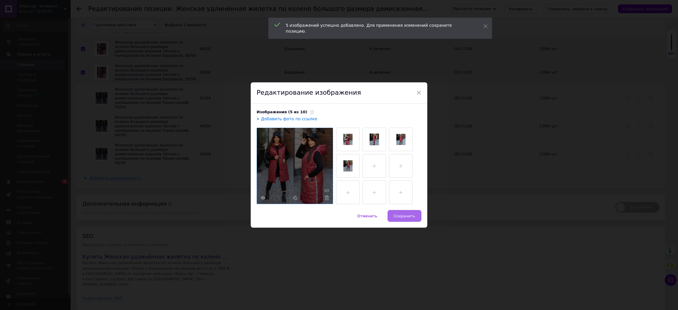
click at [398, 217] on span "Сохранить" at bounding box center [404, 216] width 21 height 4
checkbox input "false"
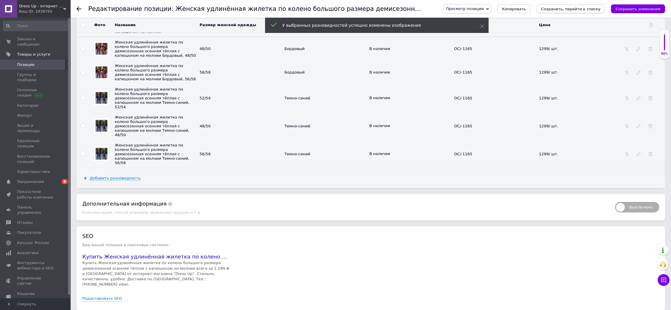
click at [564, 10] on icon "Сохранить, перейти к списку" at bounding box center [570, 9] width 59 height 4
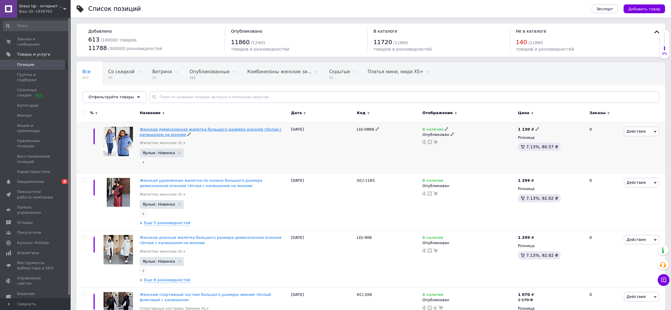
click at [197, 129] on span "Женская демисезонная жилетка большого размера осенняя тёплая с капюшоном на мол…" at bounding box center [211, 132] width 142 height 10
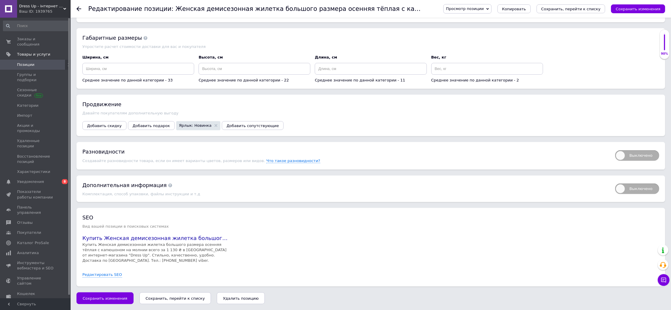
scroll to position [699, 0]
click at [638, 154] on span "Выключено" at bounding box center [637, 155] width 44 height 11
click at [615, 150] on input "Выключено" at bounding box center [613, 149] width 4 height 4
checkbox input "true"
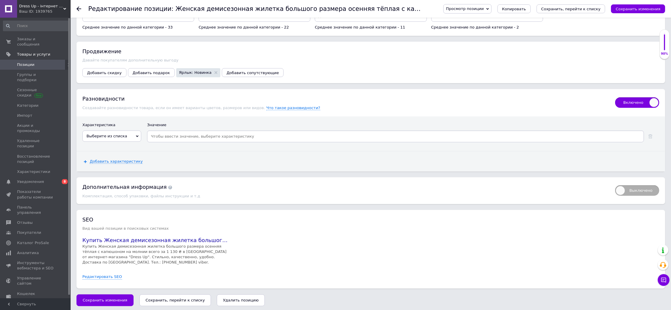
click at [110, 131] on div "Характеристика" at bounding box center [111, 126] width 59 height 8
click at [111, 142] on span "Выберите из списка" at bounding box center [111, 136] width 59 height 11
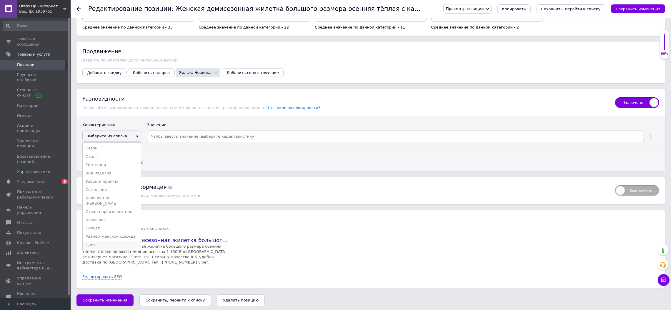
click at [95, 249] on li "Цвет" at bounding box center [112, 245] width 58 height 8
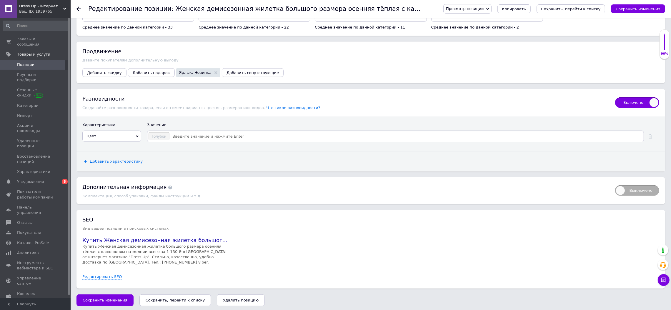
click at [108, 164] on span "Добавить характеристику" at bounding box center [116, 161] width 53 height 5
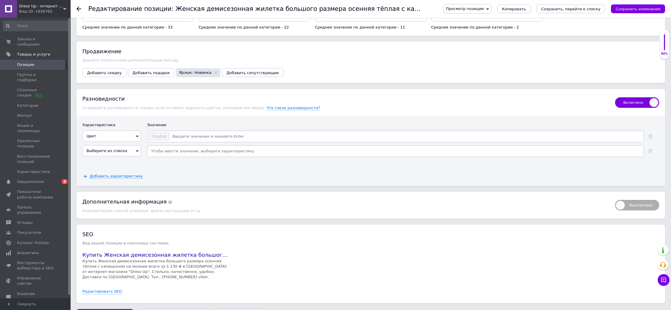
click at [112, 153] on span "Выберите из списка" at bounding box center [106, 151] width 41 height 4
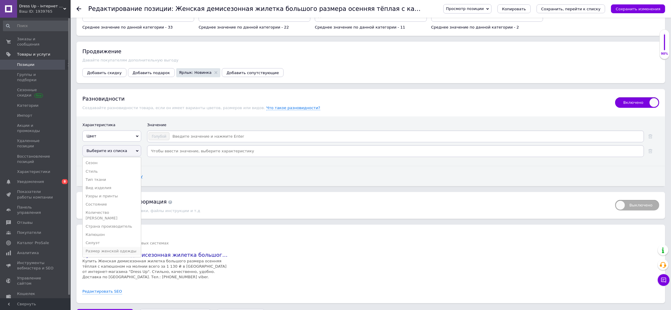
click at [108, 255] on li "Размер женской одежды" at bounding box center [112, 251] width 58 height 8
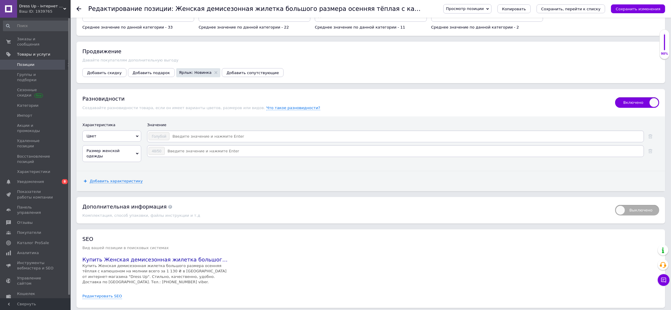
click at [185, 142] on div "Голубой" at bounding box center [395, 137] width 497 height 12
click at [188, 141] on input at bounding box center [406, 136] width 473 height 9
type input "Белый"
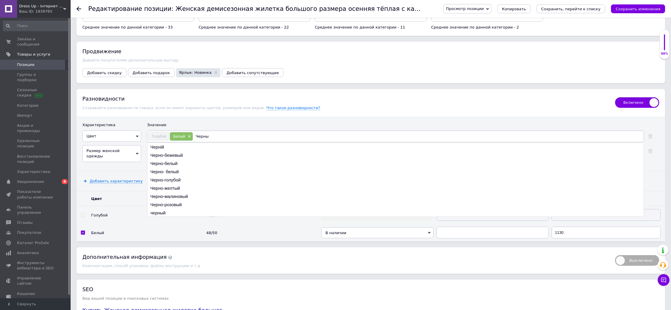
type input "Черный"
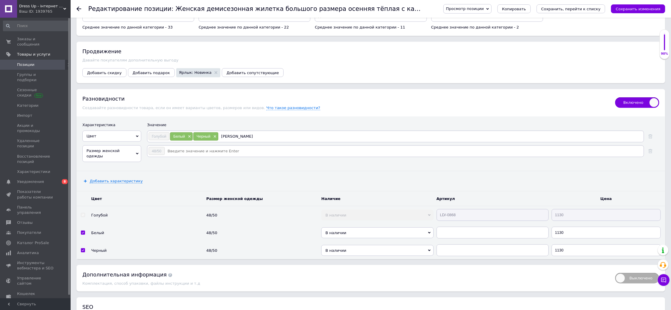
type input "Оливковый"
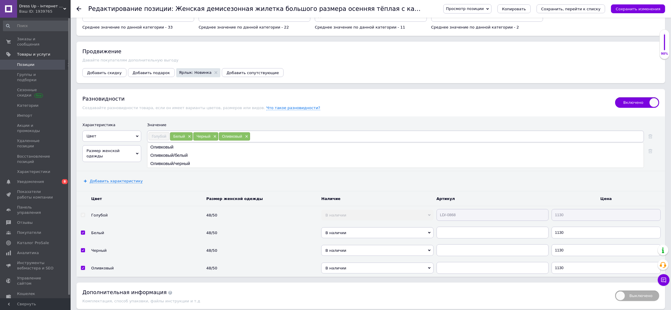
click at [302, 131] on div "Значение" at bounding box center [403, 126] width 512 height 8
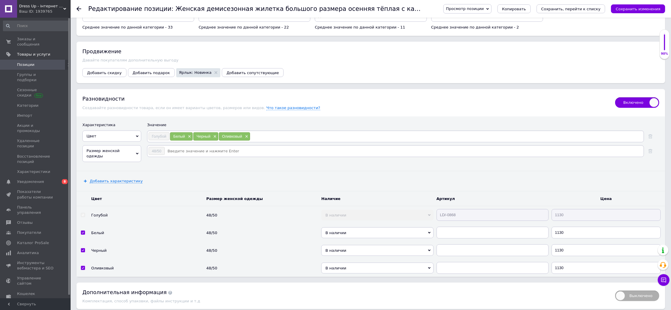
click at [193, 156] on input at bounding box center [404, 151] width 478 height 9
type input "52/54"
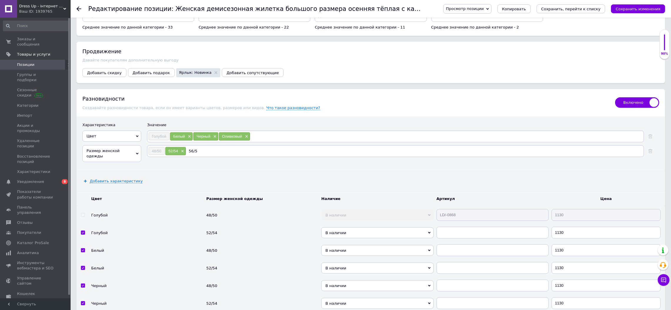
type input "56/58"
type input "60/62"
type input "64/66"
type input "64"
type input "66"
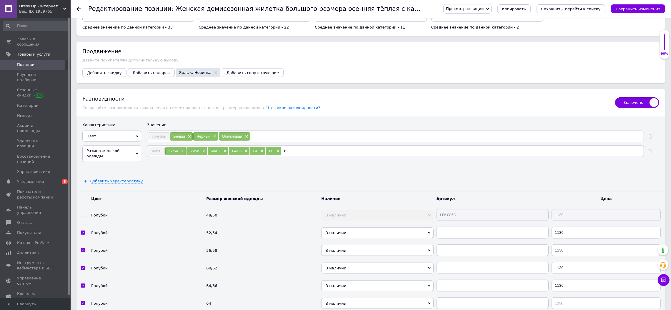
type input "68"
type input "70"
type input "68/70"
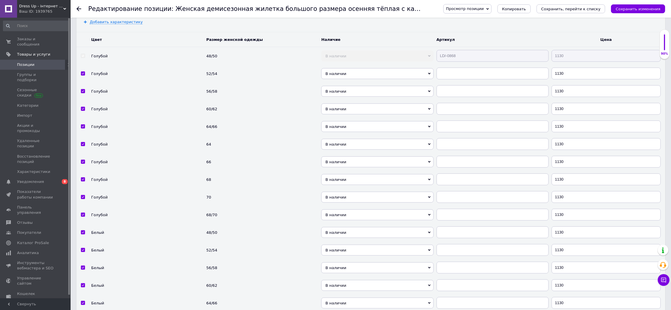
scroll to position [876, 0]
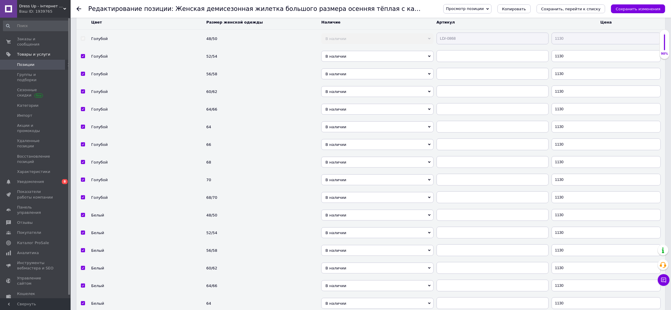
click at [368, 48] on tr "Голубой 48/50 В наличии Нет в наличии Под заказ Готово к отправке LD/-0868 1130" at bounding box center [370, 39] width 589 height 18
click at [456, 65] on td at bounding box center [492, 56] width 115 height 18
click at [456, 62] on input "text" at bounding box center [493, 56] width 112 height 12
paste input "LD/-0868"
type input "LD/-0868"
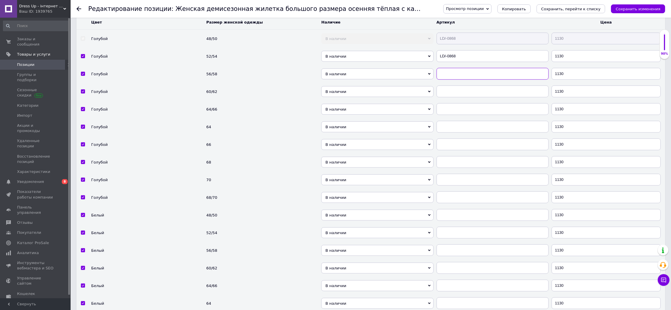
drag, startPoint x: 453, startPoint y: 123, endPoint x: 450, endPoint y: 128, distance: 5.3
click at [451, 80] on input "text" at bounding box center [493, 74] width 112 height 12
paste input "LD/-0868"
type input "LD/-0868"
click at [456, 97] on input "text" at bounding box center [493, 92] width 112 height 12
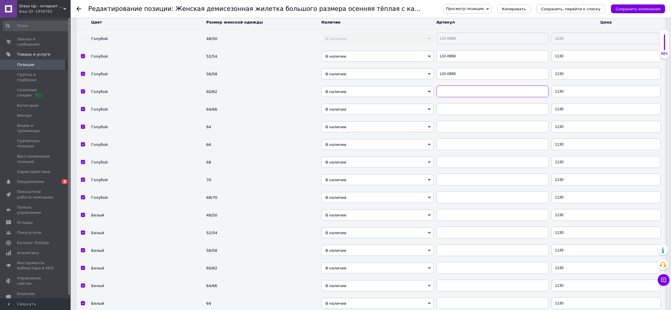
paste input "LD/-0868"
type input "LD/-0868"
click at [460, 115] on input "text" at bounding box center [493, 109] width 112 height 12
click at [460, 118] on td at bounding box center [492, 109] width 115 height 18
click at [460, 133] on input "text" at bounding box center [493, 127] width 112 height 12
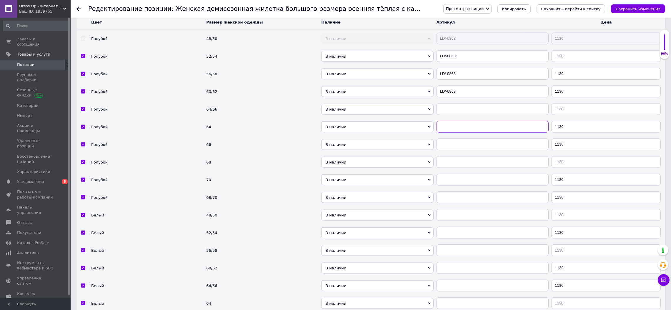
paste input "LD/-0868"
type input "LD/-0868"
click at [460, 150] on input "text" at bounding box center [493, 145] width 112 height 12
click at [465, 115] on input "text" at bounding box center [493, 109] width 112 height 12
paste input "LD/-0868"
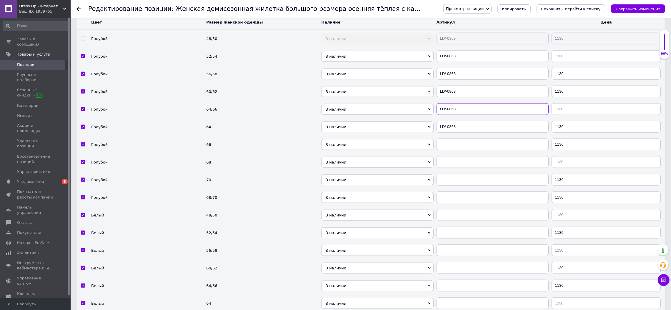
type input "LD/-0868"
click at [467, 150] on input "text" at bounding box center [493, 145] width 112 height 12
paste input "LD/-0868"
type input "LD/-0868"
click at [468, 168] on input "text" at bounding box center [493, 162] width 112 height 12
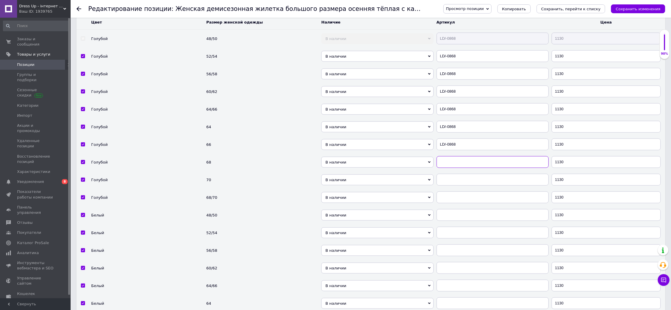
paste input "LD/-0868"
type input "LD/-0868"
drag, startPoint x: 466, startPoint y: 229, endPoint x: 462, endPoint y: 237, distance: 9.9
click at [465, 186] on input "text" at bounding box center [493, 180] width 112 height 12
click at [462, 189] on td at bounding box center [492, 180] width 115 height 18
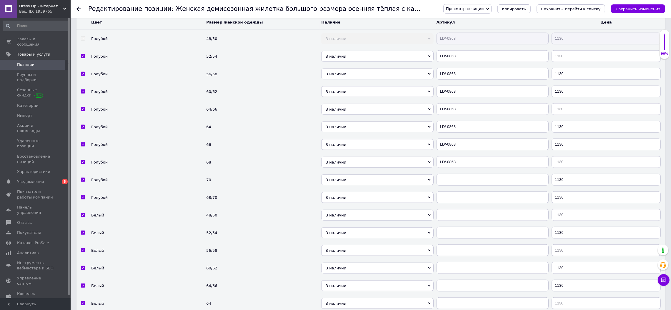
click at [462, 189] on td at bounding box center [492, 180] width 115 height 18
click at [462, 186] on input "text" at bounding box center [493, 180] width 112 height 12
paste input "LD/-0868"
type input "LD/-0868"
click at [457, 203] on input "text" at bounding box center [493, 198] width 112 height 12
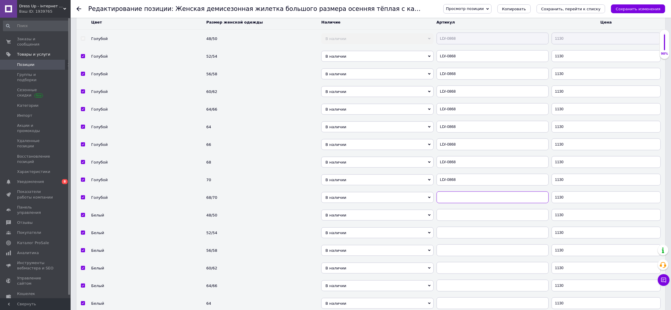
paste input "LD/-0868"
type input "LD/-0868"
click at [456, 221] on input "text" at bounding box center [493, 215] width 112 height 12
paste input "LD/-0868"
type input "LD/-0868"
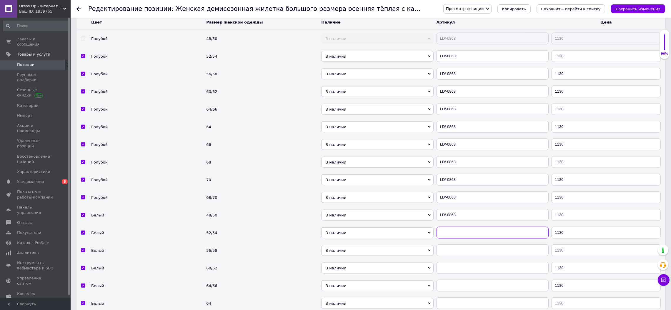
click at [455, 239] on input "text" at bounding box center [493, 233] width 112 height 12
paste input "LD/-0868"
type input "LD/-0868"
click at [453, 256] on input "text" at bounding box center [493, 250] width 112 height 12
paste input "LD/-0868"
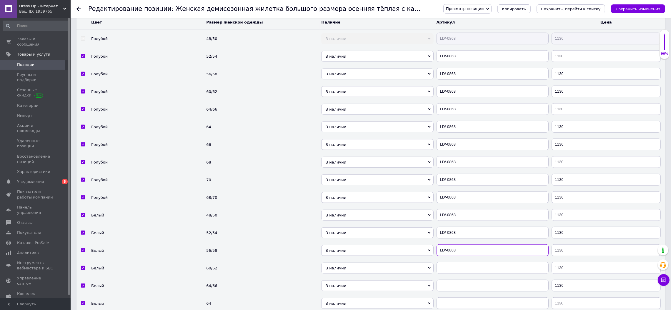
click at [452, 256] on input "LD/-0868" at bounding box center [493, 250] width 112 height 12
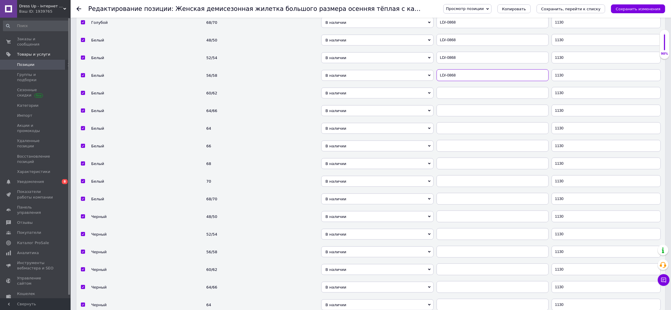
scroll to position [1052, 0]
type input "LD/-0868"
click at [465, 100] on td at bounding box center [492, 92] width 115 height 18
click at [465, 97] on input "text" at bounding box center [493, 92] width 112 height 12
paste input "LD/-0868"
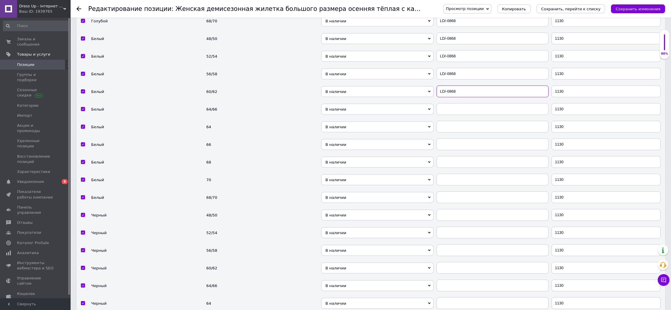
type input "LD/-0868"
click at [456, 115] on input "text" at bounding box center [493, 109] width 112 height 12
paste input "LD/-0868"
type input "LD/-0868"
click at [456, 136] on td at bounding box center [492, 127] width 115 height 18
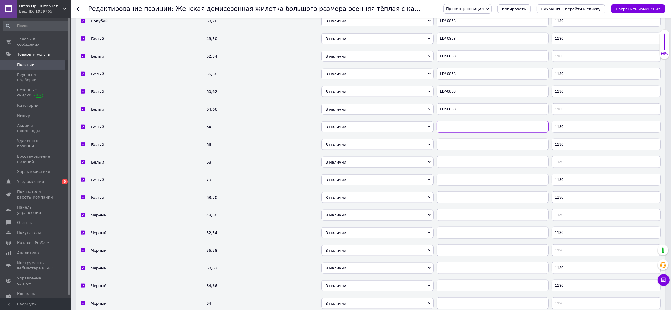
click at [460, 133] on input "text" at bounding box center [493, 127] width 112 height 12
paste input "LD/-0868"
type input "LD/-0868"
click at [456, 150] on input "text" at bounding box center [493, 145] width 112 height 12
paste input "LD/-0868"
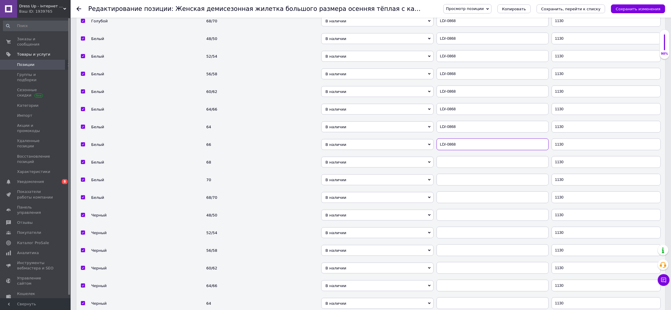
type input "LD/-0868"
click at [457, 168] on input "text" at bounding box center [493, 162] width 112 height 12
paste input "LD/-0868"
type input "LD/-0868"
click at [457, 189] on td at bounding box center [492, 180] width 115 height 18
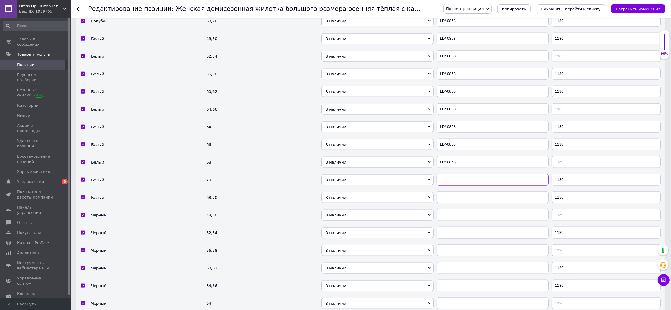
click at [463, 186] on input "text" at bounding box center [493, 180] width 112 height 12
paste input "LD/-0868"
type input "LD/-0868"
drag, startPoint x: 458, startPoint y: 245, endPoint x: 455, endPoint y: 254, distance: 9.9
click at [457, 203] on div at bounding box center [493, 198] width 112 height 12
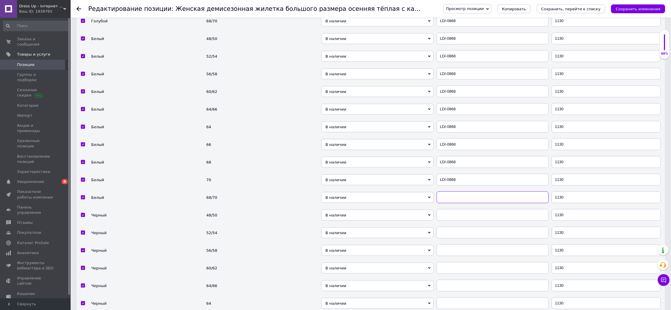
click at [463, 203] on input "text" at bounding box center [493, 198] width 112 height 12
paste input "LD/-0868"
type input "LD/-0868"
click at [461, 221] on input "text" at bounding box center [493, 215] width 112 height 12
paste input "LD/-0868"
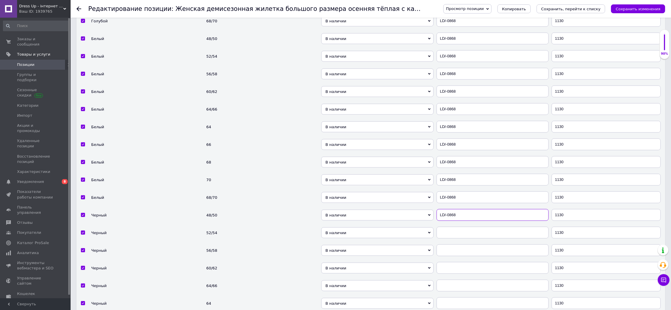
type input "LD/-0868"
click at [458, 239] on input "text" at bounding box center [493, 233] width 112 height 12
paste input "LD/-0868"
type input "LD/-0868"
drag, startPoint x: 458, startPoint y: 301, endPoint x: 456, endPoint y: 307, distance: 6.4
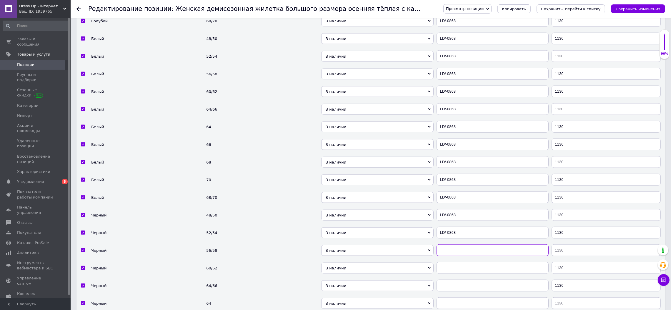
click at [457, 256] on input "text" at bounding box center [493, 250] width 112 height 12
paste input "LD/-0868"
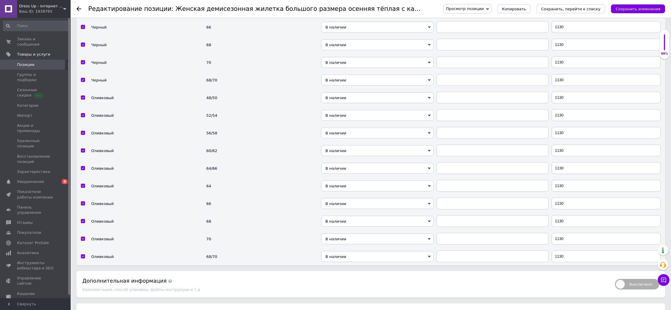
scroll to position [1288, 0]
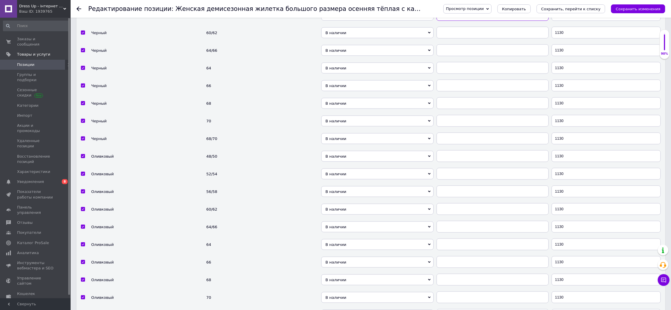
type input "LD/-0868"
click at [460, 39] on input "text" at bounding box center [493, 33] width 112 height 12
paste input "LD/-0868"
type input "LD/-0868"
click at [458, 56] on input "text" at bounding box center [493, 50] width 112 height 12
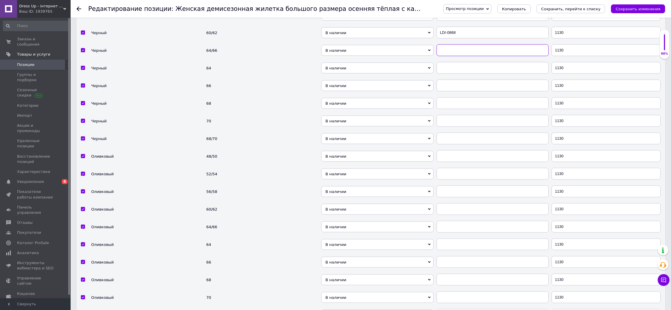
paste input "LD/-0868"
type input "LD/-0868"
click at [449, 74] on input "text" at bounding box center [493, 68] width 112 height 12
paste input "LD/-0868"
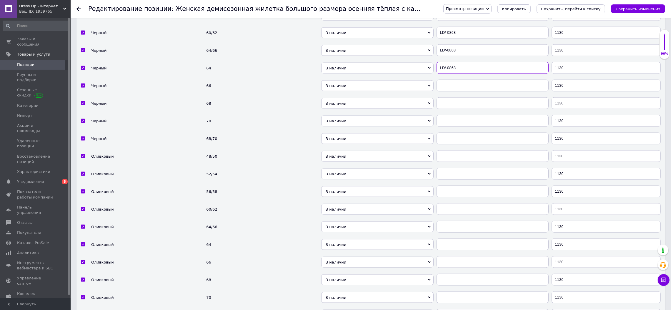
type input "LD/-0868"
click at [449, 91] on input "text" at bounding box center [493, 86] width 112 height 12
paste input "LD/-0868"
type input "LD/-0868"
click at [445, 109] on input "text" at bounding box center [493, 103] width 112 height 12
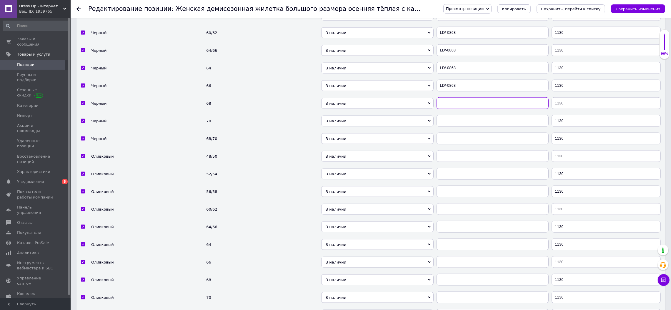
paste input "LD/-0868"
type input "LD/-0868"
click at [448, 127] on input "text" at bounding box center [493, 121] width 112 height 12
paste input "LD/-0868"
type input "LD/-0868"
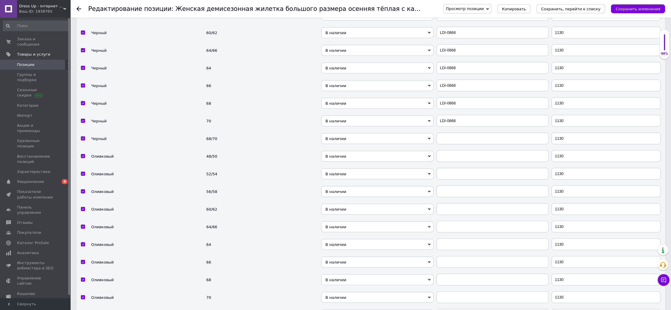
click at [456, 147] on td at bounding box center [492, 139] width 115 height 18
click at [455, 162] on input "text" at bounding box center [493, 156] width 112 height 12
paste input "LD/-0868"
click at [460, 144] on input "LD/-0868" at bounding box center [493, 139] width 112 height 12
type input "LD/-0868"
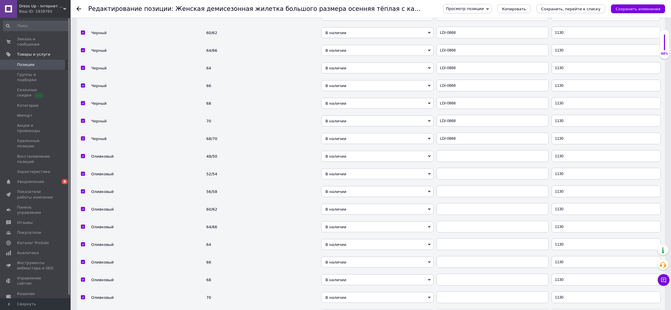
click at [460, 183] on td at bounding box center [492, 174] width 115 height 18
click at [462, 162] on input "text" at bounding box center [493, 156] width 112 height 12
click at [462, 180] on input "text" at bounding box center [493, 174] width 112 height 12
paste input "LD/-0868"
type input "LD/-0868"
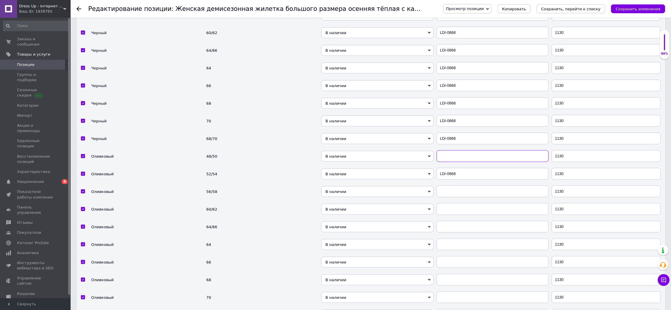
drag, startPoint x: 467, startPoint y: 213, endPoint x: 462, endPoint y: 231, distance: 18.5
click at [467, 162] on input "text" at bounding box center [493, 156] width 112 height 12
paste
type input "LD/-0868"
click at [462, 183] on td "LD/-0868" at bounding box center [492, 174] width 115 height 18
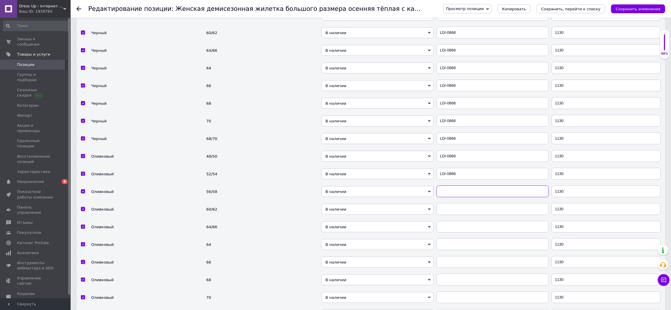
click at [460, 197] on input "text" at bounding box center [493, 192] width 112 height 12
type input "LD/-0868"
click at [463, 215] on input "text" at bounding box center [493, 209] width 112 height 12
type input "LD/-0868"
click at [461, 233] on input "text" at bounding box center [493, 227] width 112 height 12
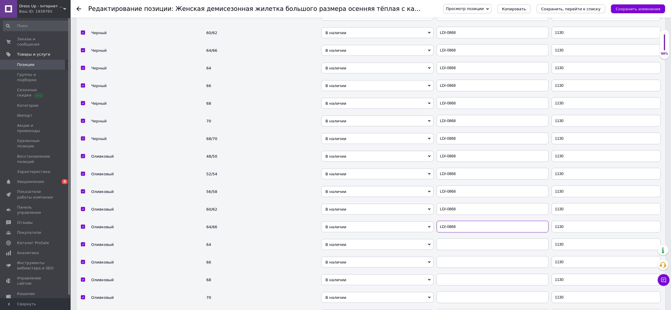
type input "LD/-0868"
click at [463, 250] on input "text" at bounding box center [493, 245] width 112 height 12
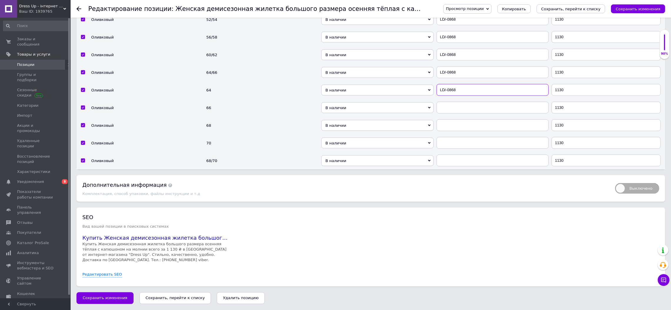
scroll to position [1500, 0]
type input "LD/-0868"
drag, startPoint x: 467, startPoint y: 106, endPoint x: 466, endPoint y: 110, distance: 3.6
click at [467, 107] on input "text" at bounding box center [493, 108] width 112 height 12
click at [459, 128] on input "text" at bounding box center [493, 125] width 112 height 12
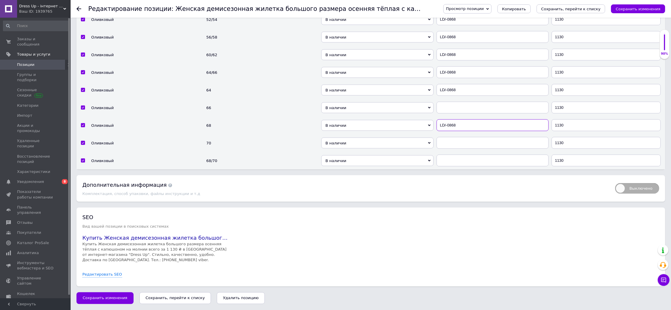
type input "LD/-0868"
click at [463, 110] on input "text" at bounding box center [493, 108] width 112 height 12
type input "LD/-0868"
click at [461, 139] on input "text" at bounding box center [493, 143] width 112 height 12
type input "LD/-0868"
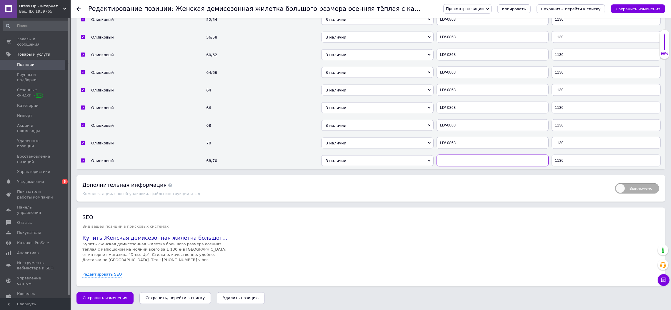
click at [460, 156] on input "text" at bounding box center [493, 161] width 112 height 12
type input "LD/-0868"
click at [628, 2] on div "Просмотр позиции Сохранить и посмотреть на сайте Сохранить и посмотреть на порт…" at bounding box center [549, 9] width 234 height 18
click at [626, 5] on button "Сохранить изменения" at bounding box center [638, 8] width 54 height 9
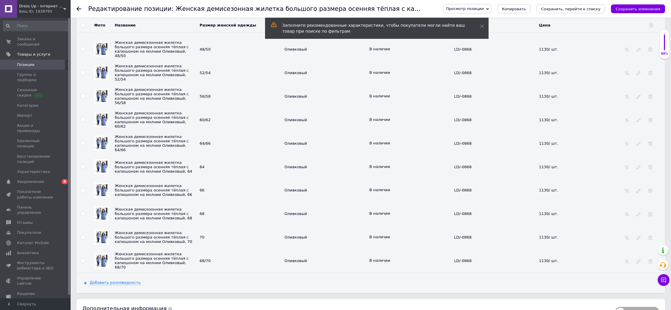
click at [80, 61] on td at bounding box center [82, 49] width 13 height 24
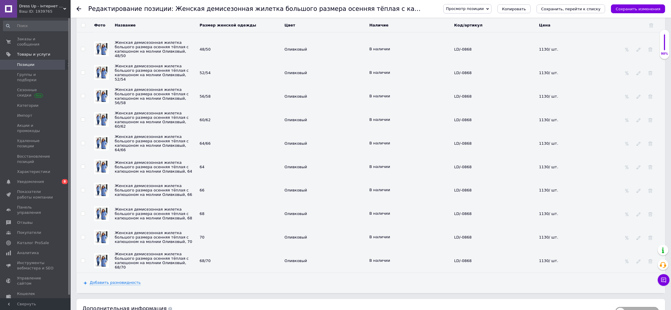
click at [82, 51] on input "checkbox" at bounding box center [83, 49] width 4 height 4
checkbox input "true"
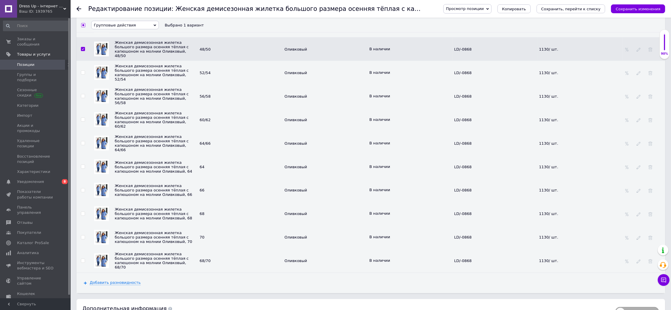
scroll to position [1501, 0]
click at [83, 83] on td at bounding box center [82, 72] width 13 height 24
click at [82, 74] on input "checkbox" at bounding box center [83, 72] width 4 height 4
checkbox input "true"
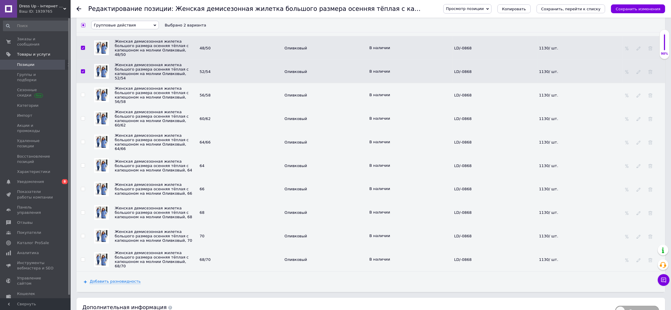
click at [83, 97] on input "checkbox" at bounding box center [83, 95] width 4 height 4
checkbox input "true"
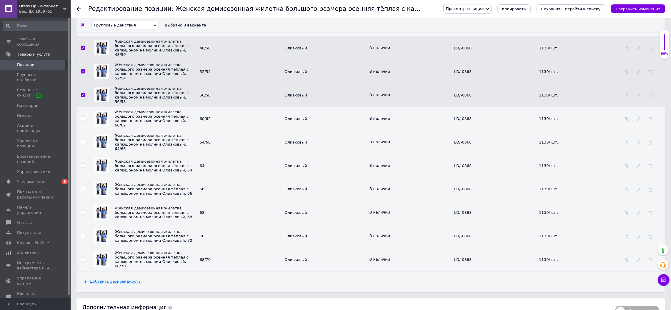
click at [81, 121] on input "checkbox" at bounding box center [83, 119] width 4 height 4
checkbox input "true"
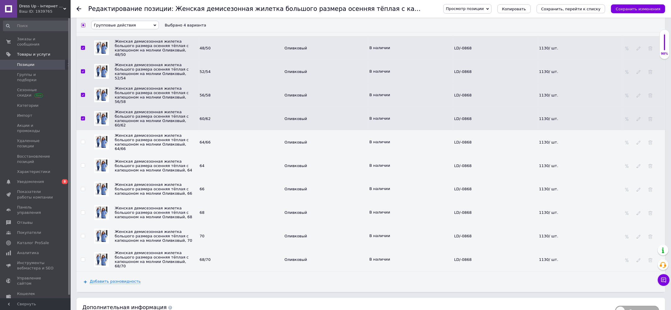
click at [83, 144] on input "checkbox" at bounding box center [83, 142] width 4 height 4
checkbox input "true"
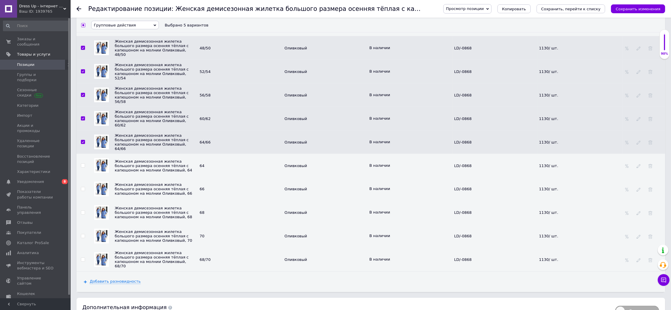
click at [84, 168] on input "checkbox" at bounding box center [83, 166] width 4 height 4
checkbox input "true"
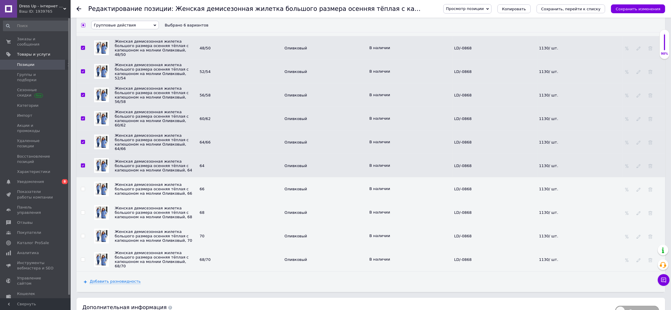
click at [84, 191] on input "checkbox" at bounding box center [83, 189] width 4 height 4
checkbox input "true"
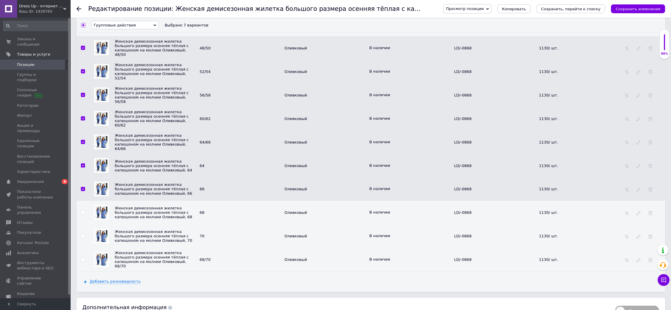
click at [81, 215] on input "checkbox" at bounding box center [83, 213] width 4 height 4
checkbox input "true"
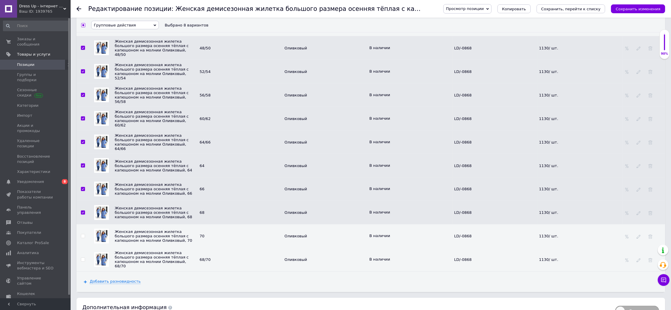
click at [82, 238] on input "checkbox" at bounding box center [83, 236] width 4 height 4
checkbox input "true"
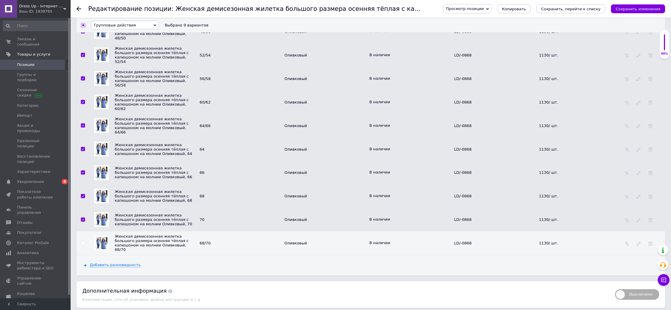
scroll to position [1560, 0]
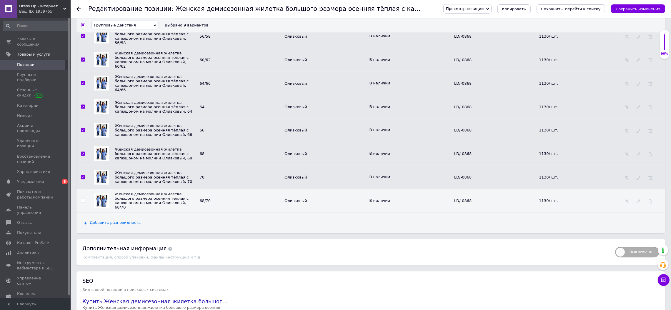
click at [84, 203] on span at bounding box center [83, 201] width 4 height 4
click at [84, 203] on input "checkbox" at bounding box center [83, 201] width 4 height 4
checkbox input "true"
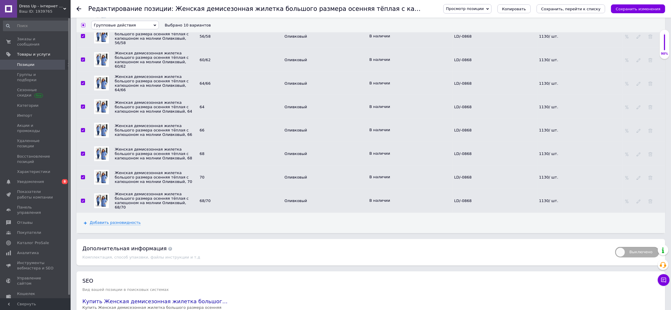
click at [130, 19] on th "Групповые действия Скрыть разновидности Удалить разновидности Изменить цену Обн…" at bounding box center [377, 25] width 575 height 15
click at [127, 29] on span "Групповые действия" at bounding box center [125, 25] width 68 height 9
click at [128, 60] on li "Обновить изображение" at bounding box center [124, 57] width 67 height 7
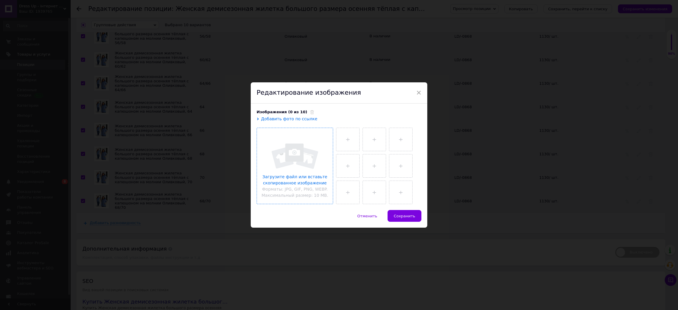
click at [299, 161] on input "file" at bounding box center [295, 166] width 76 height 76
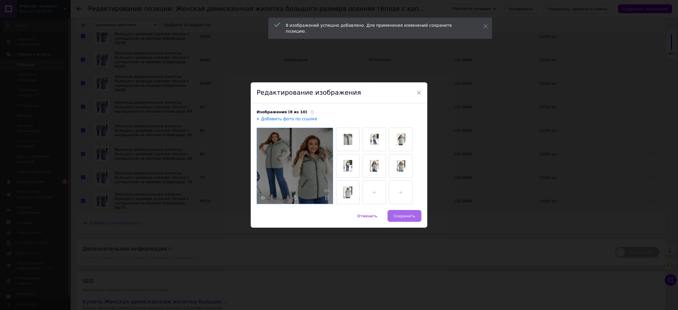
click at [404, 213] on button "Сохранить" at bounding box center [404, 216] width 34 height 12
checkbox input "false"
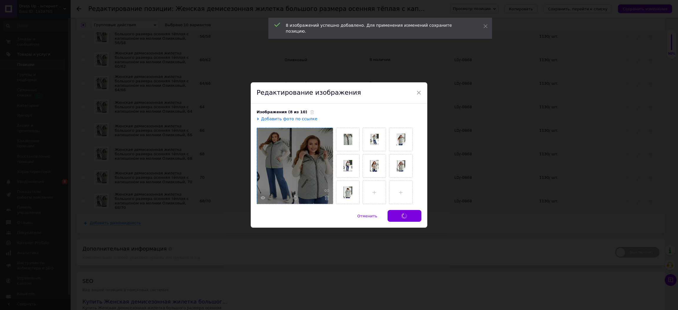
checkbox input "false"
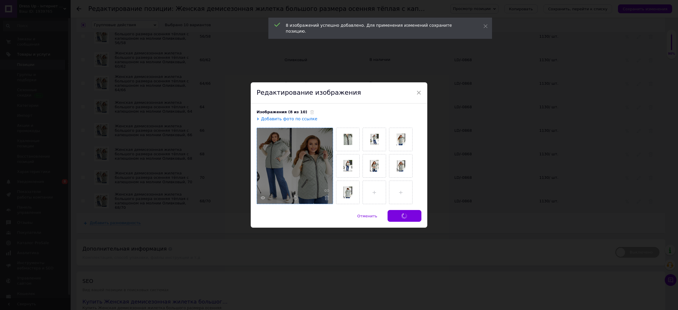
checkbox input "false"
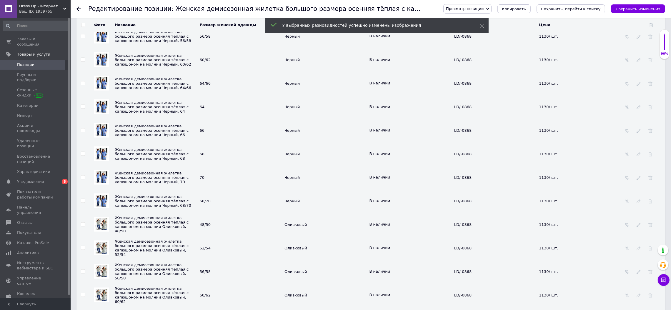
scroll to position [1265, 0]
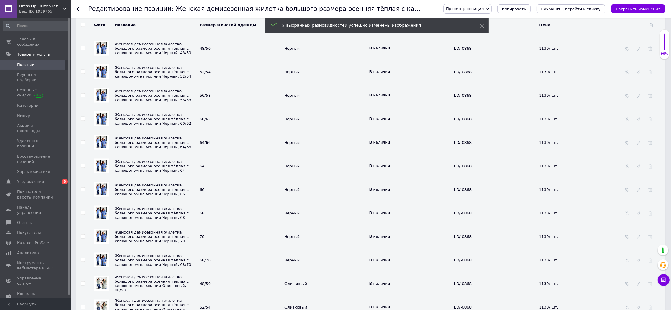
drag, startPoint x: 82, startPoint y: 99, endPoint x: 80, endPoint y: 112, distance: 13.1
click at [82, 50] on input "checkbox" at bounding box center [83, 48] width 4 height 4
checkbox input "true"
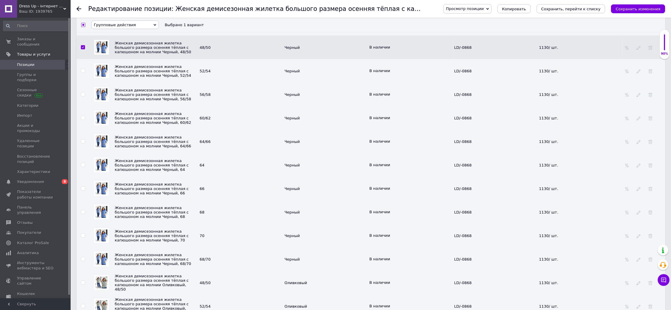
click at [82, 73] on input "checkbox" at bounding box center [83, 71] width 4 height 4
checkbox input "true"
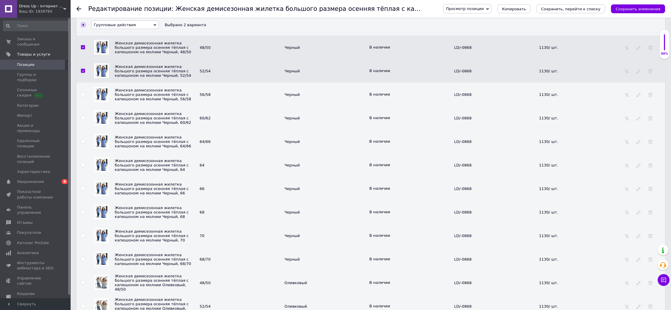
click at [82, 96] on input "checkbox" at bounding box center [83, 95] width 4 height 4
checkbox input "true"
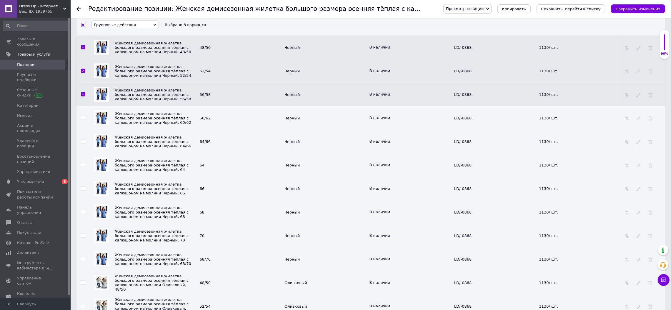
click at [82, 120] on input "checkbox" at bounding box center [83, 118] width 4 height 4
checkbox input "true"
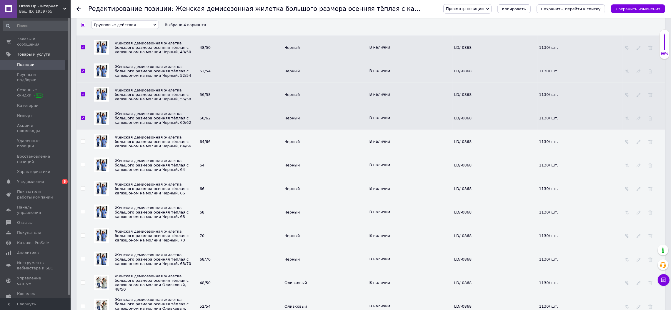
click at [82, 144] on input "checkbox" at bounding box center [83, 142] width 4 height 4
checkbox input "true"
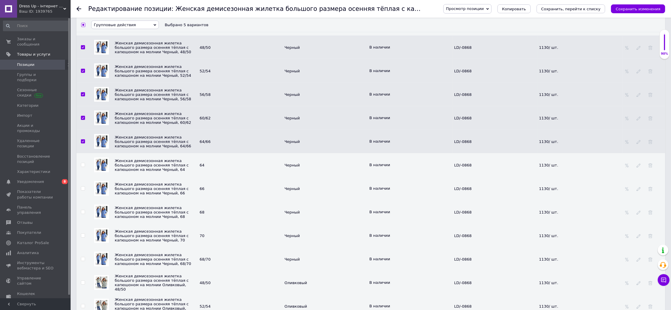
click at [82, 167] on input "checkbox" at bounding box center [83, 165] width 4 height 4
checkbox input "true"
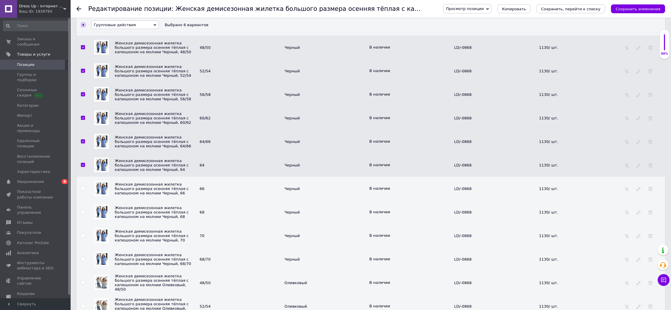
click at [82, 191] on input "checkbox" at bounding box center [83, 189] width 4 height 4
checkbox input "true"
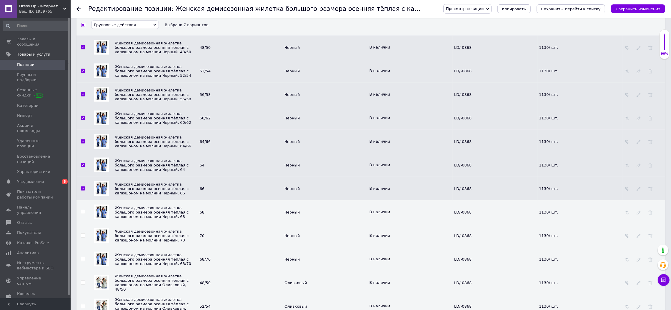
click at [84, 214] on input "checkbox" at bounding box center [83, 212] width 4 height 4
checkbox input "true"
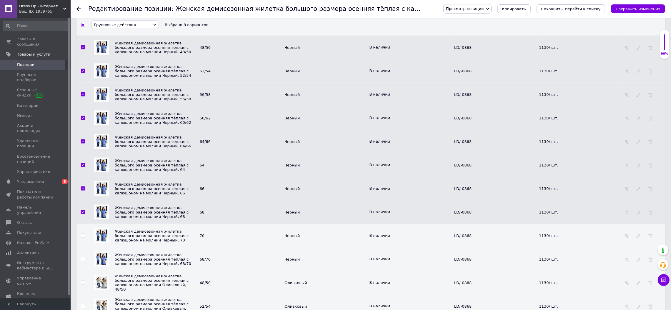
click at [83, 247] on td at bounding box center [82, 236] width 13 height 24
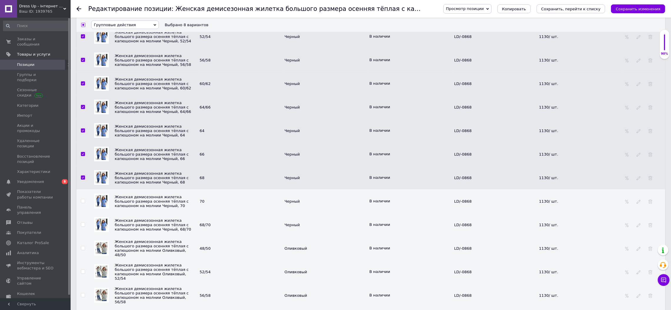
scroll to position [1325, 0]
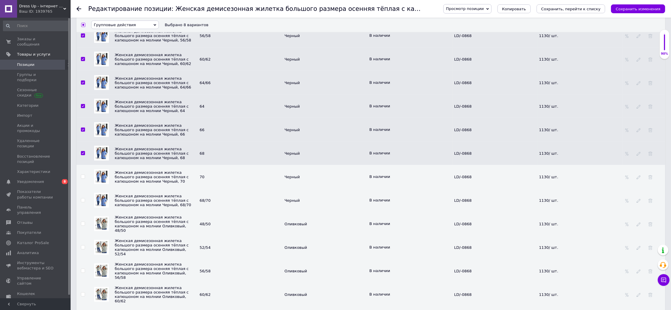
click at [82, 179] on input "checkbox" at bounding box center [83, 177] width 4 height 4
checkbox input "true"
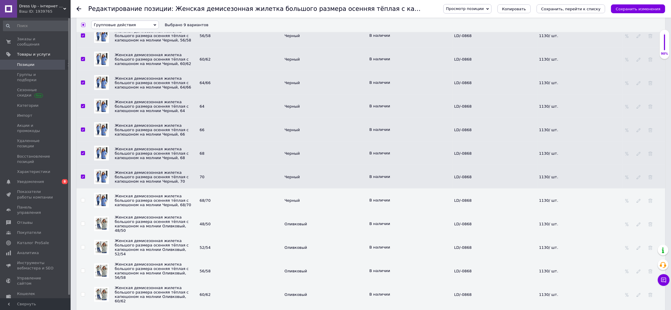
click at [82, 202] on input "checkbox" at bounding box center [83, 201] width 4 height 4
checkbox input "true"
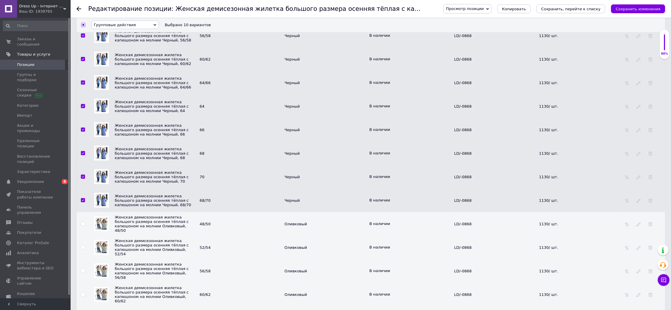
click at [151, 26] on span "Групповые действия" at bounding box center [125, 25] width 68 height 9
click at [141, 54] on li "Изменить цену" at bounding box center [124, 49] width 67 height 7
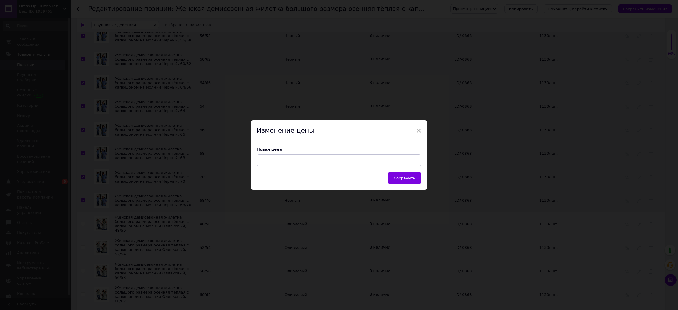
drag, startPoint x: 416, startPoint y: 128, endPoint x: 414, endPoint y: 127, distance: 3.2
click at [417, 128] on span "×" at bounding box center [418, 131] width 5 height 10
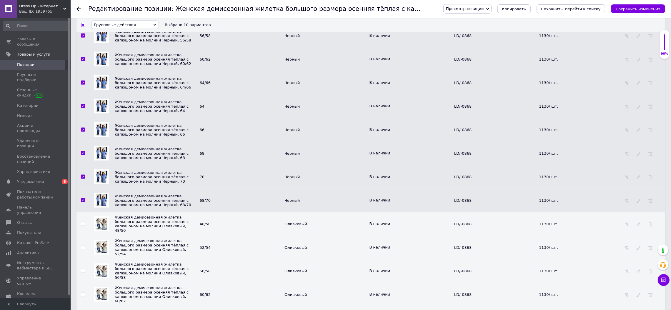
drag, startPoint x: 134, startPoint y: 21, endPoint x: 131, endPoint y: 39, distance: 18.4
click at [134, 22] on span "Групповые действия" at bounding box center [125, 25] width 68 height 9
click at [127, 59] on li "Обновить изображение" at bounding box center [124, 57] width 67 height 7
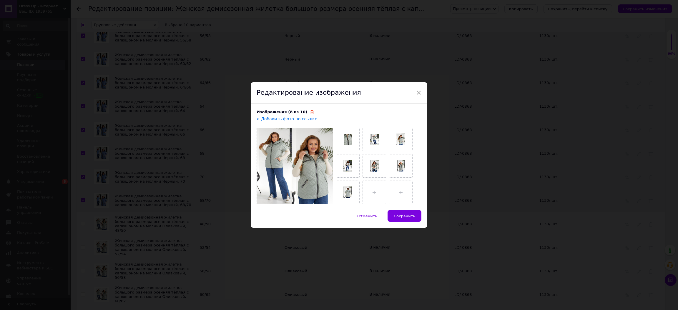
click at [310, 111] on icon at bounding box center [312, 112] width 4 height 4
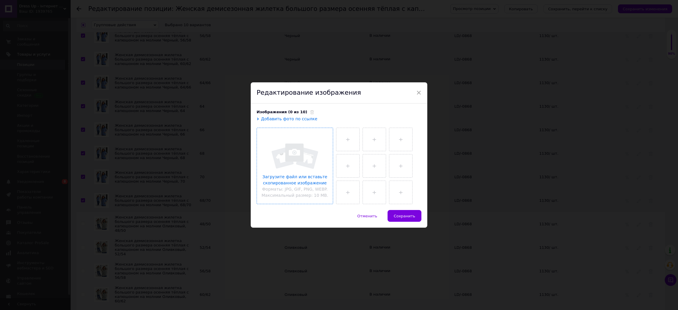
click at [294, 144] on input "file" at bounding box center [295, 166] width 76 height 76
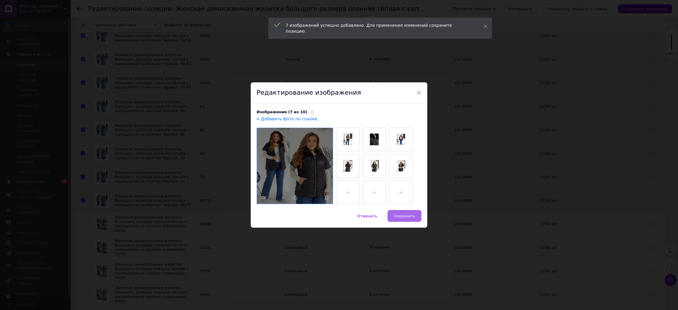
click at [414, 214] on span "Сохранить" at bounding box center [404, 216] width 21 height 4
checkbox input "false"
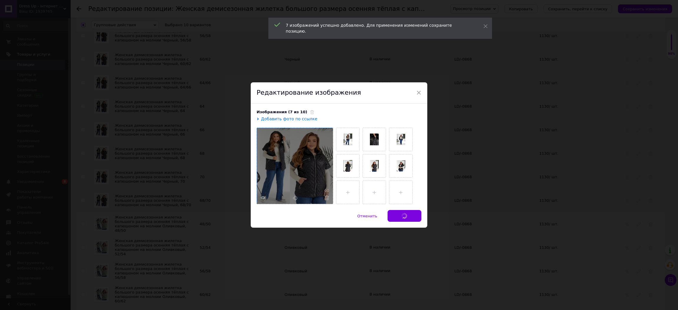
checkbox input "false"
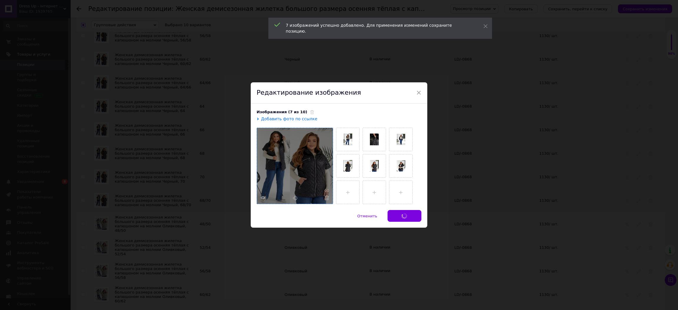
checkbox input "false"
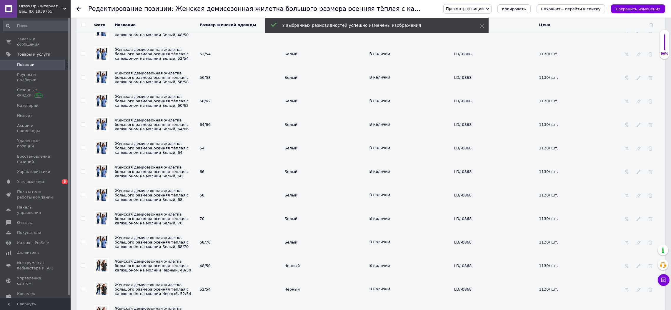
scroll to position [1031, 0]
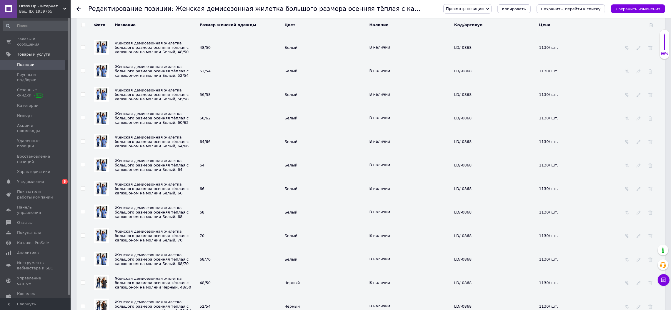
drag, startPoint x: 82, startPoint y: 98, endPoint x: 83, endPoint y: 102, distance: 4.0
click at [82, 49] on input "checkbox" at bounding box center [83, 48] width 4 height 4
checkbox input "true"
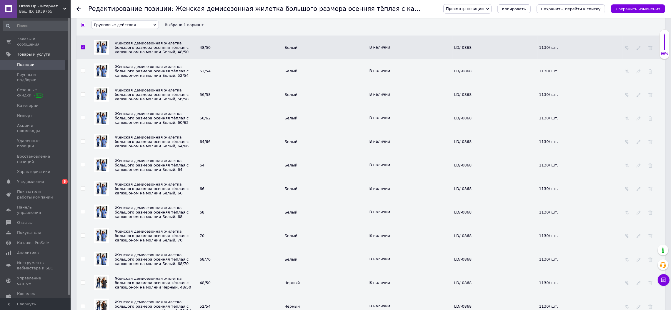
scroll to position [1032, 0]
click at [82, 72] on input "checkbox" at bounding box center [83, 70] width 4 height 4
checkbox input "true"
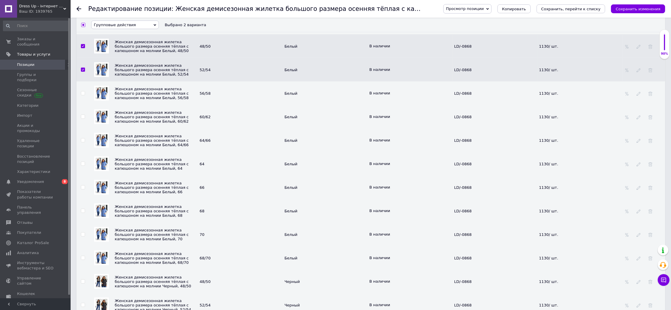
click at [80, 105] on td at bounding box center [82, 93] width 13 height 24
click at [82, 95] on input "checkbox" at bounding box center [83, 93] width 4 height 4
checkbox input "true"
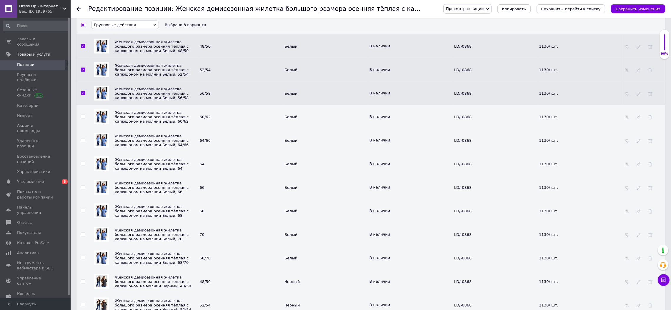
drag, startPoint x: 84, startPoint y: 167, endPoint x: 83, endPoint y: 179, distance: 12.1
click at [84, 119] on label at bounding box center [83, 117] width 4 height 4
click at [84, 119] on input "checkbox" at bounding box center [83, 117] width 4 height 4
checkbox input "true"
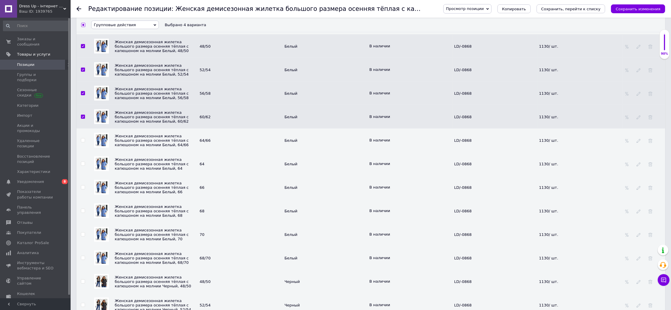
click at [82, 142] on input "checkbox" at bounding box center [83, 141] width 4 height 4
checkbox input "true"
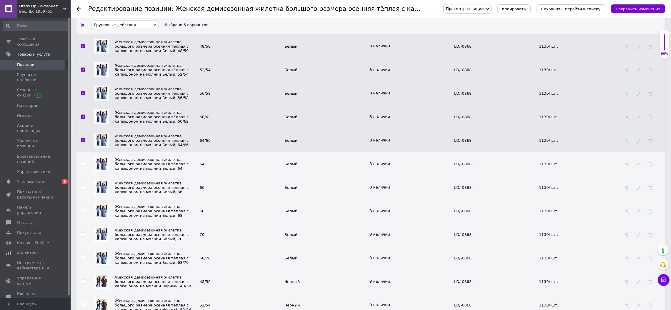
click at [85, 166] on div at bounding box center [83, 164] width 4 height 4
click at [82, 176] on td at bounding box center [82, 164] width 13 height 24
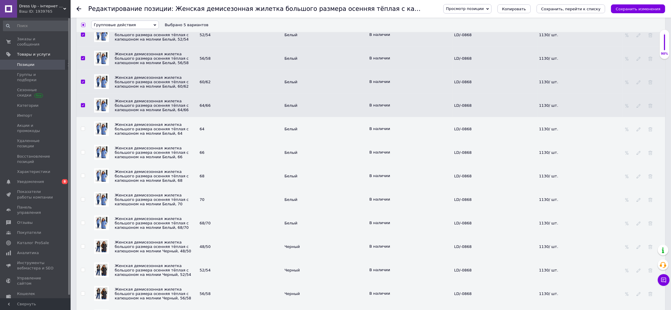
scroll to position [1090, 0]
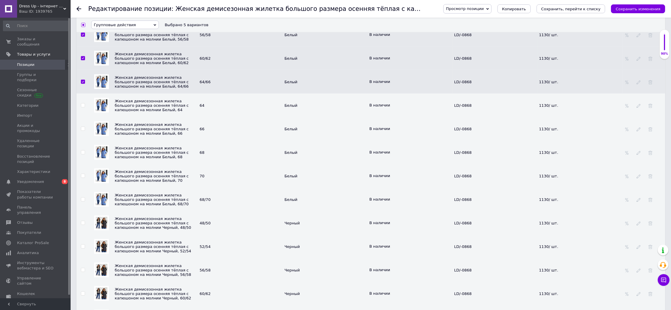
click at [86, 117] on td at bounding box center [82, 106] width 13 height 24
click at [83, 107] on input "checkbox" at bounding box center [83, 106] width 4 height 4
checkbox input "true"
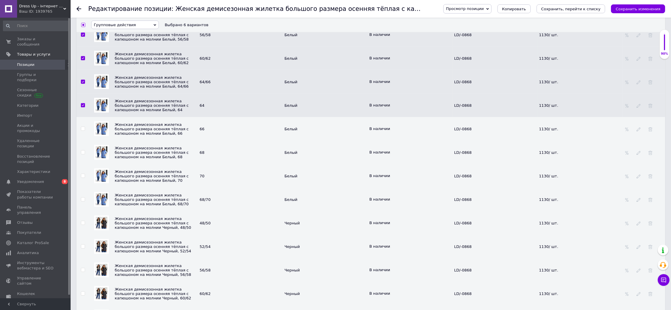
click at [81, 141] on td at bounding box center [82, 129] width 13 height 24
click at [81, 131] on input "checkbox" at bounding box center [83, 129] width 4 height 4
checkbox input "true"
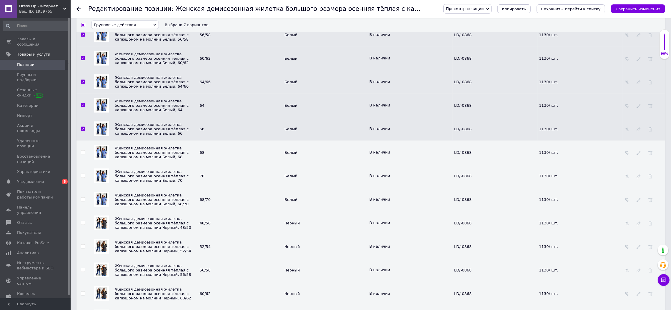
click at [80, 164] on td at bounding box center [82, 153] width 13 height 24
drag, startPoint x: 81, startPoint y: 203, endPoint x: 81, endPoint y: 206, distance: 3.0
click at [81, 154] on input "checkbox" at bounding box center [83, 153] width 4 height 4
checkbox input "true"
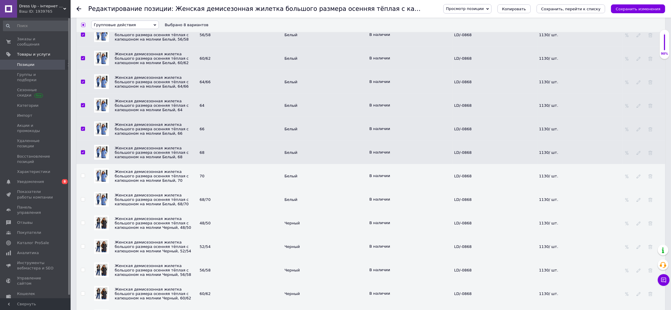
click at [84, 178] on input "checkbox" at bounding box center [83, 176] width 4 height 4
checkbox input "true"
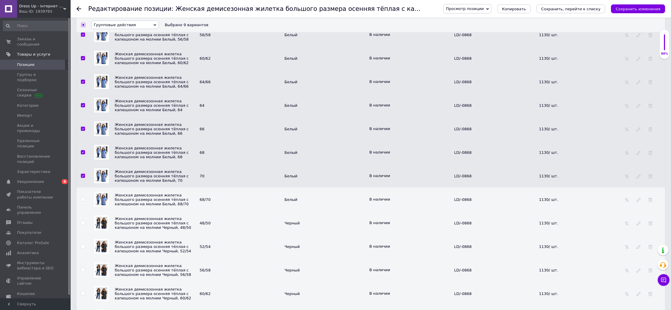
click at [82, 202] on label at bounding box center [83, 199] width 4 height 4
click at [82, 202] on input "checkbox" at bounding box center [83, 200] width 4 height 4
checkbox input "true"
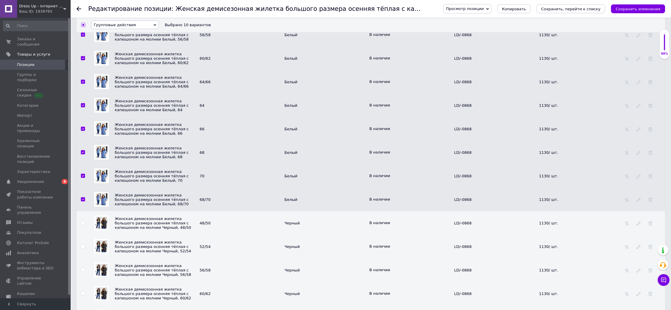
click at [135, 25] on span "Групповые действия" at bounding box center [125, 25] width 68 height 9
click at [132, 61] on li "Обновить изображение" at bounding box center [124, 57] width 67 height 7
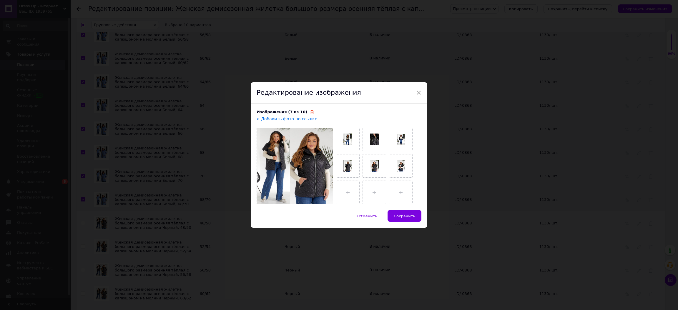
click at [310, 114] on use at bounding box center [312, 112] width 4 height 4
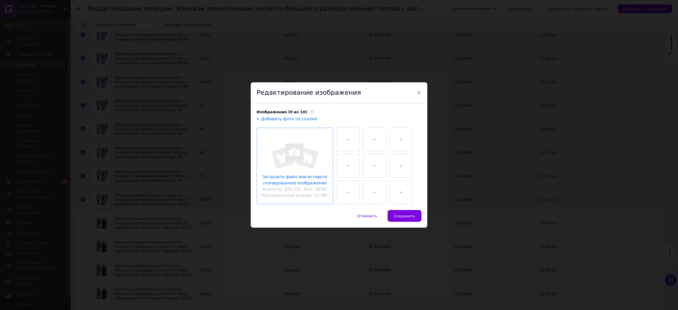
click at [300, 149] on input "file" at bounding box center [295, 166] width 76 height 76
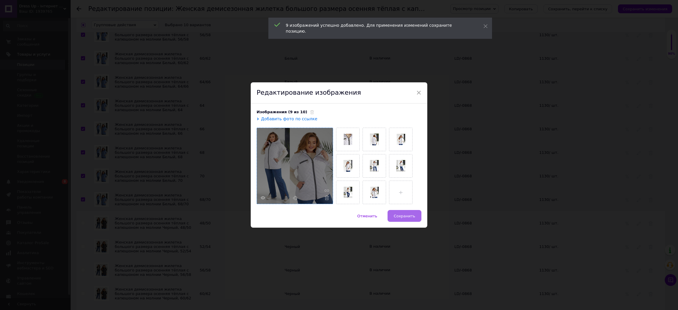
click at [399, 214] on span "Сохранить" at bounding box center [404, 216] width 21 height 4
checkbox input "false"
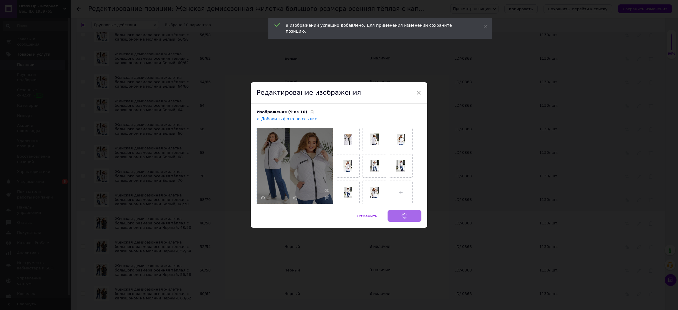
checkbox input "false"
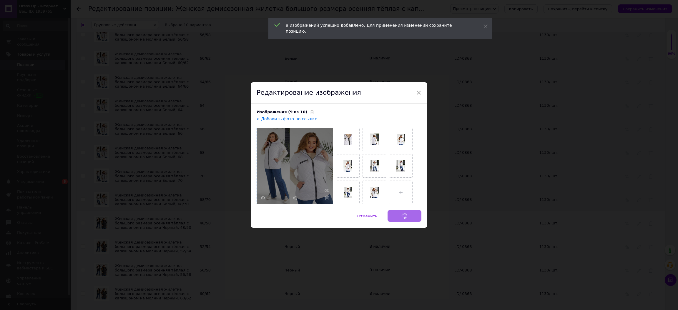
checkbox input "false"
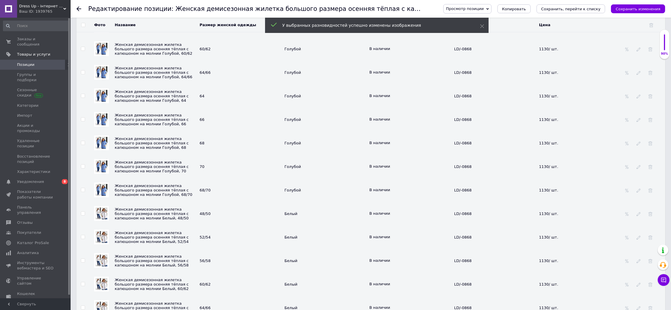
scroll to position [855, 0]
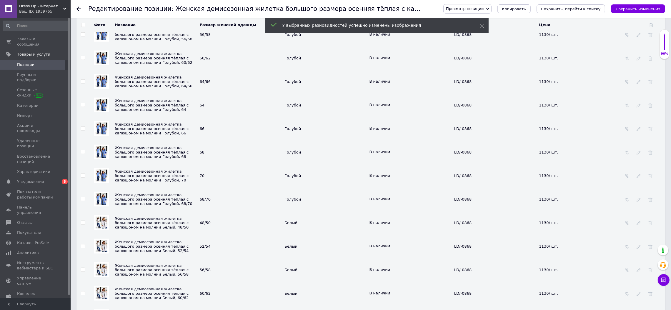
drag, startPoint x: 80, startPoint y: 62, endPoint x: 84, endPoint y: 62, distance: 3.9
click at [82, 23] on td at bounding box center [82, 11] width 13 height 24
click at [84, 13] on input "checkbox" at bounding box center [83, 11] width 4 height 4
checkbox input "true"
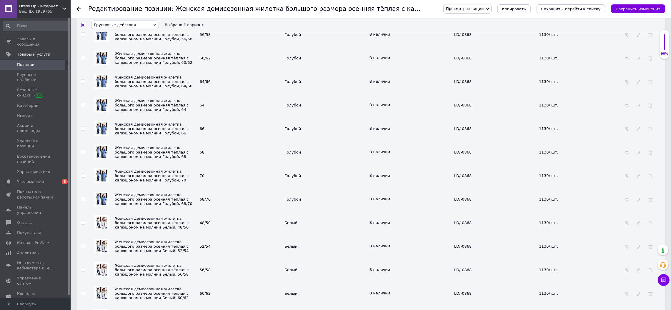
click at [81, 36] on input "checkbox" at bounding box center [83, 35] width 4 height 4
checkbox input "true"
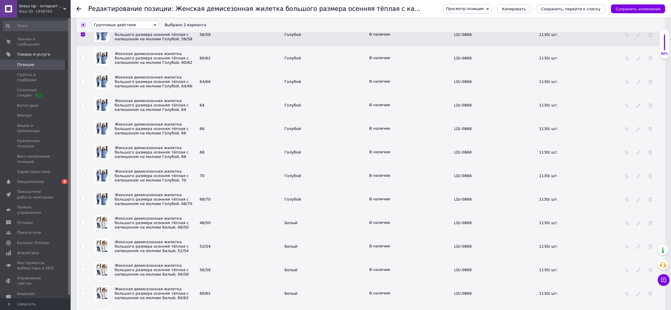
click at [82, 60] on input "checkbox" at bounding box center [83, 58] width 4 height 4
checkbox input "true"
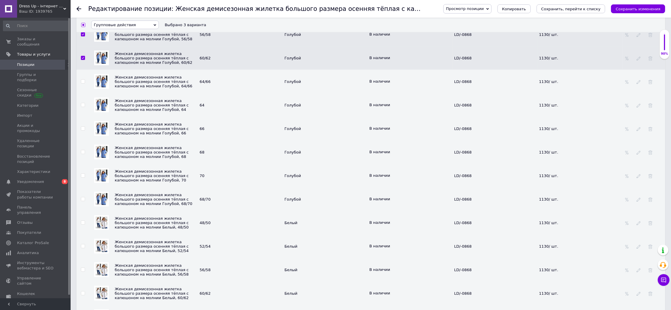
click at [82, 93] on td at bounding box center [82, 82] width 13 height 24
drag, startPoint x: 82, startPoint y: 133, endPoint x: 82, endPoint y: 137, distance: 3.2
click at [82, 84] on input "checkbox" at bounding box center [83, 82] width 4 height 4
checkbox input "true"
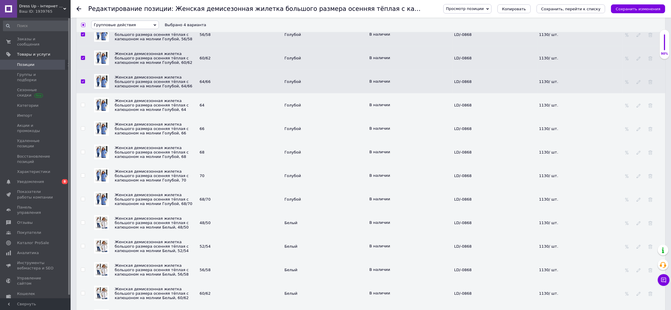
click at [83, 107] on input "checkbox" at bounding box center [83, 105] width 4 height 4
checkbox input "true"
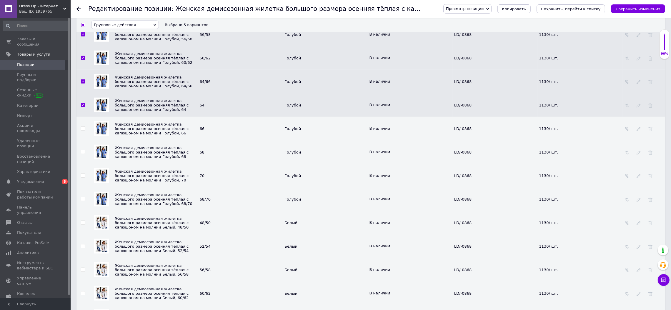
click at [84, 131] on span at bounding box center [83, 129] width 4 height 4
click at [84, 131] on input "checkbox" at bounding box center [83, 129] width 4 height 4
checkbox input "true"
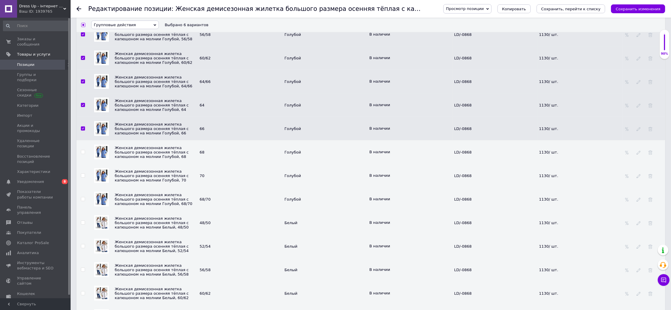
click at [85, 164] on td at bounding box center [82, 152] width 13 height 24
click at [83, 154] on input "checkbox" at bounding box center [83, 152] width 4 height 4
checkbox input "true"
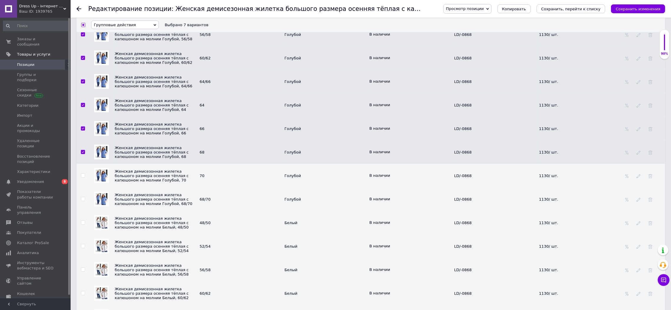
click at [84, 178] on input "checkbox" at bounding box center [83, 176] width 4 height 4
checkbox input "true"
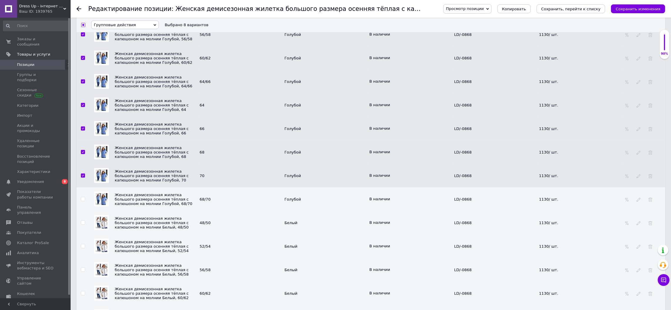
click at [82, 201] on input "checkbox" at bounding box center [83, 199] width 4 height 4
checkbox input "true"
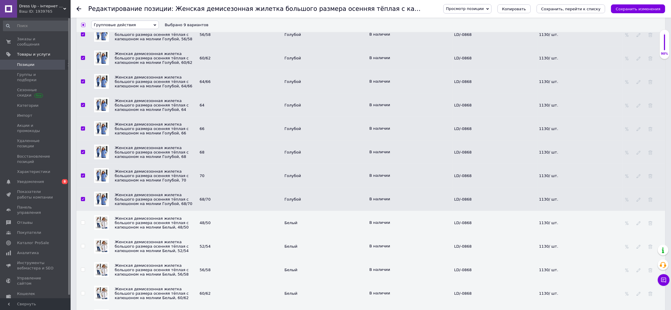
click at [132, 27] on span "Групповые действия" at bounding box center [125, 25] width 68 height 9
click at [129, 59] on li "Обновить изображение" at bounding box center [124, 57] width 67 height 7
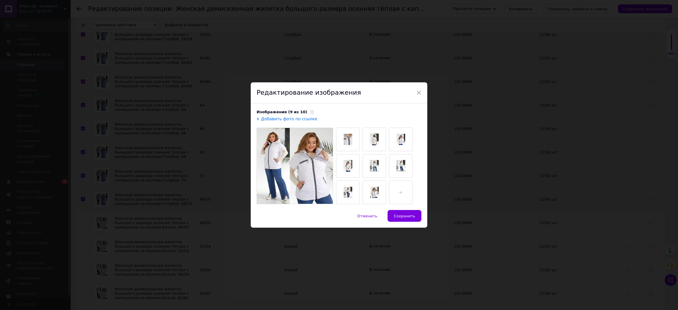
click at [307, 113] on div "Изображения (9 из 10)" at bounding box center [339, 111] width 165 height 5
click at [310, 111] on icon at bounding box center [312, 112] width 4 height 4
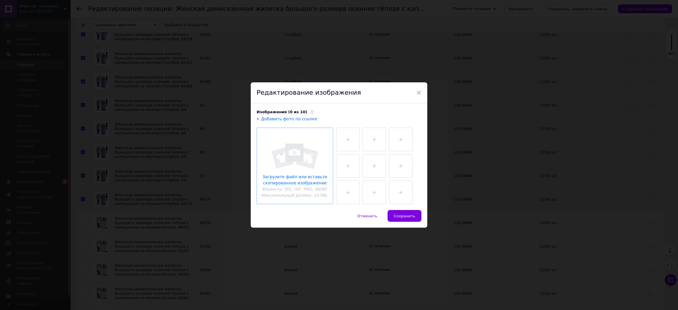
click at [280, 160] on input "file" at bounding box center [295, 166] width 76 height 76
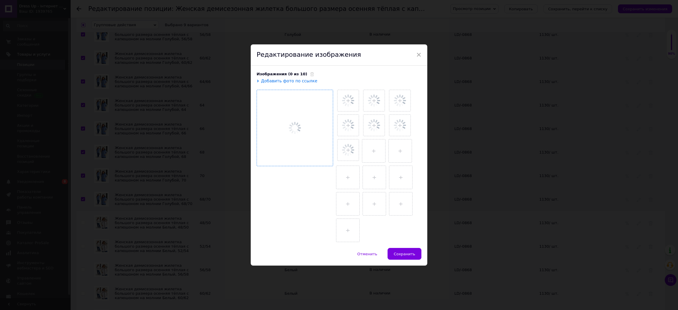
click at [603, 295] on div "× Редактирование изображения Изображения (0 из 10) Добавить фото по ссылке Отме…" at bounding box center [339, 155] width 678 height 310
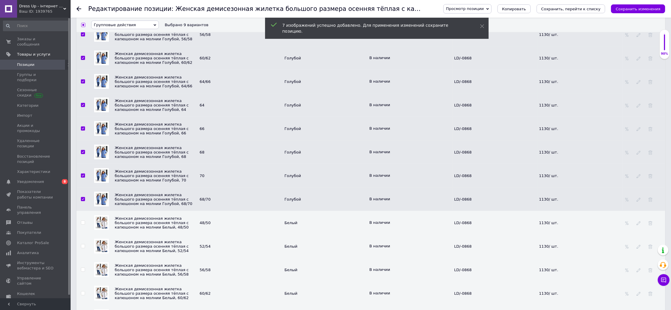
click at [116, 23] on span "Групповые действия" at bounding box center [115, 25] width 42 height 4
click at [123, 61] on li "Обновить изображение" at bounding box center [124, 57] width 67 height 7
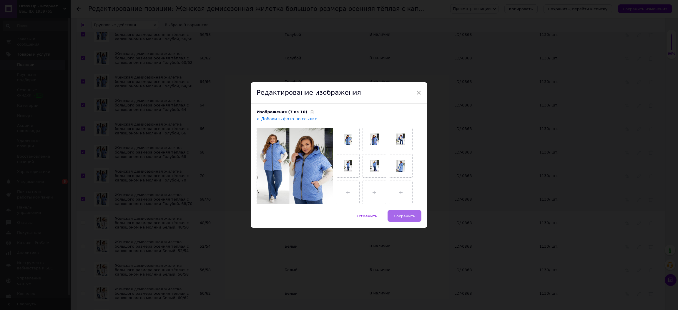
click at [398, 212] on button "Сохранить" at bounding box center [404, 216] width 34 height 12
checkbox input "false"
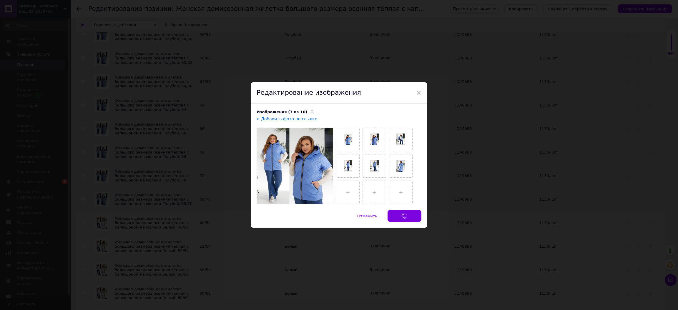
checkbox input "false"
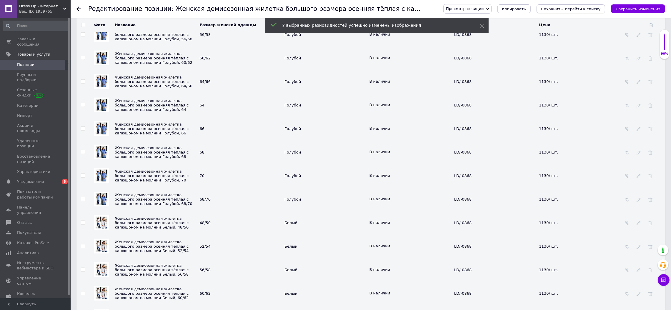
click at [583, 5] on button "Сохранить, перейти к списку" at bounding box center [571, 8] width 69 height 9
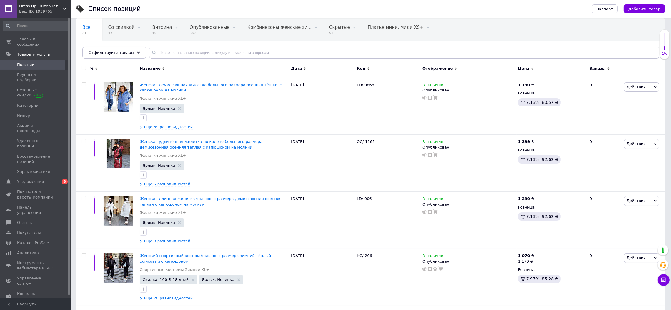
scroll to position [59, 0]
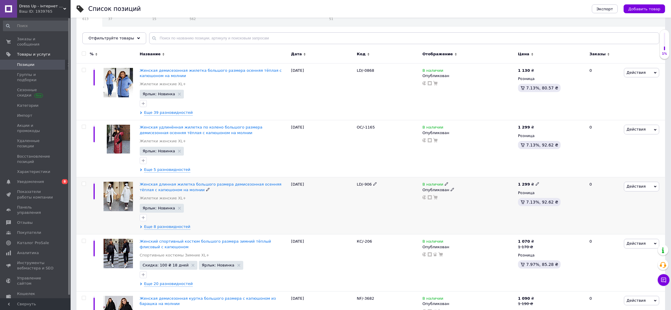
click at [84, 183] on input "checkbox" at bounding box center [84, 184] width 4 height 4
checkbox input "true"
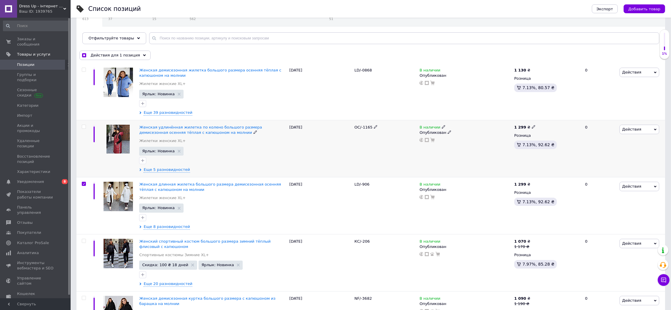
click at [83, 127] on input "checkbox" at bounding box center [84, 127] width 4 height 4
checkbox input "true"
click at [82, 70] on input "checkbox" at bounding box center [84, 70] width 4 height 4
checkbox input "true"
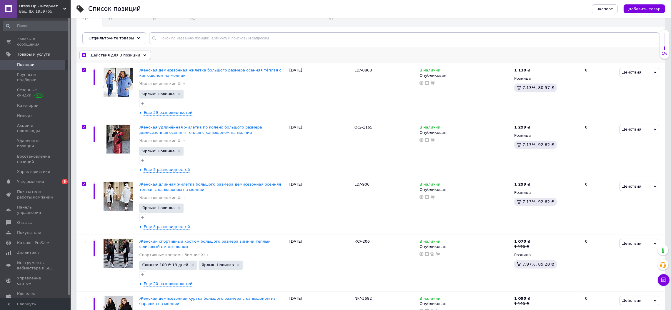
click at [130, 54] on span "Действия для 3 позиции" at bounding box center [116, 55] width 50 height 5
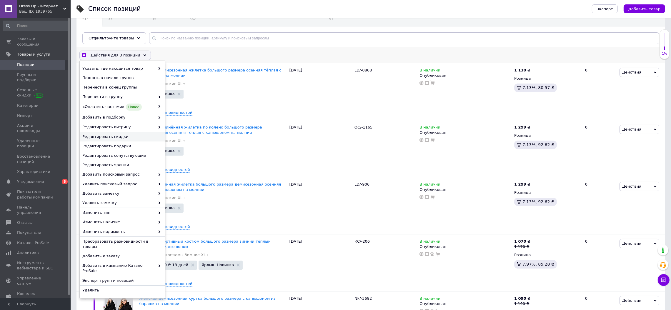
click at [114, 137] on span "Редактировать скидки" at bounding box center [121, 136] width 79 height 5
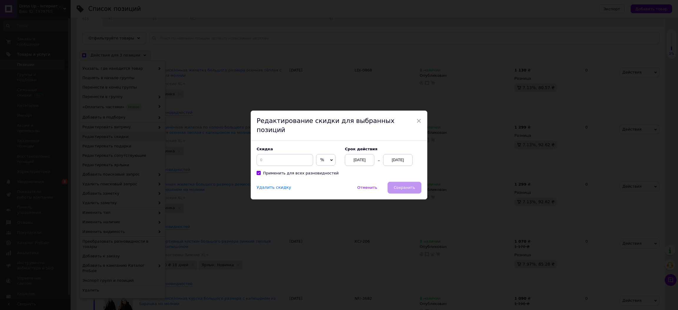
click at [320, 157] on span "%" at bounding box center [322, 159] width 4 height 5
click at [322, 168] on li "₴" at bounding box center [325, 172] width 19 height 8
click at [302, 155] on input at bounding box center [285, 160] width 56 height 12
checkbox input "true"
type input "1"
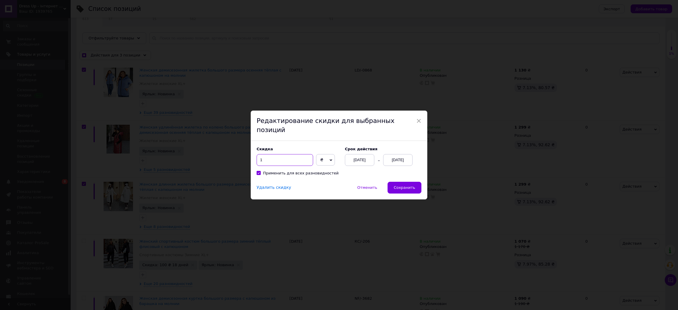
checkbox input "true"
type input "10"
checkbox input "true"
type input "100"
click at [385, 156] on div "[DATE]" at bounding box center [397, 160] width 29 height 12
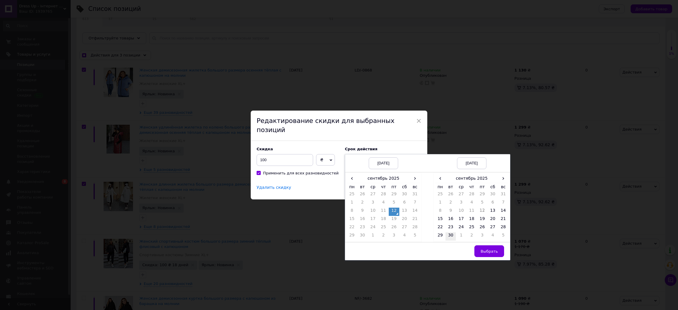
click at [450, 232] on td "30" at bounding box center [450, 236] width 11 height 8
click at [499, 249] on button "Выбрать" at bounding box center [489, 251] width 30 height 12
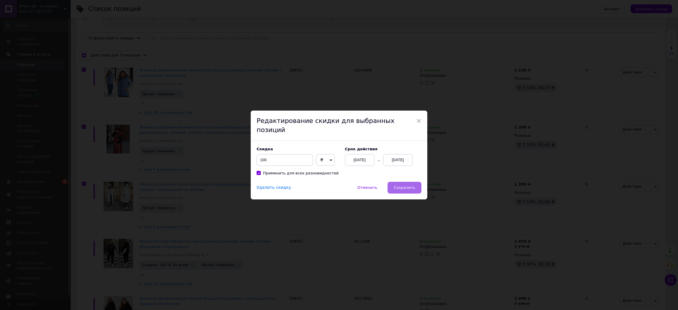
click at [402, 185] on span "Сохранить" at bounding box center [404, 187] width 21 height 4
checkbox input "true"
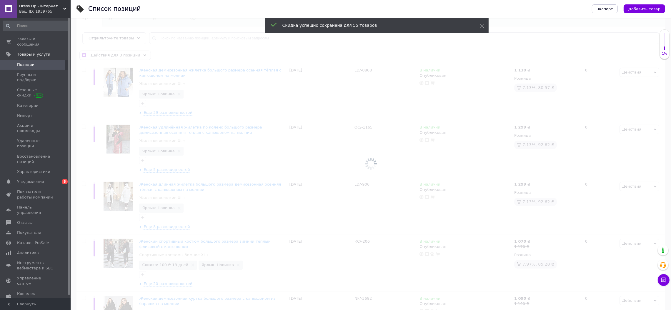
checkbox input "false"
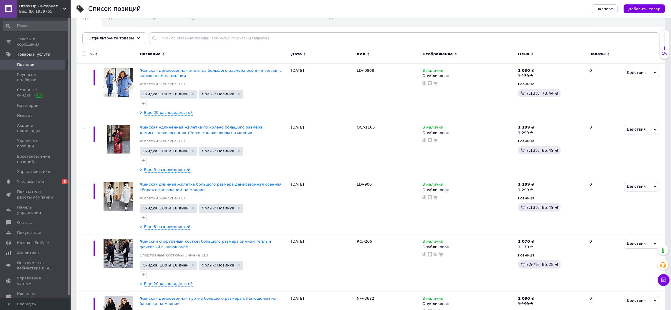
click at [54, 6] on span "Dress Up - інтернет магазин жіночого одягу" at bounding box center [41, 6] width 44 height 5
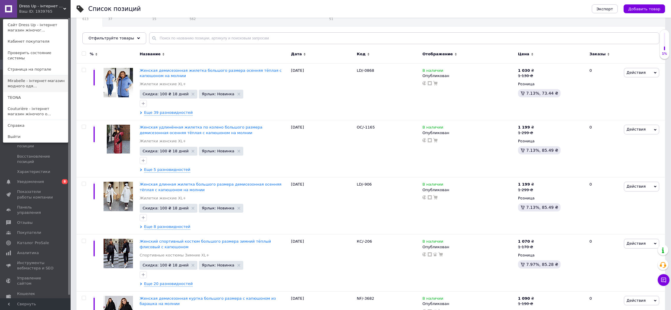
click at [28, 75] on link "Mirabelle - інтернет-магазин модного одя..." at bounding box center [35, 83] width 65 height 16
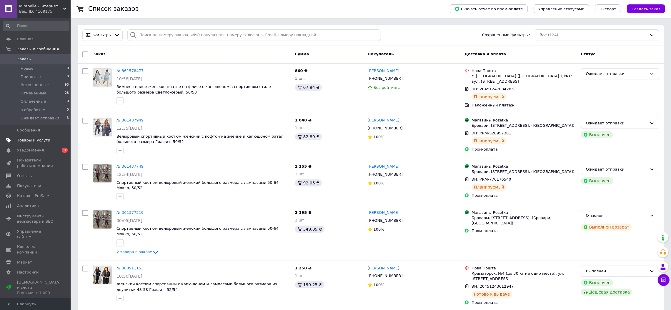
click at [50, 138] on span "Товары и услуги" at bounding box center [35, 140] width 37 height 5
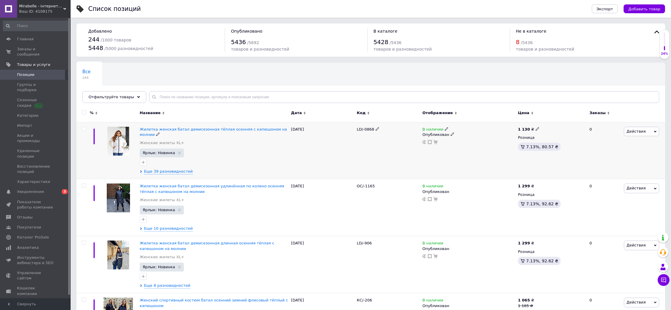
click at [82, 129] on input "checkbox" at bounding box center [84, 129] width 4 height 4
checkbox input "true"
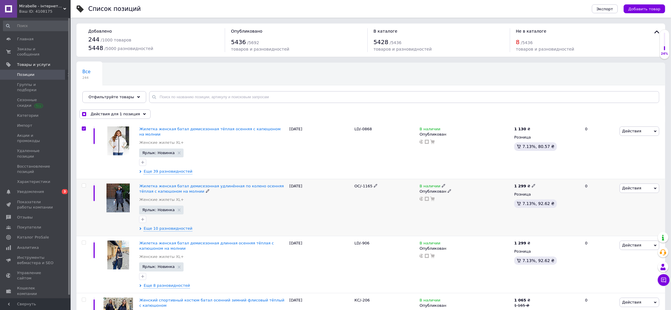
click at [83, 184] on input "checkbox" at bounding box center [84, 186] width 4 height 4
checkbox input "true"
click at [82, 241] on input "checkbox" at bounding box center [84, 243] width 4 height 4
checkbox input "true"
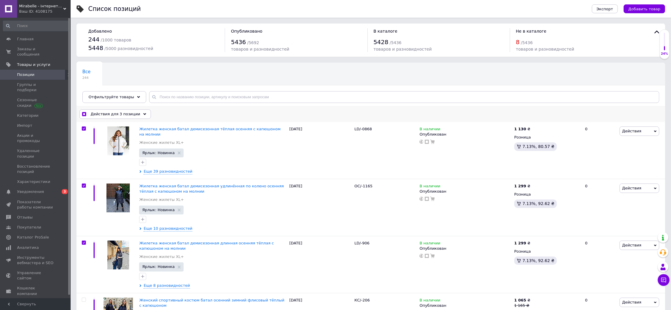
click at [134, 110] on div "Действия для 3 позиции" at bounding box center [114, 113] width 71 height 9
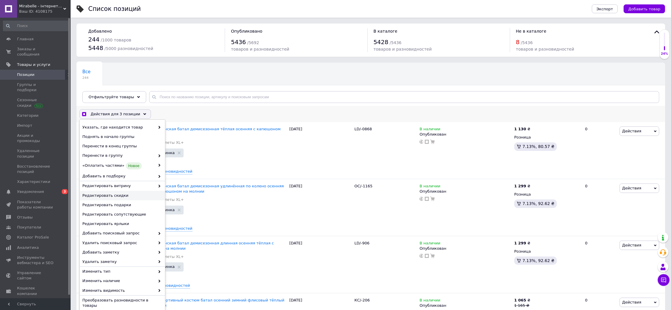
click at [111, 196] on span "Редактировать скидки" at bounding box center [121, 195] width 79 height 5
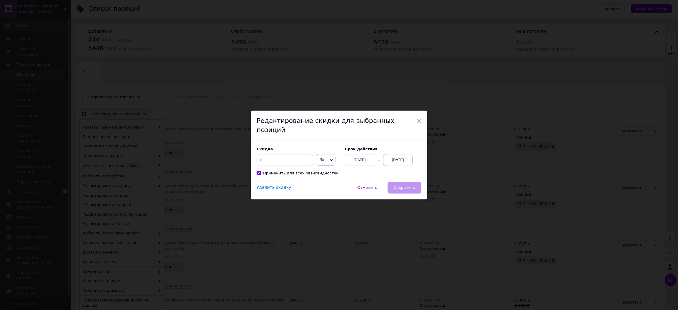
click at [321, 155] on span "%" at bounding box center [325, 160] width 19 height 12
drag, startPoint x: 322, startPoint y: 168, endPoint x: 311, endPoint y: 165, distance: 11.6
click at [322, 168] on li "₴" at bounding box center [325, 172] width 19 height 8
click at [294, 155] on input at bounding box center [285, 160] width 56 height 12
checkbox input "true"
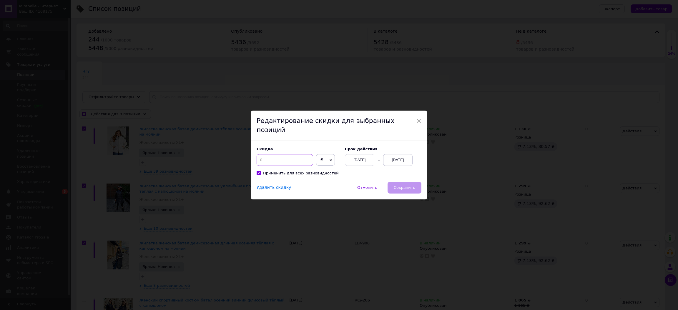
type input "1"
checkbox input "true"
type input "10"
checkbox input "true"
type input "100"
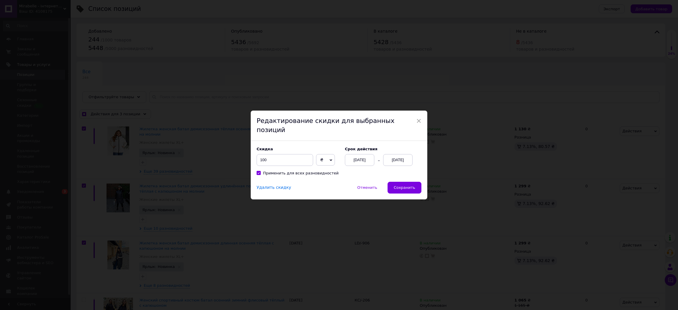
click at [390, 154] on div "[DATE]" at bounding box center [397, 160] width 29 height 12
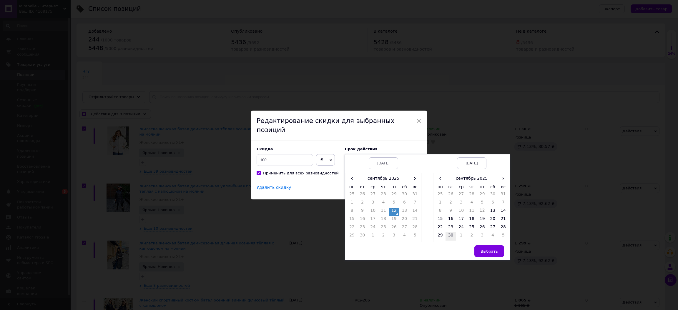
click at [449, 232] on td "30" at bounding box center [450, 236] width 11 height 8
click at [492, 249] on span "Выбрать" at bounding box center [488, 251] width 17 height 4
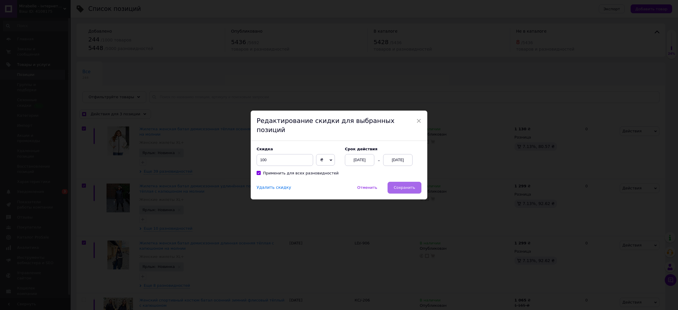
click at [401, 182] on button "Сохранить" at bounding box center [404, 188] width 34 height 12
checkbox input "true"
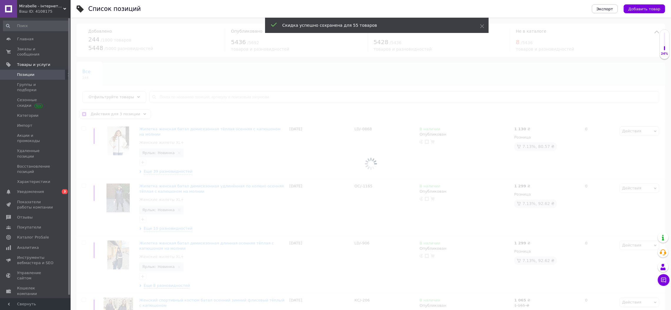
checkbox input "false"
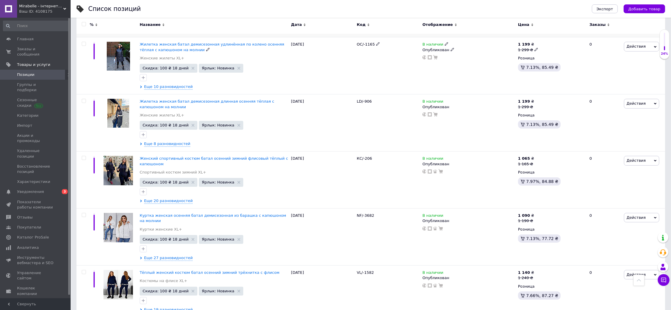
scroll to position [117, 0]
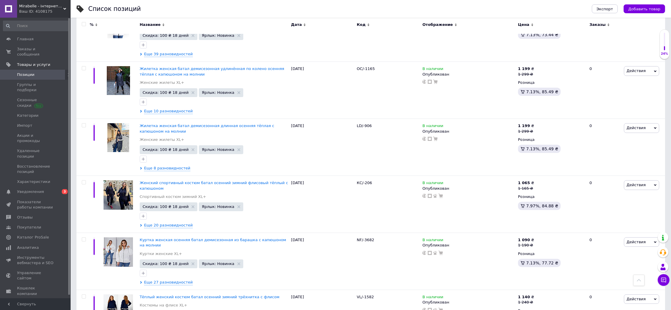
click at [47, 6] on span "Mirabelle - інтернет-магазин модного одягу" at bounding box center [41, 6] width 44 height 5
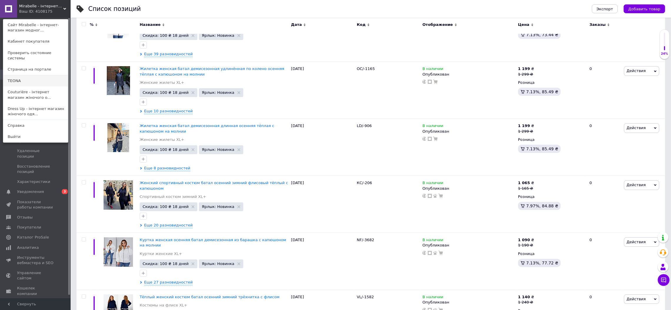
click at [26, 75] on link "ТEONA" at bounding box center [35, 80] width 65 height 11
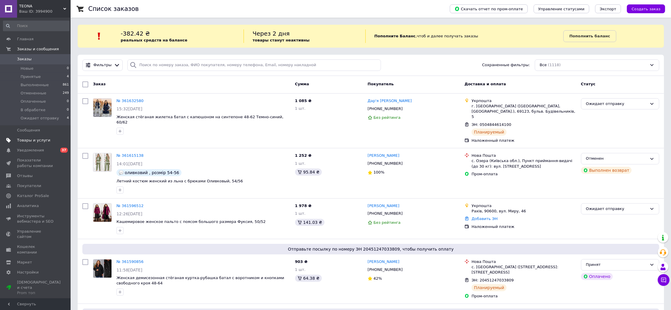
click at [36, 141] on span "Товары и услуги" at bounding box center [33, 140] width 33 height 5
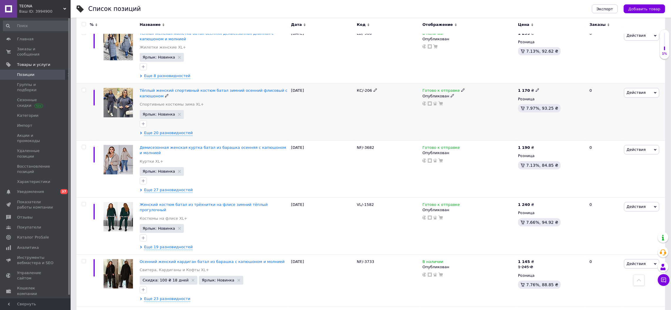
scroll to position [235, 0]
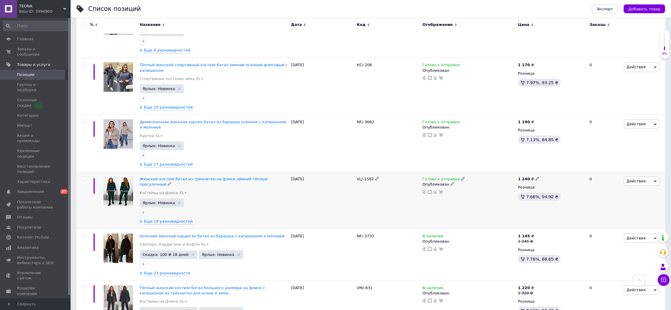
click at [84, 177] on input "checkbox" at bounding box center [84, 179] width 4 height 4
checkbox input "true"
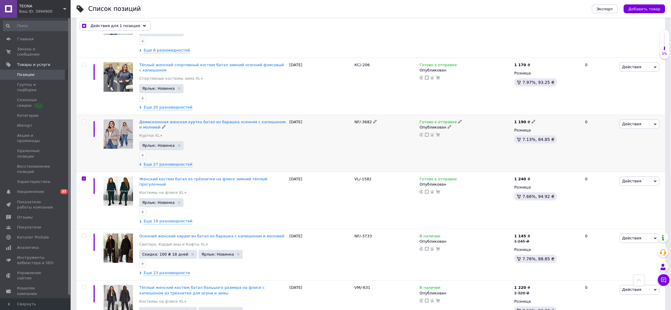
click at [84, 120] on input "checkbox" at bounding box center [84, 122] width 4 height 4
checkbox input "true"
click at [84, 63] on input "checkbox" at bounding box center [84, 65] width 4 height 4
checkbox input "true"
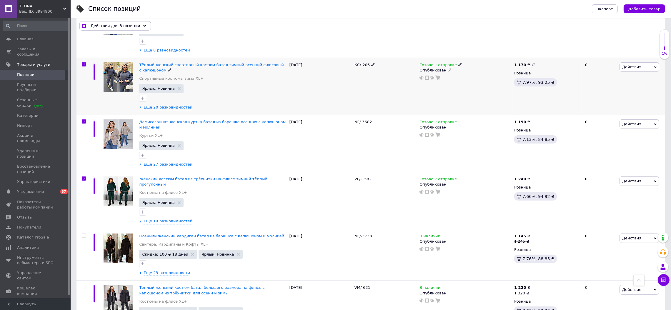
scroll to position [177, 0]
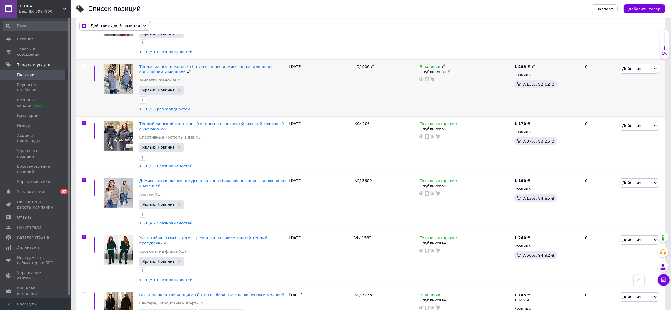
click at [84, 59] on div at bounding box center [82, 87] width 13 height 57
checkbox input "true"
click at [83, 64] on input "checkbox" at bounding box center [84, 66] width 4 height 4
checkbox input "true"
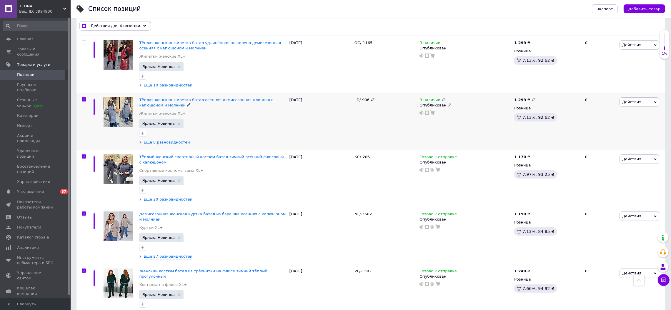
scroll to position [117, 0]
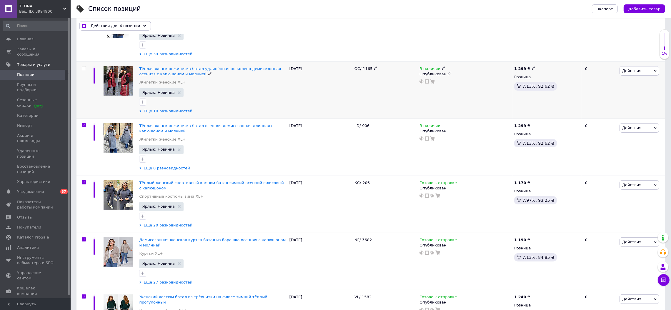
click at [83, 66] on input "checkbox" at bounding box center [84, 68] width 4 height 4
checkbox input "true"
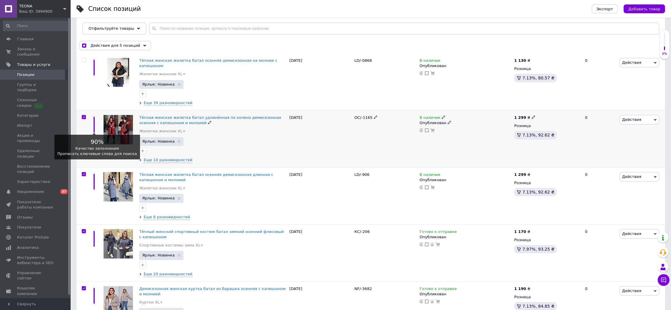
scroll to position [0, 0]
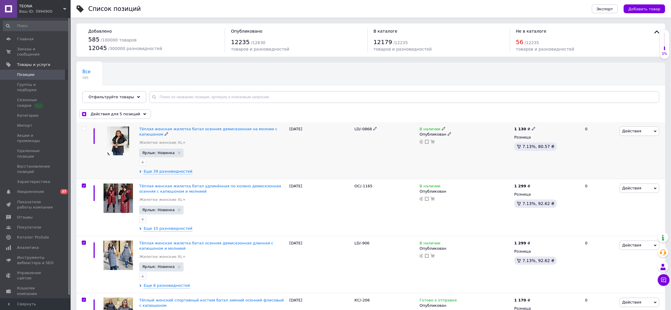
click at [84, 129] on input "checkbox" at bounding box center [84, 129] width 4 height 4
checkbox input "true"
click at [118, 111] on div "Действия для 6 позиций" at bounding box center [114, 113] width 71 height 9
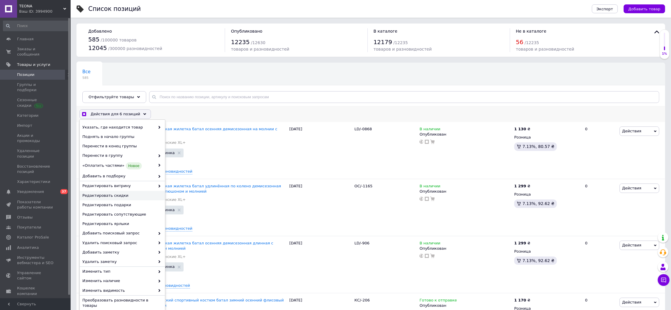
click at [119, 192] on div "Редактировать скидки" at bounding box center [122, 195] width 85 height 9
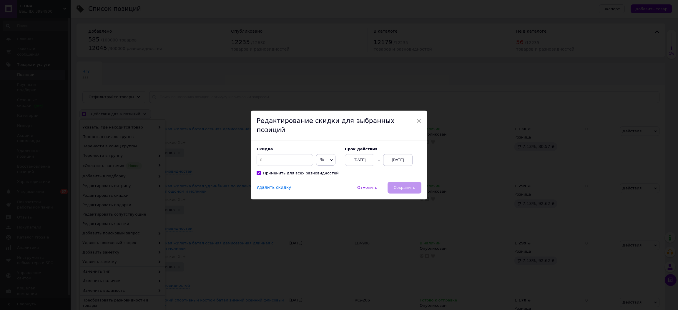
click at [320, 157] on span "%" at bounding box center [322, 159] width 4 height 5
click at [322, 168] on li "₴" at bounding box center [325, 172] width 19 height 8
click at [298, 154] on input at bounding box center [285, 160] width 56 height 12
checkbox input "true"
type input "1"
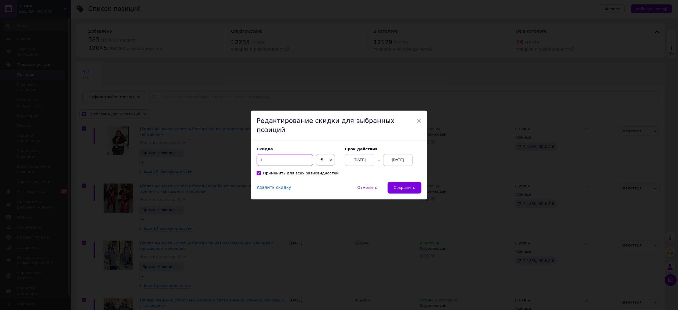
checkbox input "true"
type input "10"
checkbox input "true"
type input "100"
click at [391, 156] on div "[DATE]" at bounding box center [397, 160] width 29 height 12
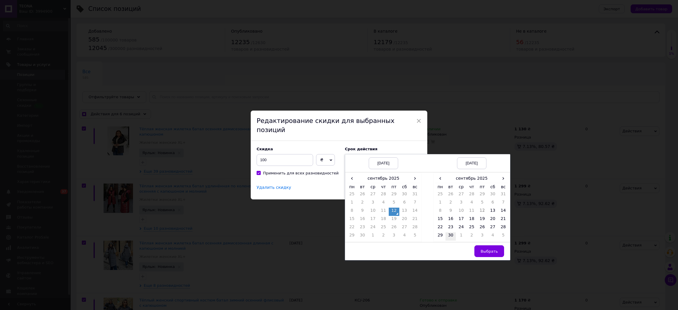
click at [451, 232] on td "30" at bounding box center [450, 236] width 11 height 8
click at [495, 249] on span "Выбрать" at bounding box center [488, 251] width 17 height 4
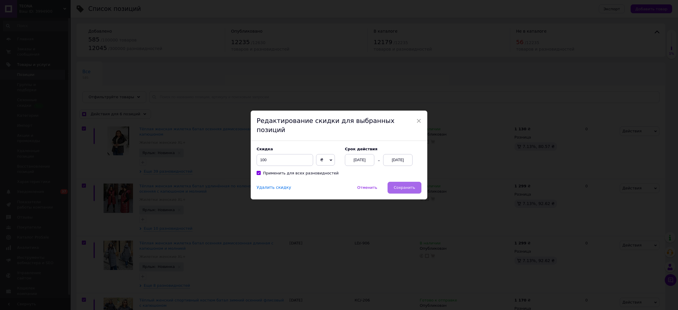
click at [402, 185] on span "Сохранить" at bounding box center [404, 187] width 21 height 4
checkbox input "true"
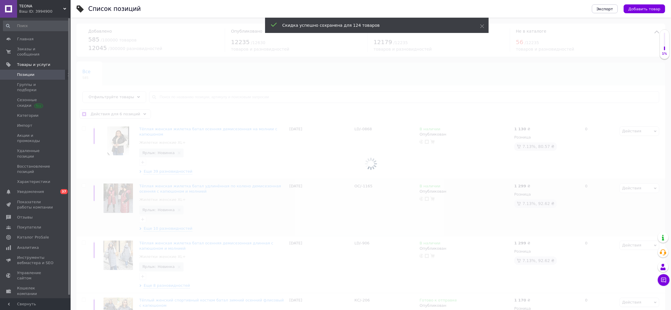
checkbox input "false"
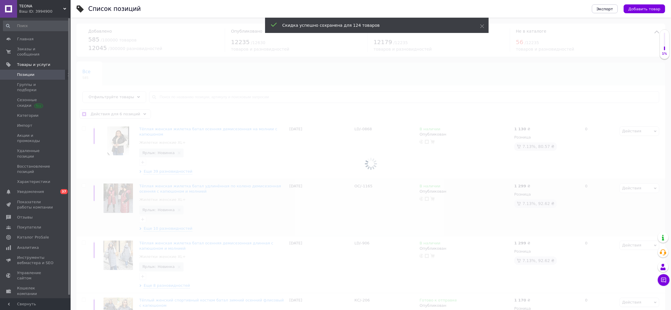
checkbox input "false"
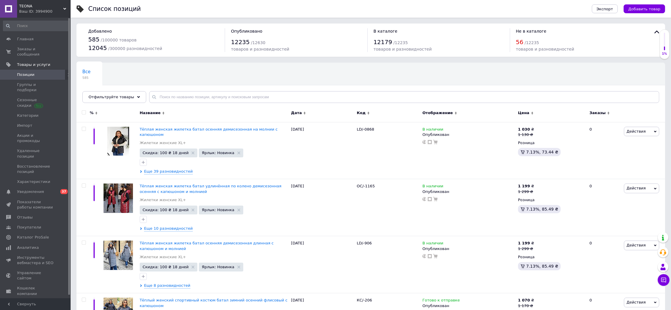
click at [43, 7] on span "ТEONA" at bounding box center [41, 6] width 44 height 5
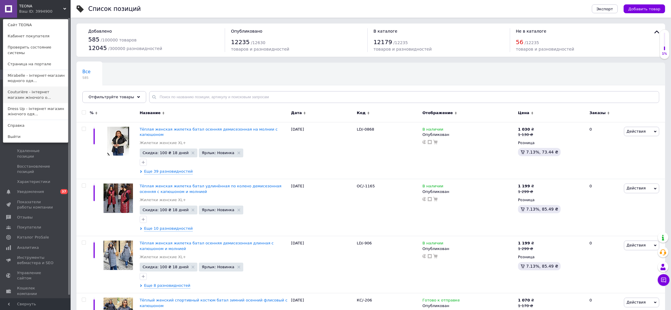
click at [46, 89] on link "Couturière - інтернет магазин жіночого о..." at bounding box center [35, 94] width 65 height 16
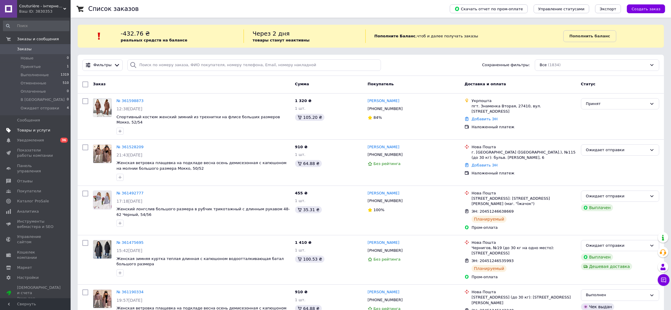
click at [36, 131] on span "Товары и услуги" at bounding box center [33, 130] width 33 height 5
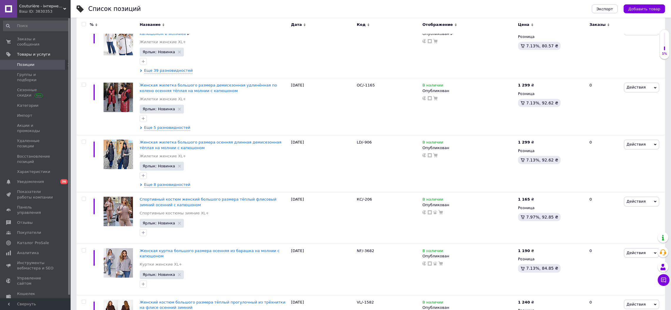
scroll to position [117, 0]
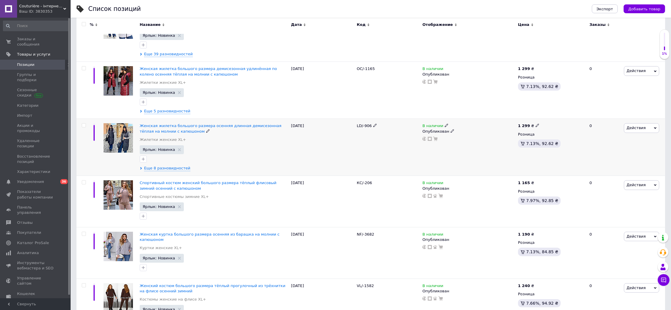
click at [83, 125] on input "checkbox" at bounding box center [84, 126] width 4 height 4
checkbox input "true"
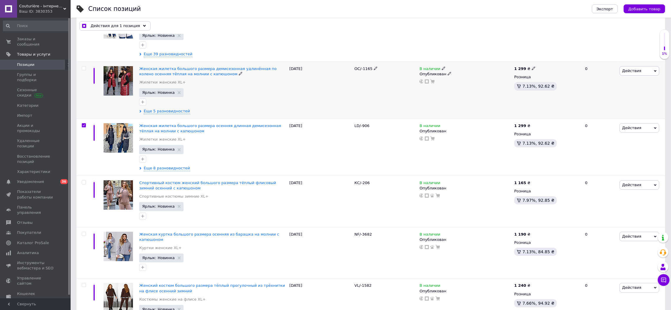
click at [83, 68] on input "checkbox" at bounding box center [84, 68] width 4 height 4
checkbox input "true"
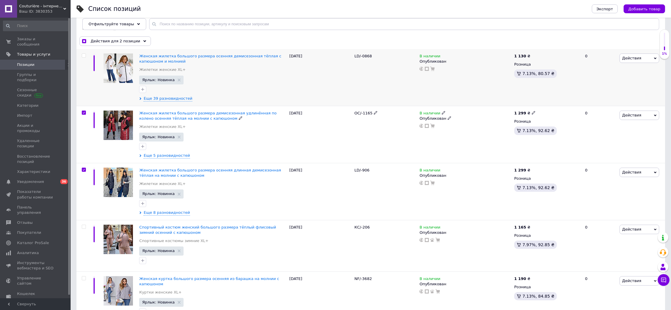
scroll to position [59, 0]
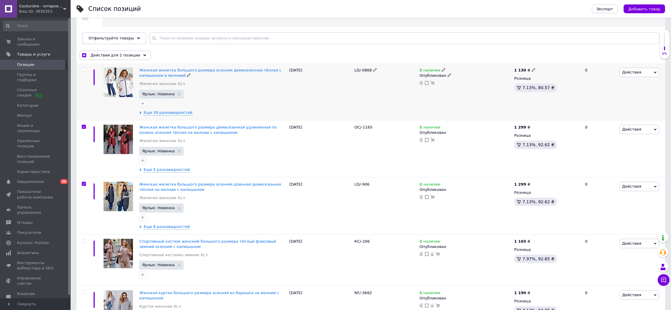
click at [84, 69] on input "checkbox" at bounding box center [84, 70] width 4 height 4
checkbox input "true"
click at [114, 54] on span "Действия для 3 позиции" at bounding box center [116, 55] width 50 height 5
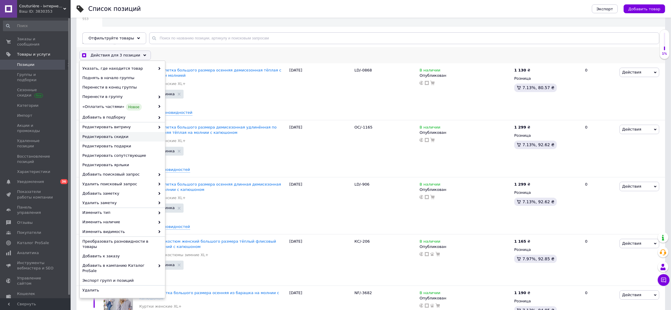
click at [112, 137] on span "Редактировать скидки" at bounding box center [121, 136] width 79 height 5
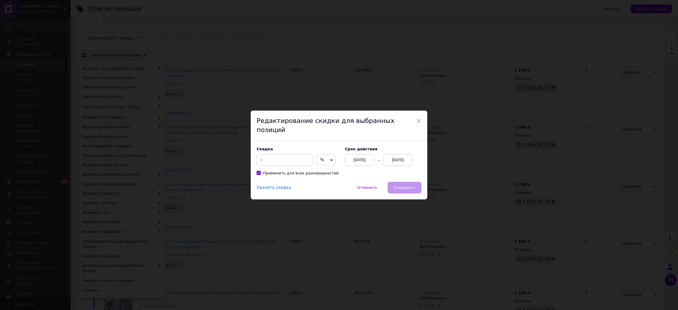
click at [330, 159] on icon at bounding box center [331, 160] width 3 height 3
click at [321, 168] on li "₴" at bounding box center [325, 172] width 19 height 8
click at [288, 154] on input at bounding box center [285, 160] width 56 height 12
checkbox input "true"
type input "10"
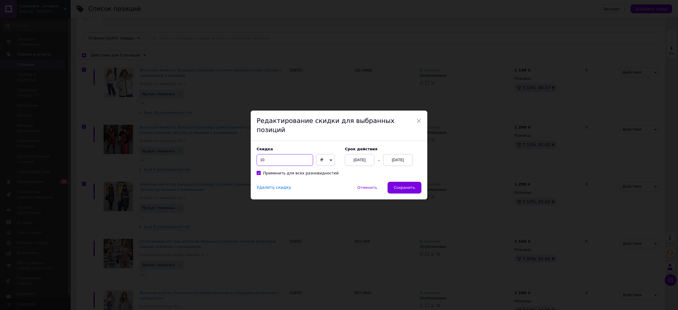
checkbox input "true"
type input "100"
click at [397, 154] on div "[DATE]" at bounding box center [397, 160] width 29 height 12
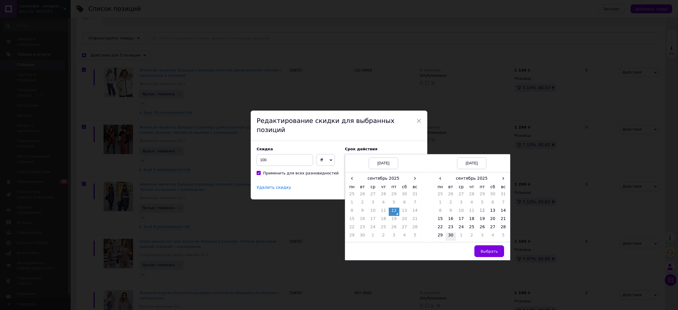
click at [450, 232] on td "30" at bounding box center [450, 236] width 11 height 8
click at [491, 245] on button "Выбрать" at bounding box center [489, 251] width 30 height 12
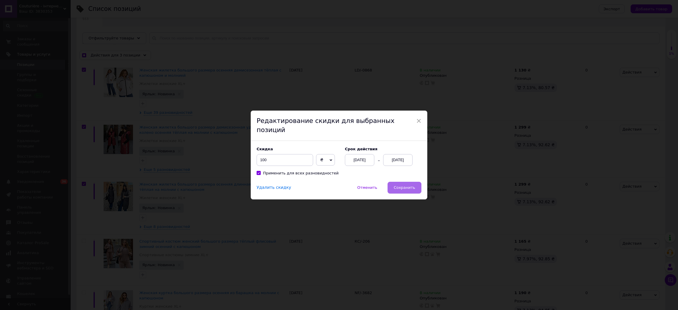
click at [405, 186] on span "Сохранить" at bounding box center [404, 187] width 21 height 4
checkbox input "true"
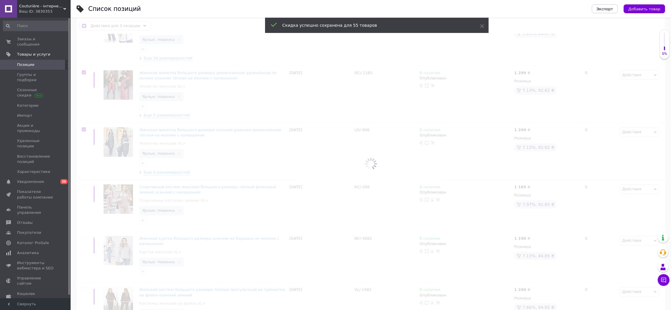
scroll to position [117, 0]
checkbox input "false"
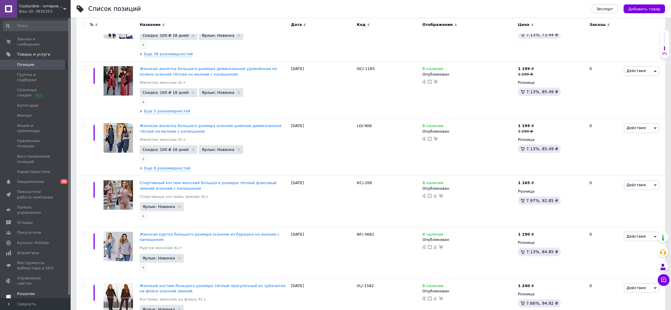
click at [39, 179] on span "Уведомления" at bounding box center [30, 181] width 27 height 5
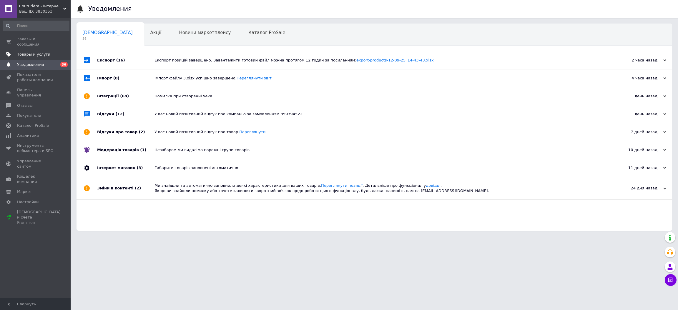
click at [47, 52] on span "Товары и услуги" at bounding box center [35, 54] width 37 height 5
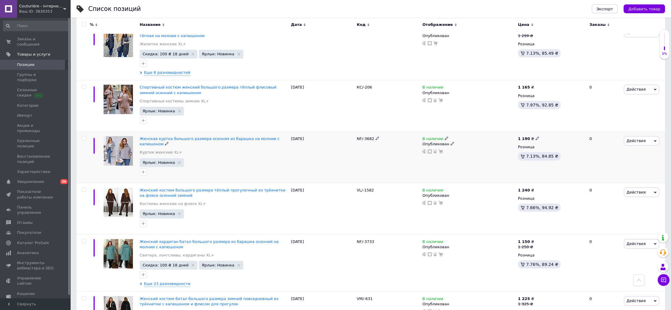
scroll to position [235, 0]
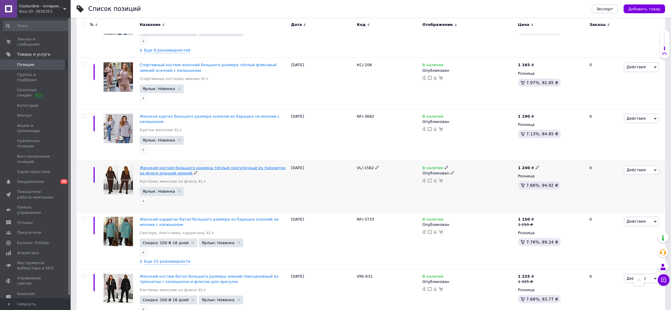
click at [252, 166] on span "Женский костюм большого размера тёплый прогулочный из трёхнитки на флисе осенни…" at bounding box center [213, 171] width 146 height 10
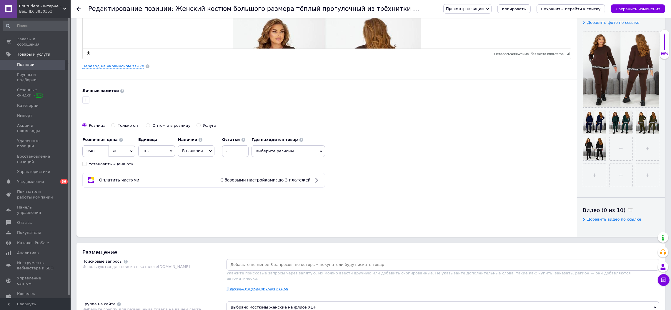
scroll to position [117, 0]
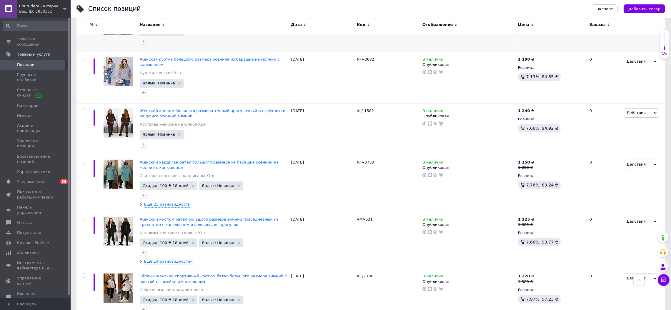
scroll to position [294, 0]
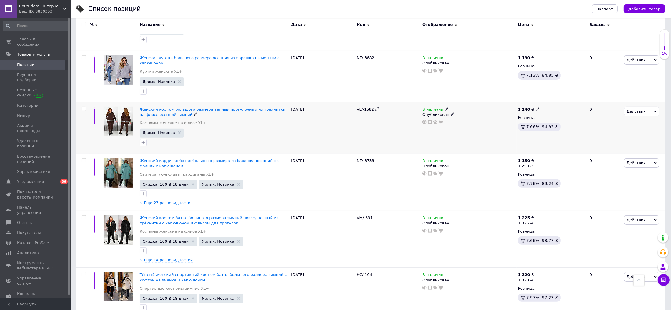
click at [243, 107] on span "Женский костюм большого размера тёплый прогулочный из трёхнитки на флисе осенни…" at bounding box center [213, 112] width 146 height 10
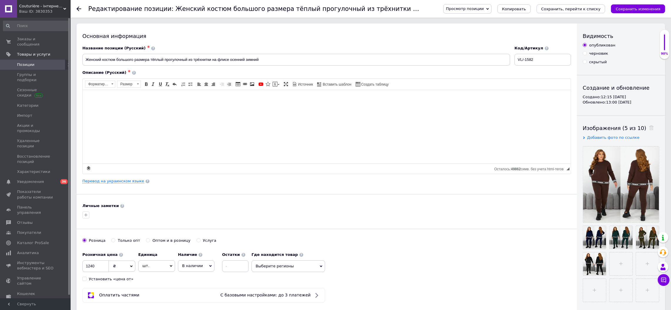
click at [534, 286] on div "Основная информация Название позиции (Русский) ✱ Женский костюм большого размер…" at bounding box center [326, 188] width 500 height 328
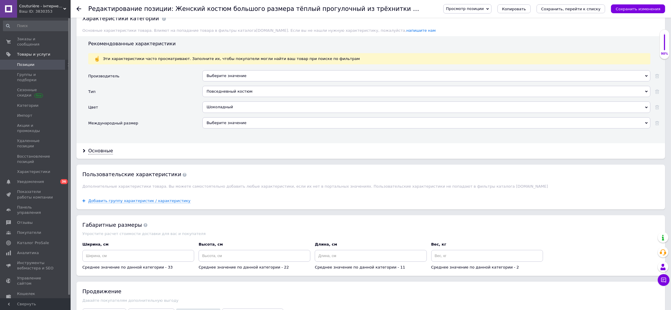
scroll to position [705, 0]
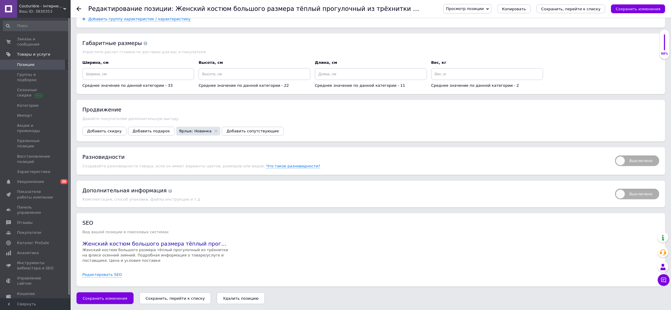
click at [649, 156] on span "Выключено" at bounding box center [637, 161] width 44 height 11
click at [615, 156] on input "Выключено" at bounding box center [613, 154] width 4 height 4
checkbox input "true"
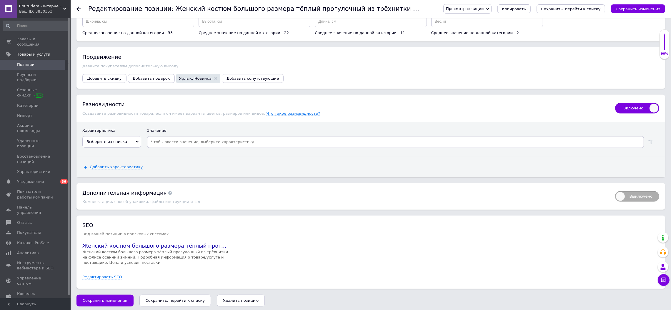
click at [124, 147] on span "Выберите из списка" at bounding box center [111, 141] width 59 height 11
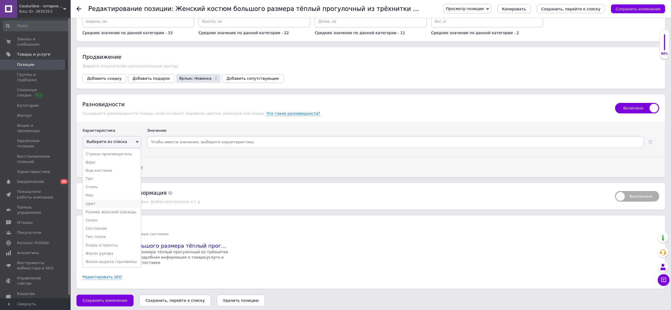
click at [91, 208] on li "Цвет" at bounding box center [112, 204] width 58 height 8
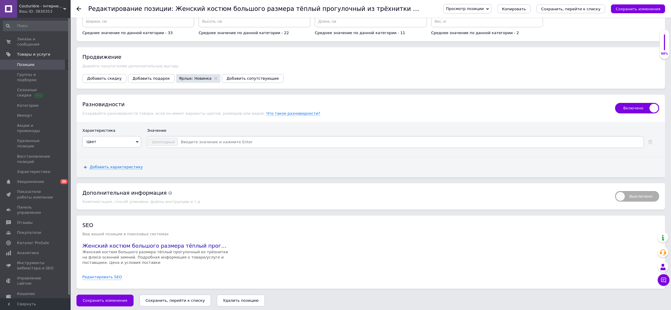
click at [113, 177] on div "Добавить характеристику" at bounding box center [370, 167] width 589 height 20
click at [112, 169] on span "Добавить характеристику" at bounding box center [116, 167] width 53 height 5
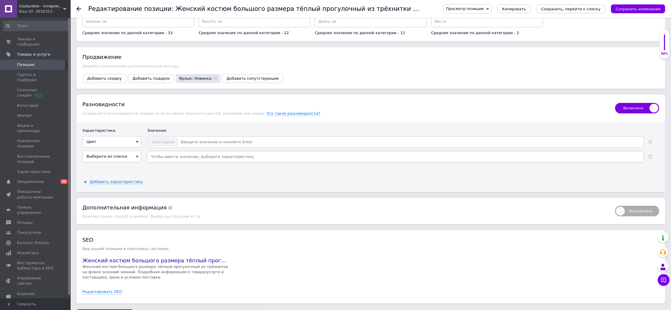
click at [116, 159] on span "Выберите из списка" at bounding box center [106, 156] width 41 height 4
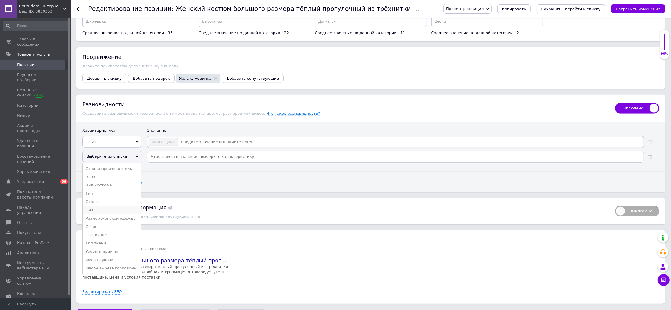
click at [114, 214] on li "Низ" at bounding box center [112, 210] width 58 height 8
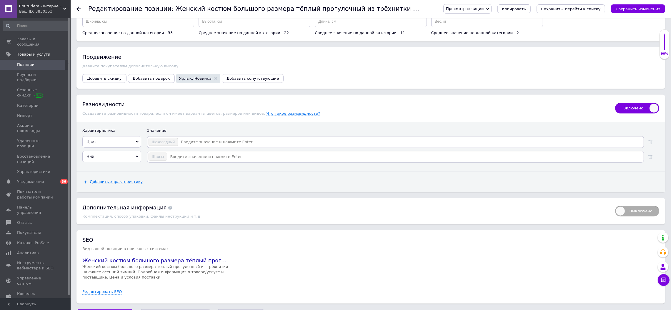
click at [192, 147] on input at bounding box center [410, 142] width 465 height 9
type input "З"
type input "з"
type input "Зеленый"
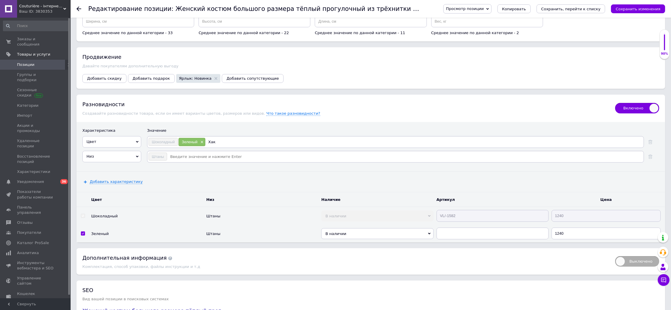
type input "Хаки"
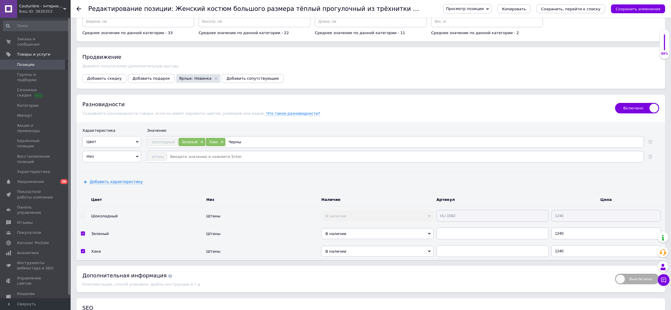
type input "Черный"
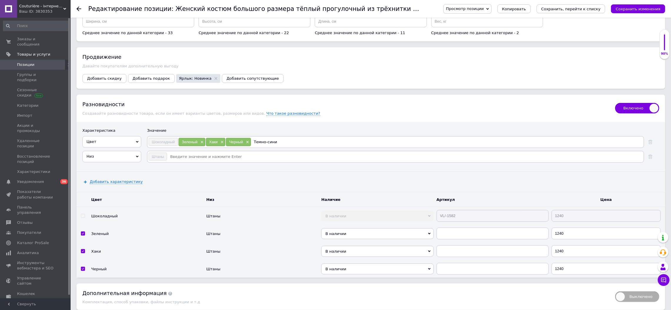
type input "Темно-синий"
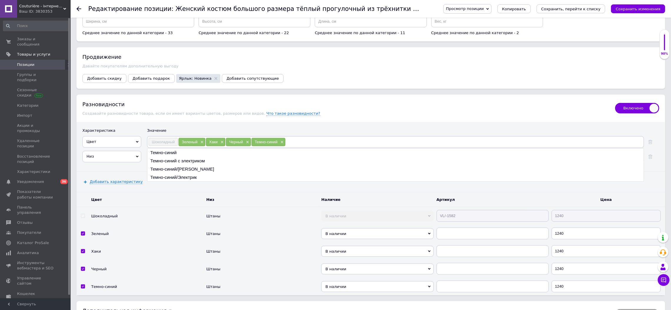
click at [281, 122] on div "Включено Разновидности Создавайте разновидности товара, если он имеет варианты …" at bounding box center [370, 108] width 589 height 27
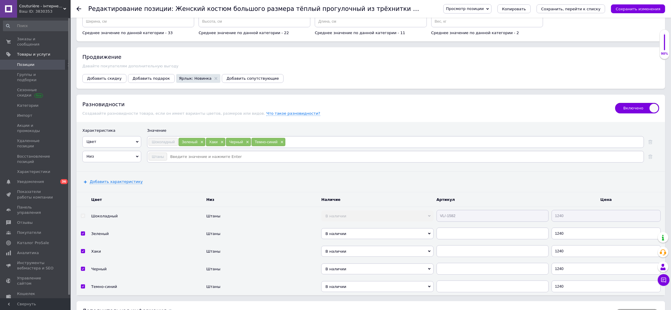
click at [242, 161] on input at bounding box center [404, 156] width 475 height 9
click at [124, 162] on span "Низ" at bounding box center [111, 156] width 59 height 11
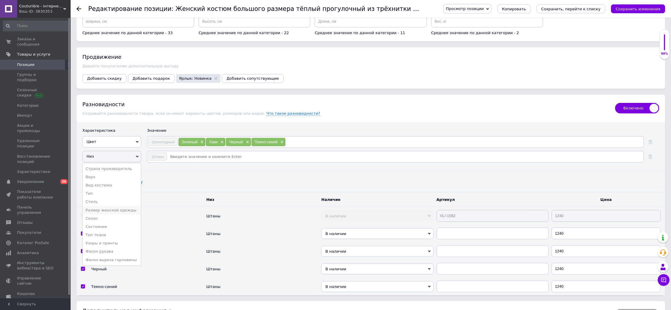
click at [104, 214] on li "Размер женской одежды" at bounding box center [112, 210] width 58 height 8
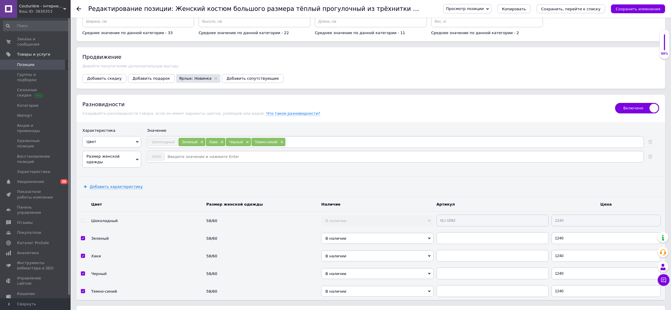
click at [192, 161] on input at bounding box center [404, 156] width 478 height 9
type input "50/52"
type input "54/56"
type input "62/64"
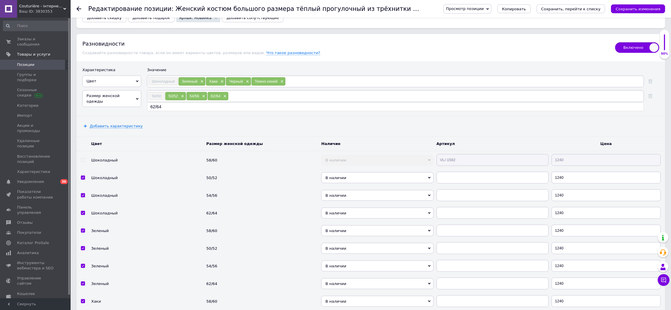
scroll to position [881, 0]
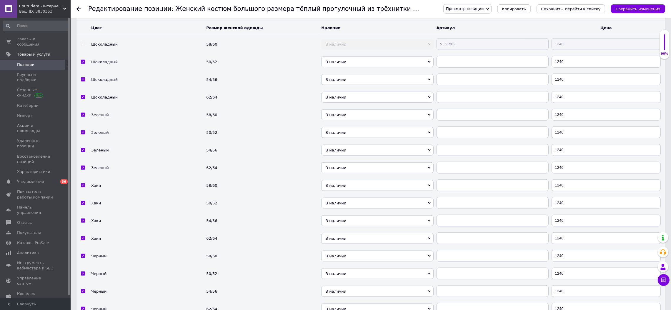
click at [414, 53] on tr "Шоколадный 58/60 В наличии Нет в наличии Под заказ VL/-1582 1240" at bounding box center [370, 44] width 589 height 18
click at [447, 68] on input "text" at bounding box center [493, 62] width 112 height 12
paste input "VL/-1582"
type input "VL/-1582"
click at [448, 85] on input "text" at bounding box center [493, 80] width 112 height 12
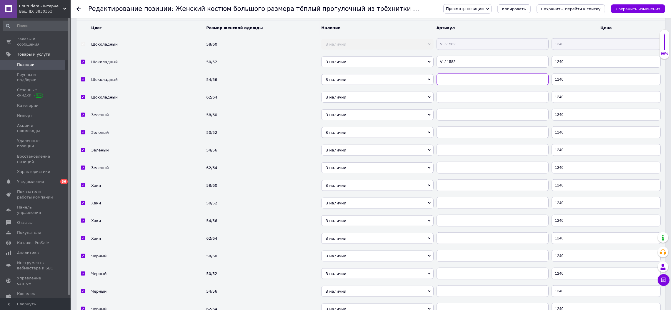
paste input "VL/-1582"
type input "VL/-1582"
click at [449, 103] on input "text" at bounding box center [493, 97] width 112 height 12
paste input "VL/-1582"
type input "VL/-1582"
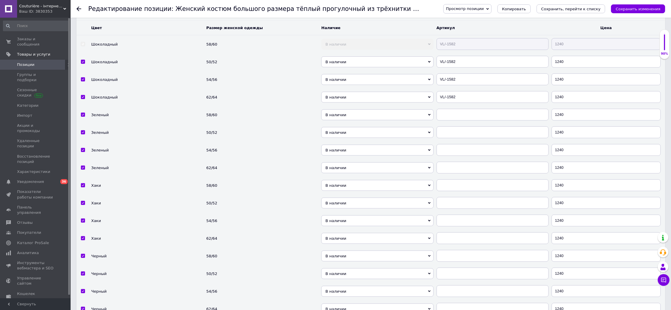
click at [453, 124] on td at bounding box center [492, 115] width 115 height 18
click at [450, 121] on input "text" at bounding box center [493, 115] width 112 height 12
paste input "VL/-1582"
type input "VL/-1582"
drag, startPoint x: 446, startPoint y: 184, endPoint x: 449, endPoint y: 197, distance: 13.9
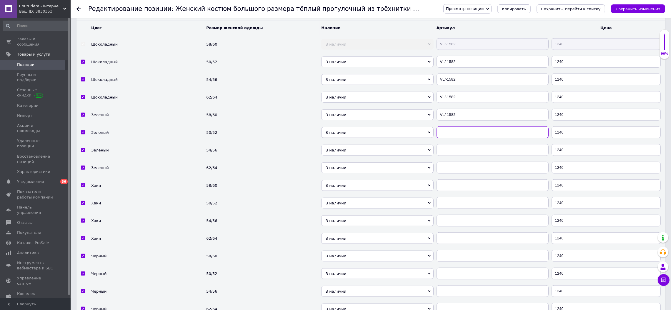
click at [446, 138] on input "text" at bounding box center [493, 133] width 112 height 12
paste input "VL/-1582"
type input "VL/-1582"
click at [451, 156] on input "text" at bounding box center [493, 150] width 112 height 12
paste input "VL/-1582"
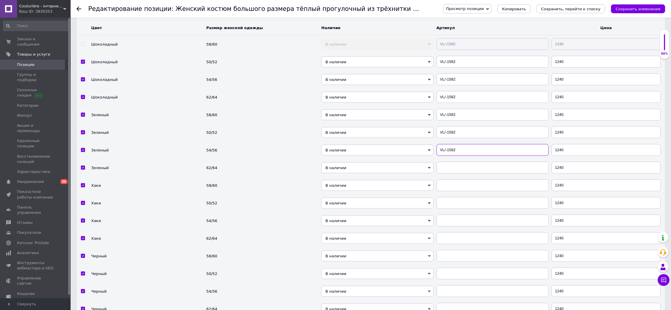
type input "VL/-1582"
click at [453, 174] on input "text" at bounding box center [493, 168] width 112 height 12
paste input "VL/-1582"
type input "VL/-1582"
click at [453, 191] on input "text" at bounding box center [493, 185] width 112 height 12
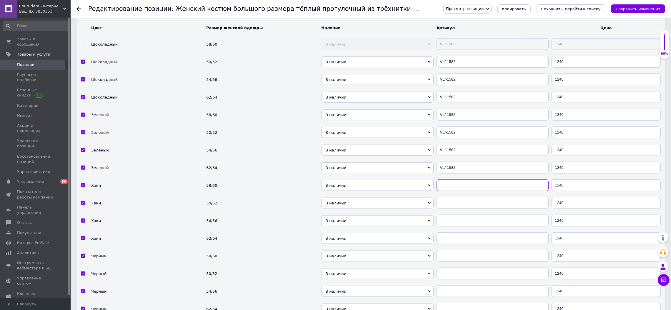
paste input "VL/-1582"
type input "VL/-1582"
click at [453, 209] on input "text" at bounding box center [493, 203] width 112 height 12
paste input "VL/-1582"
type input "VL/-1582"
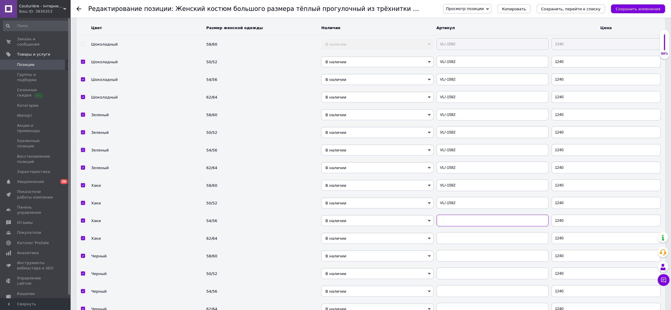
click at [453, 227] on input "text" at bounding box center [493, 221] width 112 height 12
paste input "VL/-1582"
type input "VL/-1582"
click at [453, 244] on input "text" at bounding box center [493, 238] width 112 height 12
paste input "VL/-1582"
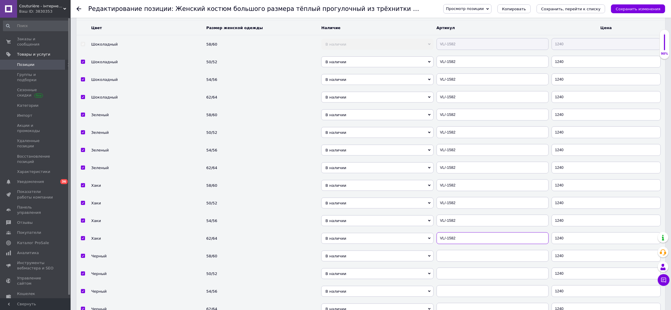
type input "VL/-1582"
click at [453, 262] on input "text" at bounding box center [493, 256] width 112 height 12
paste input "VL/-1582"
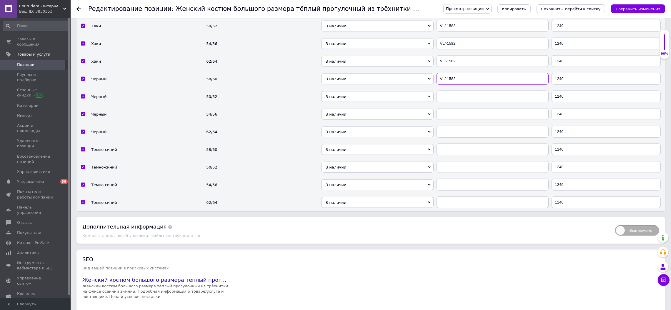
type input "VL/-1582"
click at [455, 102] on input "text" at bounding box center [493, 97] width 112 height 12
paste input "VL/-1582"
type input "VL/-1582"
click at [453, 120] on input "text" at bounding box center [493, 114] width 112 height 12
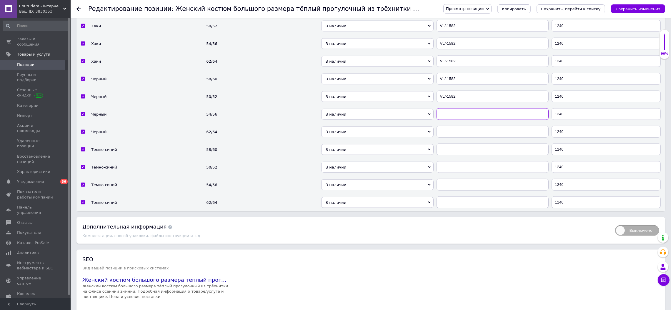
paste input "VL/-1582"
type input "VL/-1582VL/-1582"
click at [451, 138] on input "text" at bounding box center [493, 132] width 112 height 12
paste input "VL/-1582"
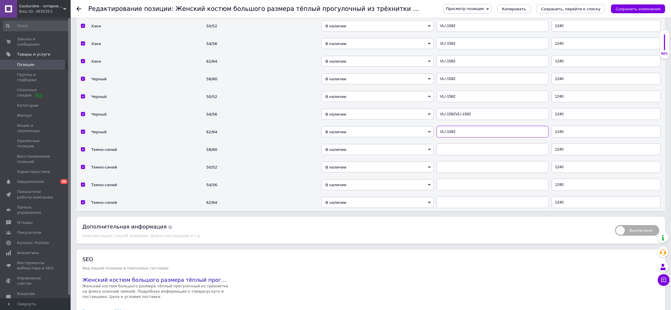
type input "VL/-1582"
drag, startPoint x: 479, startPoint y: 167, endPoint x: 409, endPoint y: 174, distance: 70.4
click at [416, 123] on tr "Черный 54/56 В наличии Нет в наличии Под заказ VL/-1582VL/-1582 1240" at bounding box center [370, 114] width 589 height 18
paste input "text"
type input "VL/-1582"
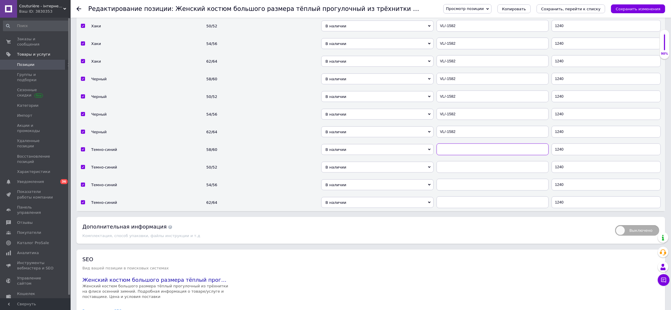
click at [451, 155] on input "text" at bounding box center [493, 150] width 112 height 12
paste input "VL/-1582"
type input "VL/-1582"
drag, startPoint x: 450, startPoint y: 224, endPoint x: 451, endPoint y: 239, distance: 15.4
click at [450, 173] on input "text" at bounding box center [493, 167] width 112 height 12
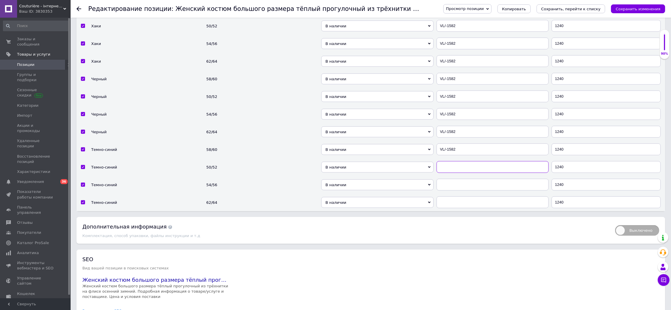
paste input "VL/-1582"
type input "VL/-1582"
click at [451, 191] on input "text" at bounding box center [493, 185] width 112 height 12
paste input "VL/-1582"
type input "VL/-1582"
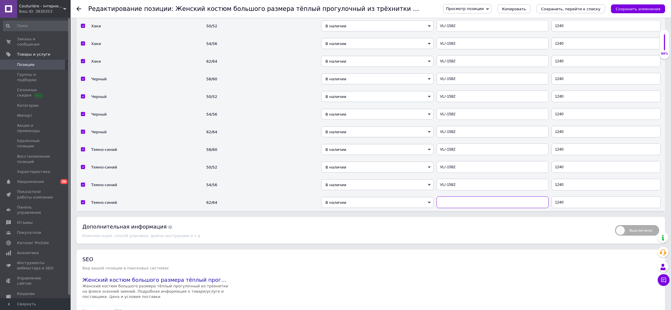
click at [450, 208] on input "text" at bounding box center [493, 203] width 112 height 12
paste input "VL/-1582"
type input "VL/-1582"
click at [655, 7] on icon "Сохранить изменения" at bounding box center [638, 9] width 45 height 4
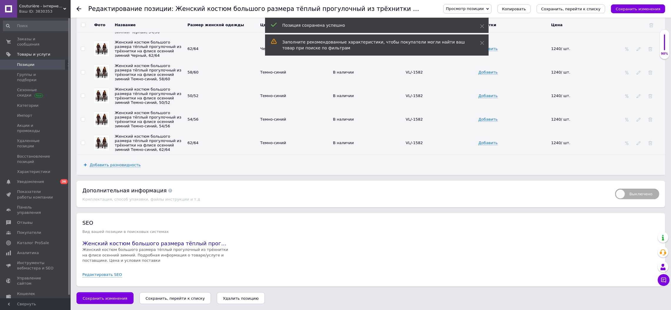
scroll to position [1176, 0]
click at [81, 145] on input "checkbox" at bounding box center [83, 143] width 4 height 4
checkbox input "true"
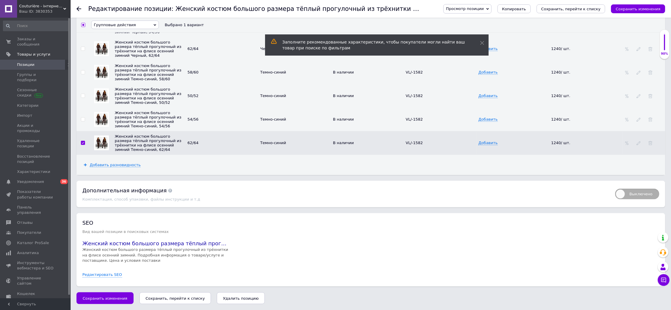
scroll to position [1177, 0]
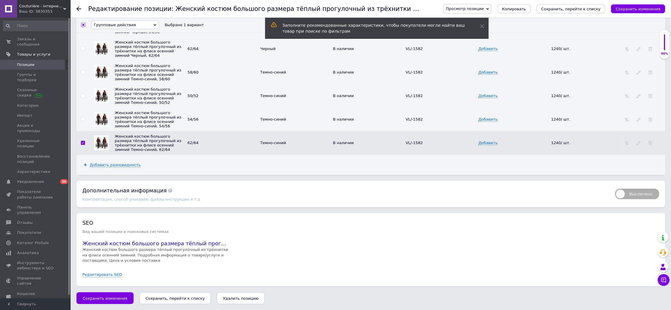
click at [82, 122] on input "checkbox" at bounding box center [83, 120] width 4 height 4
checkbox input "true"
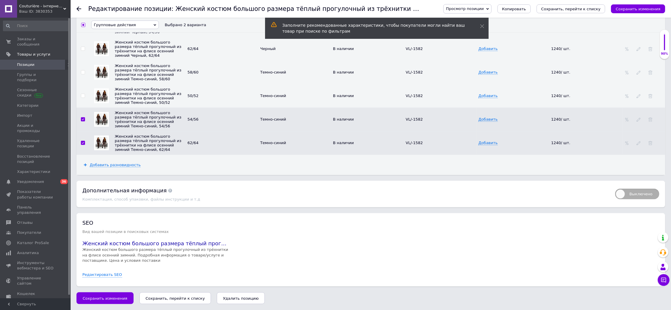
click at [83, 98] on input "checkbox" at bounding box center [83, 96] width 4 height 4
checkbox input "true"
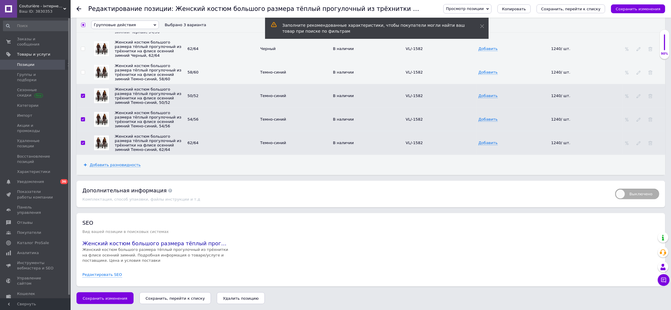
click at [83, 74] on input "checkbox" at bounding box center [83, 73] width 4 height 4
checkbox input "true"
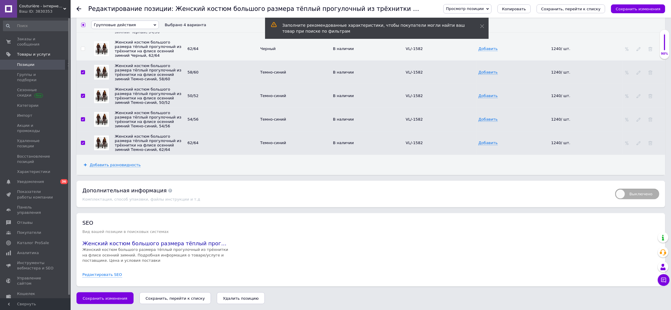
click at [84, 51] on input "checkbox" at bounding box center [83, 49] width 4 height 4
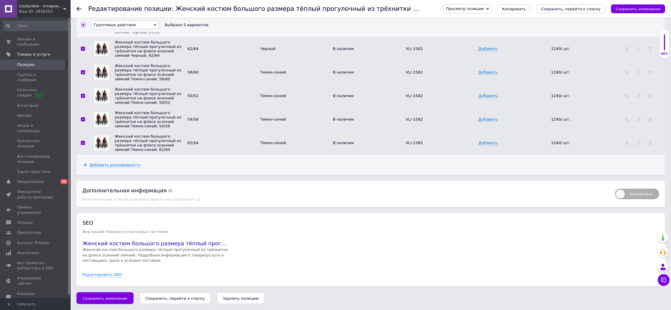
click at [83, 51] on input "checkbox" at bounding box center [83, 49] width 4 height 4
checkbox input "false"
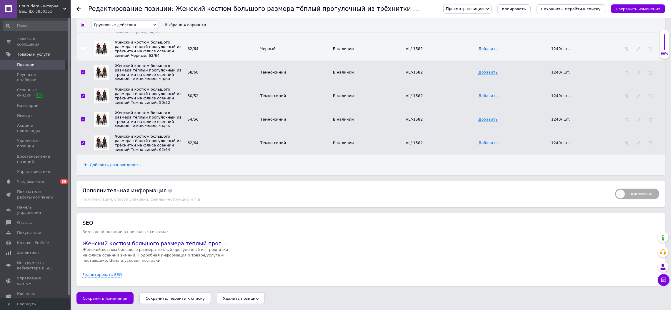
click at [132, 23] on span "Групповые действия" at bounding box center [125, 25] width 68 height 9
click at [140, 68] on li "Обновить изображение" at bounding box center [124, 64] width 67 height 7
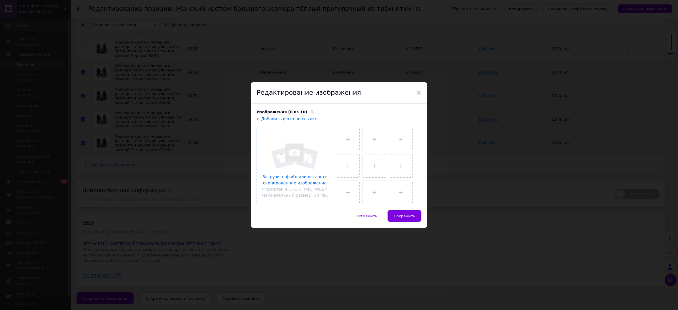
click at [284, 141] on input "file" at bounding box center [295, 166] width 76 height 76
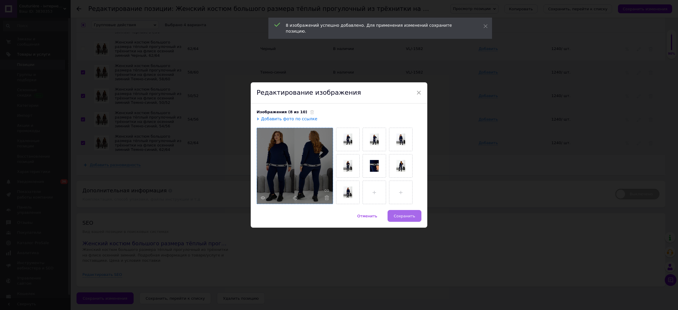
click at [400, 218] on span "Сохранить" at bounding box center [404, 216] width 21 height 4
checkbox input "false"
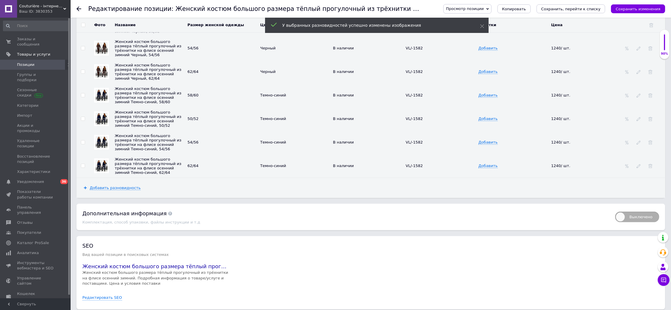
scroll to position [1119, 0]
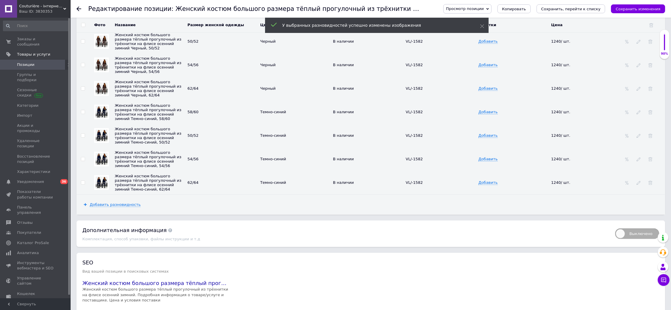
click at [81, 91] on input "checkbox" at bounding box center [83, 89] width 4 height 4
checkbox input "true"
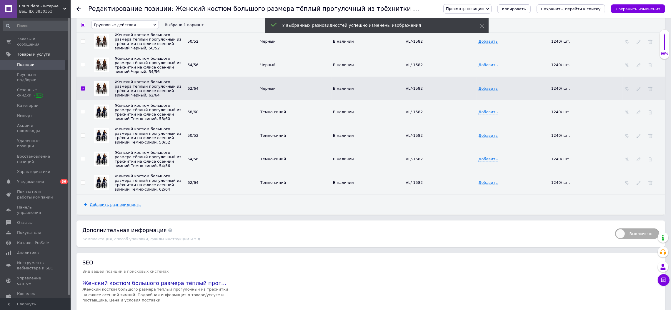
scroll to position [1119, 0]
click at [84, 76] on td at bounding box center [82, 64] width 13 height 24
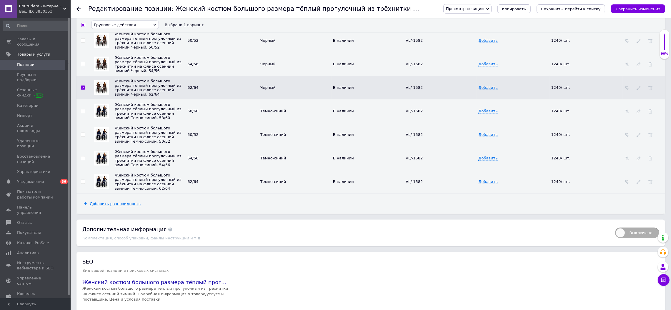
click at [83, 66] on input "checkbox" at bounding box center [83, 64] width 4 height 4
checkbox input "true"
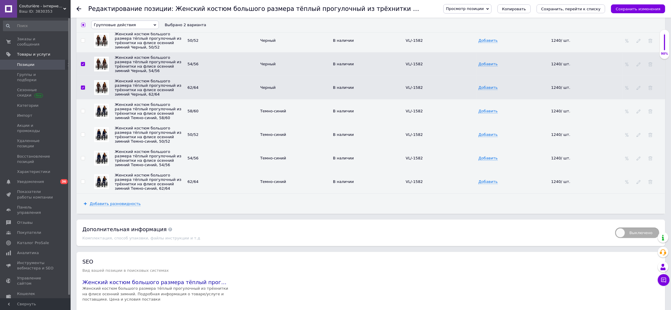
click at [82, 43] on input "checkbox" at bounding box center [83, 41] width 4 height 4
checkbox input "true"
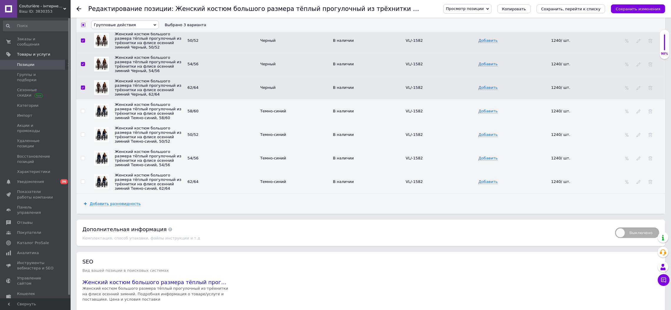
click at [82, 19] on input "checkbox" at bounding box center [83, 17] width 4 height 4
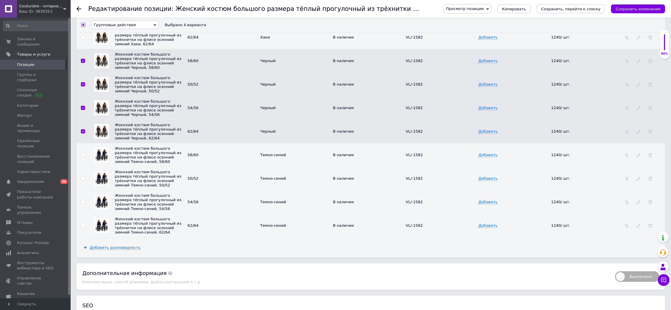
scroll to position [1060, 0]
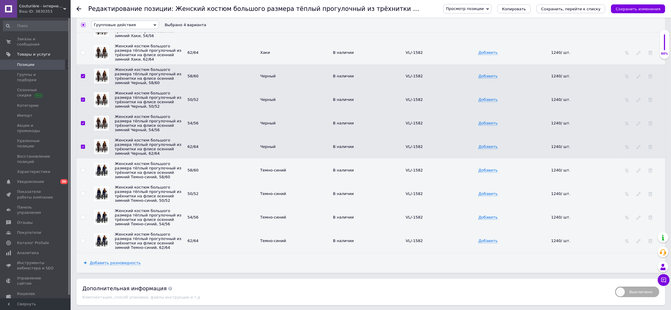
click at [150, 21] on span "Групповые действия" at bounding box center [125, 25] width 68 height 9
click at [139, 67] on li "Обновить изображение" at bounding box center [124, 64] width 67 height 7
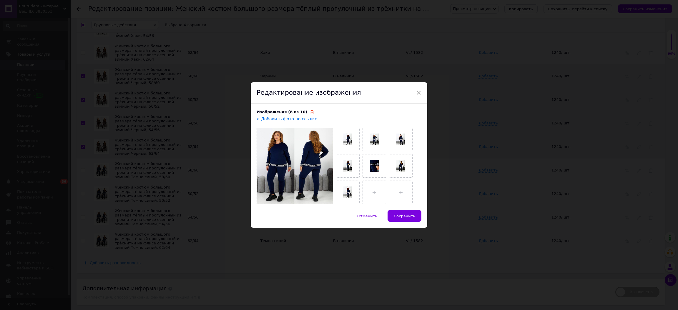
click at [310, 112] on use at bounding box center [312, 112] width 4 height 4
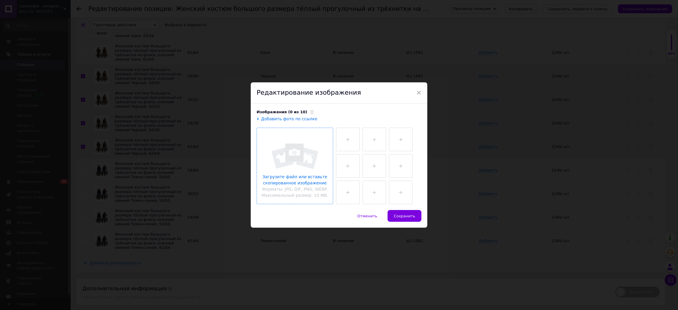
click at [286, 144] on input "file" at bounding box center [295, 166] width 76 height 76
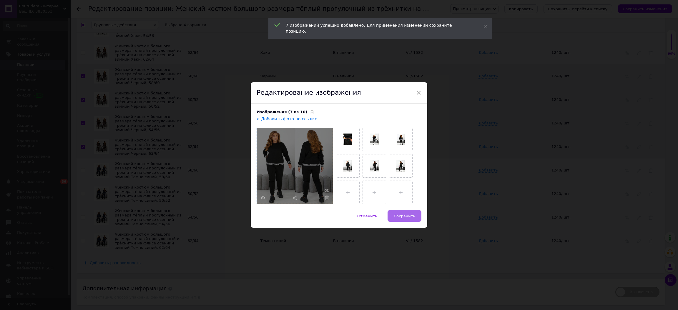
click at [409, 216] on span "Сохранить" at bounding box center [404, 216] width 21 height 4
checkbox input "false"
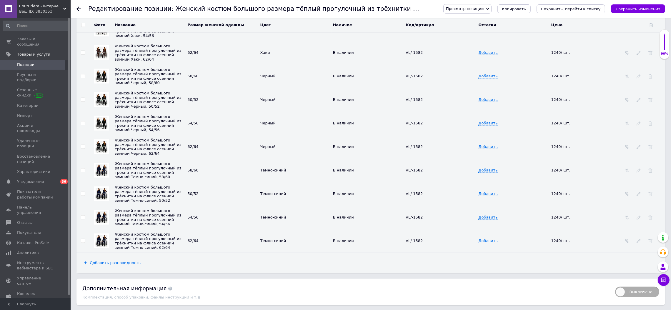
click at [84, 55] on input "checkbox" at bounding box center [83, 53] width 4 height 4
checkbox input "true"
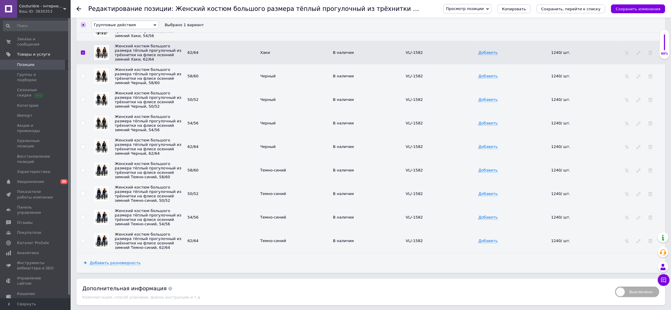
scroll to position [1061, 0]
click at [83, 30] on input "checkbox" at bounding box center [83, 28] width 4 height 4
checkbox input "true"
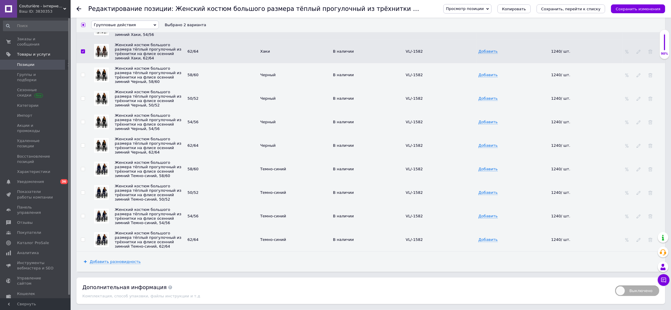
click at [82, 6] on input "checkbox" at bounding box center [83, 5] width 4 height 4
checkbox input "true"
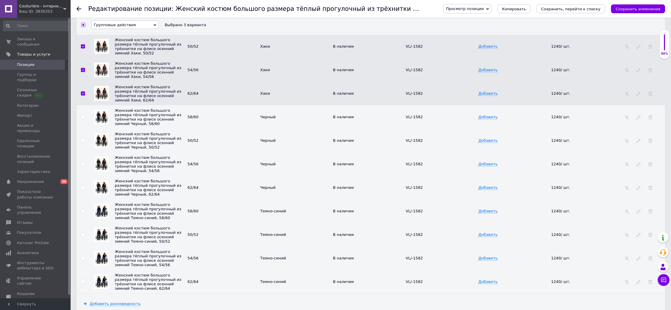
scroll to position [1002, 0]
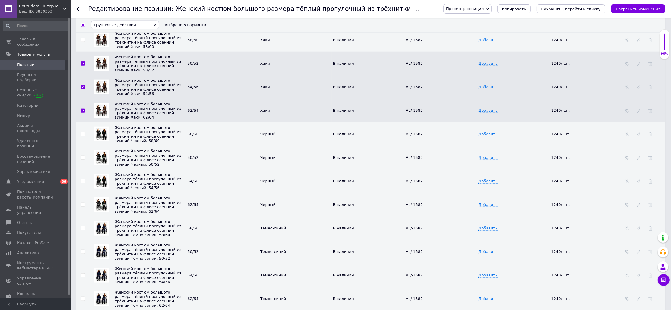
click at [84, 42] on input "checkbox" at bounding box center [83, 40] width 4 height 4
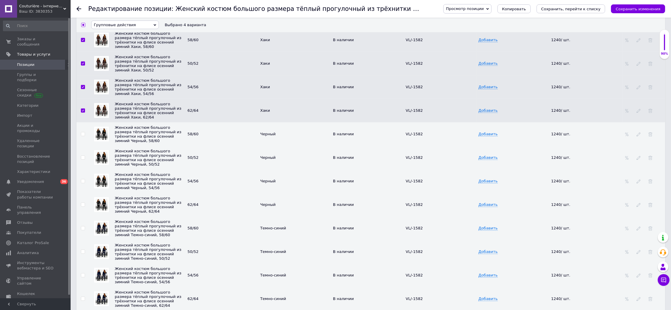
click at [141, 25] on span "Групповые действия" at bounding box center [125, 25] width 68 height 9
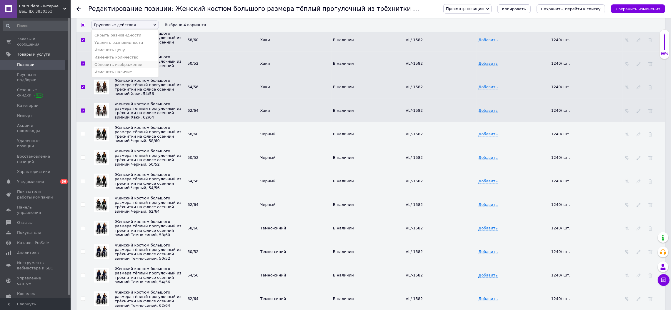
click at [136, 68] on li "Обновить изображение" at bounding box center [124, 64] width 67 height 7
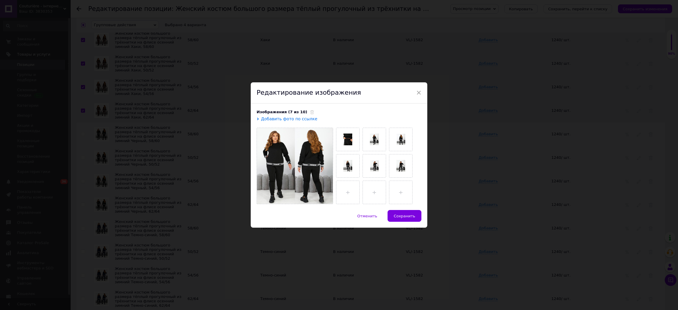
click at [305, 111] on div "Изображения (7 из 10)" at bounding box center [339, 111] width 165 height 5
click at [310, 111] on icon at bounding box center [312, 112] width 4 height 4
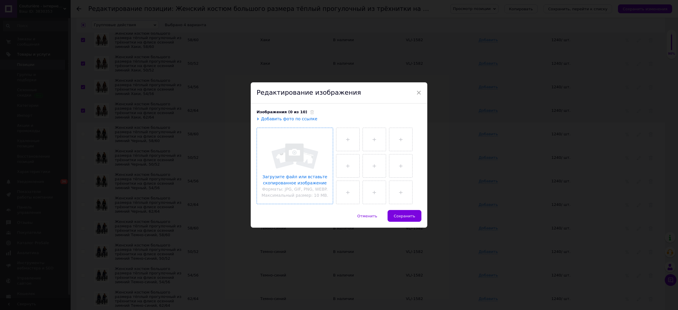
click at [295, 147] on input "file" at bounding box center [295, 166] width 76 height 76
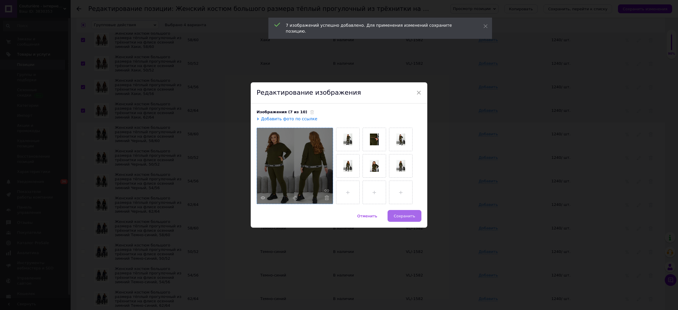
click at [397, 214] on span "Сохранить" at bounding box center [404, 216] width 21 height 4
checkbox input "false"
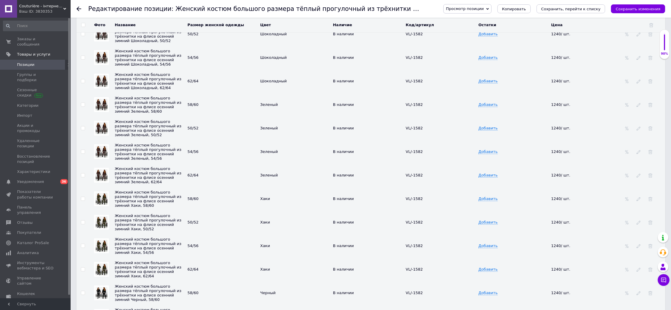
scroll to position [826, 0]
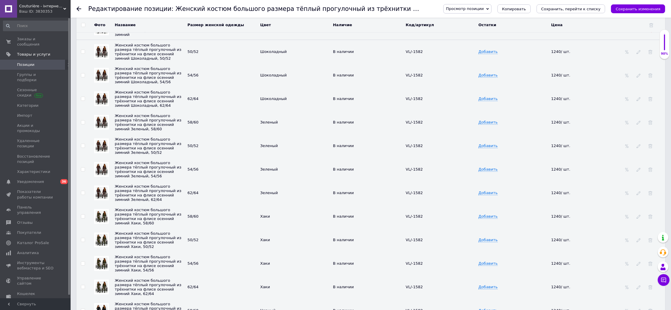
drag, startPoint x: 84, startPoint y: 102, endPoint x: 86, endPoint y: 112, distance: 10.3
click at [84, 54] on input "checkbox" at bounding box center [83, 52] width 4 height 4
checkbox input "true"
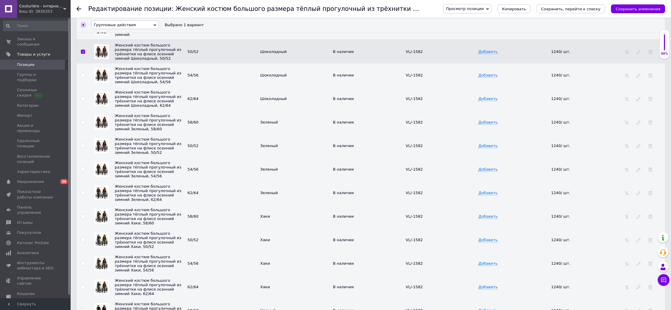
click at [81, 77] on input "checkbox" at bounding box center [83, 76] width 4 height 4
checkbox input "true"
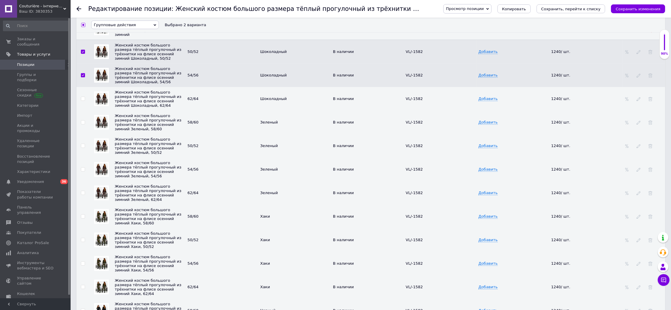
click at [82, 101] on input "checkbox" at bounding box center [83, 99] width 4 height 4
checkbox input "true"
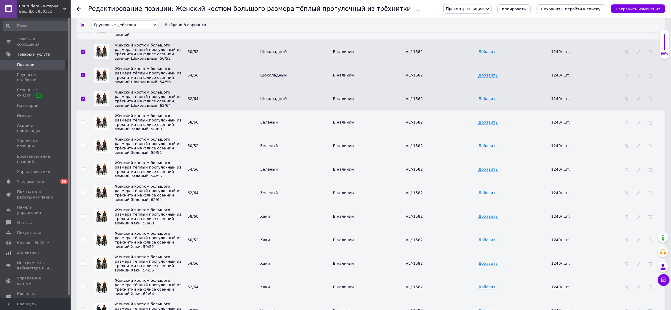
click at [133, 29] on span "Групповые действия" at bounding box center [125, 25] width 68 height 9
click at [137, 68] on li "Обновить изображение" at bounding box center [124, 64] width 67 height 7
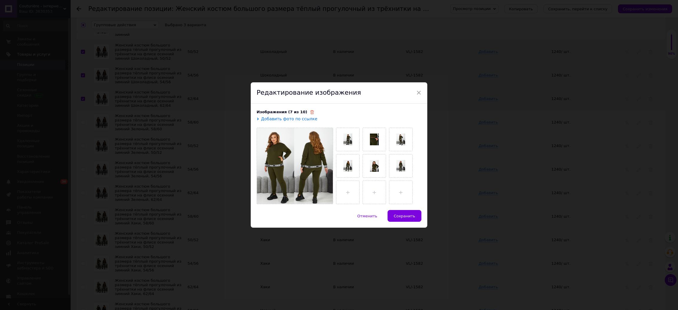
click at [310, 112] on use at bounding box center [312, 112] width 4 height 4
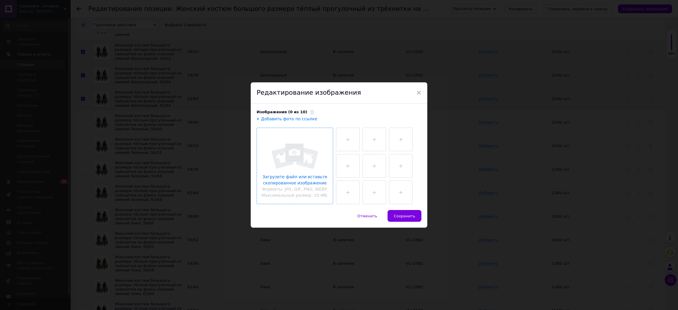
click at [298, 140] on input "file" at bounding box center [295, 166] width 76 height 76
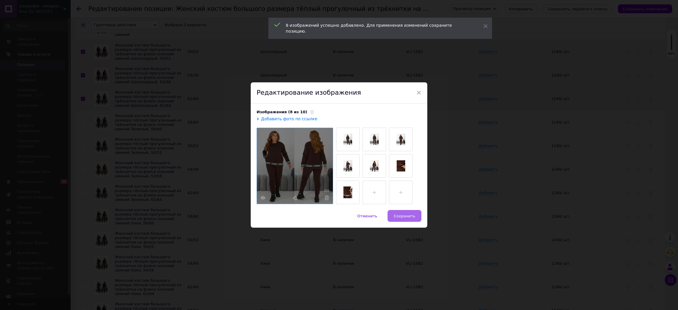
click at [403, 217] on span "Сохранить" at bounding box center [404, 216] width 21 height 4
checkbox input "false"
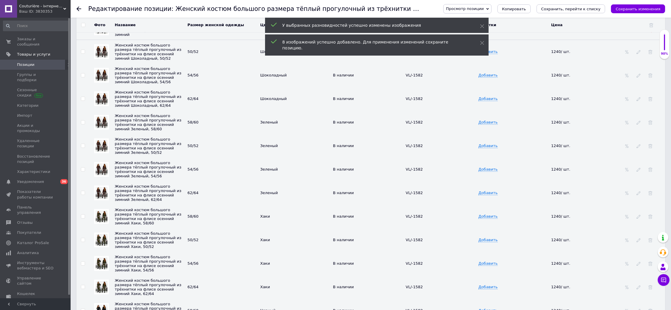
scroll to position [885, 0]
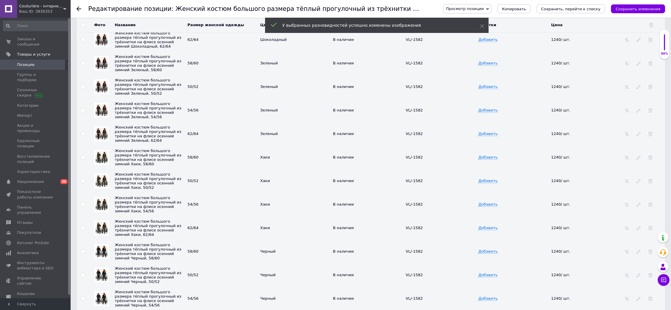
click at [83, 65] on input "checkbox" at bounding box center [83, 63] width 4 height 4
checkbox input "true"
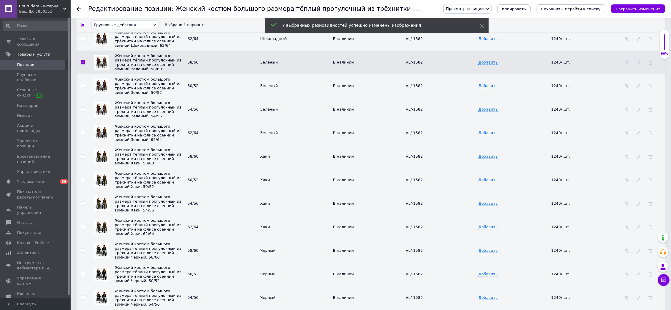
click at [82, 88] on input "checkbox" at bounding box center [83, 86] width 4 height 4
checkbox input "true"
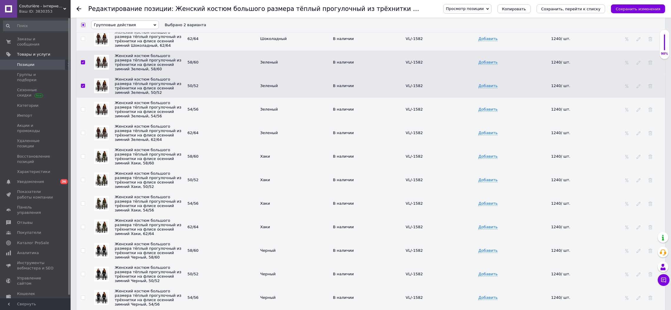
click at [82, 112] on input "checkbox" at bounding box center [83, 110] width 4 height 4
checkbox input "true"
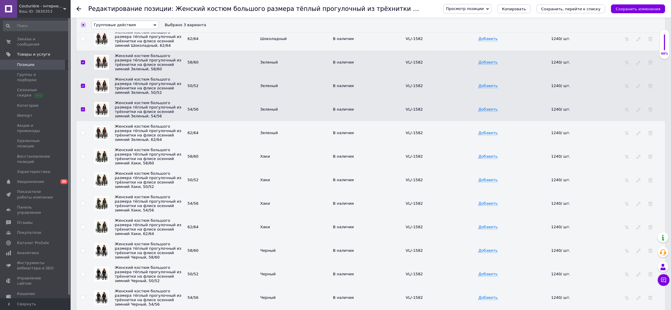
click at [83, 135] on input "checkbox" at bounding box center [83, 133] width 4 height 4
checkbox input "true"
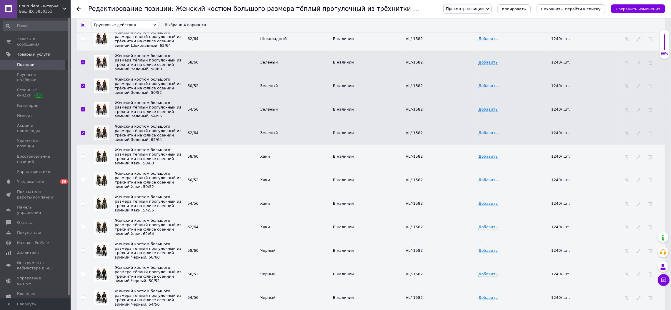
click at [148, 24] on span "Групповые действия" at bounding box center [125, 25] width 68 height 9
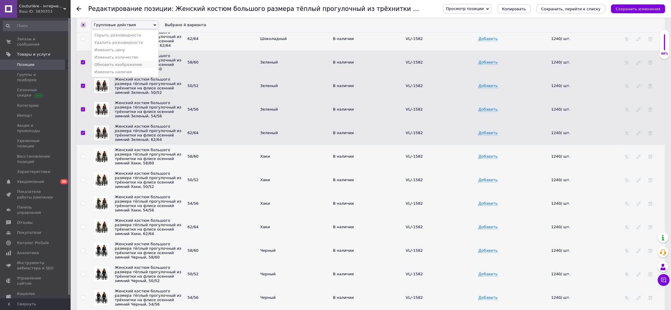
click at [140, 68] on li "Обновить изображение" at bounding box center [124, 64] width 67 height 7
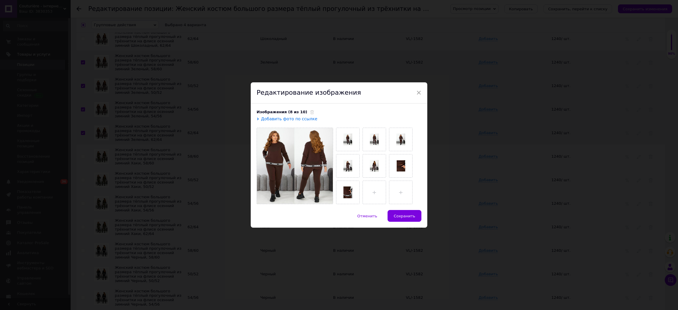
click at [307, 112] on span at bounding box center [310, 112] width 7 height 4
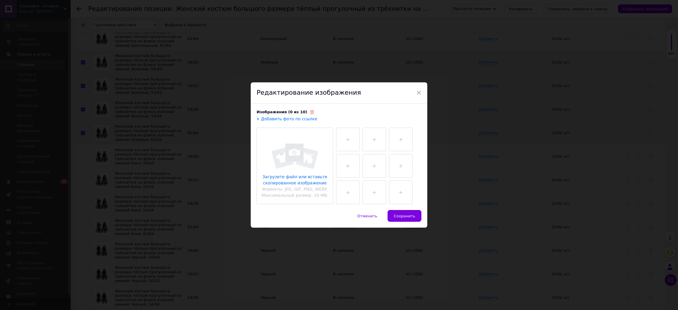
click at [310, 113] on use at bounding box center [312, 112] width 4 height 4
click at [287, 153] on input "file" at bounding box center [295, 166] width 76 height 76
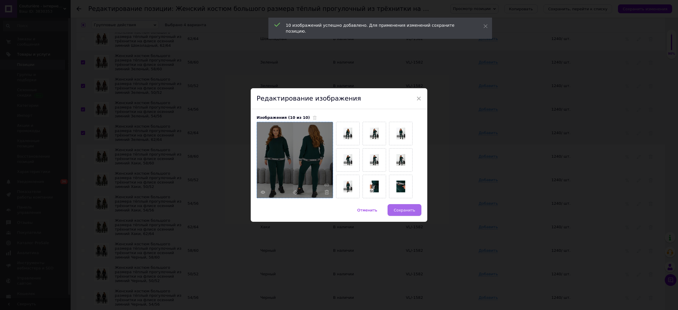
click at [399, 207] on button "Сохранить" at bounding box center [404, 210] width 34 height 12
checkbox input "false"
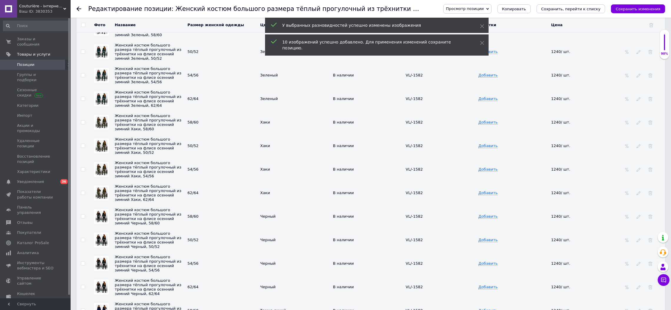
scroll to position [945, 0]
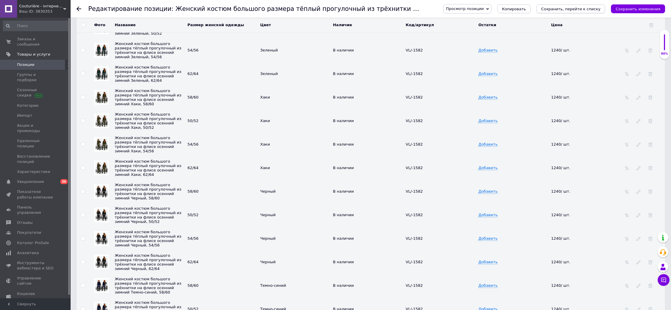
click at [601, 7] on icon "Сохранить, перейти к списку" at bounding box center [570, 9] width 59 height 4
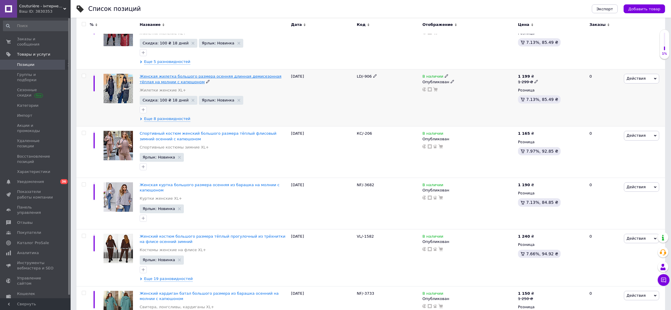
scroll to position [177, 0]
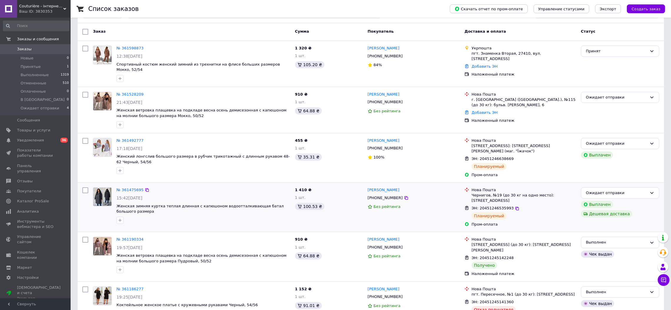
scroll to position [117, 0]
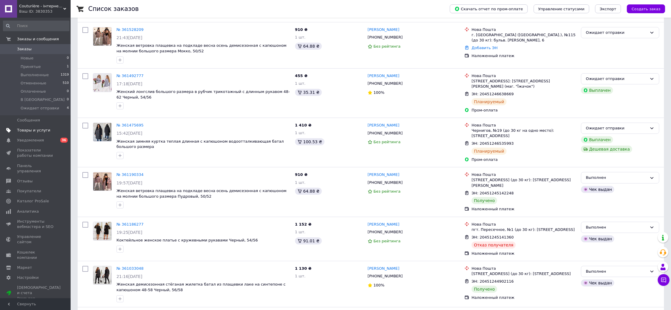
click at [47, 126] on link "Товары и услуги" at bounding box center [36, 130] width 72 height 10
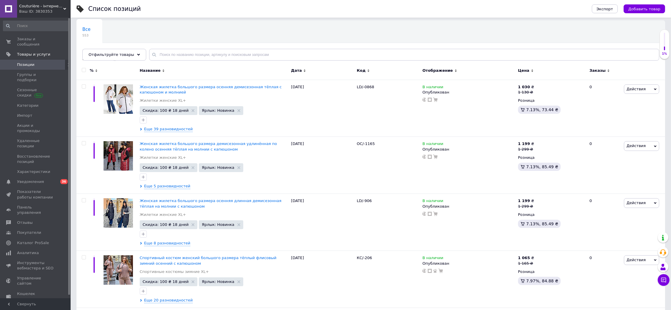
scroll to position [59, 0]
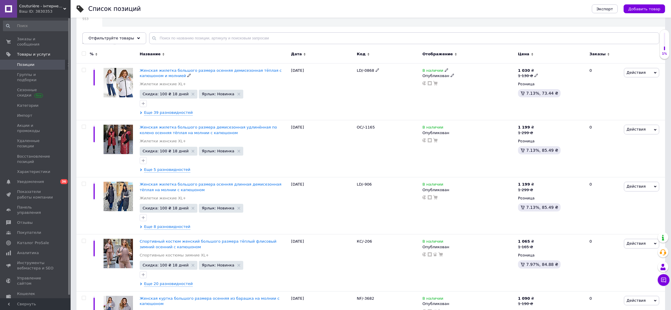
click at [237, 68] on span "Женская жилетка большого размера осенняя демисезонная тёплая с капюшоном и молн…" at bounding box center [211, 73] width 142 height 10
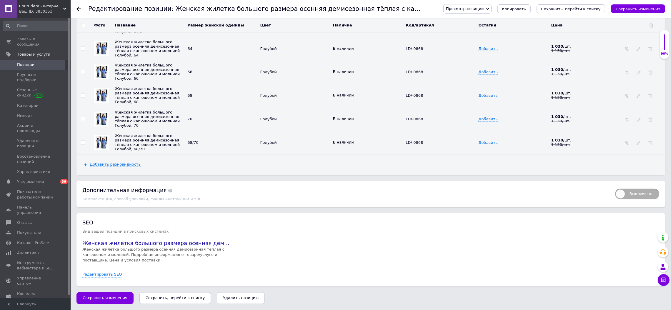
scroll to position [1574, 0]
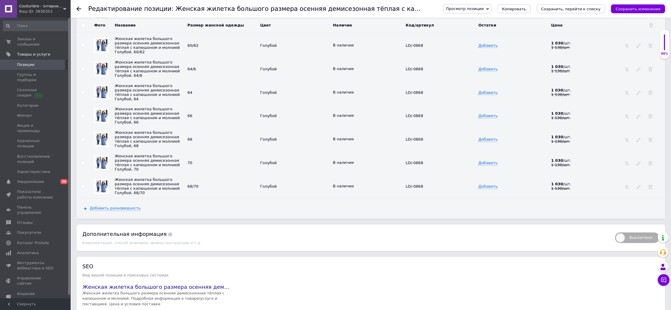
click at [83, 189] on input "checkbox" at bounding box center [83, 187] width 4 height 4
checkbox input "true"
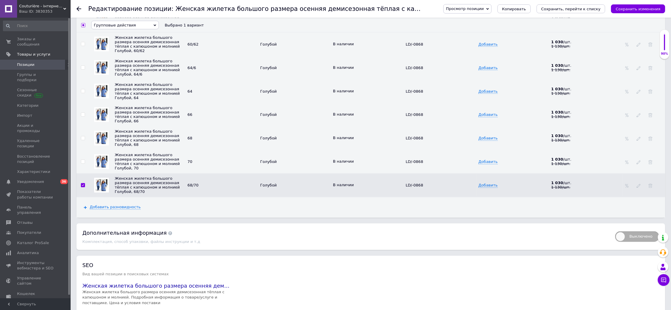
click at [83, 164] on input "checkbox" at bounding box center [83, 162] width 4 height 4
checkbox input "true"
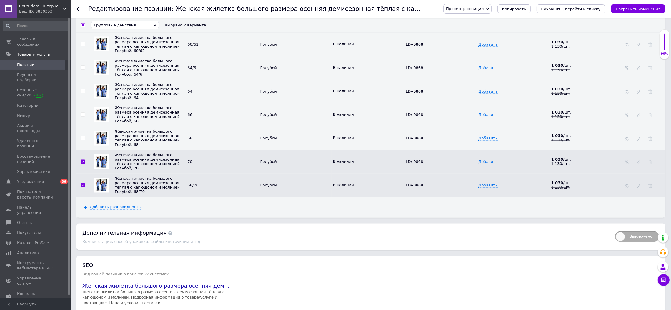
click at [81, 140] on input "checkbox" at bounding box center [83, 139] width 4 height 4
checkbox input "true"
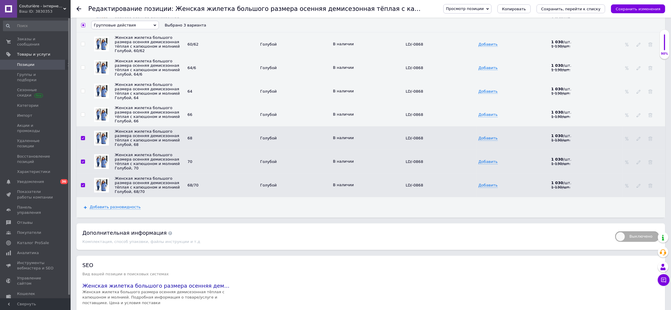
click at [82, 117] on input "checkbox" at bounding box center [83, 115] width 4 height 4
checkbox input "true"
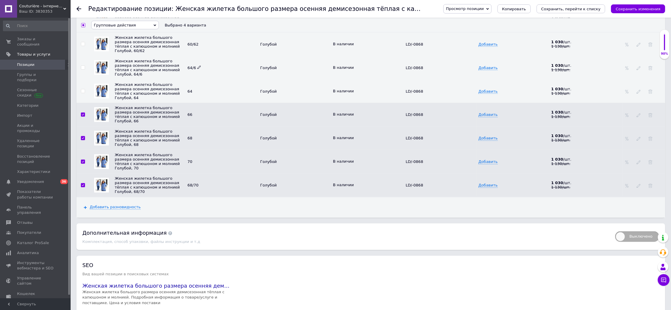
click at [199, 69] on icon at bounding box center [199, 68] width 4 height 4
click at [202, 72] on input "64/6" at bounding box center [212, 67] width 53 height 9
type input "64/66"
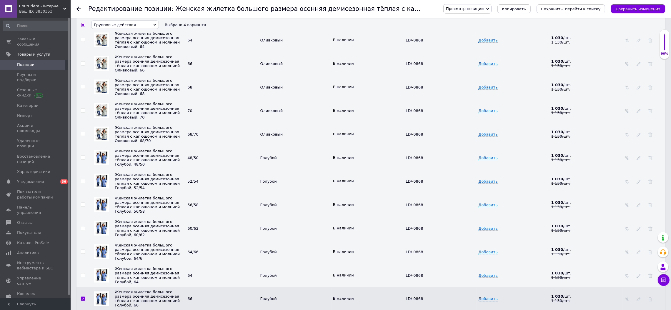
scroll to position [1340, 0]
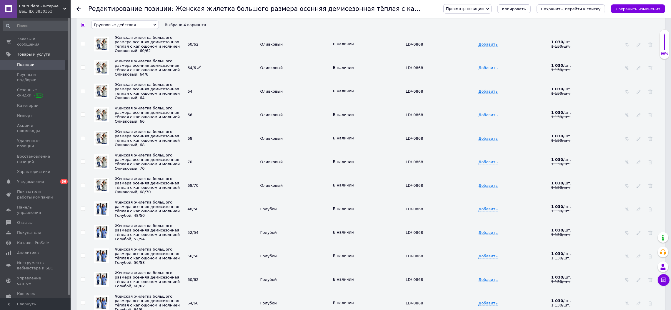
click at [197, 69] on icon at bounding box center [199, 68] width 4 height 4
click at [202, 72] on input "64/6" at bounding box center [212, 67] width 53 height 9
type input "64/66"
click at [217, 94] on div "64" at bounding box center [222, 91] width 70 height 5
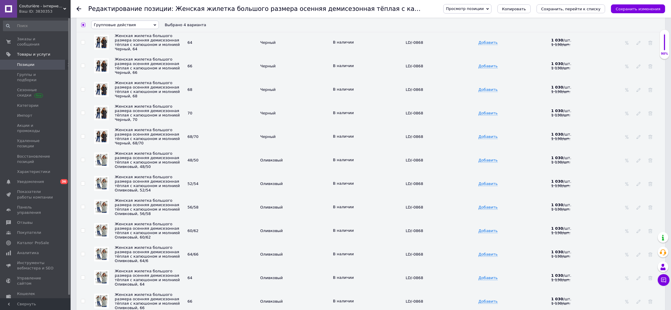
scroll to position [1104, 0]
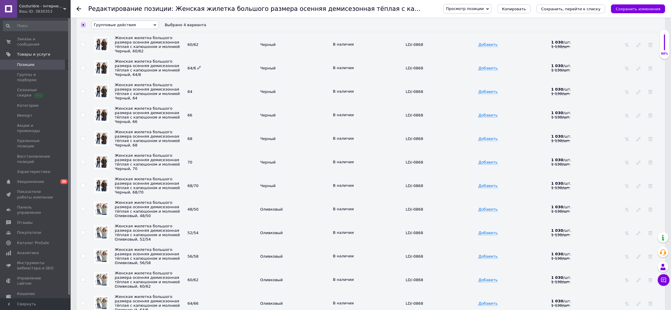
click at [197, 69] on icon at bounding box center [199, 68] width 4 height 4
click at [199, 70] on span at bounding box center [199, 68] width 4 height 4
click at [197, 69] on icon at bounding box center [199, 68] width 4 height 4
click at [197, 70] on span at bounding box center [199, 68] width 4 height 4
click at [198, 80] on td "64/6" at bounding box center [222, 68] width 73 height 24
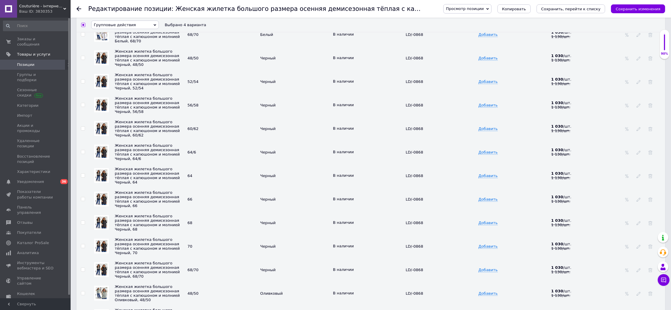
scroll to position [1046, 0]
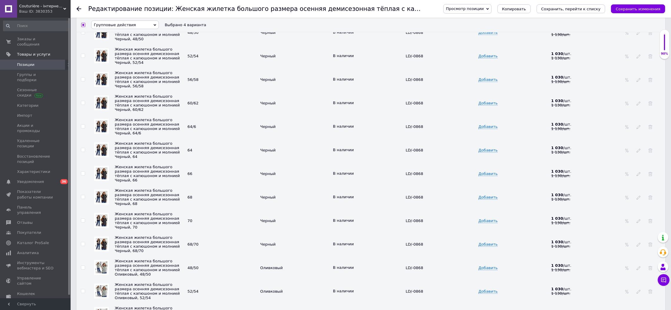
click at [208, 138] on td "64/6" at bounding box center [222, 127] width 73 height 24
click at [197, 128] on icon at bounding box center [199, 126] width 4 height 4
click at [203, 162] on td "64" at bounding box center [222, 150] width 73 height 24
click at [198, 128] on icon at bounding box center [199, 126] width 4 height 4
click at [199, 128] on icon at bounding box center [199, 126] width 4 height 4
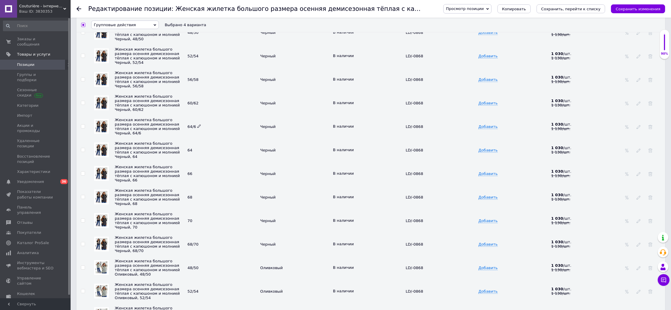
click at [197, 128] on icon at bounding box center [199, 126] width 4 height 4
click at [199, 138] on td "64/6" at bounding box center [222, 127] width 73 height 24
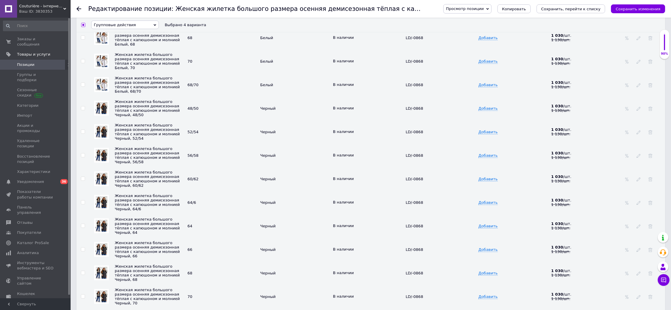
scroll to position [986, 0]
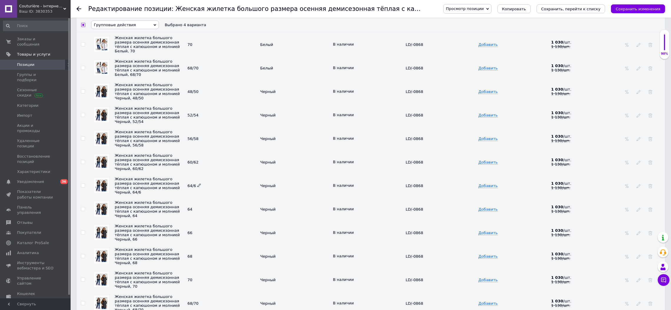
click at [197, 187] on icon at bounding box center [199, 186] width 4 height 4
click at [201, 188] on div "64/6" at bounding box center [222, 185] width 70 height 5
click at [198, 187] on icon at bounding box center [199, 186] width 4 height 4
click at [197, 187] on span at bounding box center [199, 185] width 4 height 4
click at [196, 188] on span "64/6" at bounding box center [194, 186] width 14 height 4
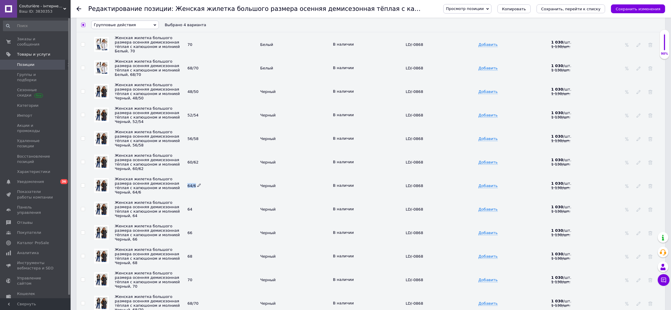
click at [196, 188] on span "64/6" at bounding box center [194, 186] width 14 height 4
click at [198, 187] on icon at bounding box center [199, 186] width 4 height 4
click at [198, 187] on span at bounding box center [199, 185] width 4 height 4
click at [204, 221] on td "64" at bounding box center [222, 209] width 73 height 24
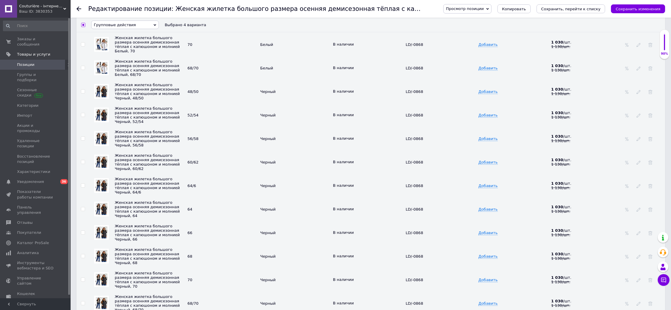
click at [196, 197] on td "64/6" at bounding box center [222, 186] width 73 height 24
click at [199, 188] on span "64/6" at bounding box center [194, 186] width 14 height 4
click at [199, 187] on icon at bounding box center [199, 186] width 4 height 4
click at [201, 188] on div "64/6" at bounding box center [222, 185] width 70 height 5
click at [198, 187] on icon at bounding box center [199, 186] width 4 height 4
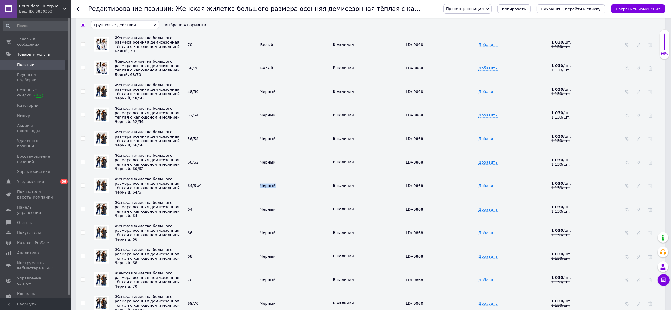
click at [198, 187] on icon at bounding box center [199, 186] width 4 height 4
click at [221, 212] on div "64" at bounding box center [222, 209] width 70 height 4
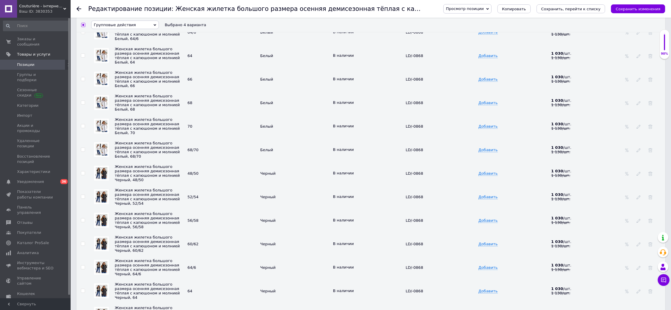
scroll to position [869, 0]
